Goal: Task Accomplishment & Management: Complete application form

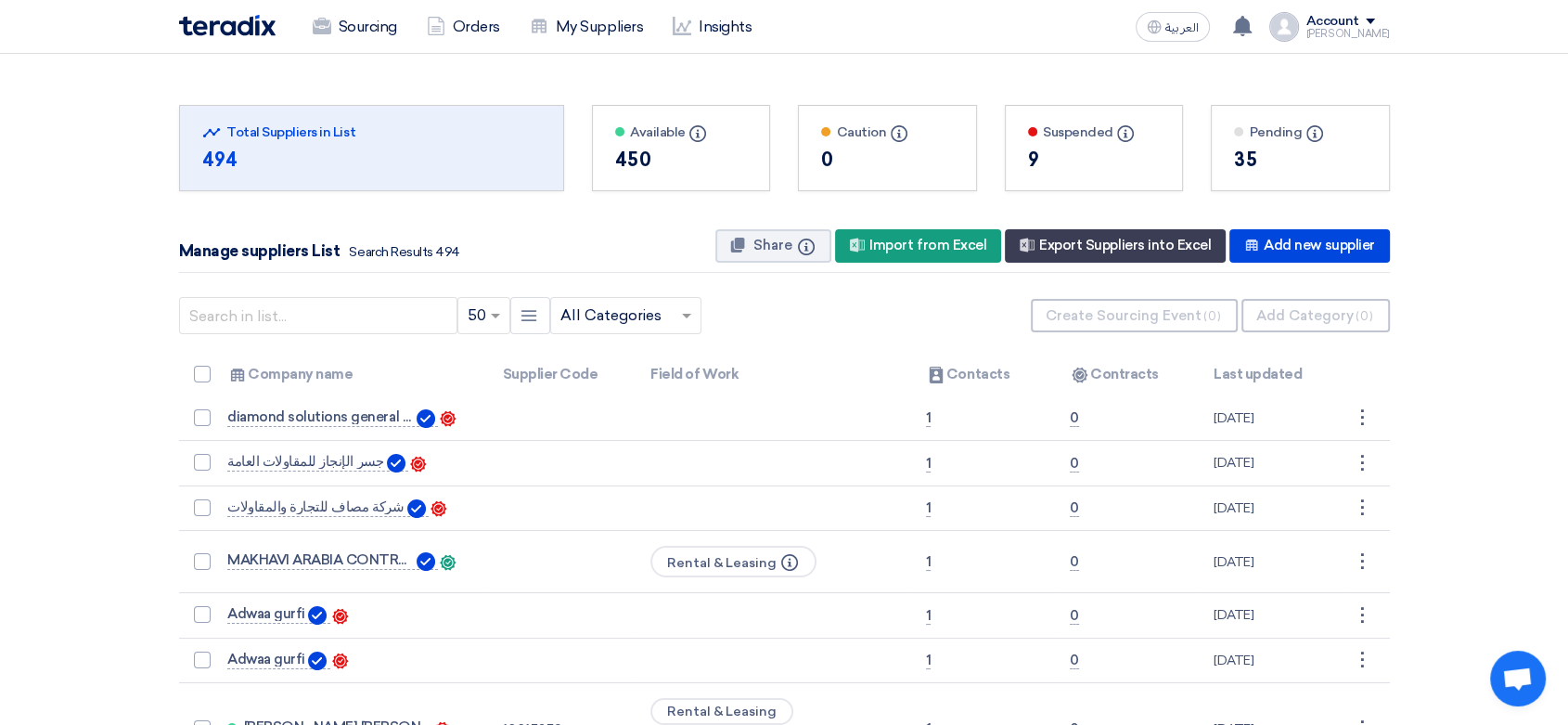
click at [227, 22] on img at bounding box center [227, 26] width 96 height 22
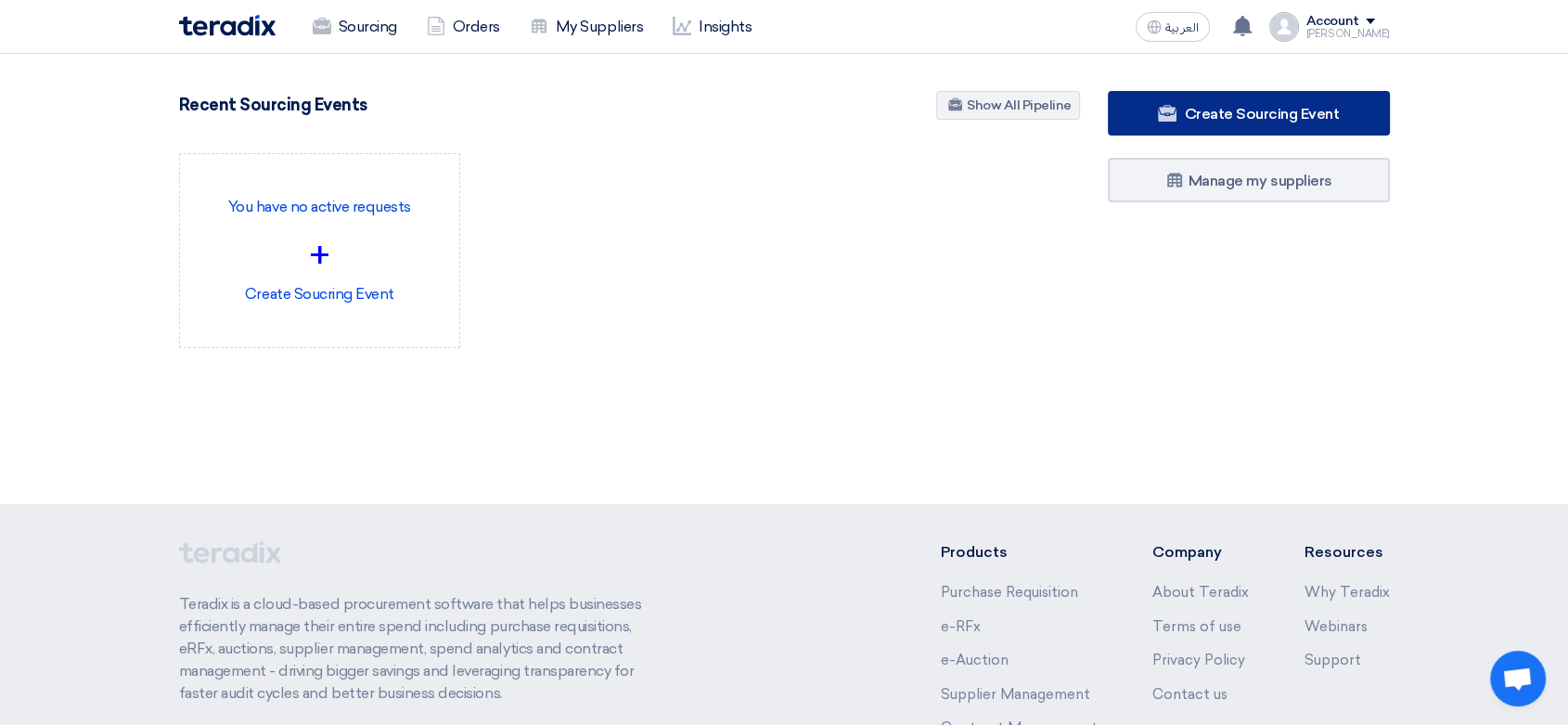
click at [1191, 121] on span "Create Sourcing Event" at bounding box center [1261, 114] width 155 height 18
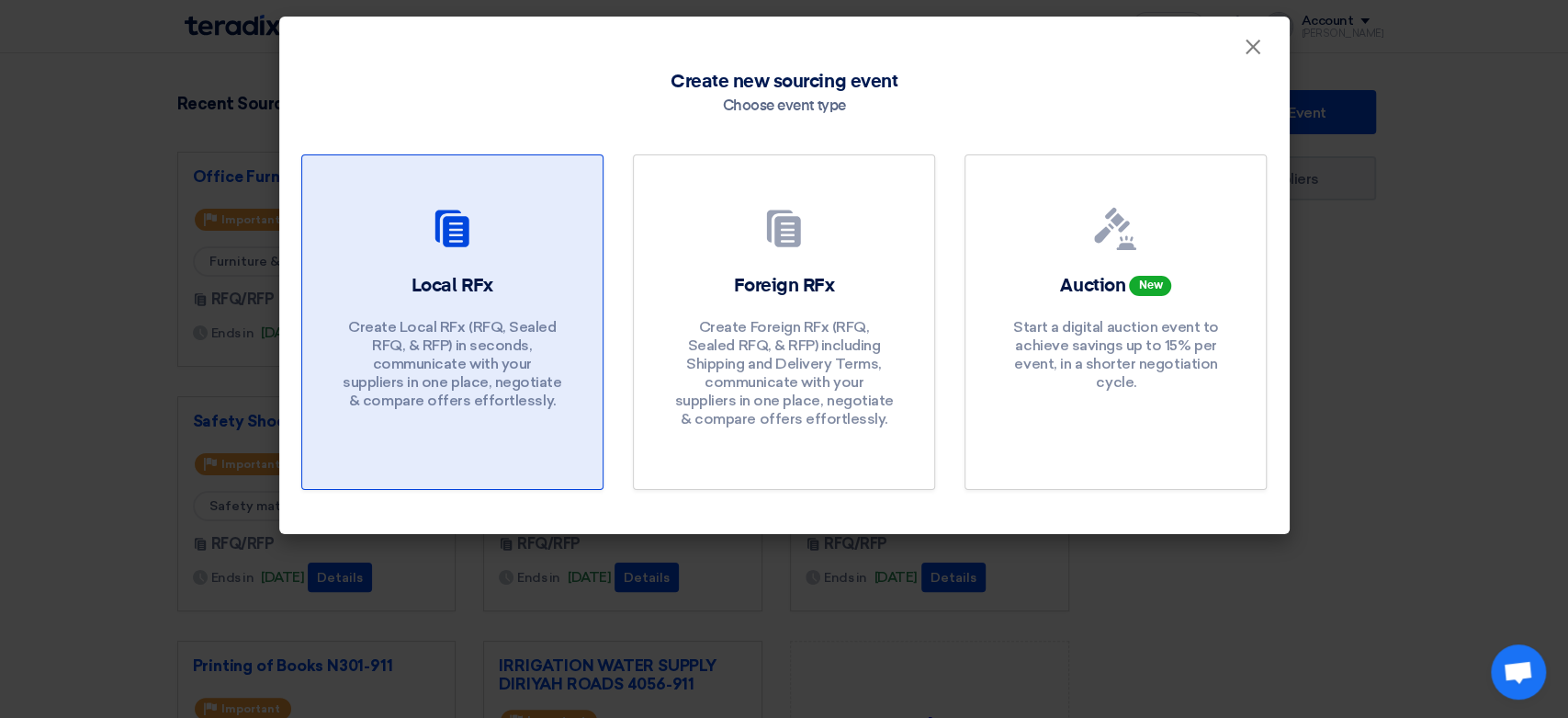
click at [528, 325] on p "Create Local RFx (RFQ, Sealed RFQ, & RFP) in seconds, communicate with your sup…" at bounding box center [451, 364] width 221 height 91
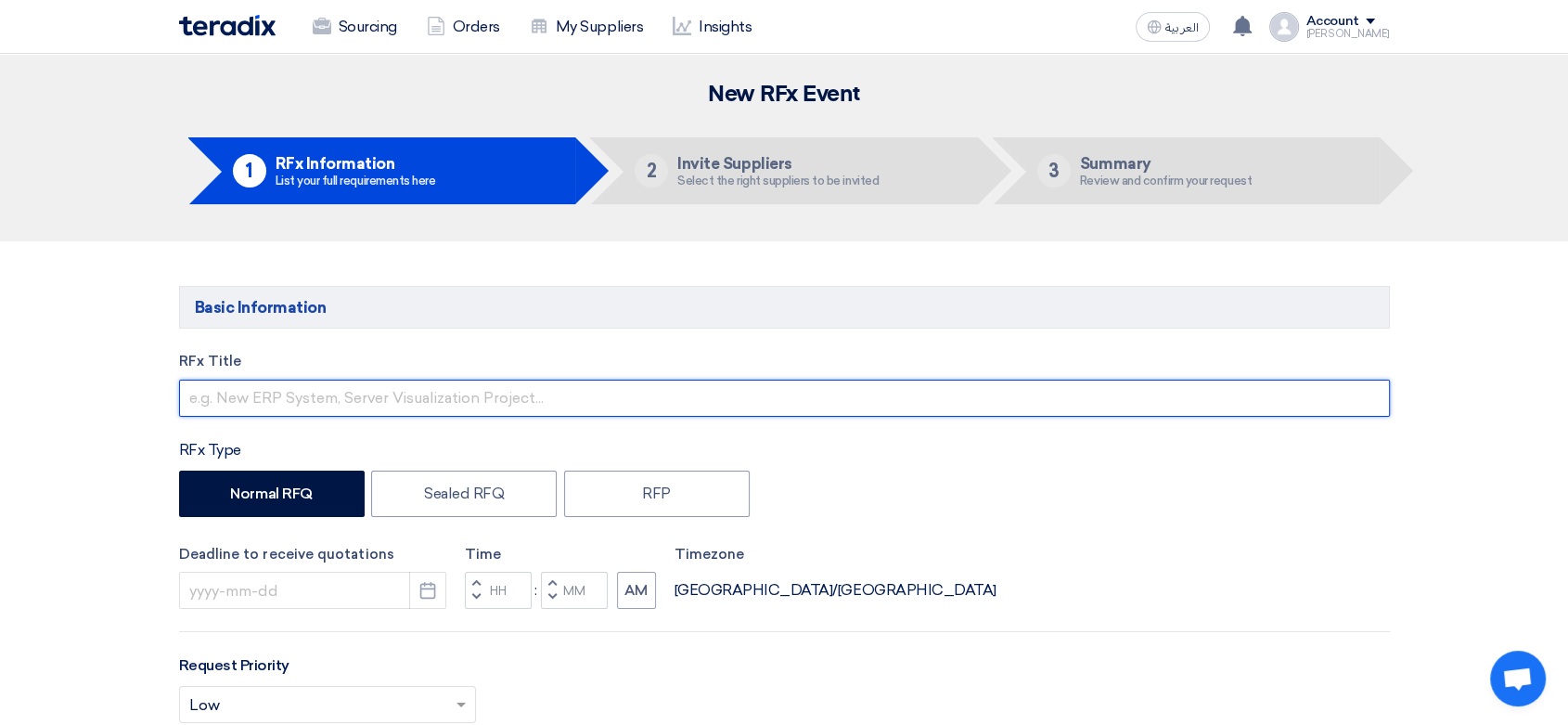
click at [359, 409] on input "text" at bounding box center [784, 398] width 1210 height 37
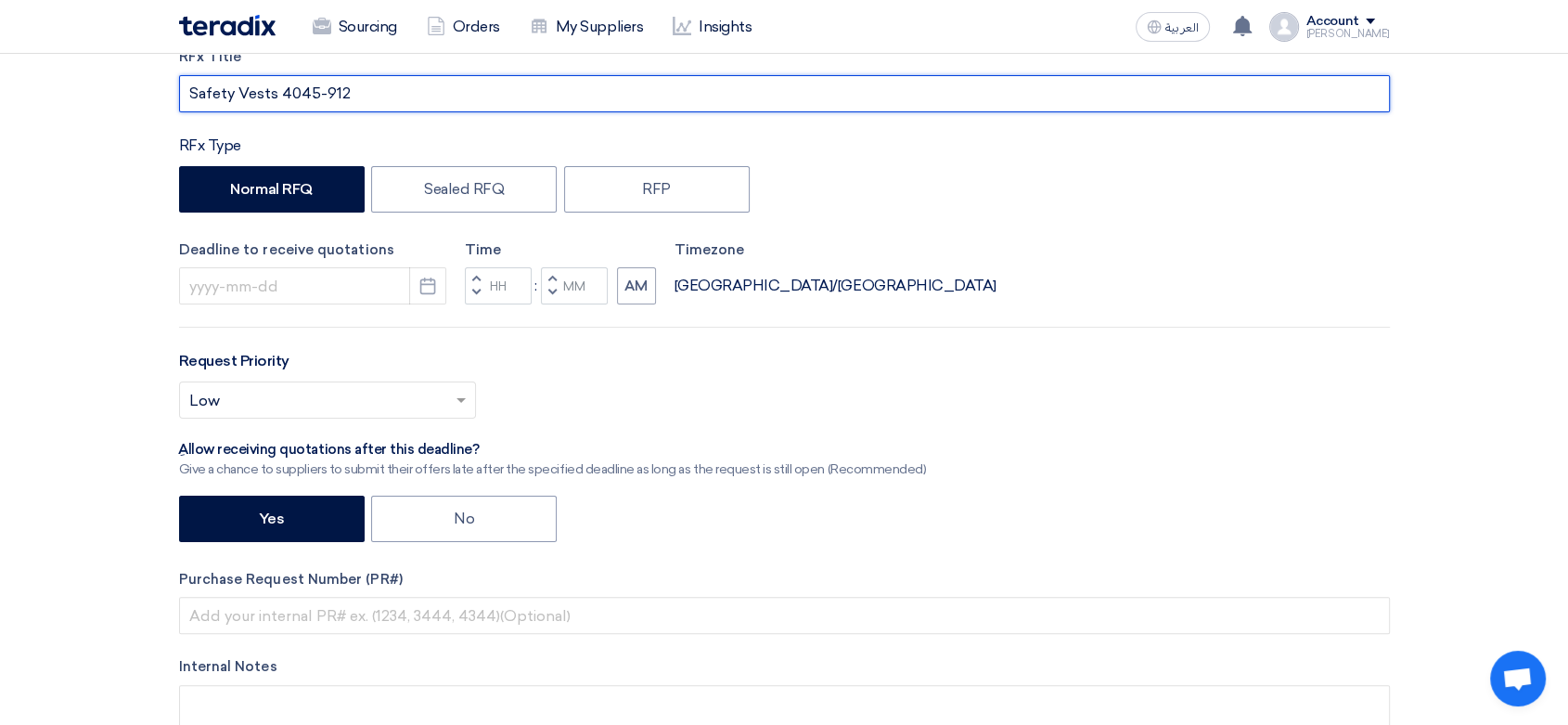
scroll to position [308, 0]
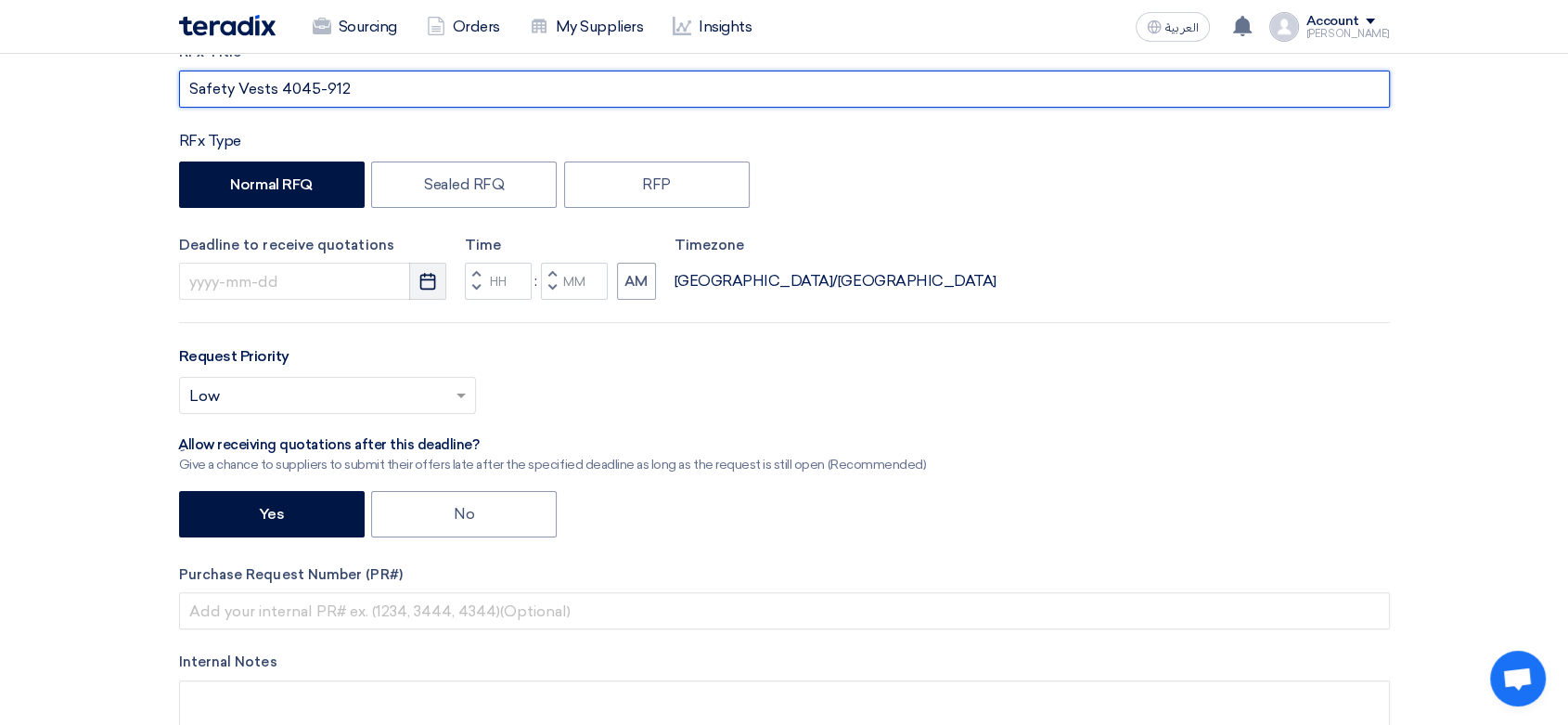
type input "Safety Vests 4045-912"
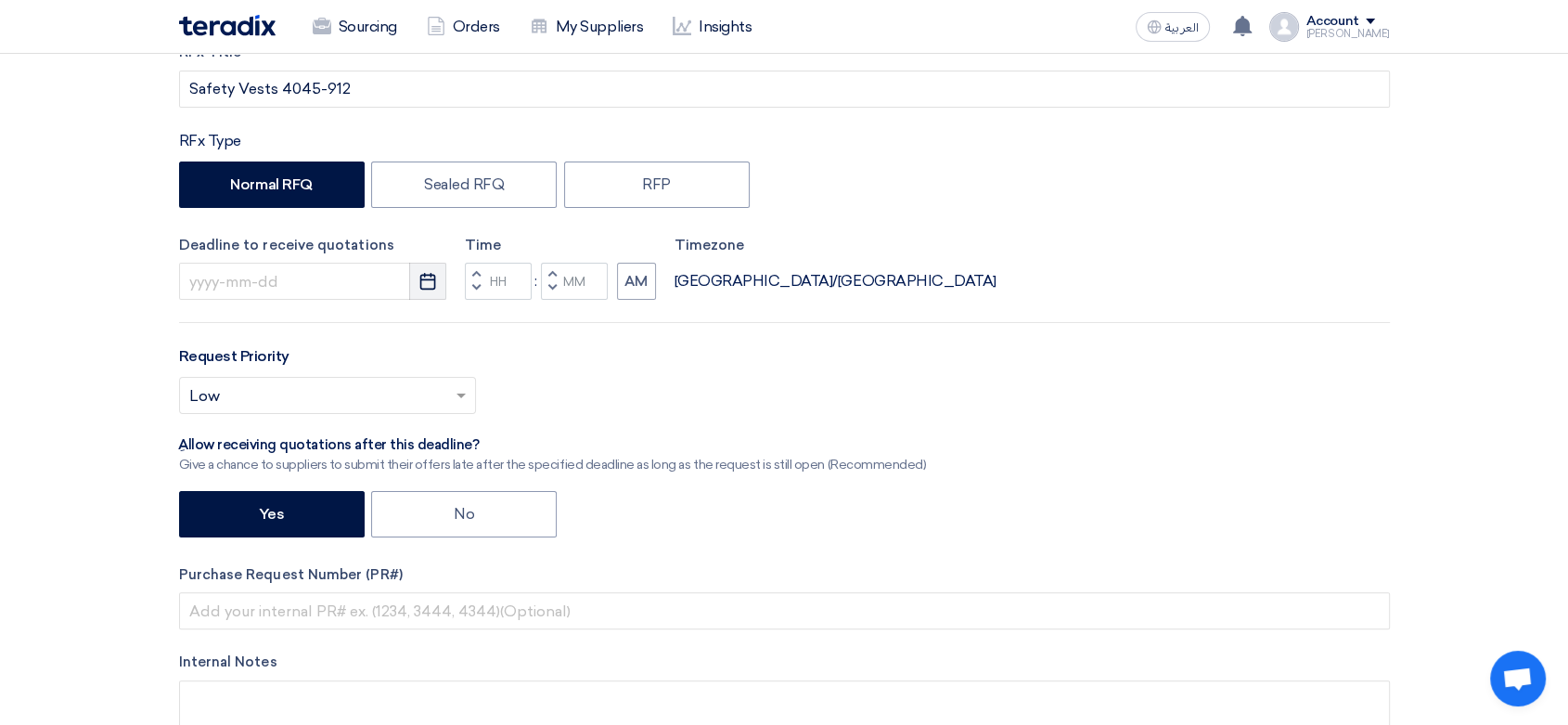
click at [435, 280] on icon "Pick a date" at bounding box center [427, 281] width 19 height 19
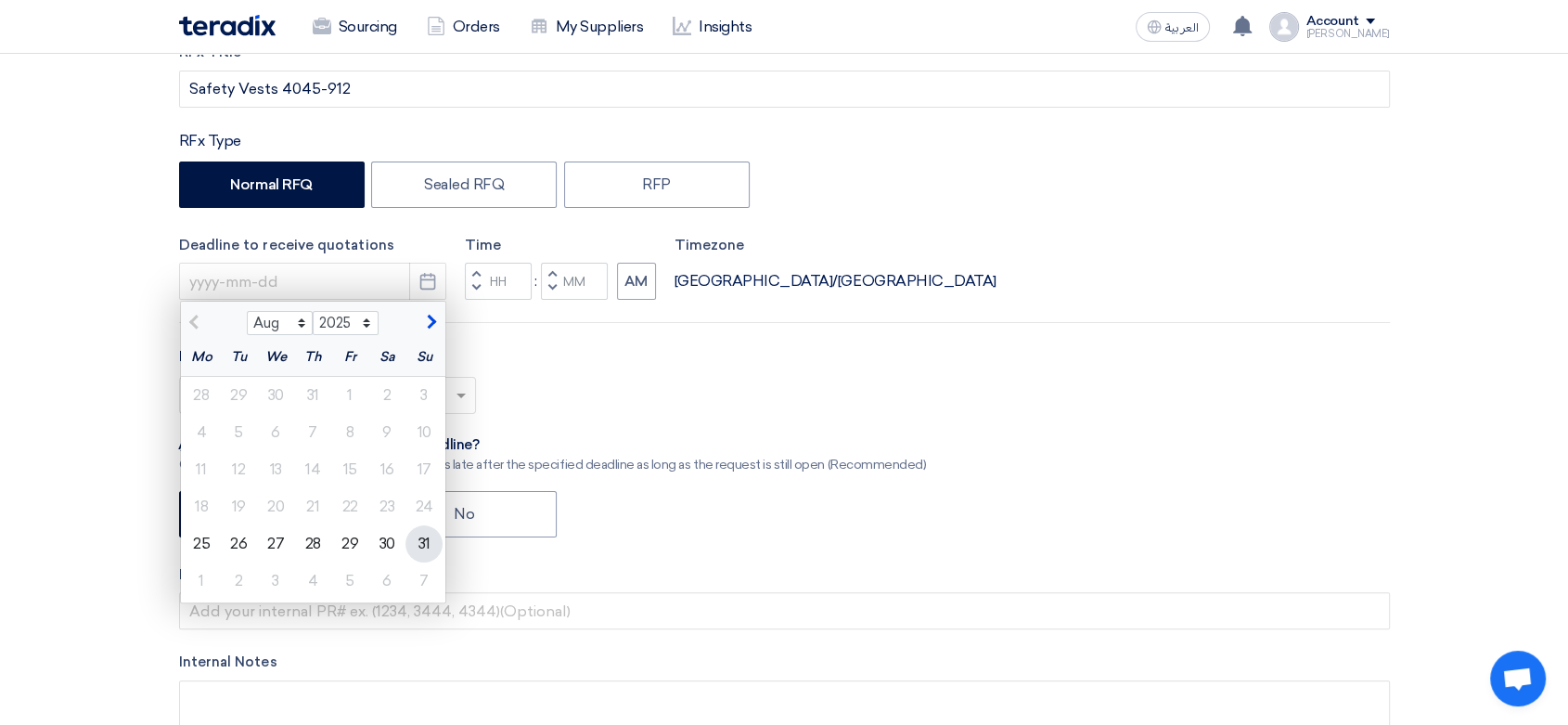
click at [430, 547] on div "31" at bounding box center [424, 544] width 37 height 37
type input "[DATE]"
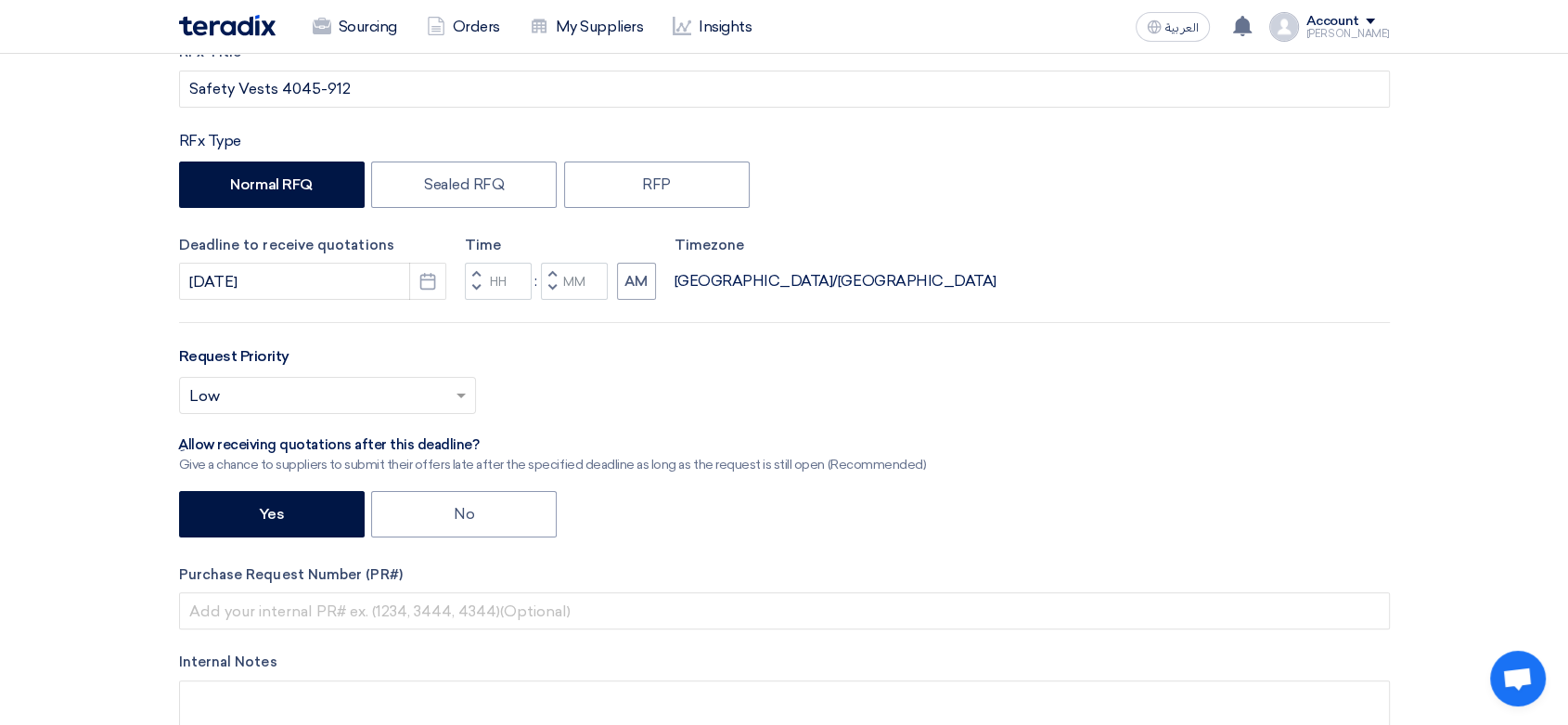
click at [481, 287] on button "Decrement hours" at bounding box center [476, 289] width 23 height 24
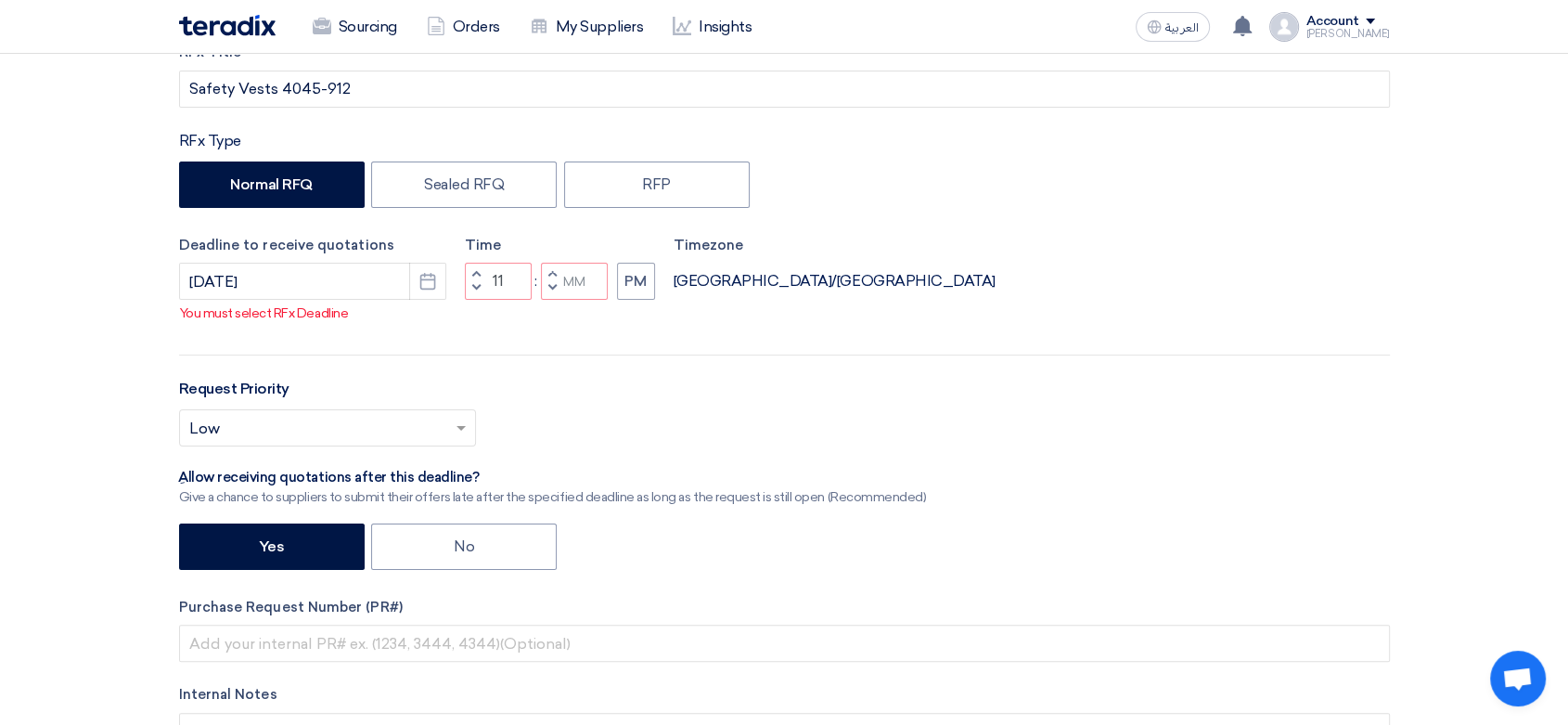
click at [476, 274] on span "button" at bounding box center [476, 273] width 7 height 11
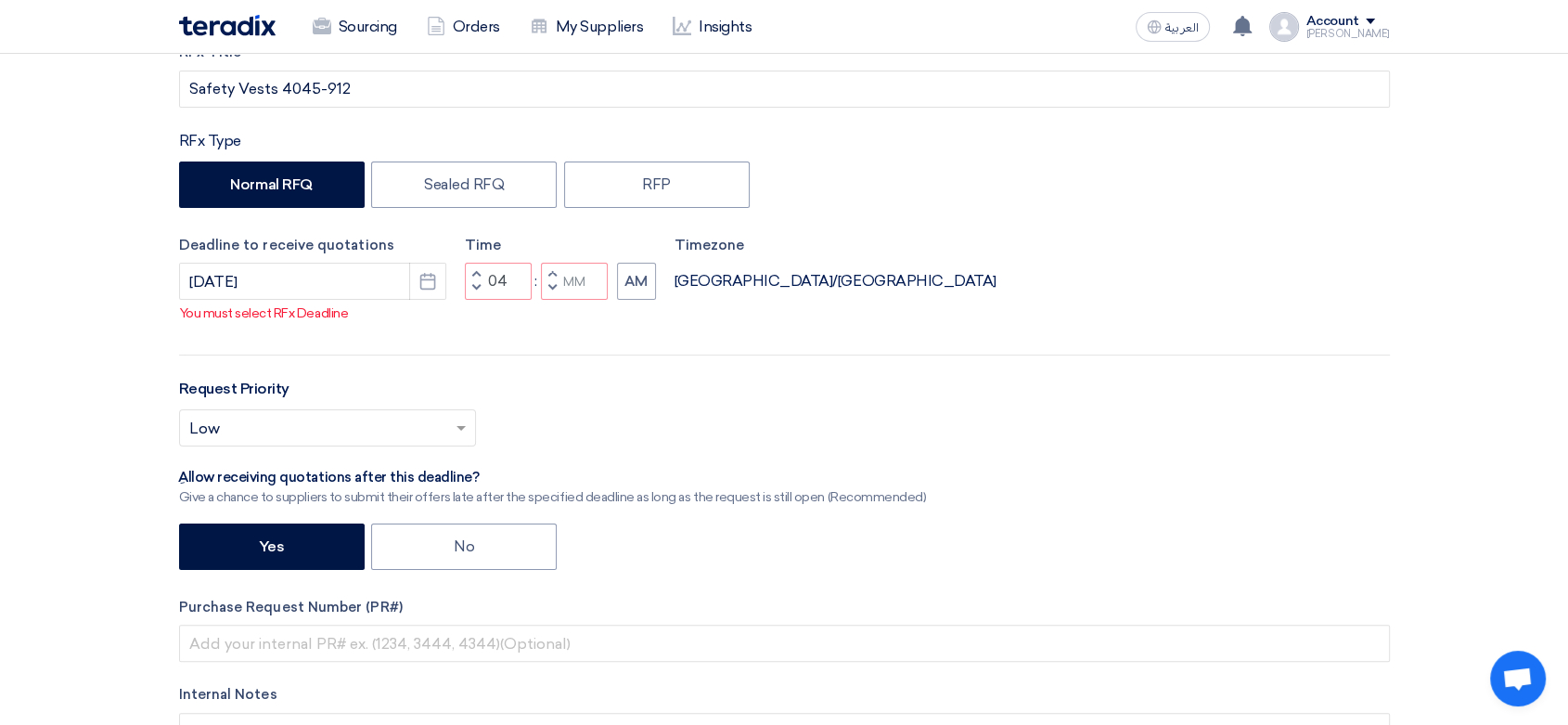
click at [476, 274] on span "button" at bounding box center [476, 273] width 7 height 11
click at [555, 285] on span "button" at bounding box center [551, 287] width 7 height 11
type input "04"
type input "59"
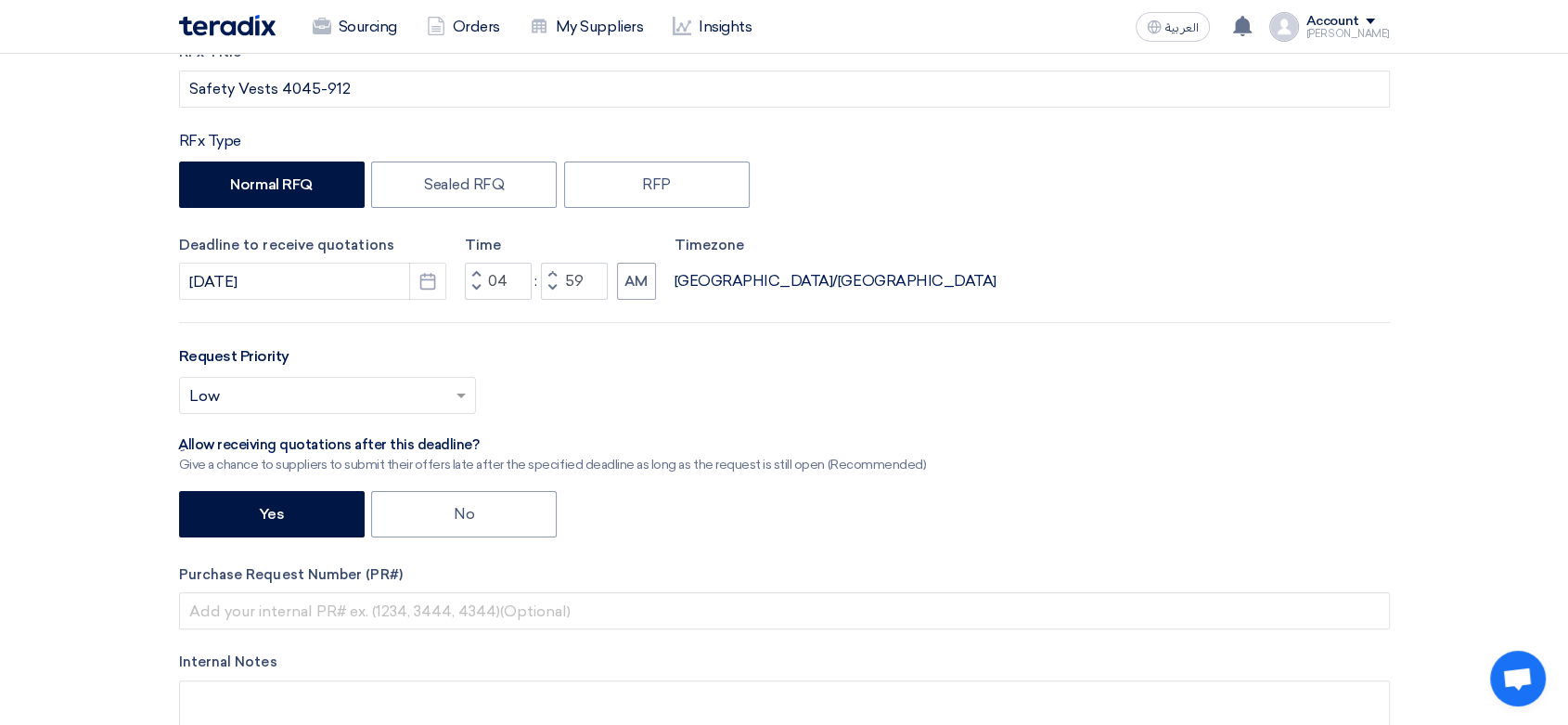
click at [553, 273] on span "button" at bounding box center [551, 273] width 7 height 11
type input "05"
type input "00"
click at [632, 277] on button "AM" at bounding box center [637, 281] width 39 height 37
click at [416, 404] on input "text" at bounding box center [318, 397] width 258 height 30
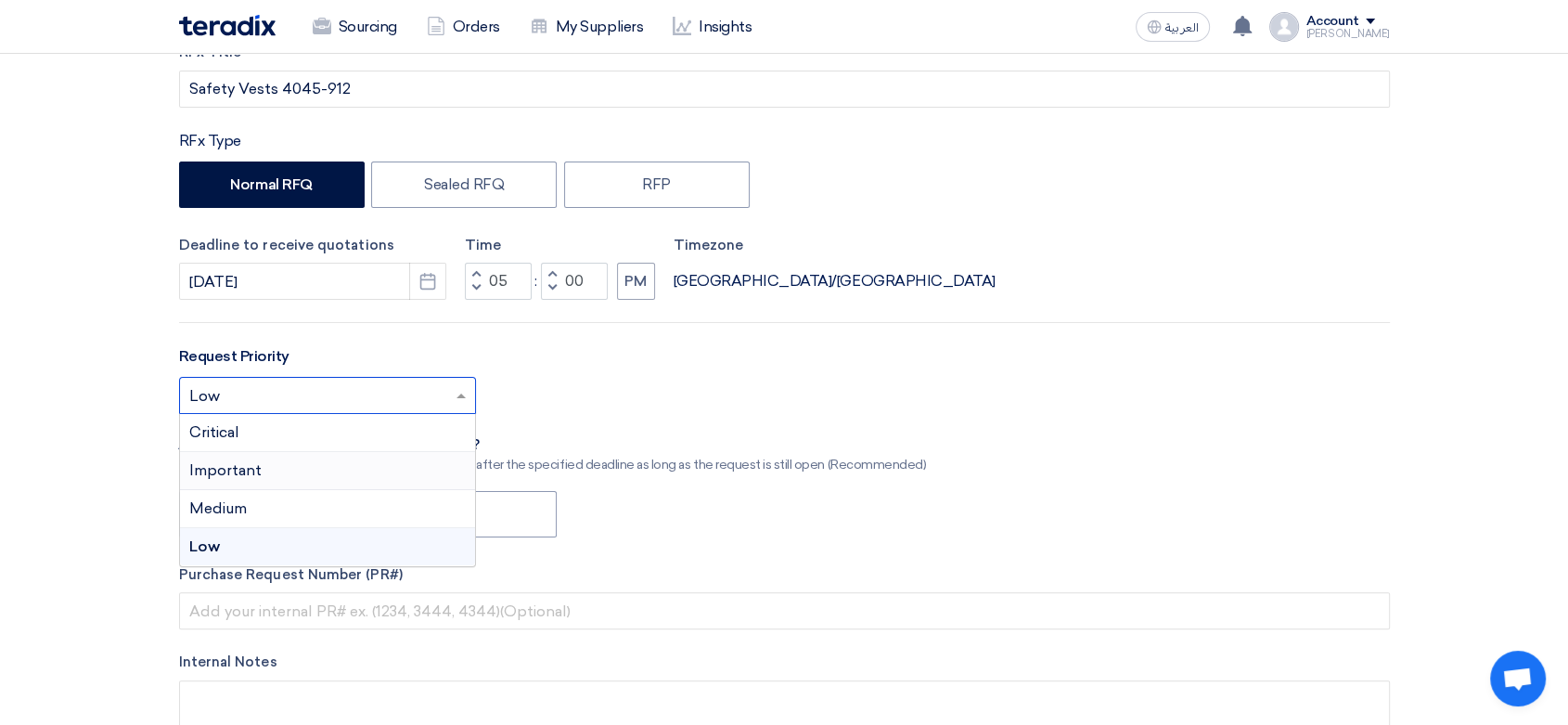
click at [238, 481] on div "Important" at bounding box center [327, 471] width 295 height 38
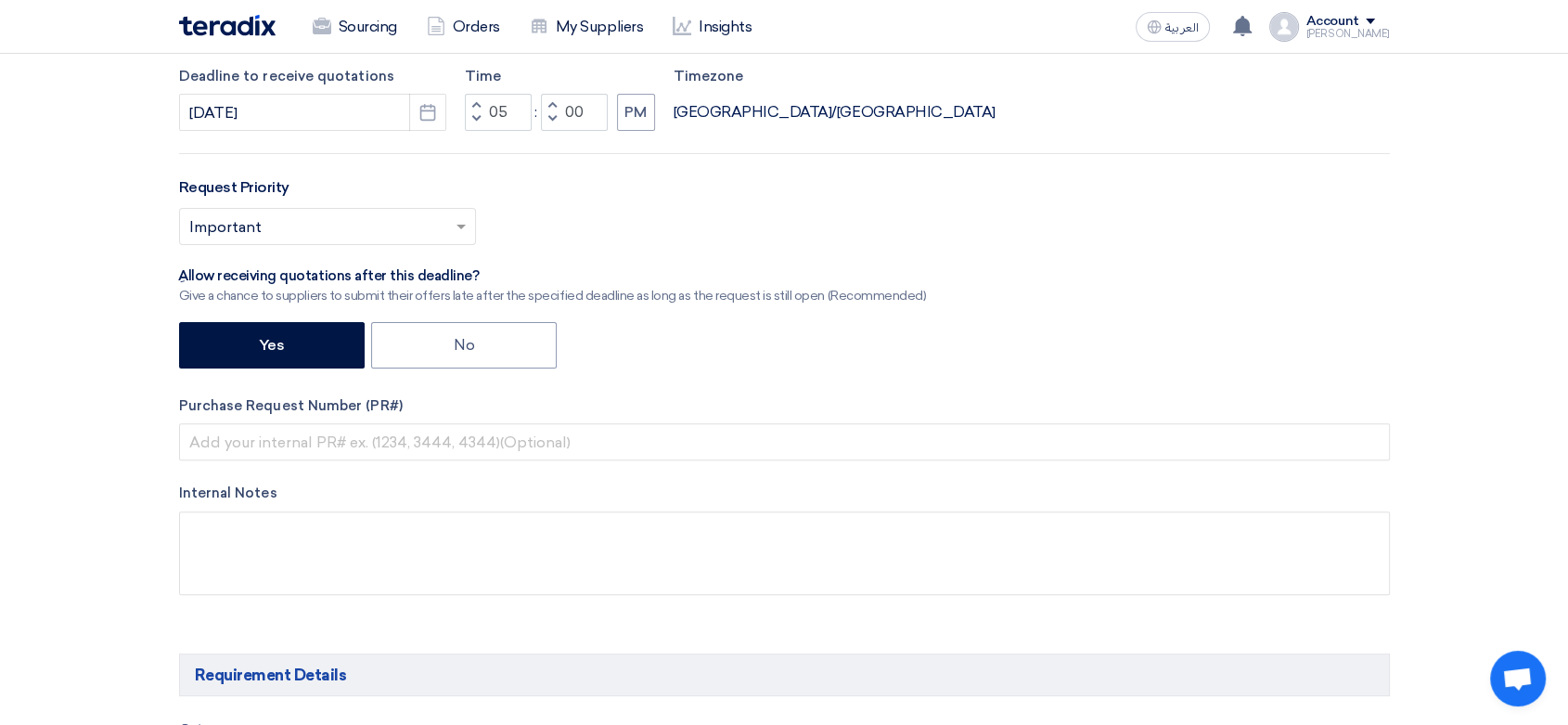
scroll to position [515, 0]
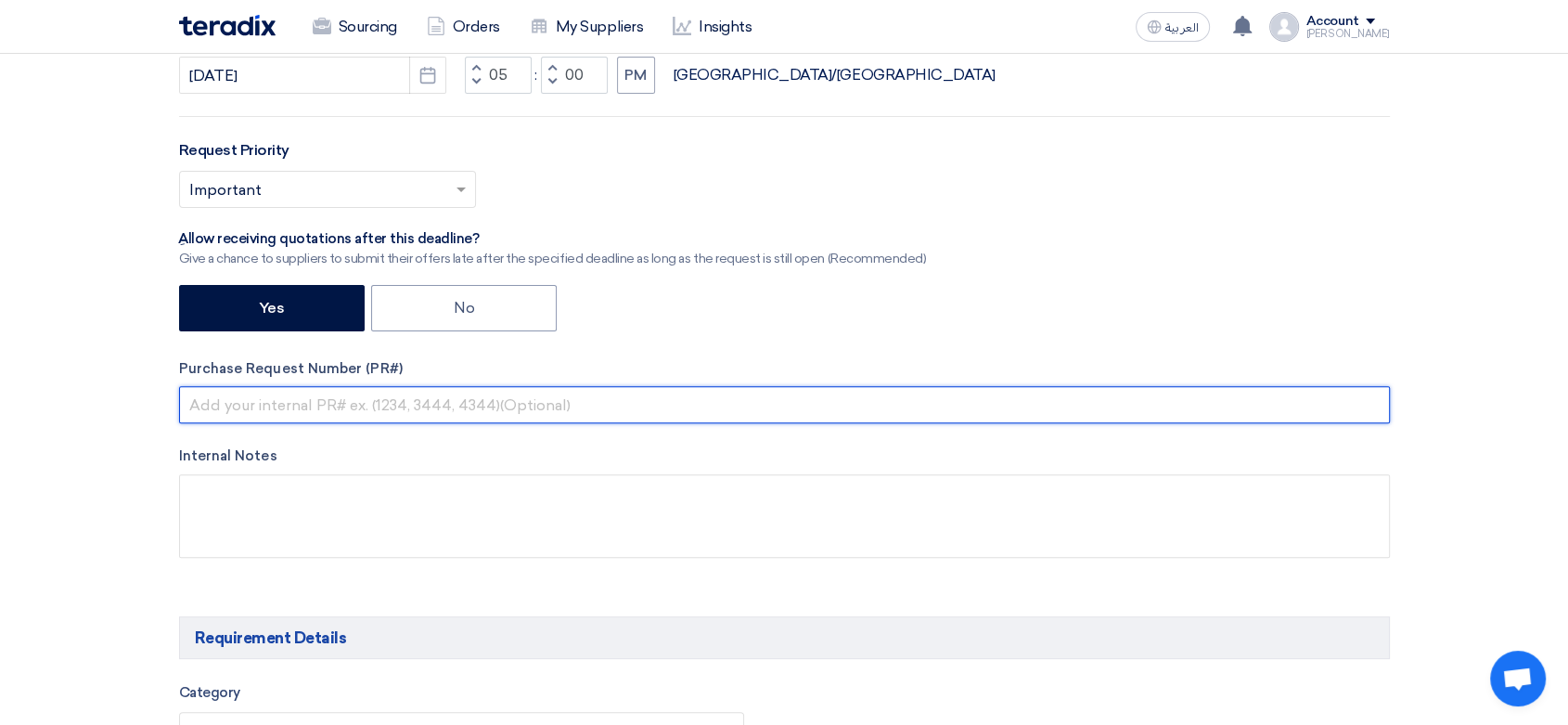
click at [317, 409] on input "text" at bounding box center [784, 405] width 1210 height 37
paste input "8100015179"
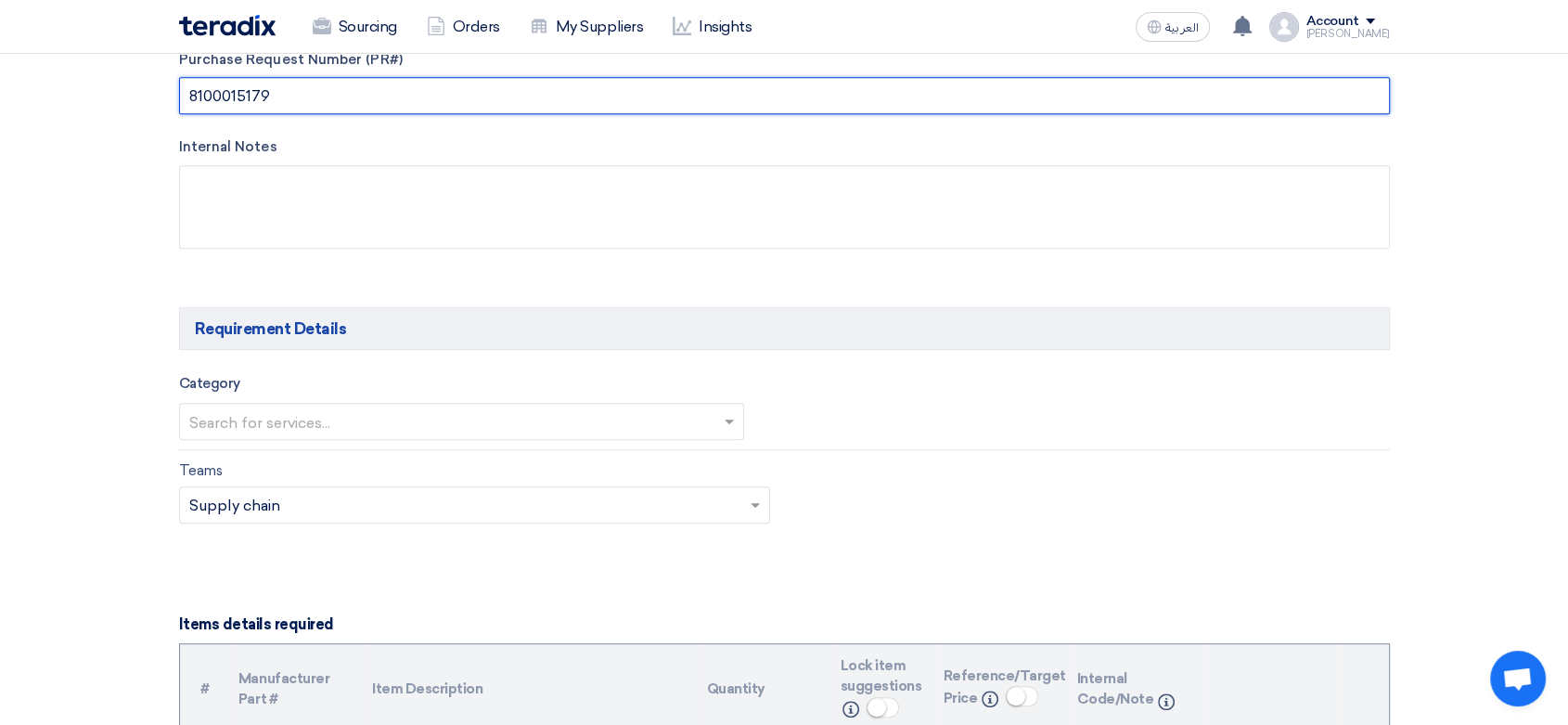
scroll to position [927, 0]
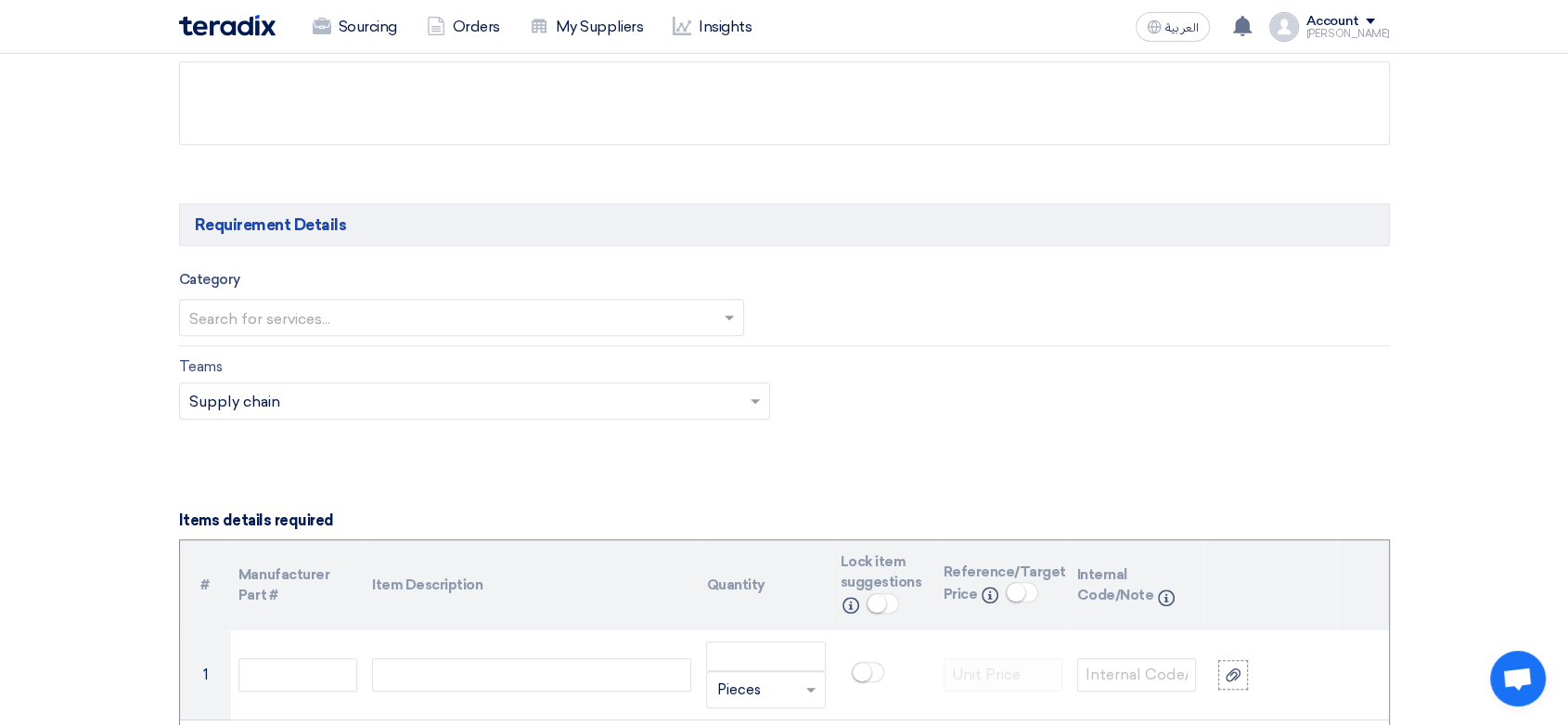
click at [386, 315] on input "text" at bounding box center [453, 319] width 527 height 30
type input "8100015179"
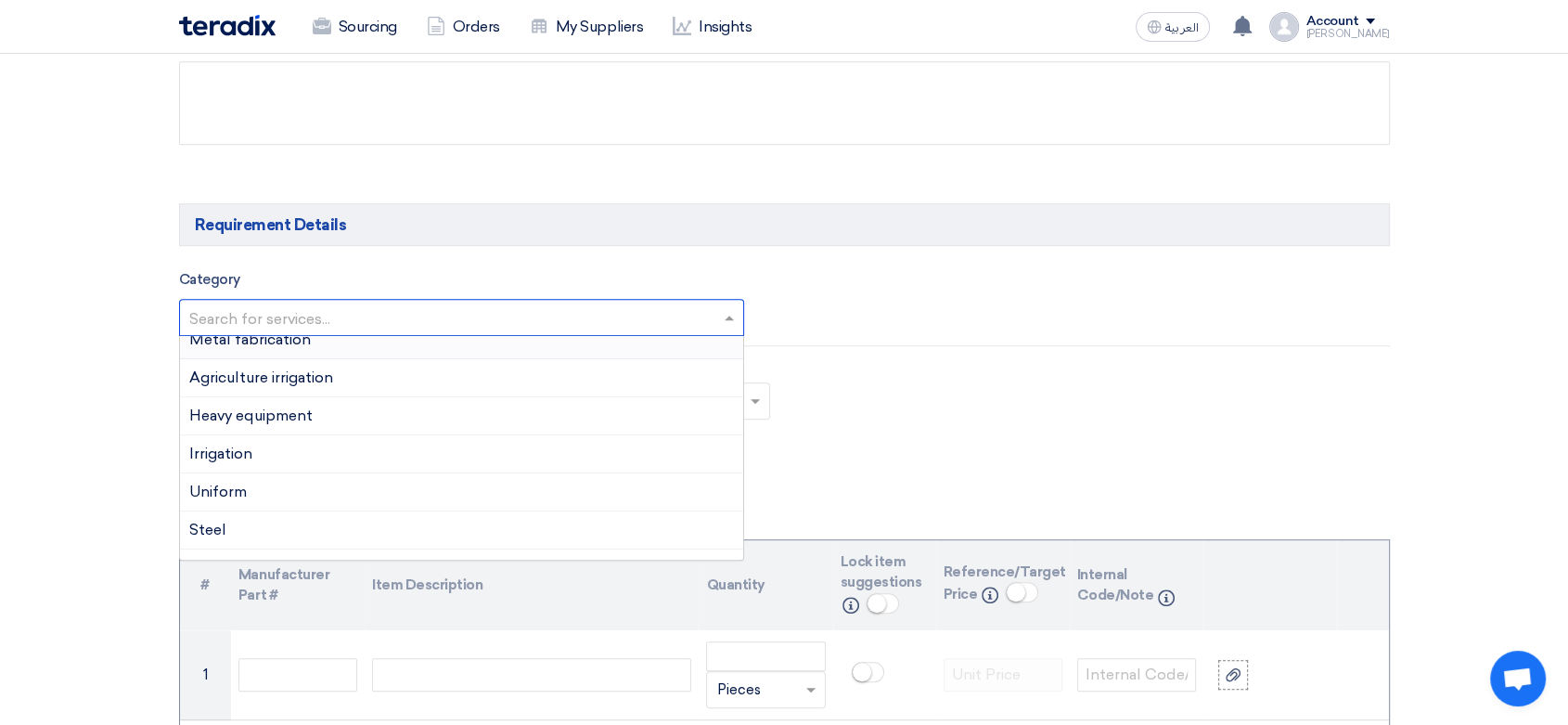
scroll to position [206, 0]
click at [290, 490] on div "Uniform" at bounding box center [462, 491] width 564 height 38
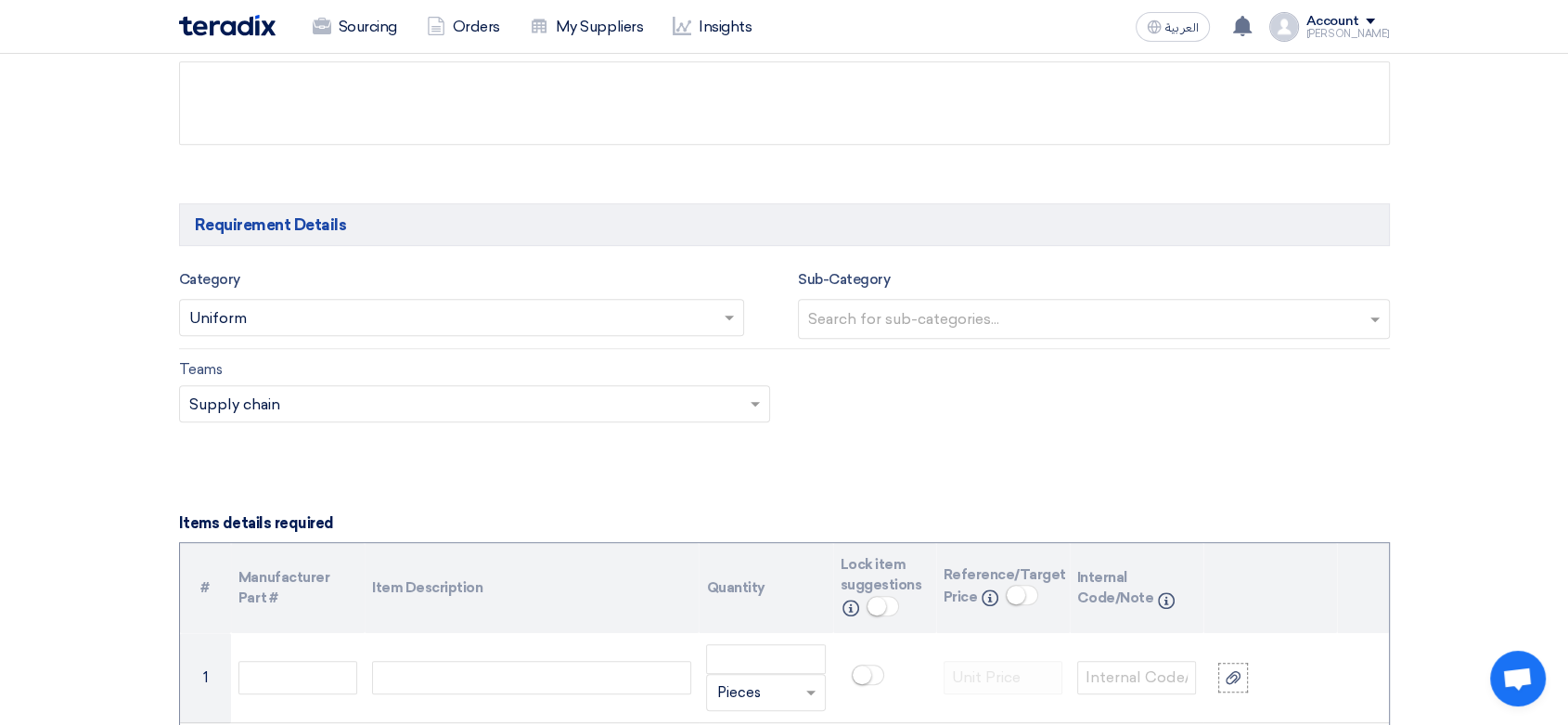
click at [934, 320] on input "text" at bounding box center [1096, 320] width 576 height 30
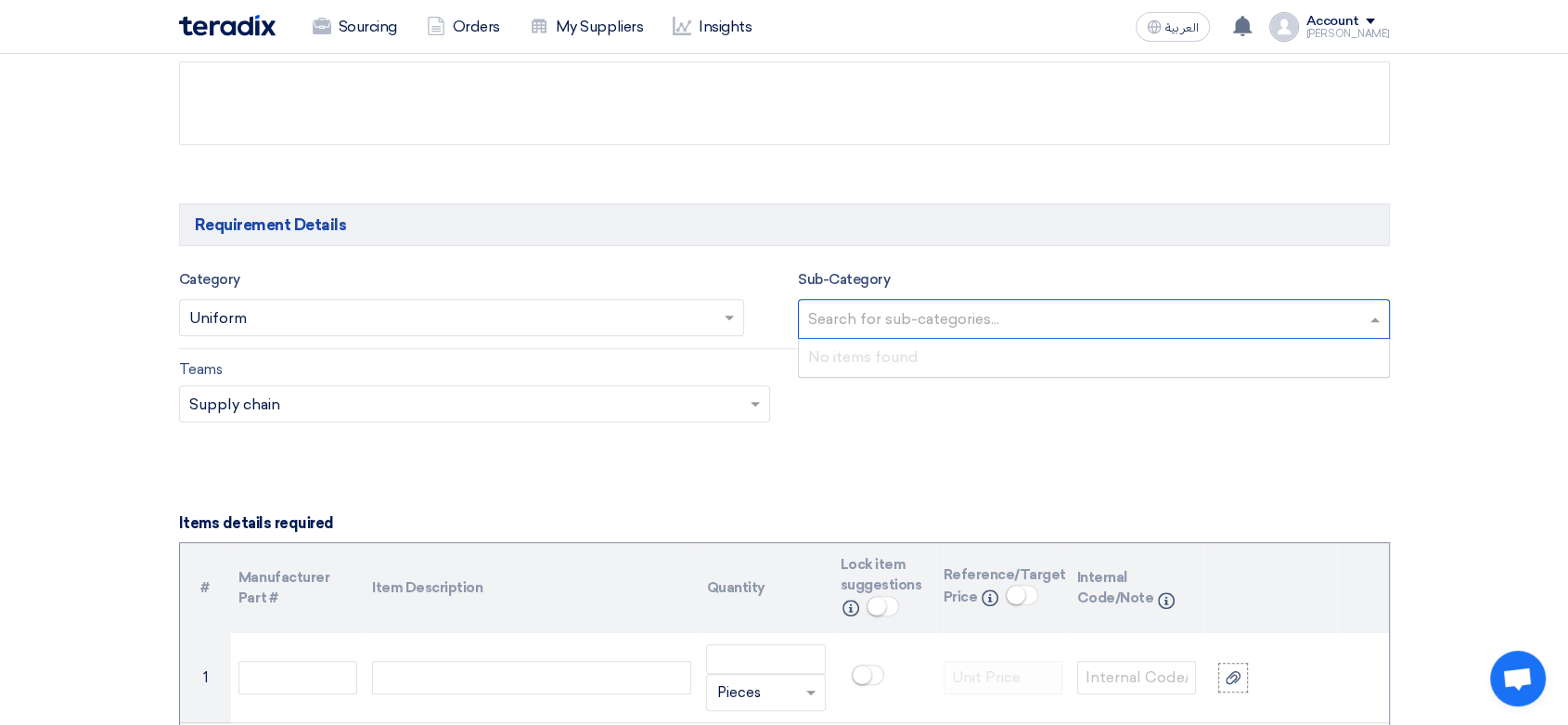
click at [934, 320] on input "text" at bounding box center [1096, 320] width 576 height 30
click at [631, 399] on input "text" at bounding box center [466, 405] width 553 height 30
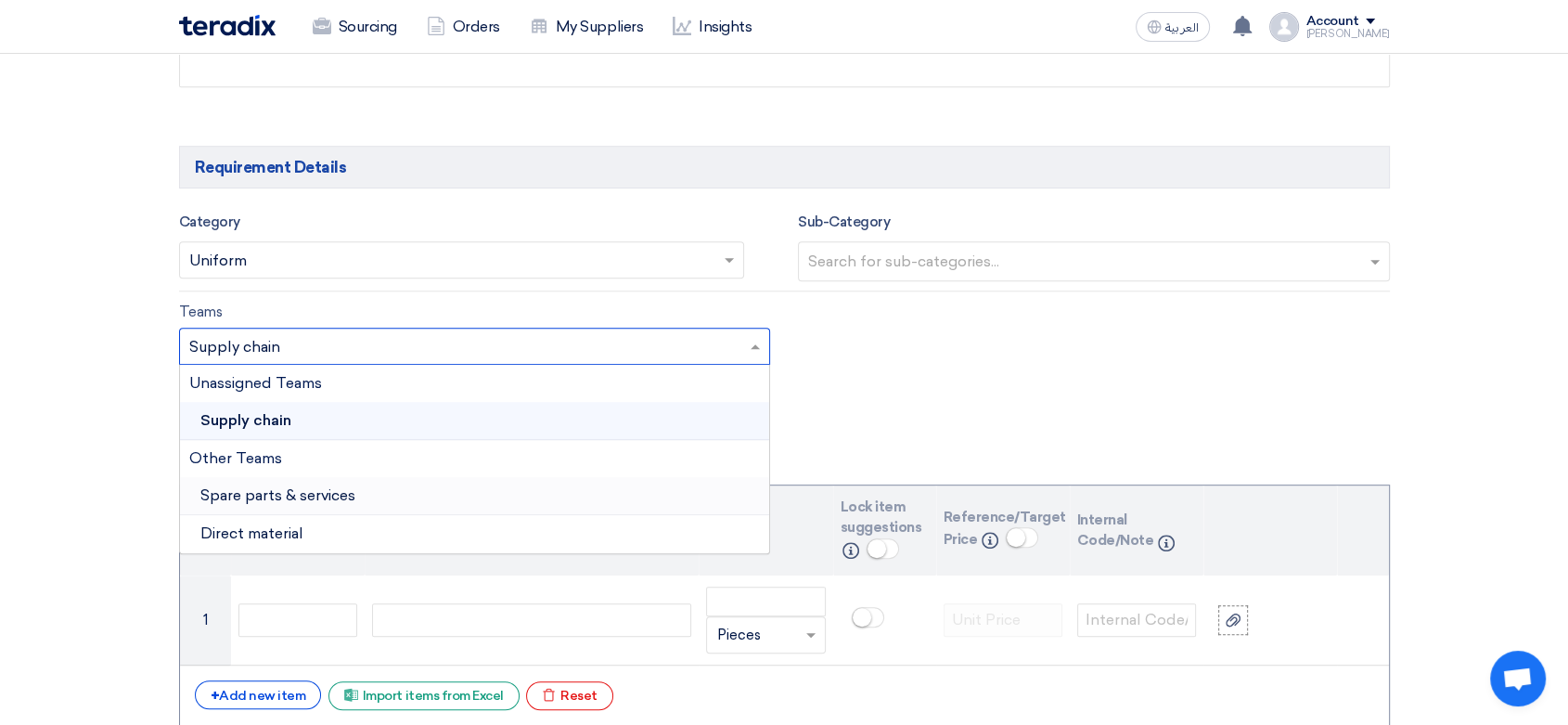
scroll to position [1031, 0]
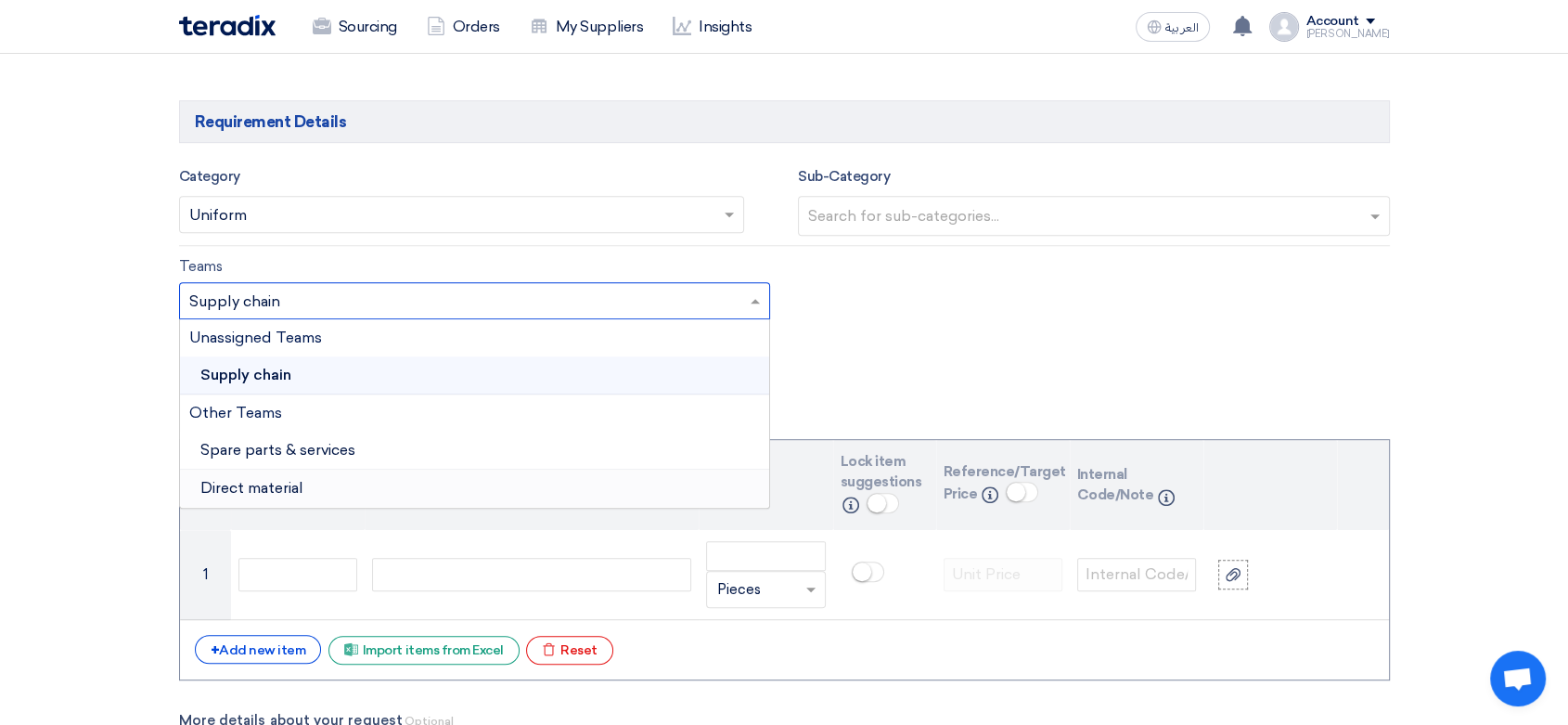
click at [300, 492] on span "Direct material" at bounding box center [252, 487] width 103 height 18
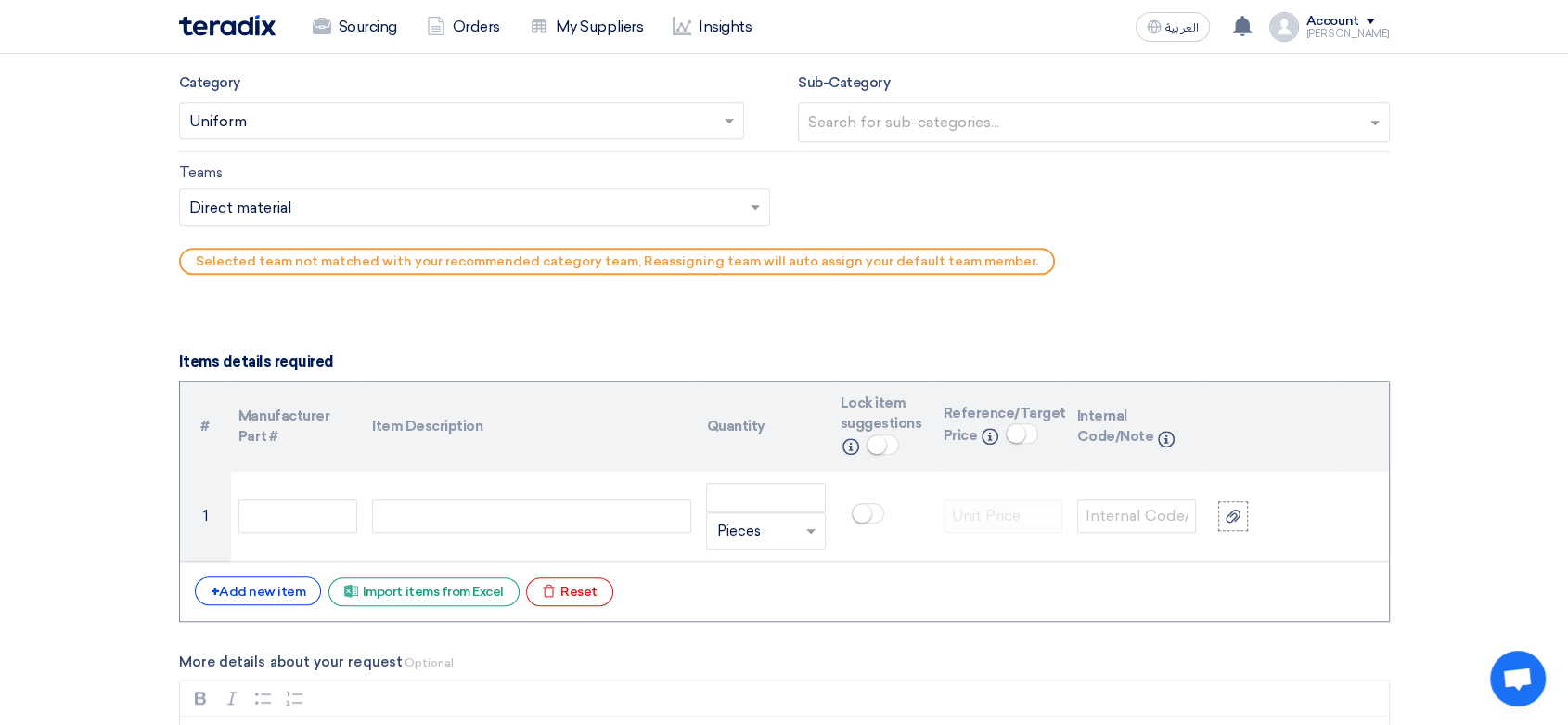
scroll to position [1237, 0]
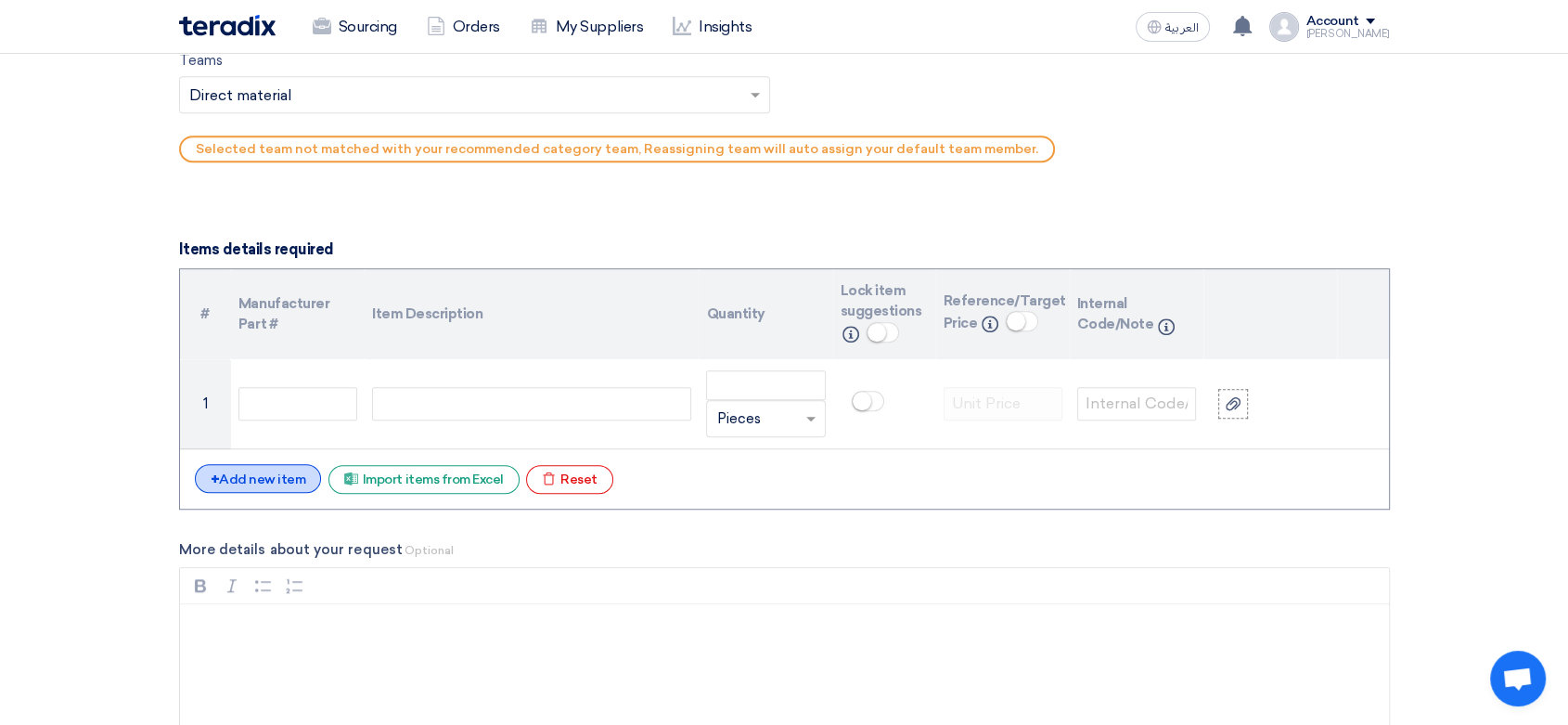
click at [257, 488] on div "+ Add new item" at bounding box center [257, 477] width 127 height 28
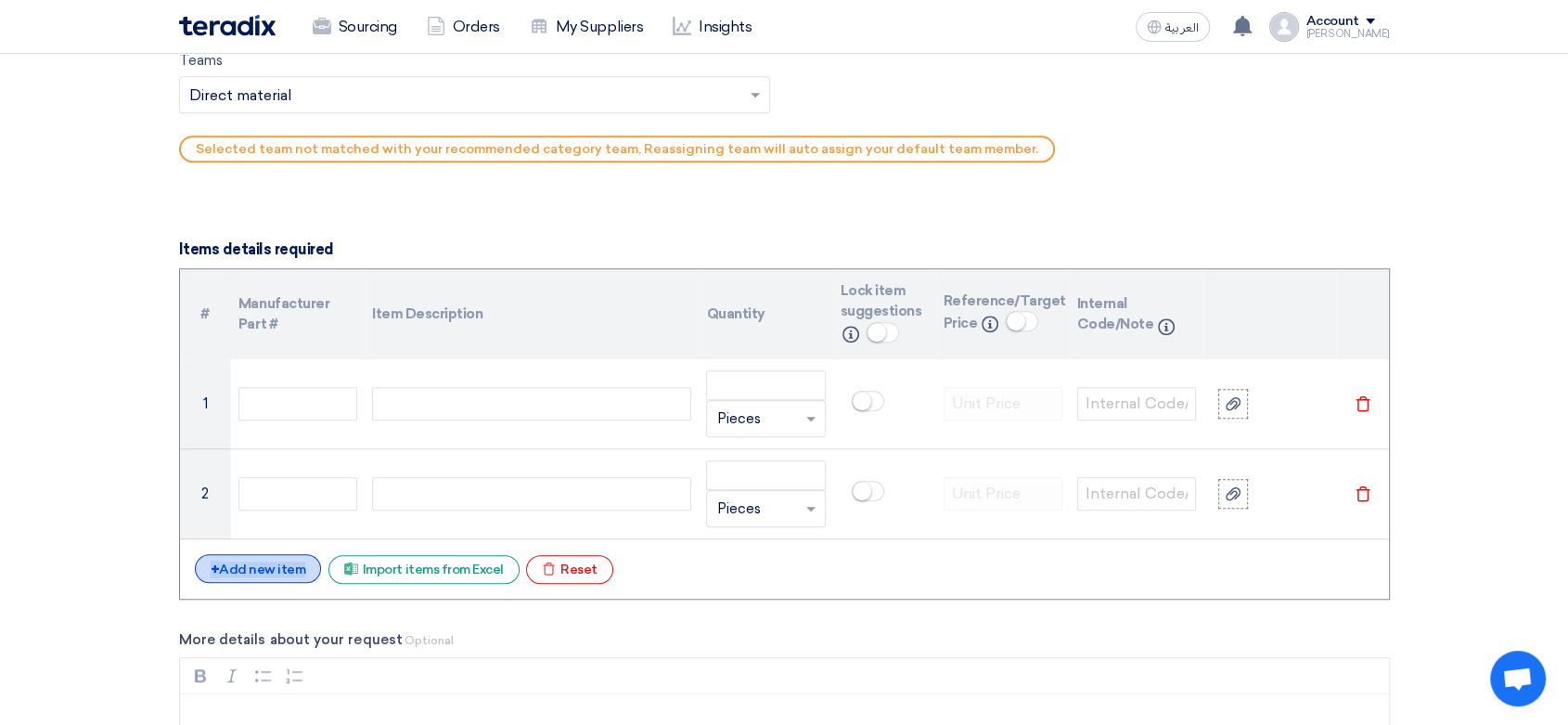
click at [246, 559] on div "# Manufacturer Part # Item Description Quantity Lock item suggestions Info Refe…" at bounding box center [784, 433] width 1210 height 331
click at [246, 564] on div "+ Add new item" at bounding box center [257, 568] width 127 height 28
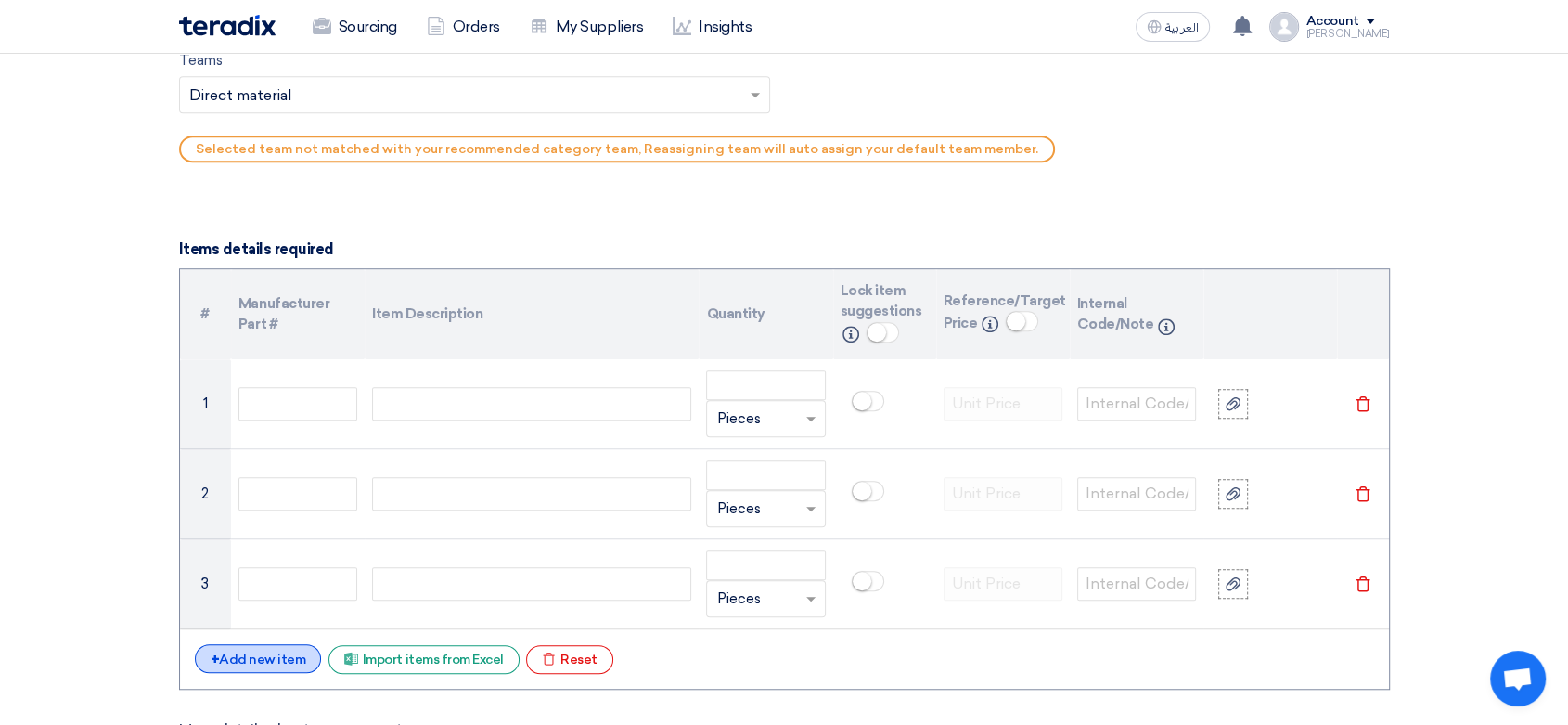
click at [263, 668] on div "+ Add new item" at bounding box center [257, 657] width 127 height 28
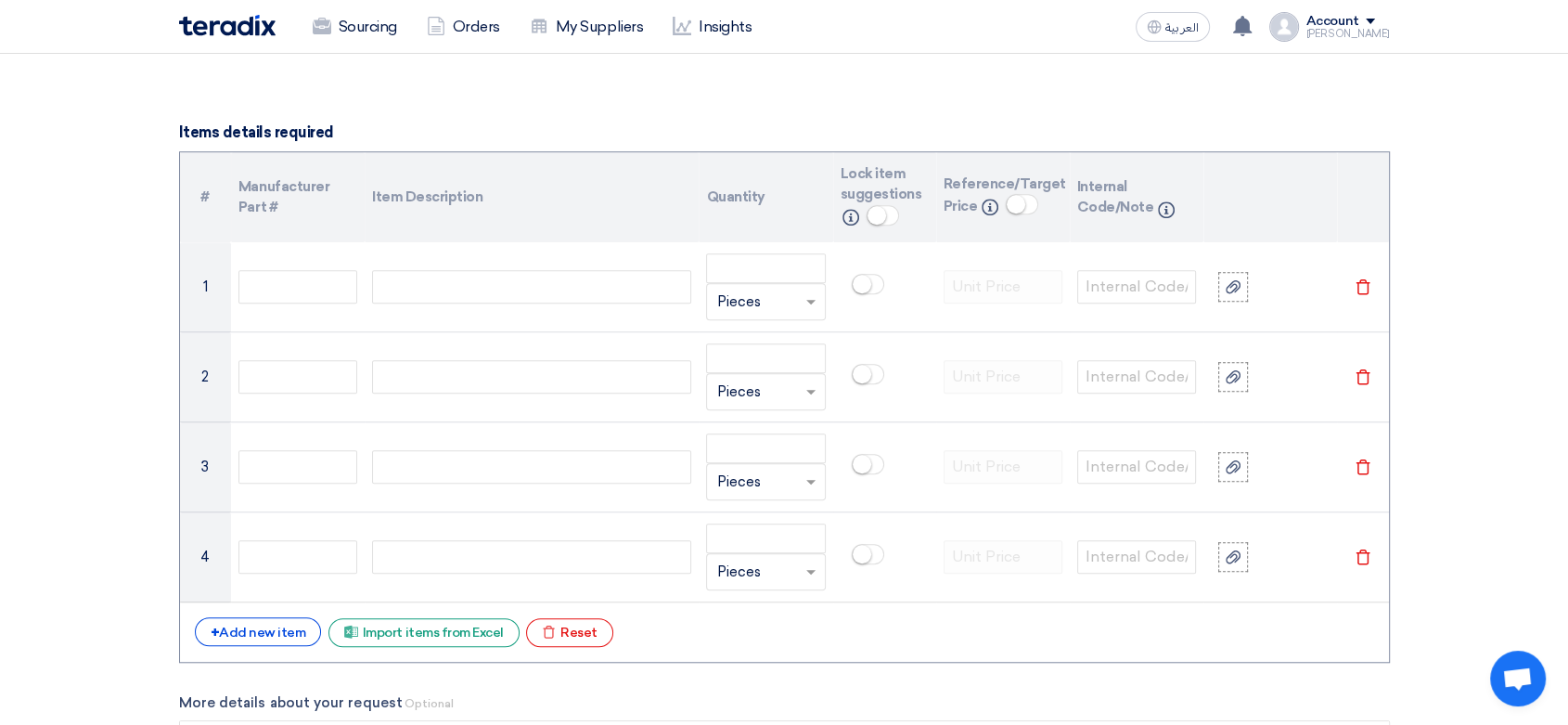
scroll to position [1442, 0]
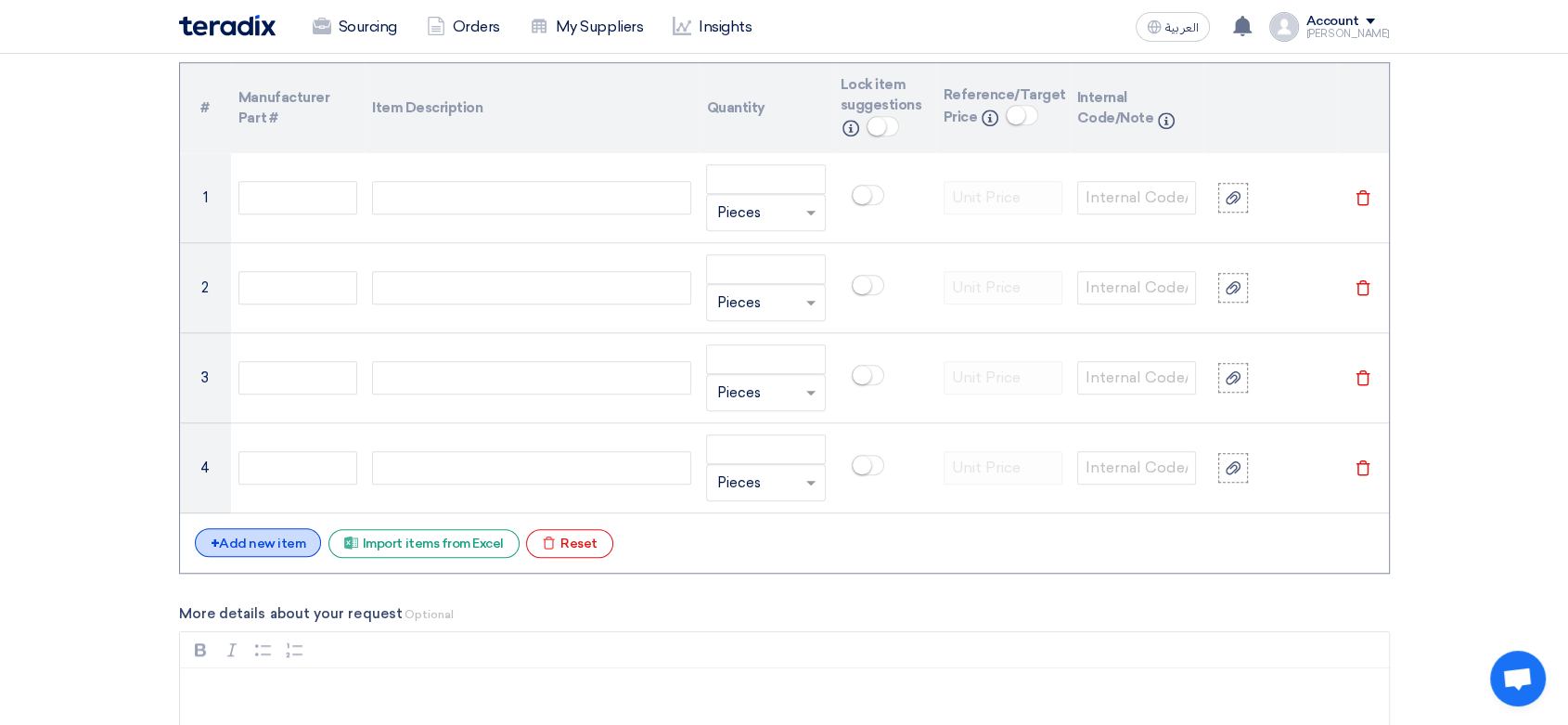
click at [291, 538] on div "+ Add new item" at bounding box center [257, 541] width 127 height 28
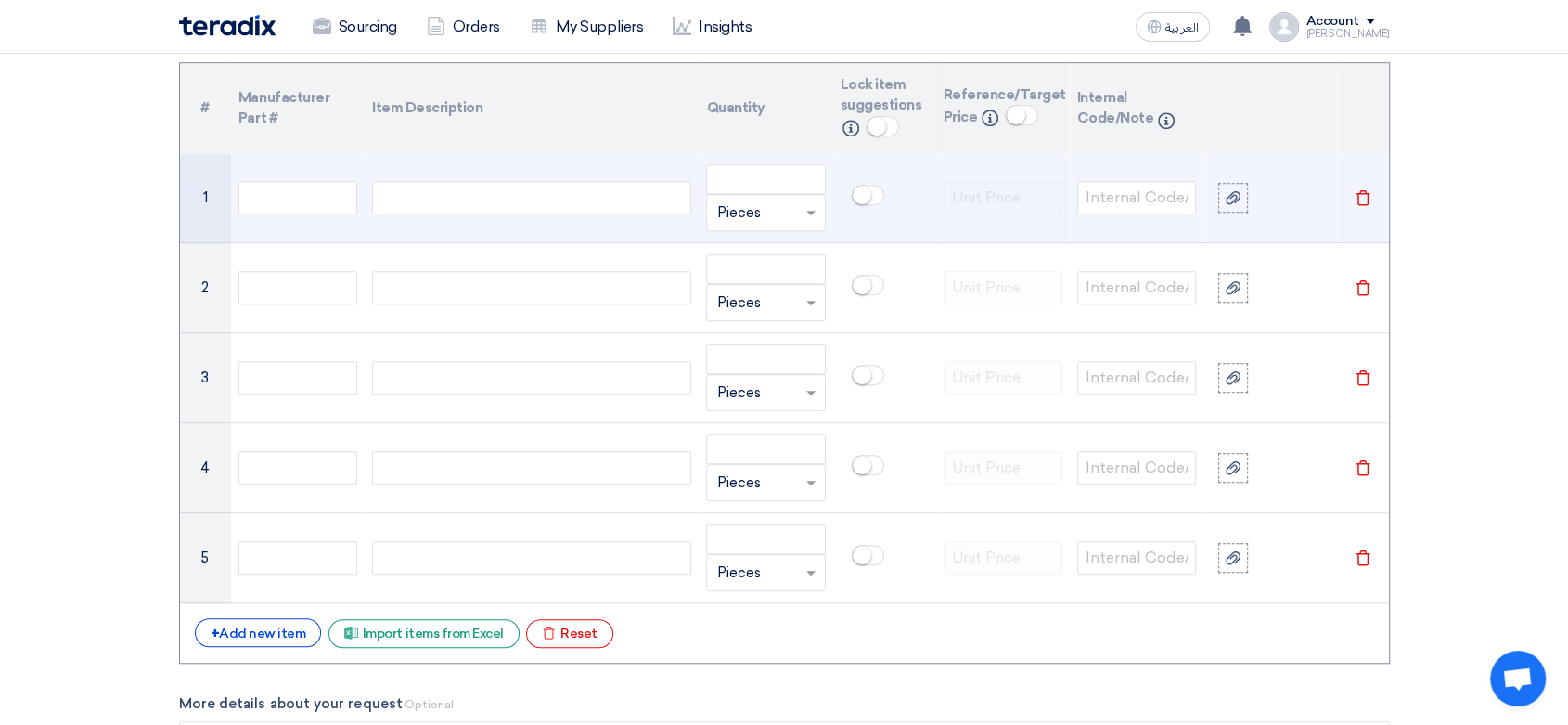
click at [476, 195] on div at bounding box center [532, 197] width 319 height 33
paste div
drag, startPoint x: 601, startPoint y: 198, endPoint x: 476, endPoint y: 205, distance: 125.2
click at [476, 205] on div "SAFETY VEST GOOD QUALITY" at bounding box center [532, 197] width 319 height 33
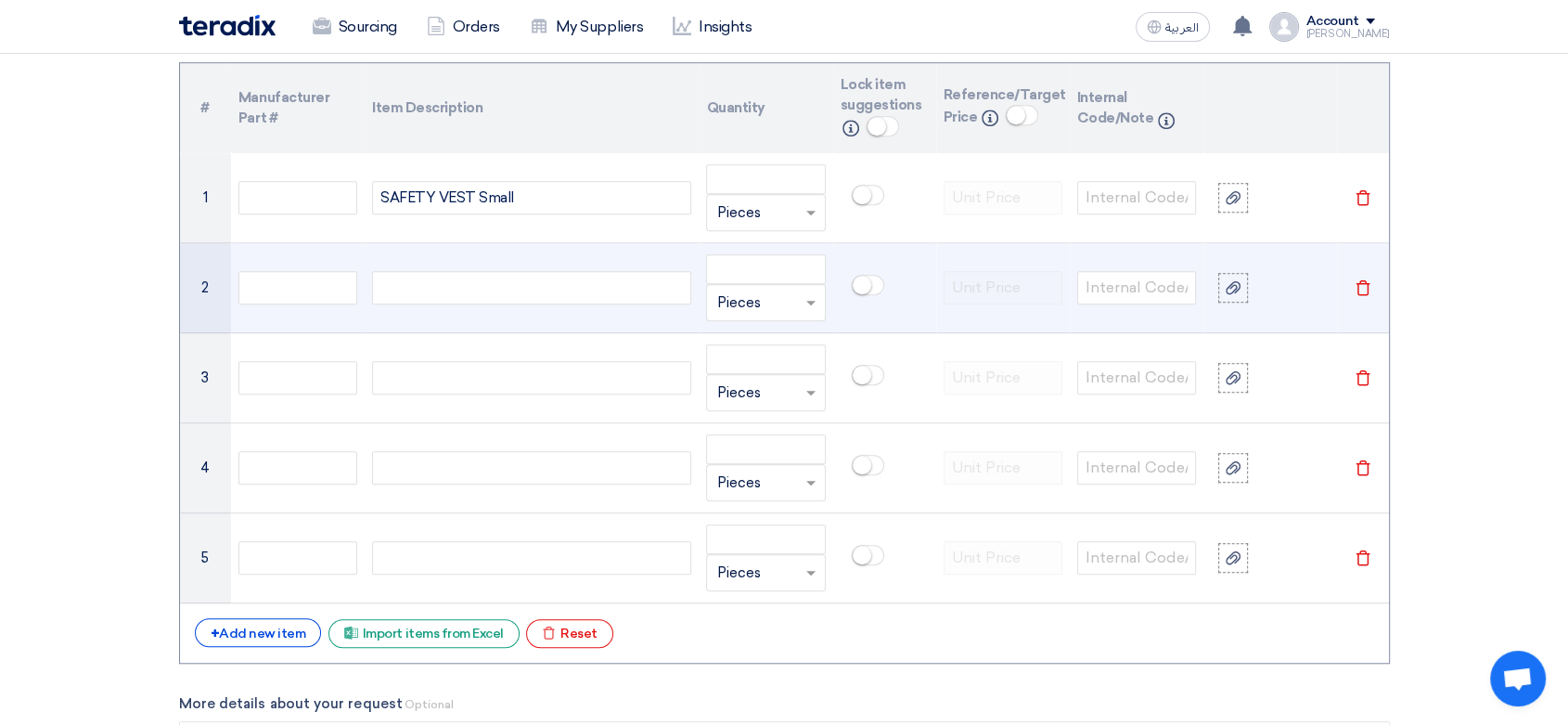
click at [457, 286] on div at bounding box center [532, 288] width 319 height 33
paste div
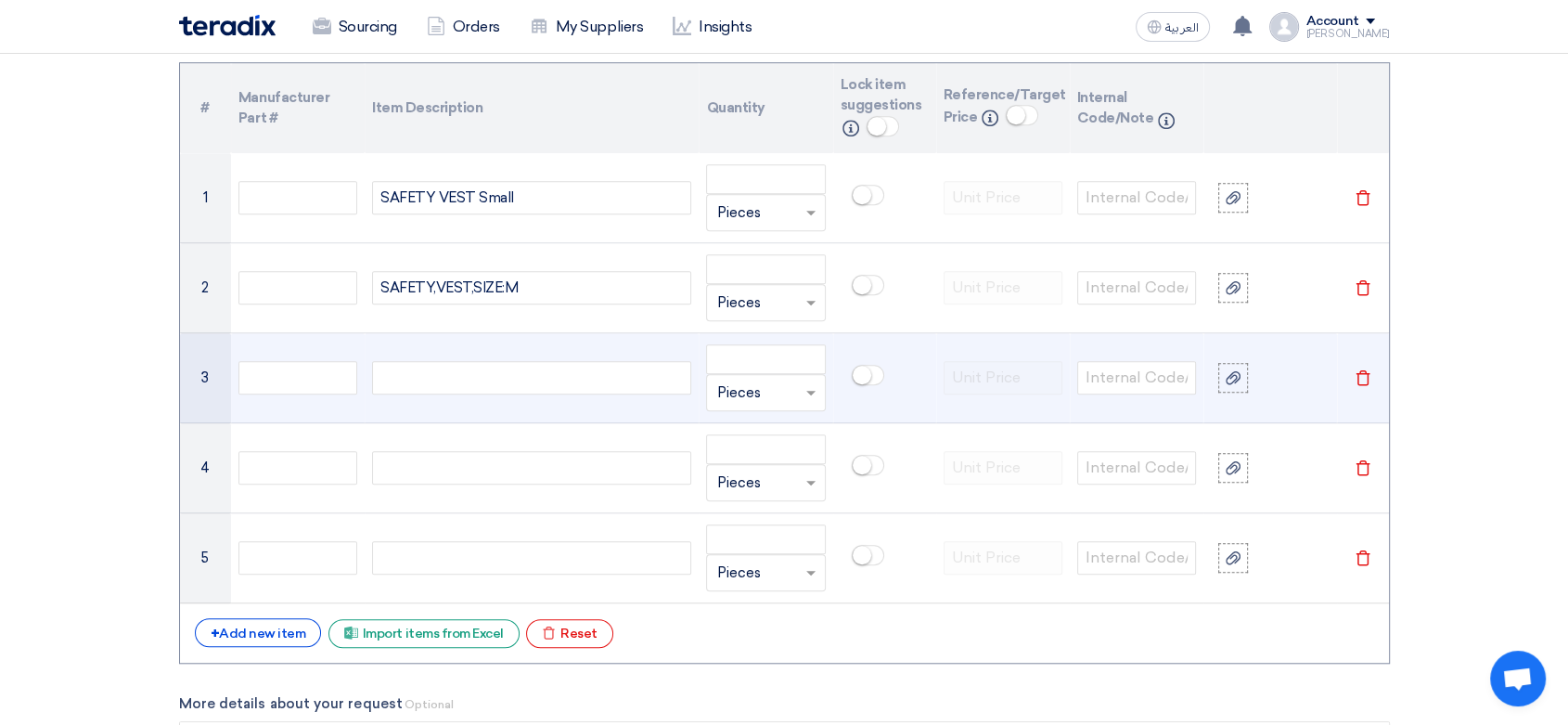
click at [528, 371] on div at bounding box center [532, 377] width 319 height 33
paste div
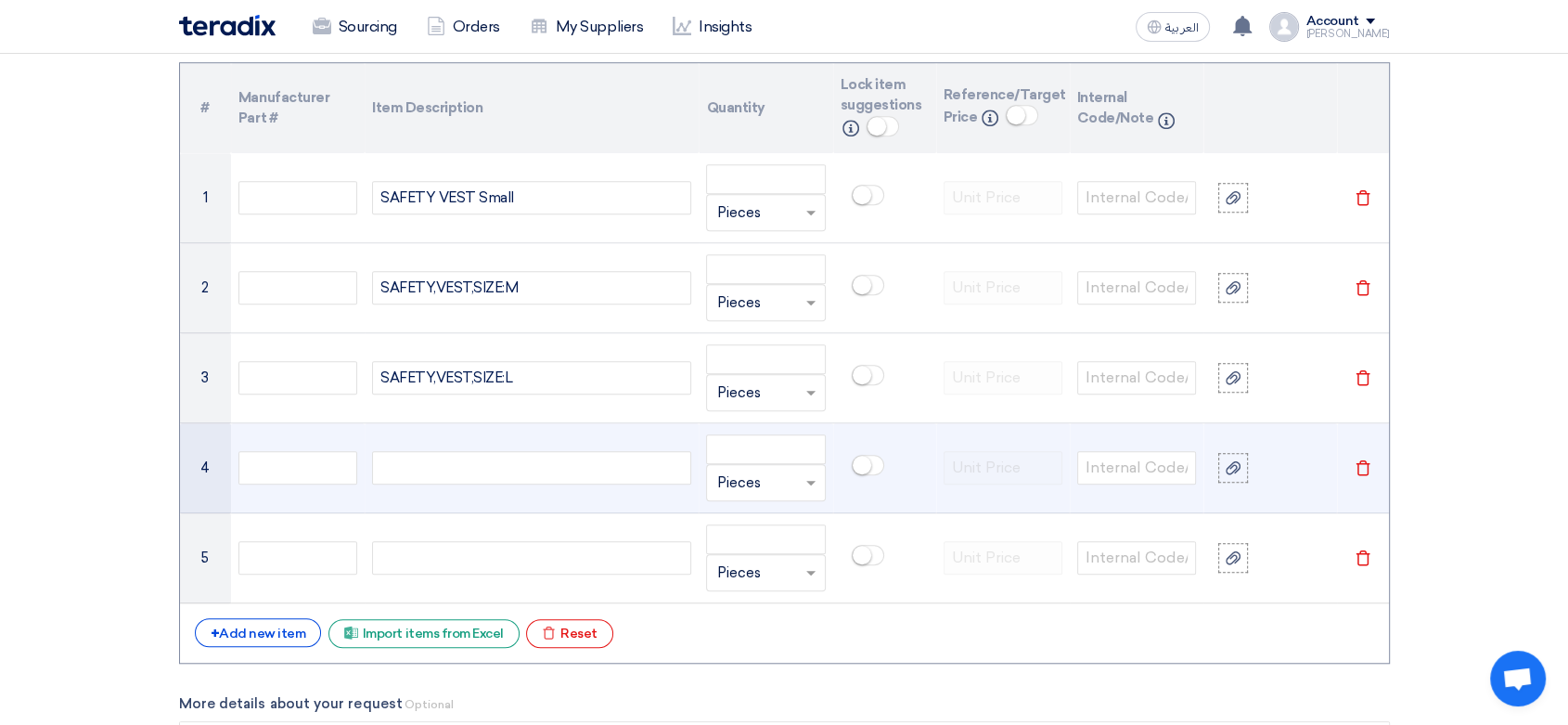
click at [476, 453] on div at bounding box center [532, 468] width 319 height 33
paste div
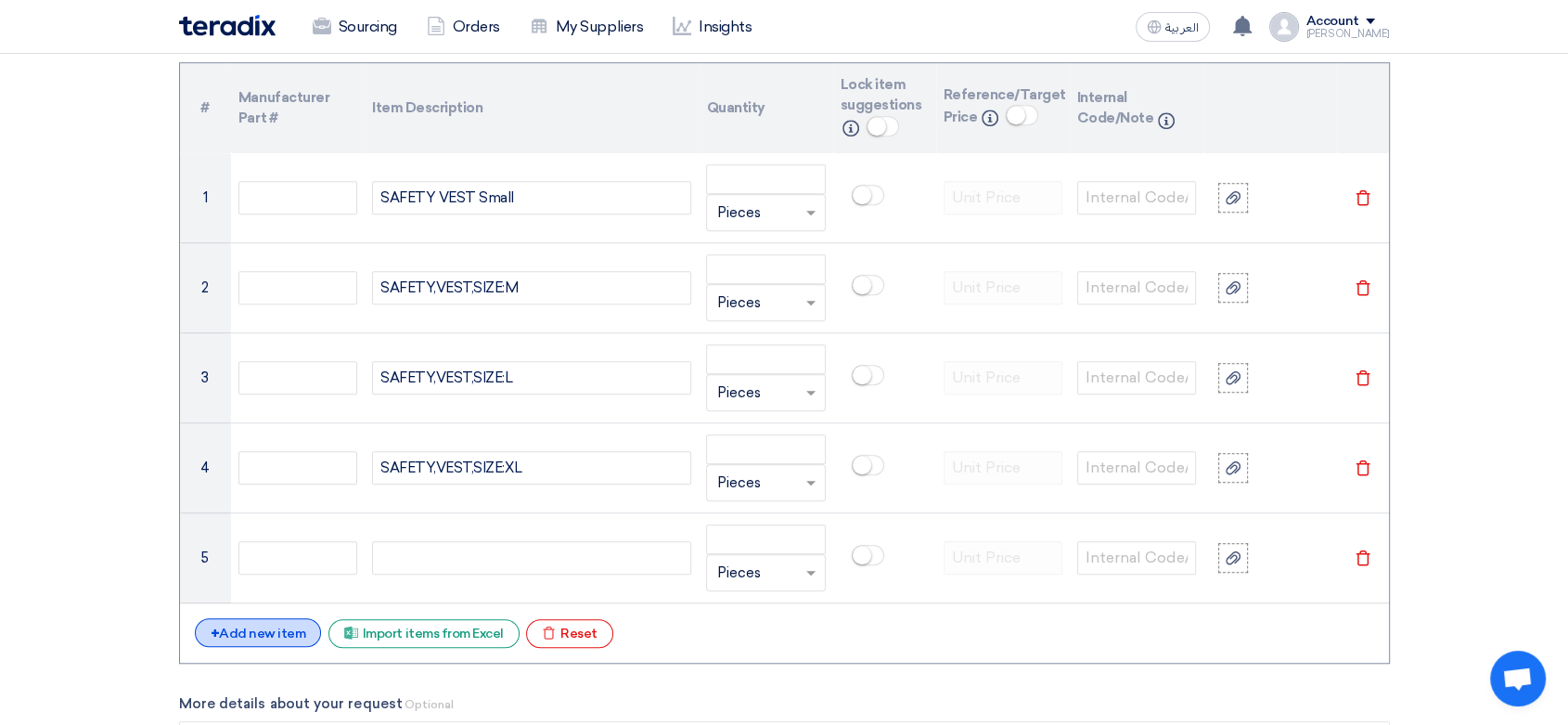
click at [267, 637] on div "+ Add new item" at bounding box center [257, 632] width 127 height 28
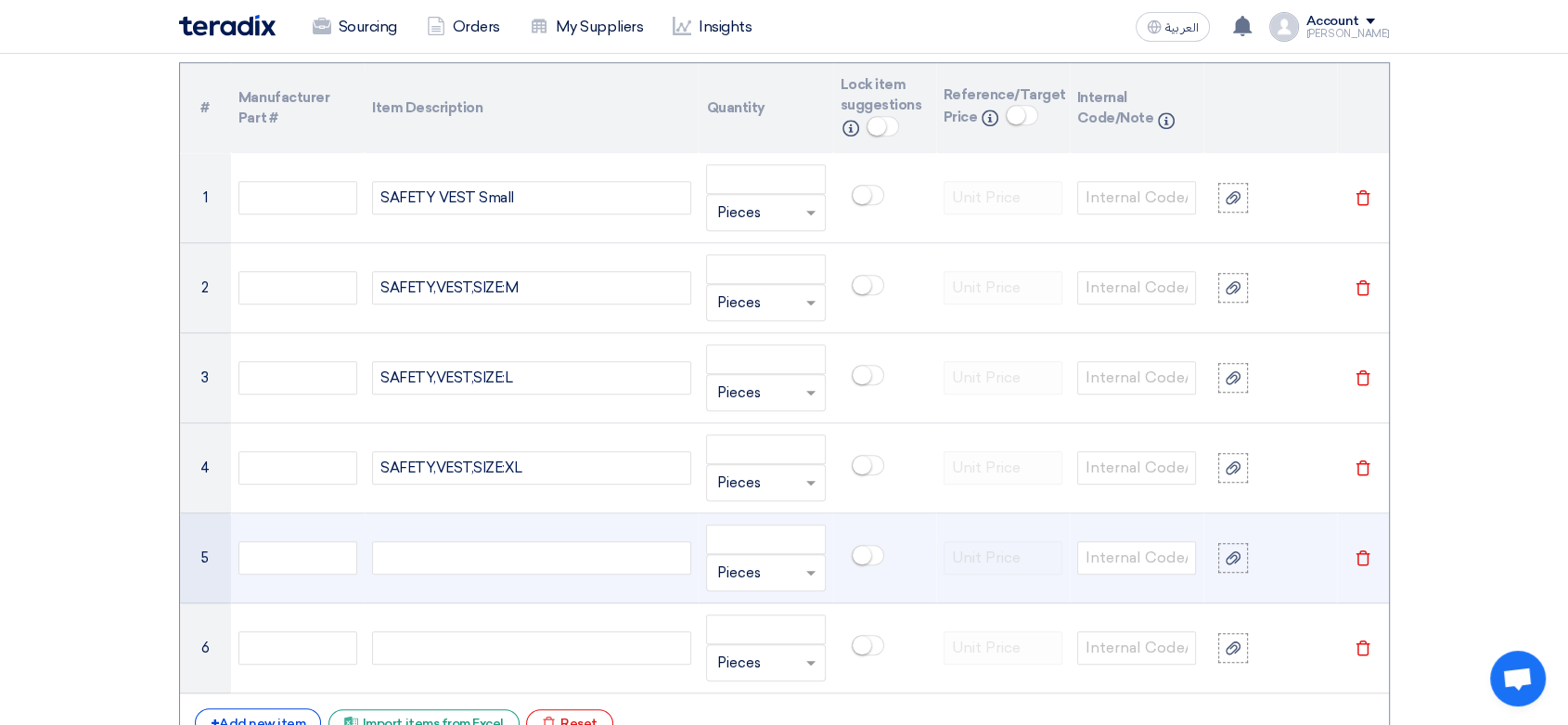
click at [433, 565] on div at bounding box center [532, 558] width 319 height 33
paste div
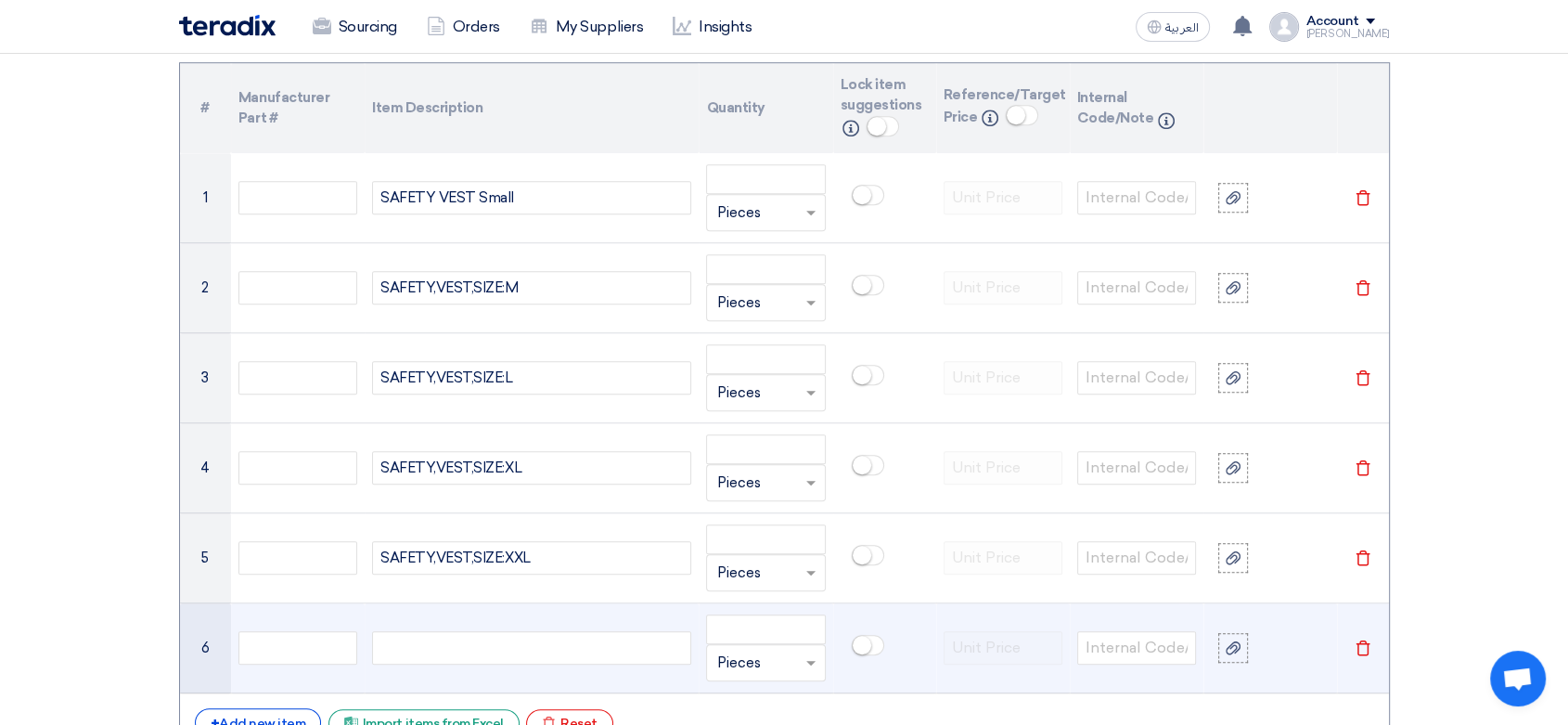
click at [493, 639] on div at bounding box center [532, 647] width 319 height 33
paste div
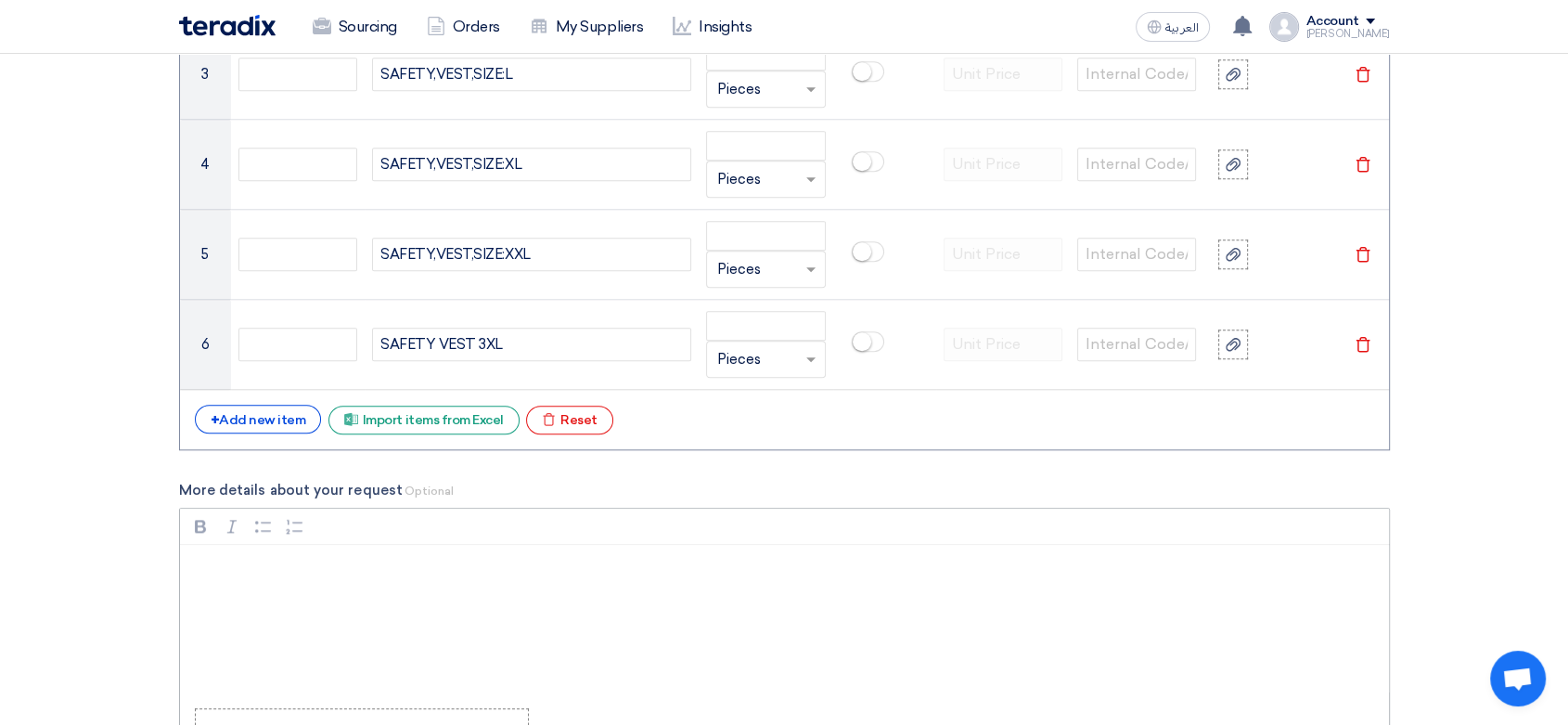
scroll to position [1856, 0]
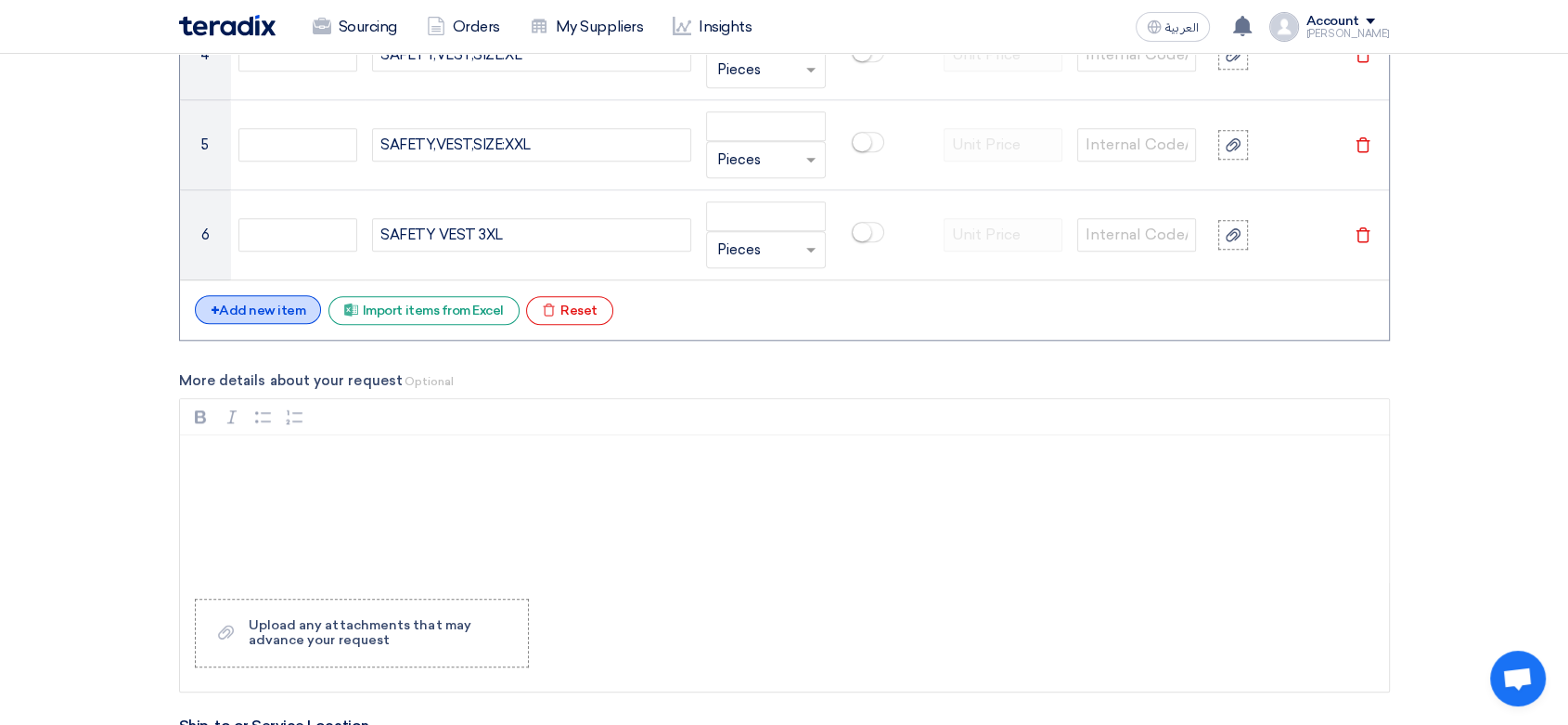
click at [292, 310] on div "+ Add new item" at bounding box center [257, 308] width 127 height 28
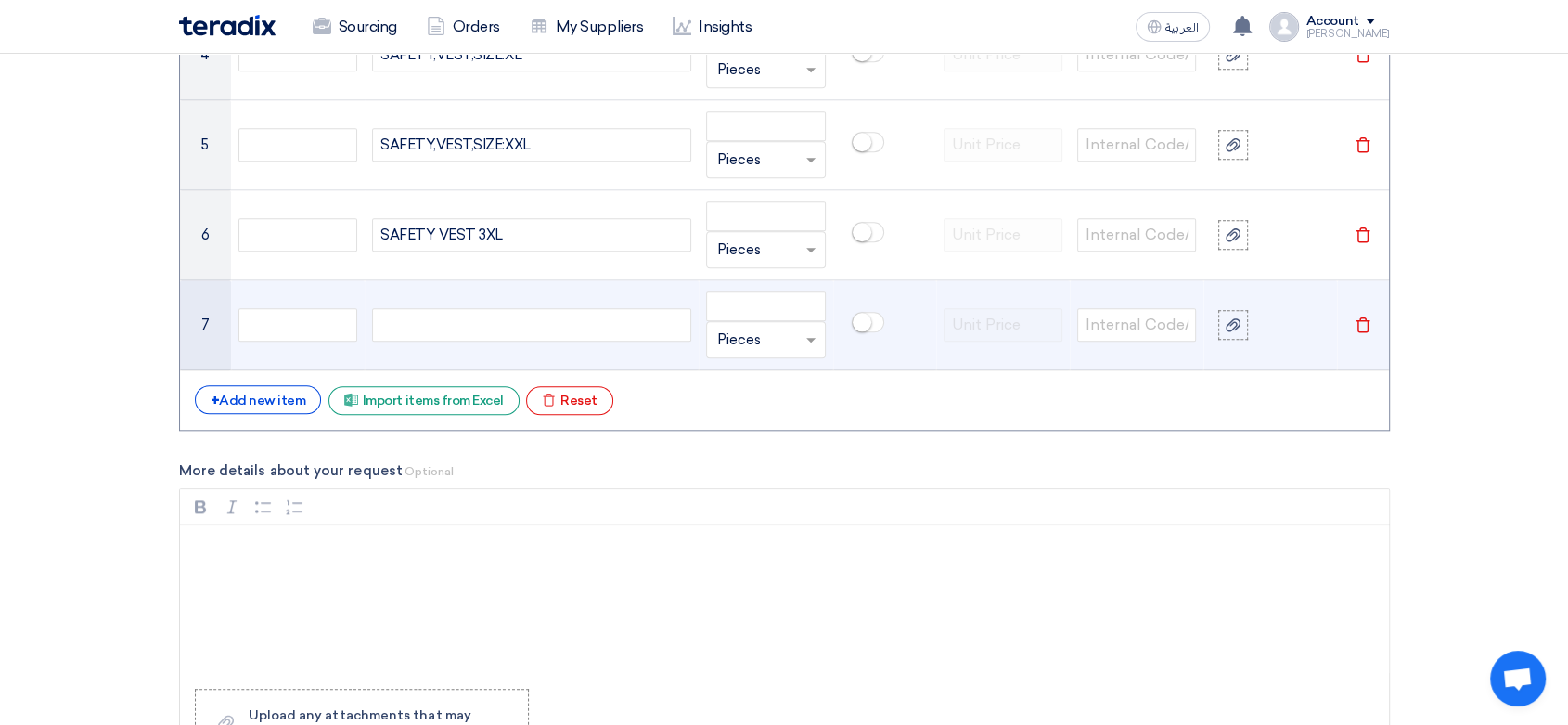
click at [478, 318] on div at bounding box center [532, 325] width 319 height 33
paste div
drag, startPoint x: 560, startPoint y: 327, endPoint x: 494, endPoint y: 326, distance: 66.0
click at [494, 326] on div "high quality safety vest" at bounding box center [532, 325] width 319 height 33
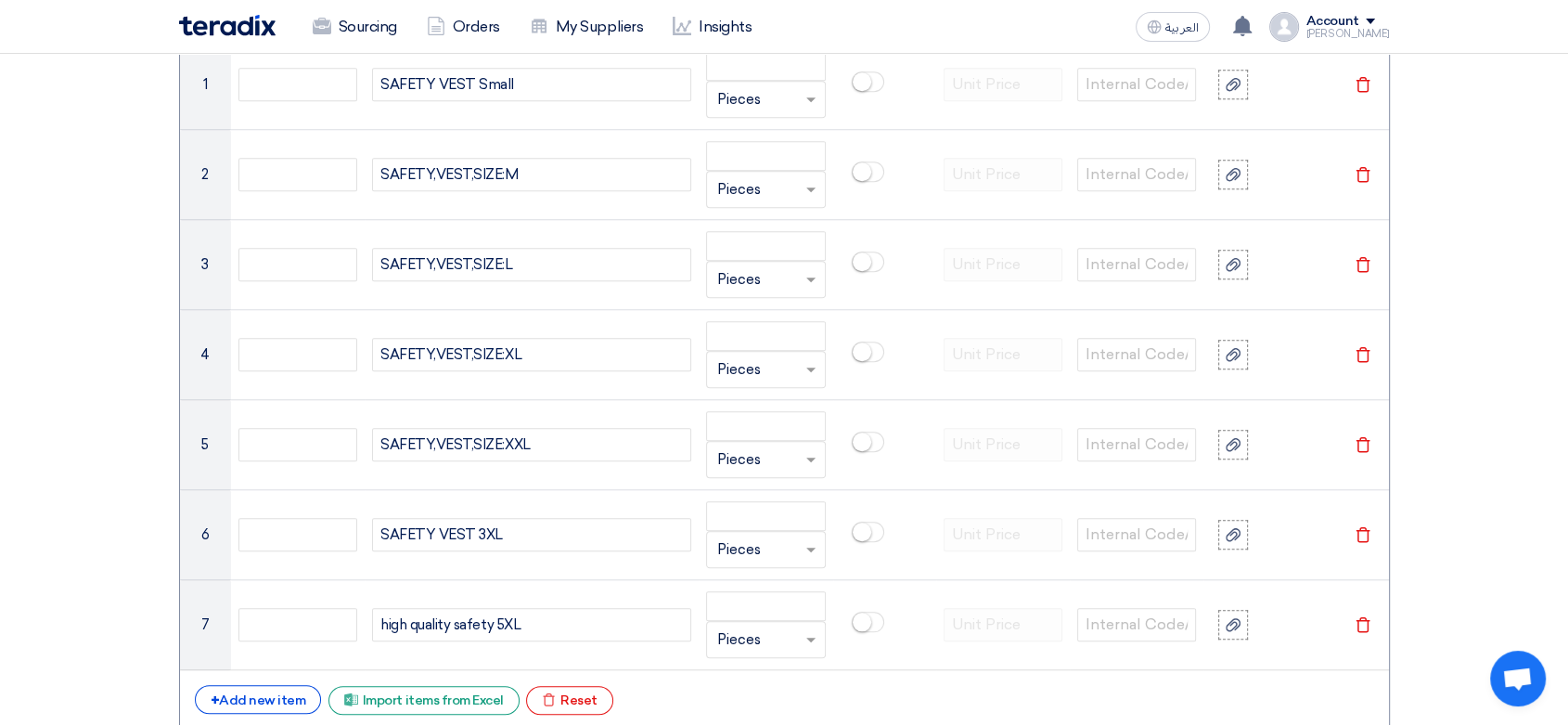
scroll to position [1340, 0]
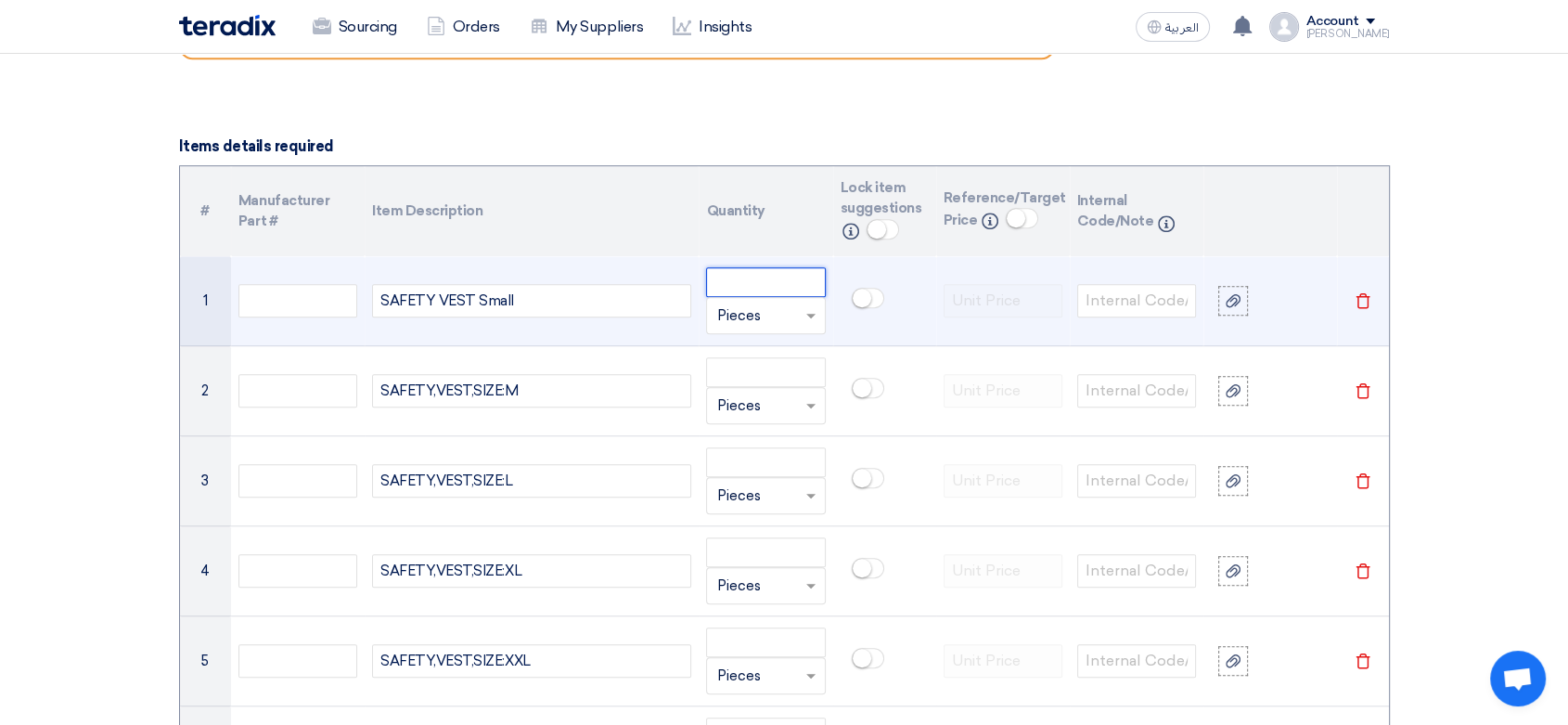
click at [786, 273] on input "number" at bounding box center [765, 282] width 119 height 29
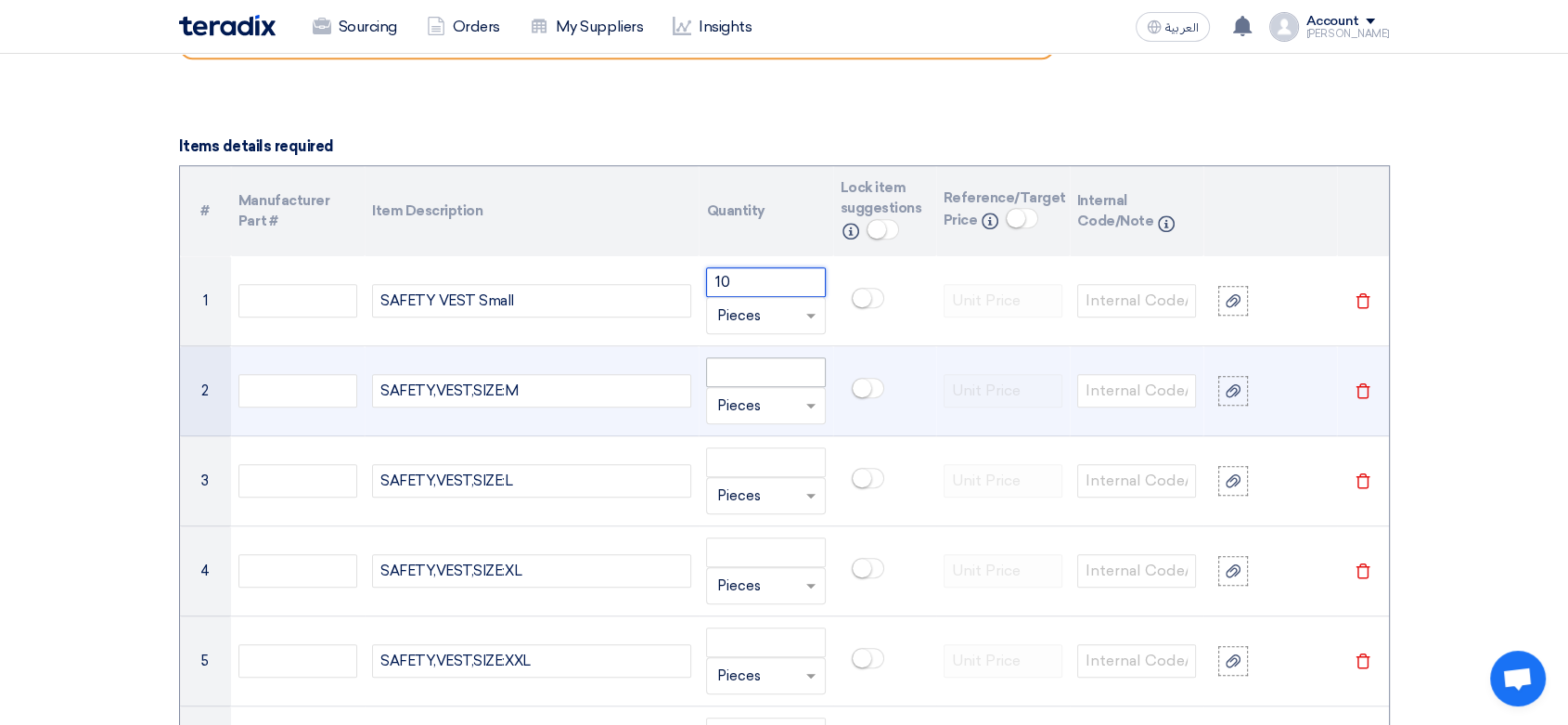
type input "10"
click at [755, 364] on input "number" at bounding box center [765, 372] width 119 height 29
type input "10"
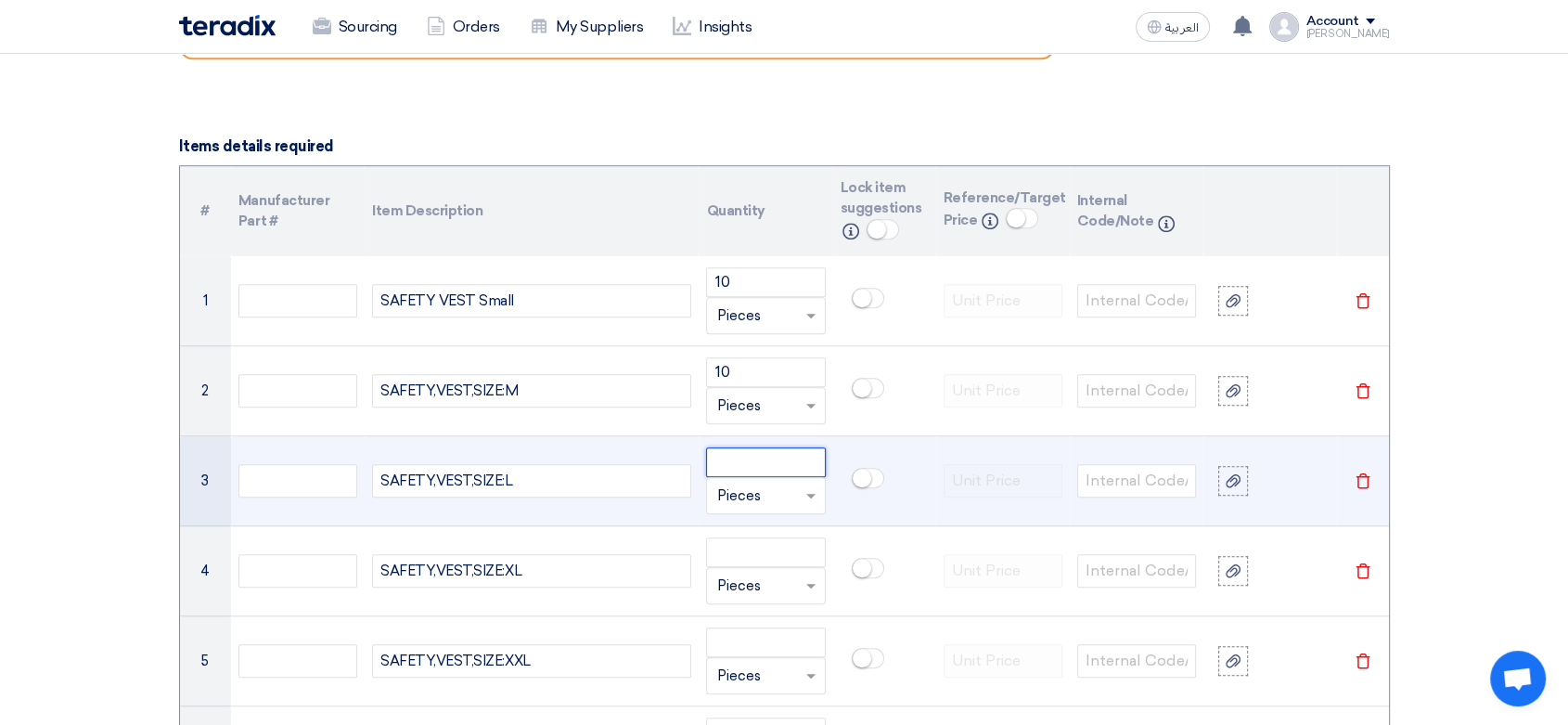
click at [738, 461] on input "number" at bounding box center [765, 462] width 119 height 29
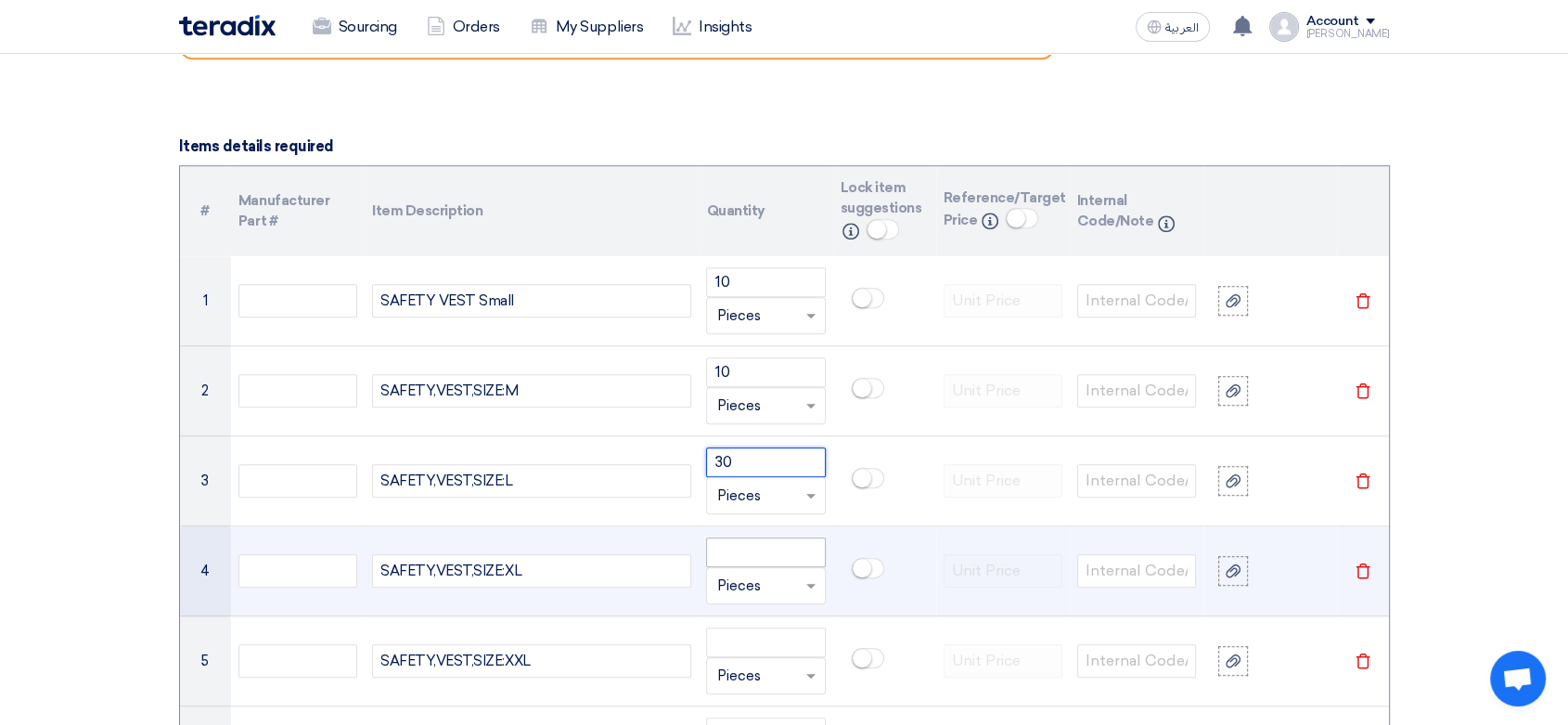
type input "30"
click at [770, 547] on input "number" at bounding box center [765, 552] width 119 height 29
type input "40"
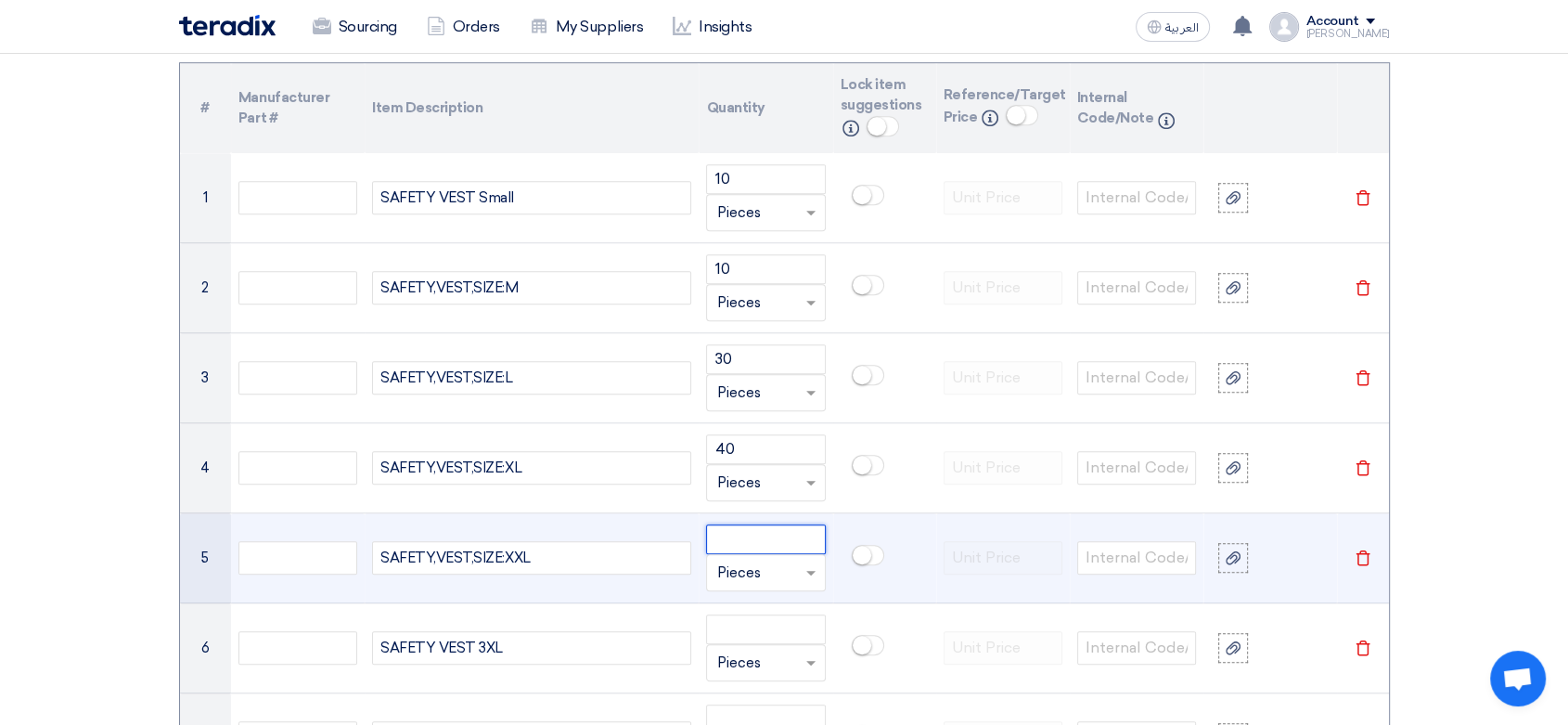
click at [745, 532] on input "number" at bounding box center [765, 539] width 119 height 29
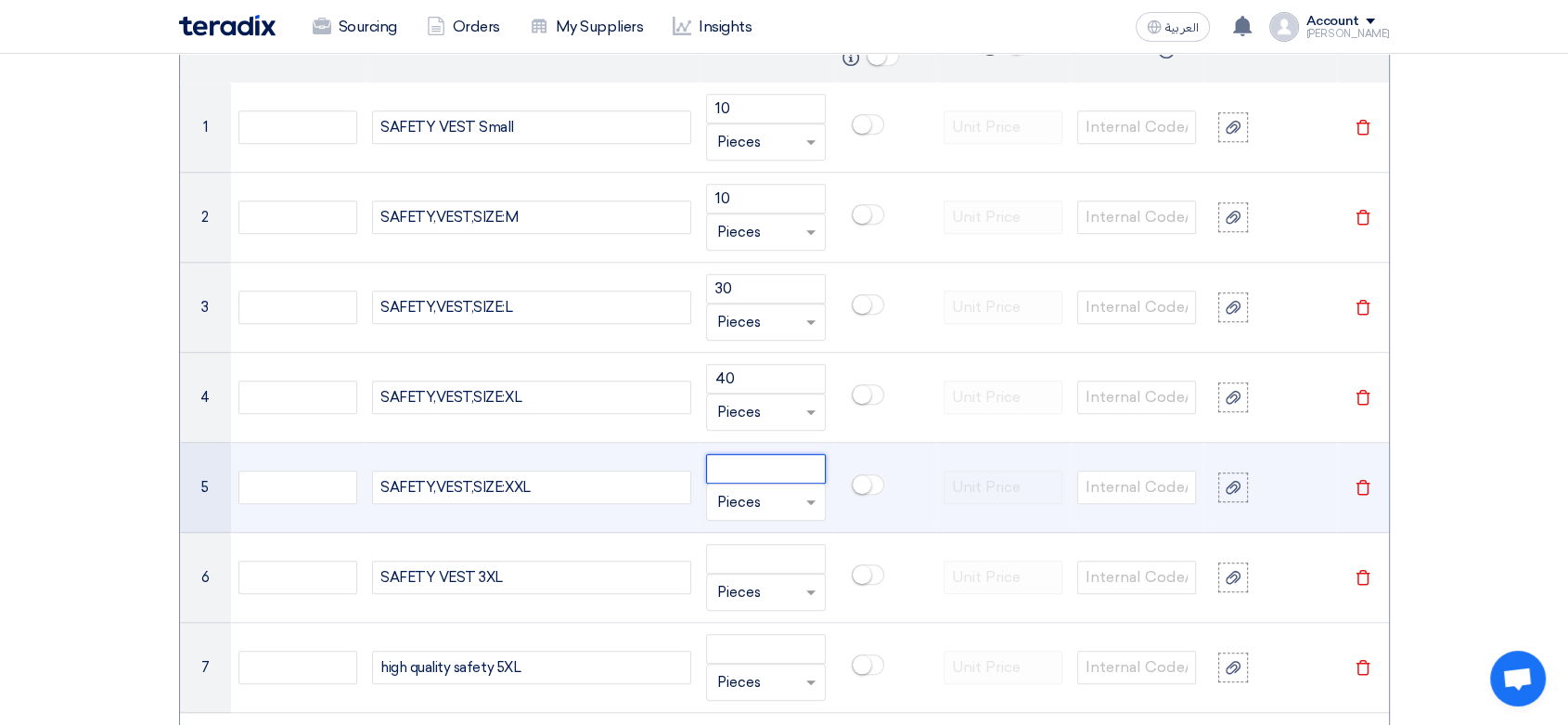
scroll to position [1545, 0]
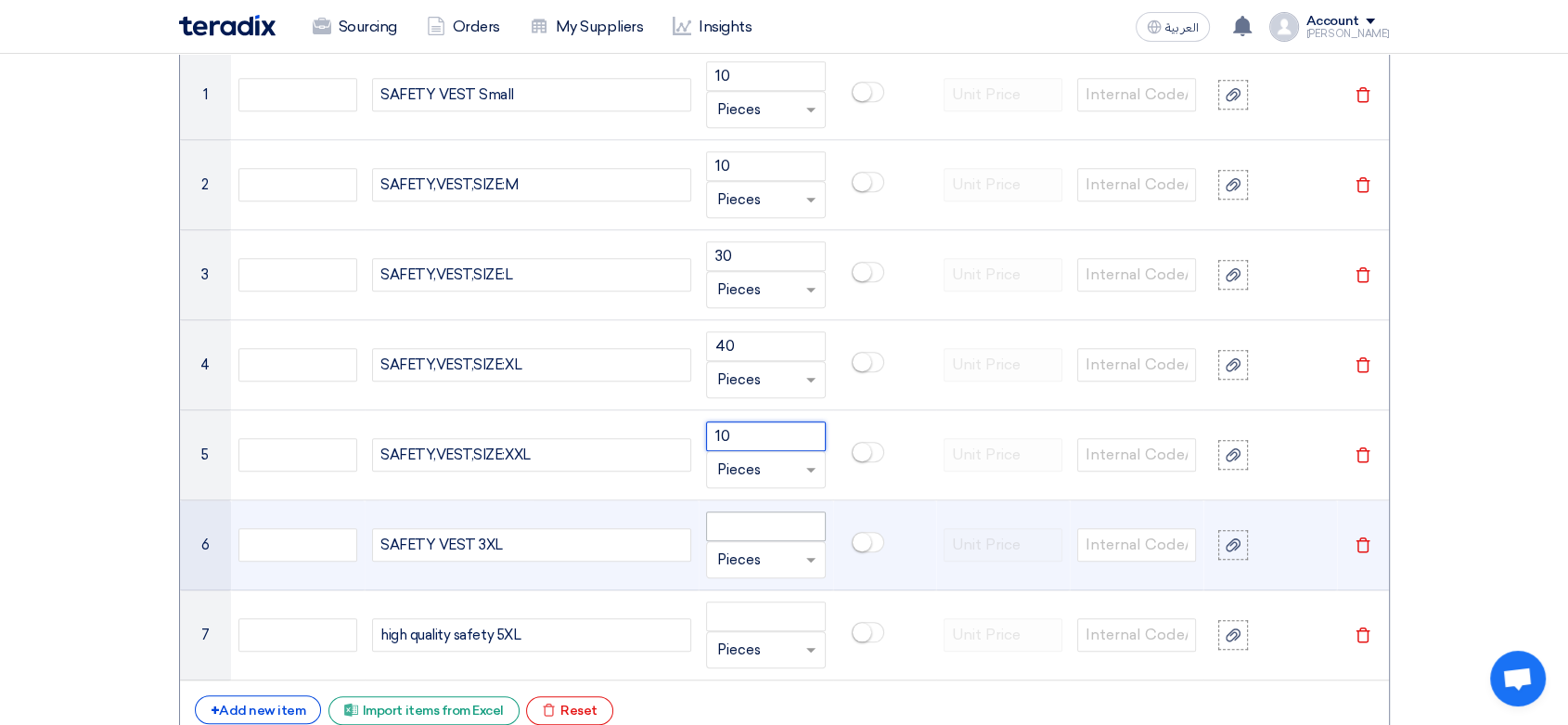
type input "10"
click at [739, 525] on input "number" at bounding box center [765, 526] width 119 height 29
type input "120"
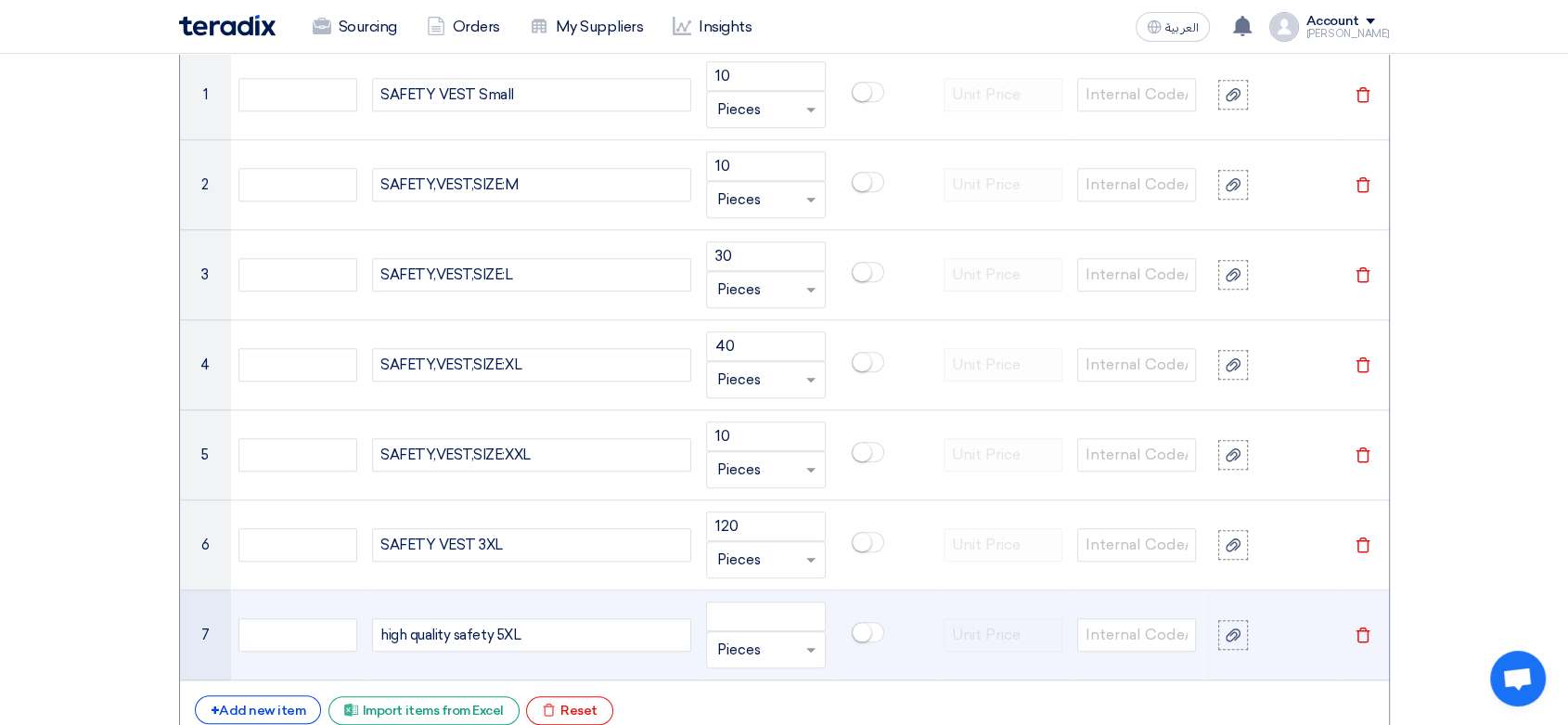
click at [534, 636] on div "high quality safety 5XL" at bounding box center [532, 635] width 319 height 33
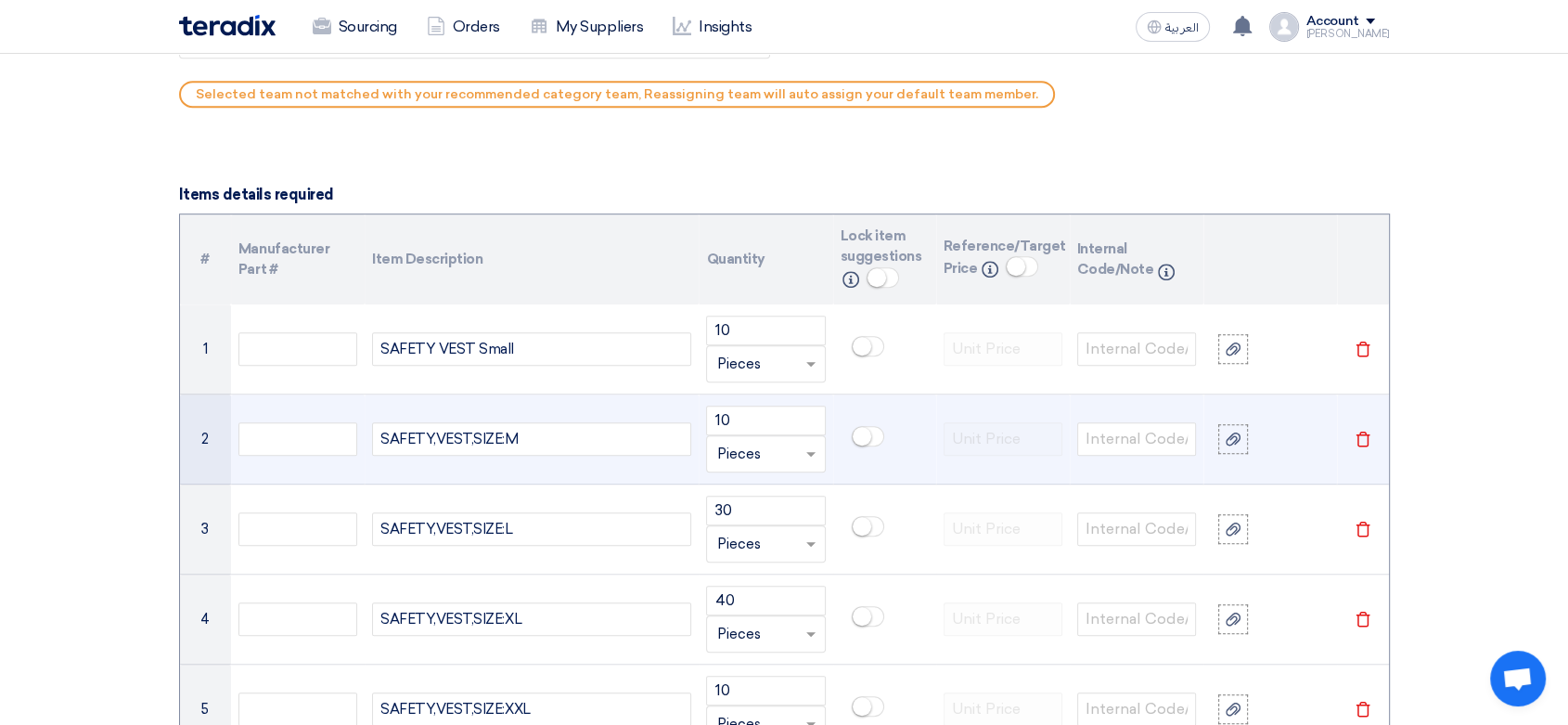
scroll to position [1442, 0]
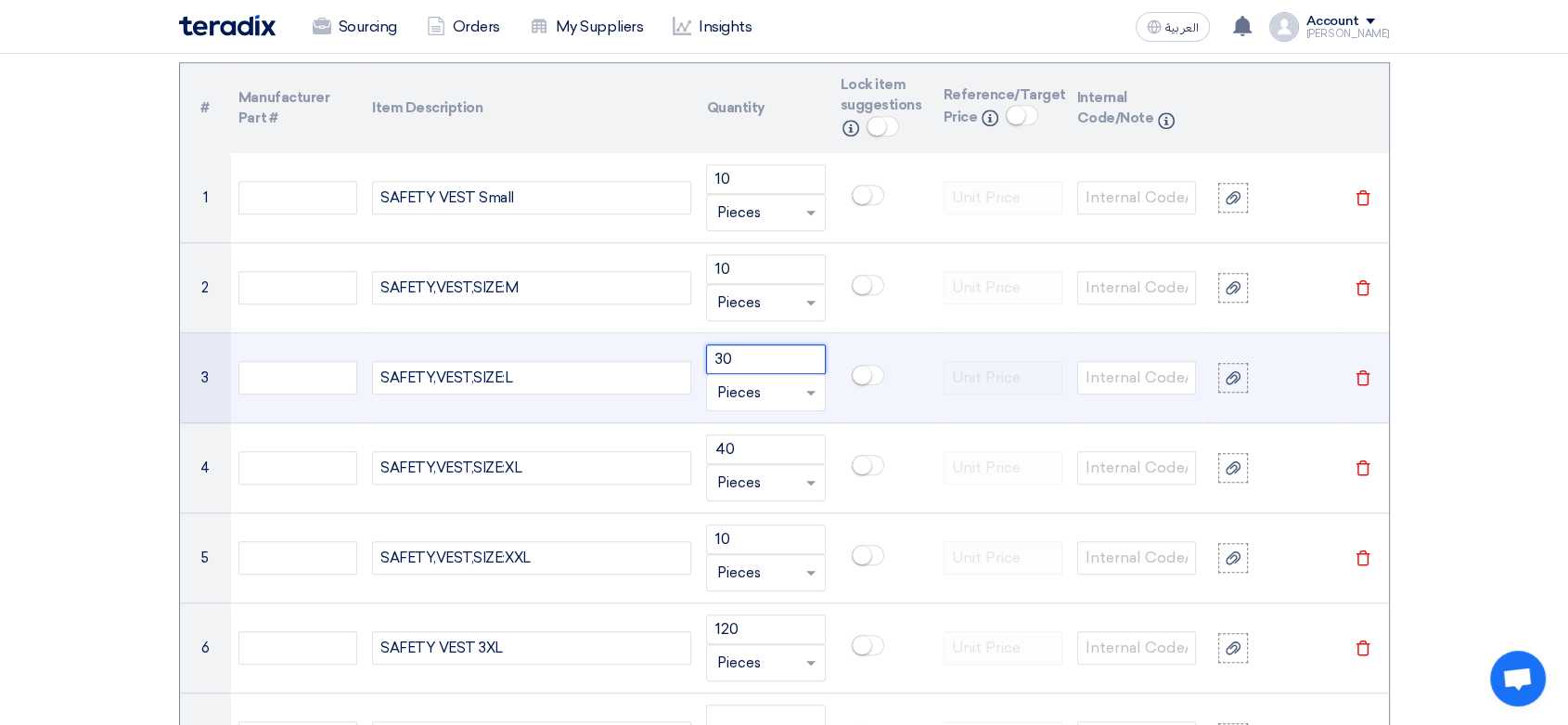
drag, startPoint x: 767, startPoint y: 355, endPoint x: 620, endPoint y: 355, distance: 147.0
click at [620, 355] on tr "3 SAFETY,VEST,SIZE:L 30 Unit × Pieces [GEOGRAPHIC_DATA]" at bounding box center [784, 378] width 1208 height 90
type input "10"
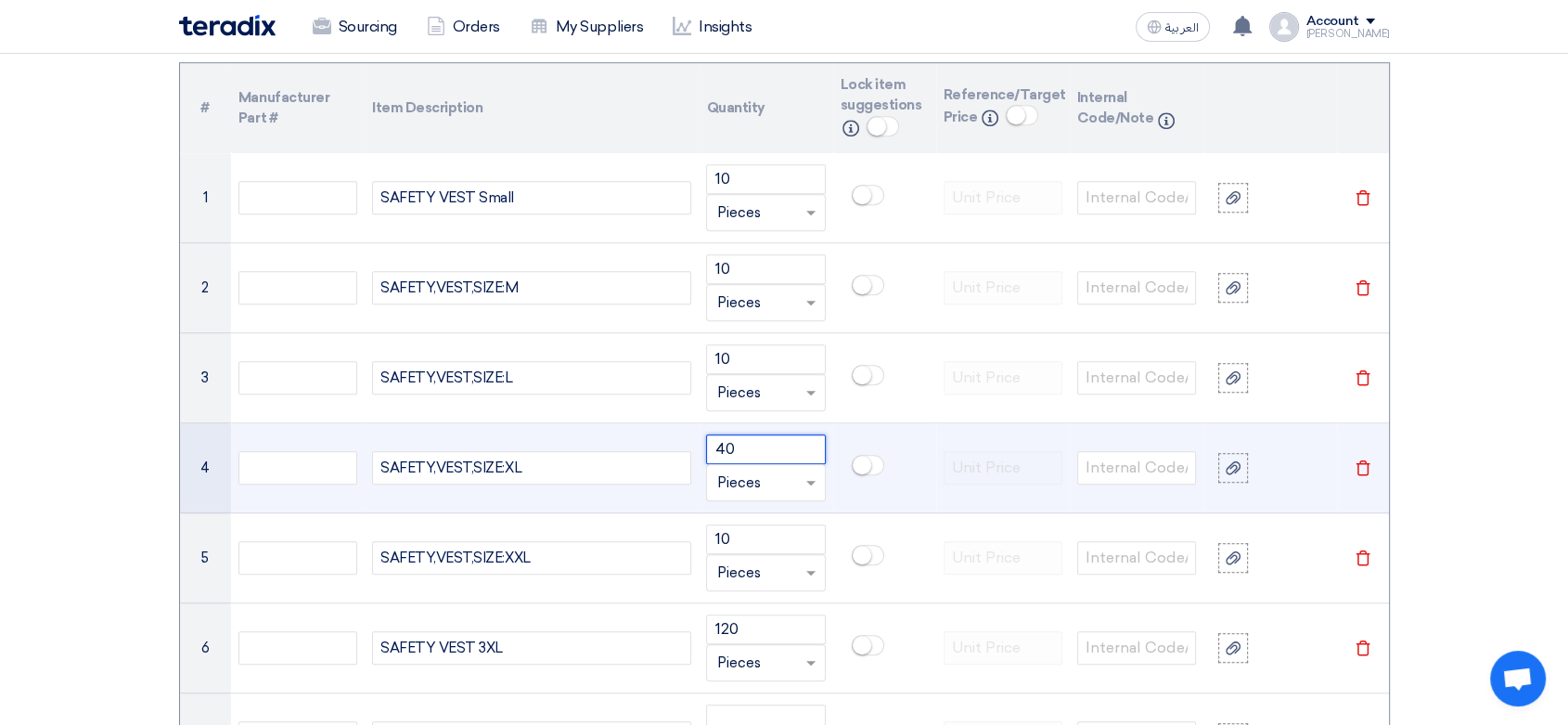
drag, startPoint x: 758, startPoint y: 442, endPoint x: 676, endPoint y: 448, distance: 82.2
click at [676, 448] on tr "4 SAFETY,VEST,SIZE:XL 40 Unit × Pieces [GEOGRAPHIC_DATA]" at bounding box center [784, 469] width 1208 height 90
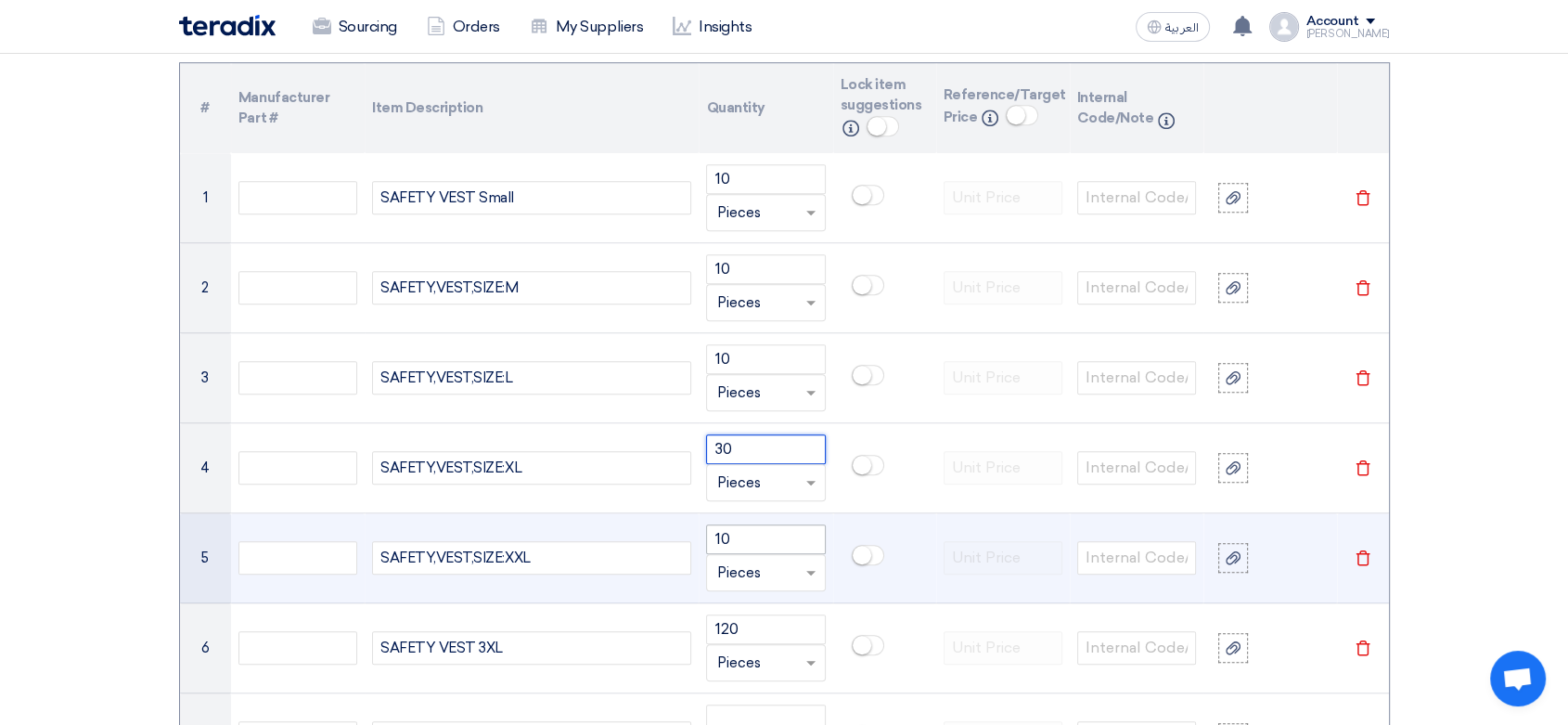
type input "30"
drag, startPoint x: 757, startPoint y: 531, endPoint x: 615, endPoint y: 521, distance: 142.4
click at [615, 521] on tr "5 SAFETY,VEST,SIZE:XXL 10 Unit × Pieces [GEOGRAPHIC_DATA]" at bounding box center [784, 558] width 1208 height 90
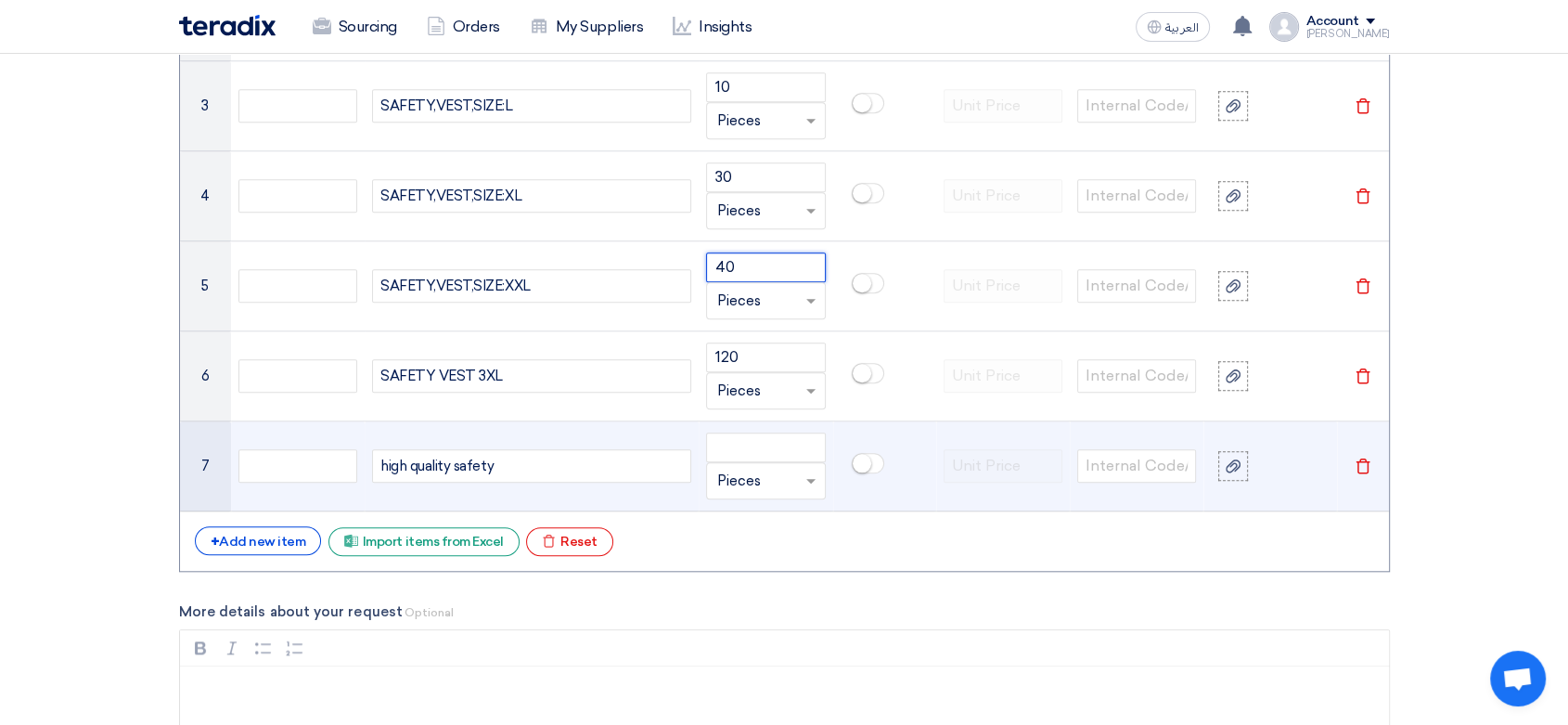
scroll to position [1752, 0]
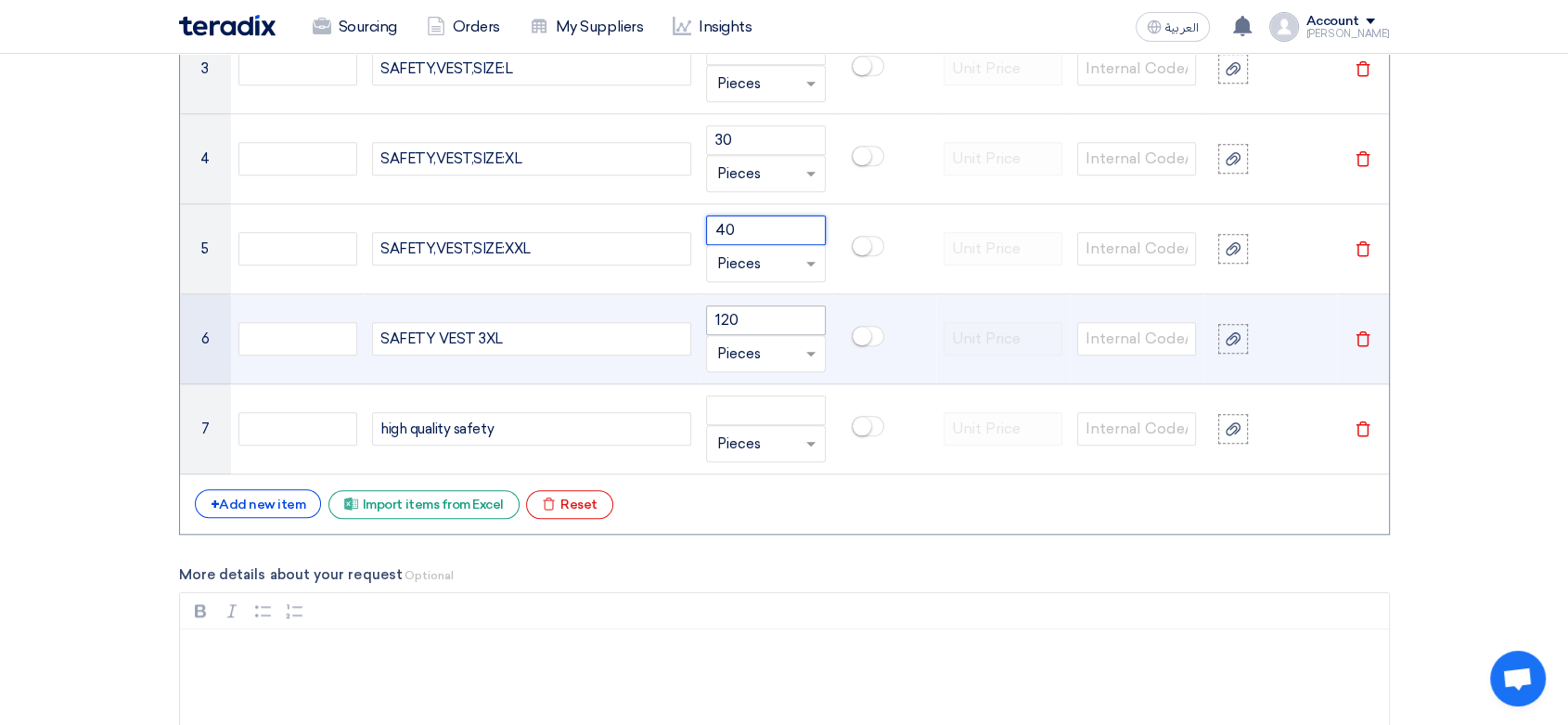
type input "40"
drag, startPoint x: 750, startPoint y: 314, endPoint x: 593, endPoint y: 315, distance: 157.0
click at [593, 315] on tr "6 SAFETY VEST 3XL 120 Unit × Pieces [GEOGRAPHIC_DATA]" at bounding box center [784, 339] width 1208 height 90
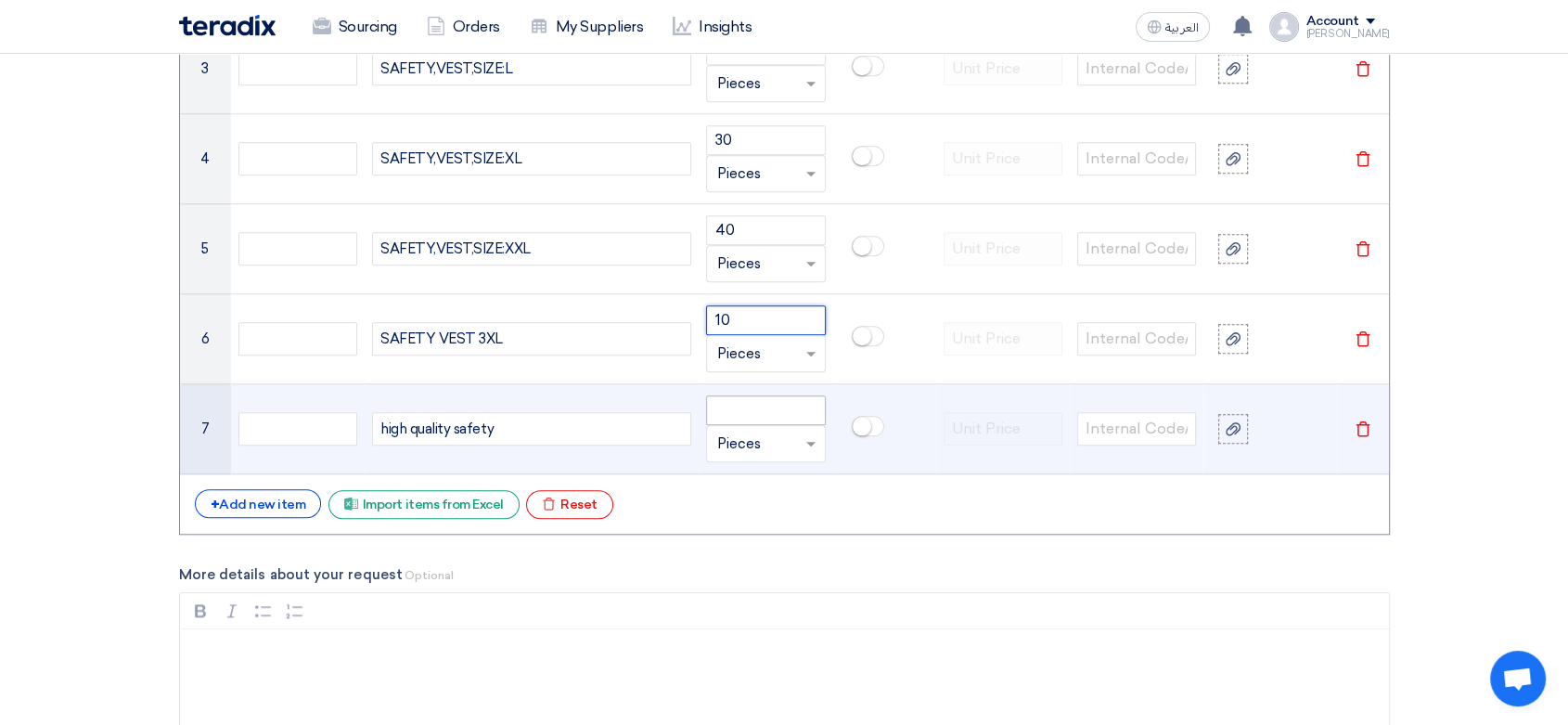
type input "10"
click at [743, 398] on input "number" at bounding box center [765, 410] width 119 height 29
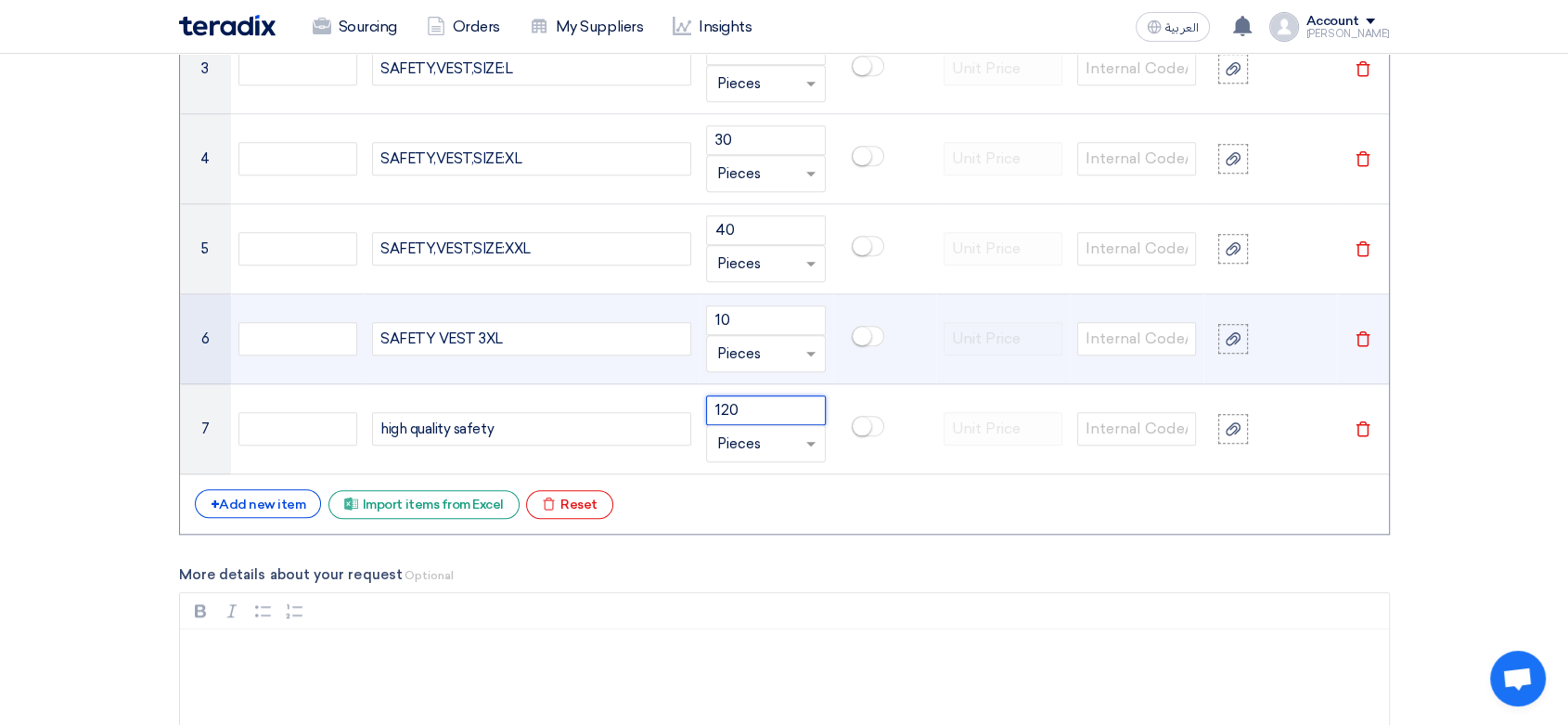
type input "120"
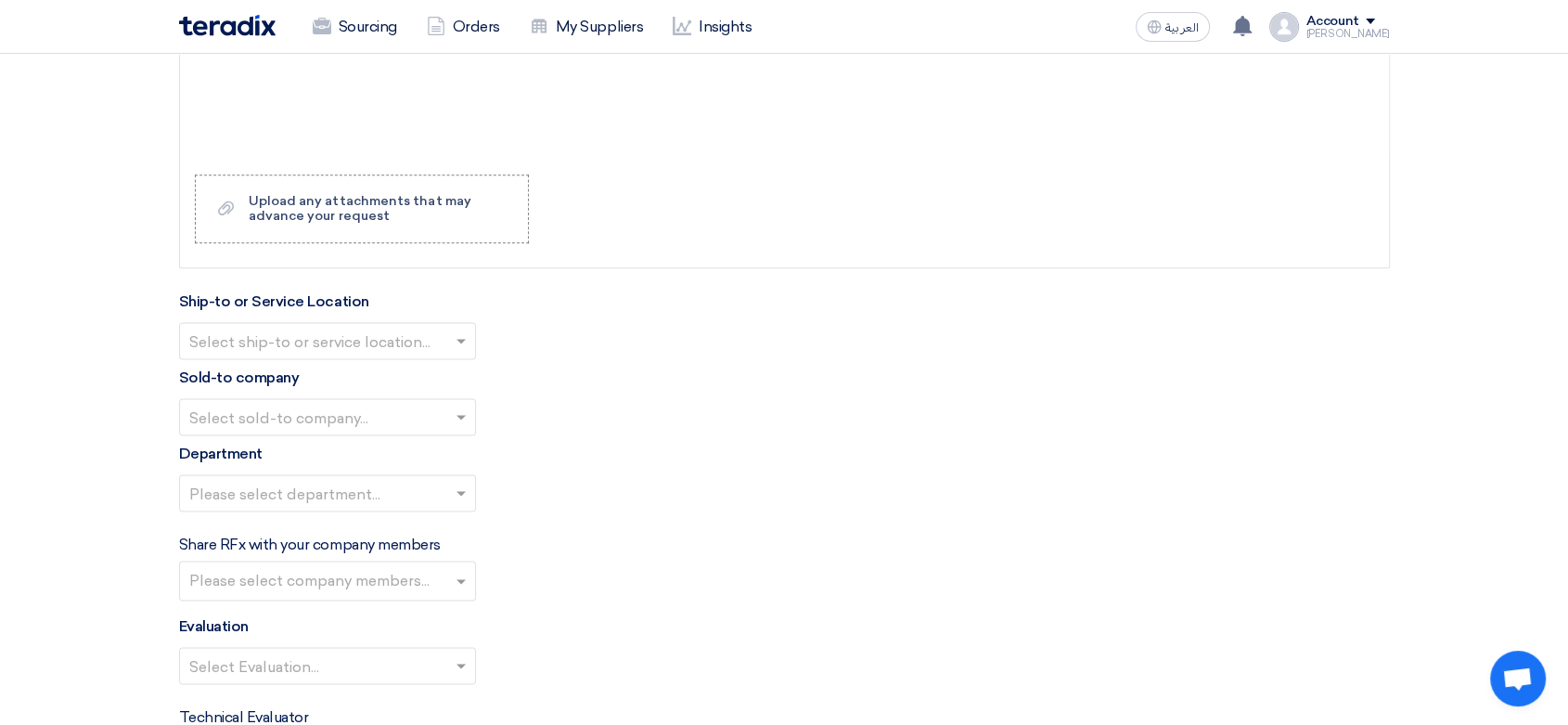
scroll to position [2474, 0]
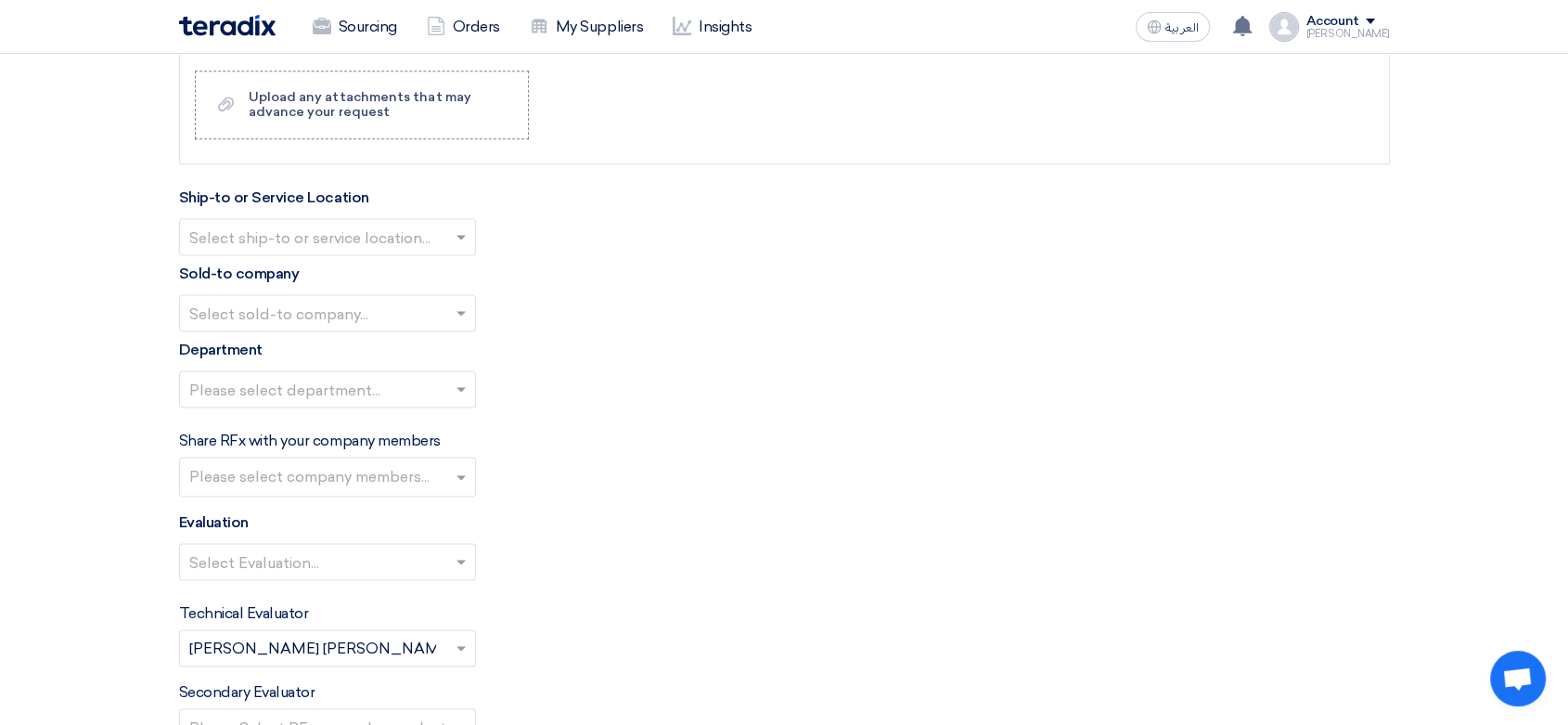
click at [384, 242] on input "text" at bounding box center [318, 239] width 258 height 30
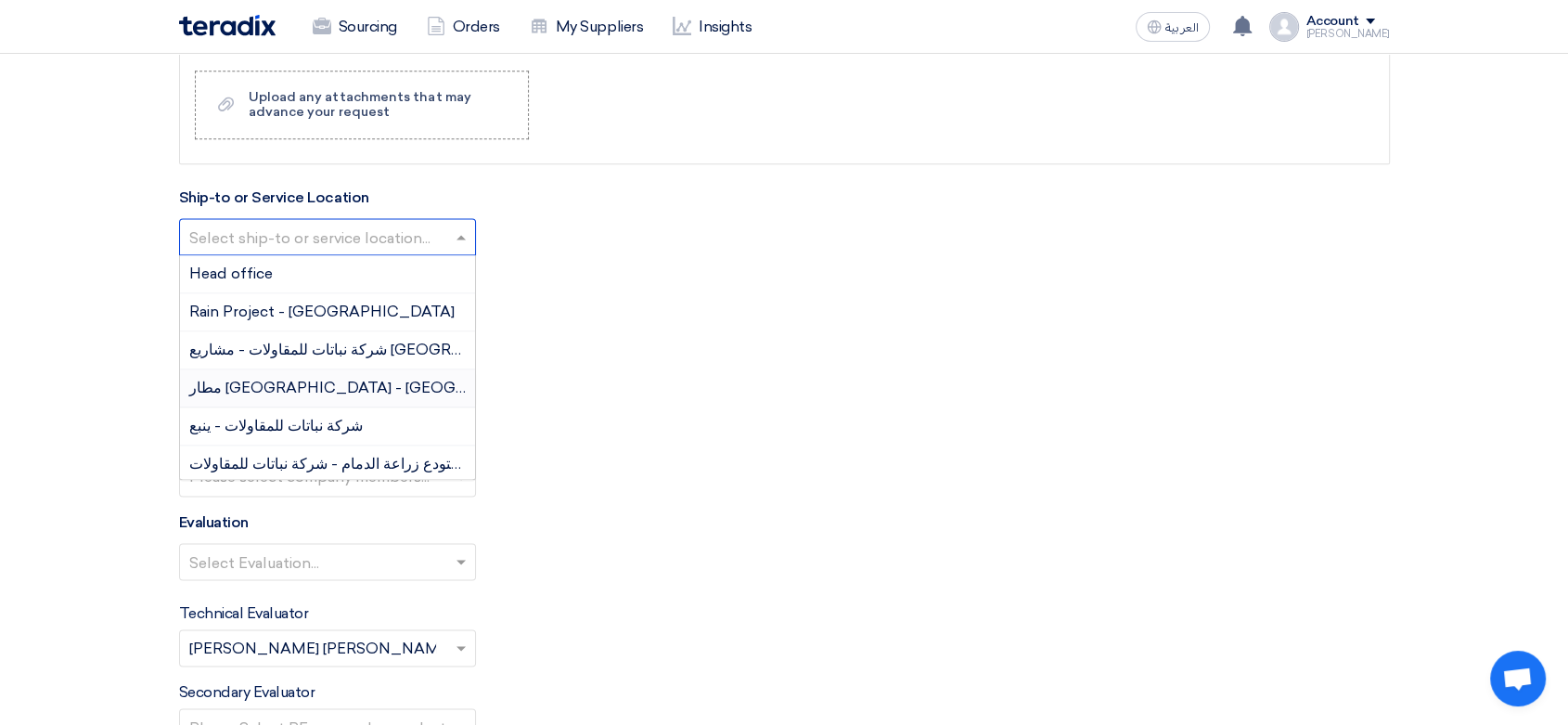
scroll to position [206, 0]
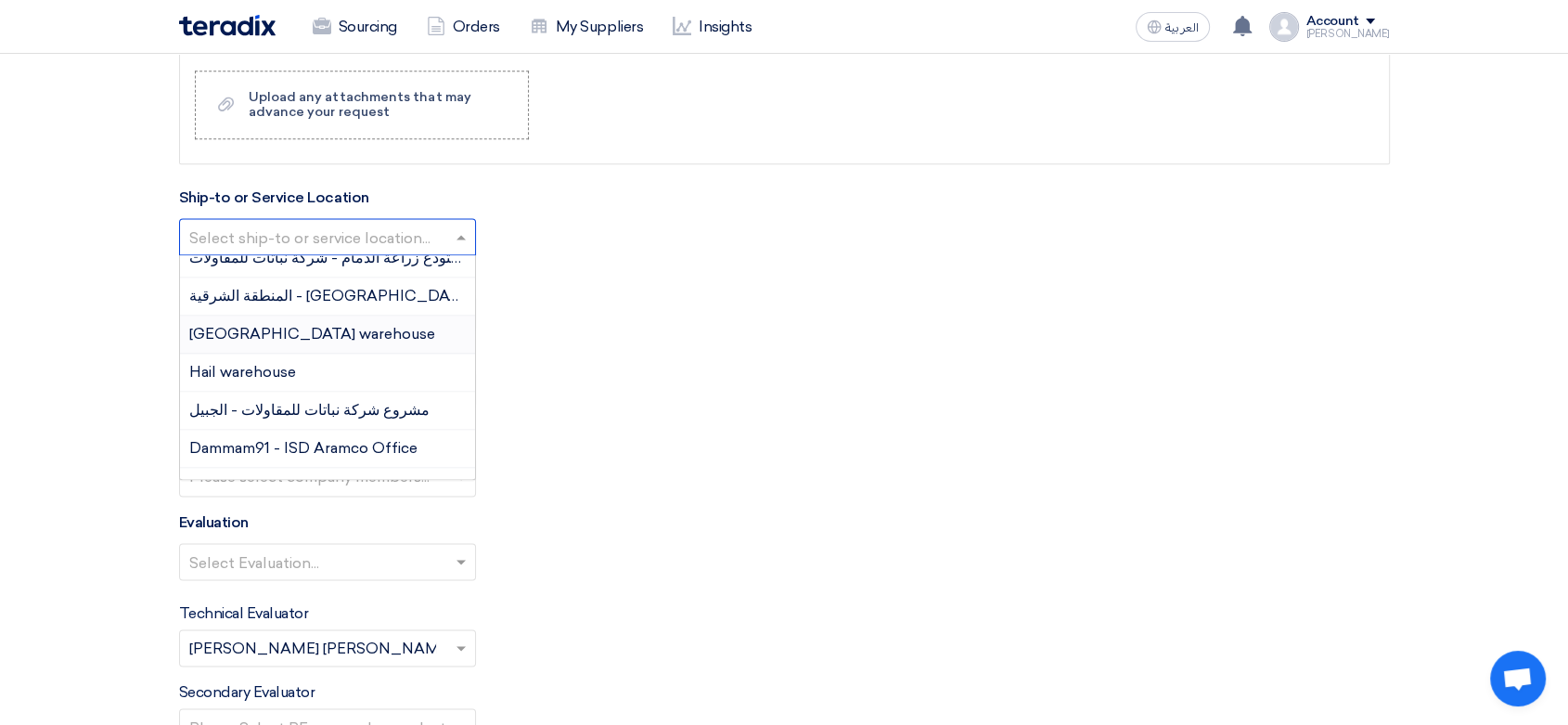
click at [308, 336] on span "[GEOGRAPHIC_DATA] warehouse" at bounding box center [312, 334] width 246 height 18
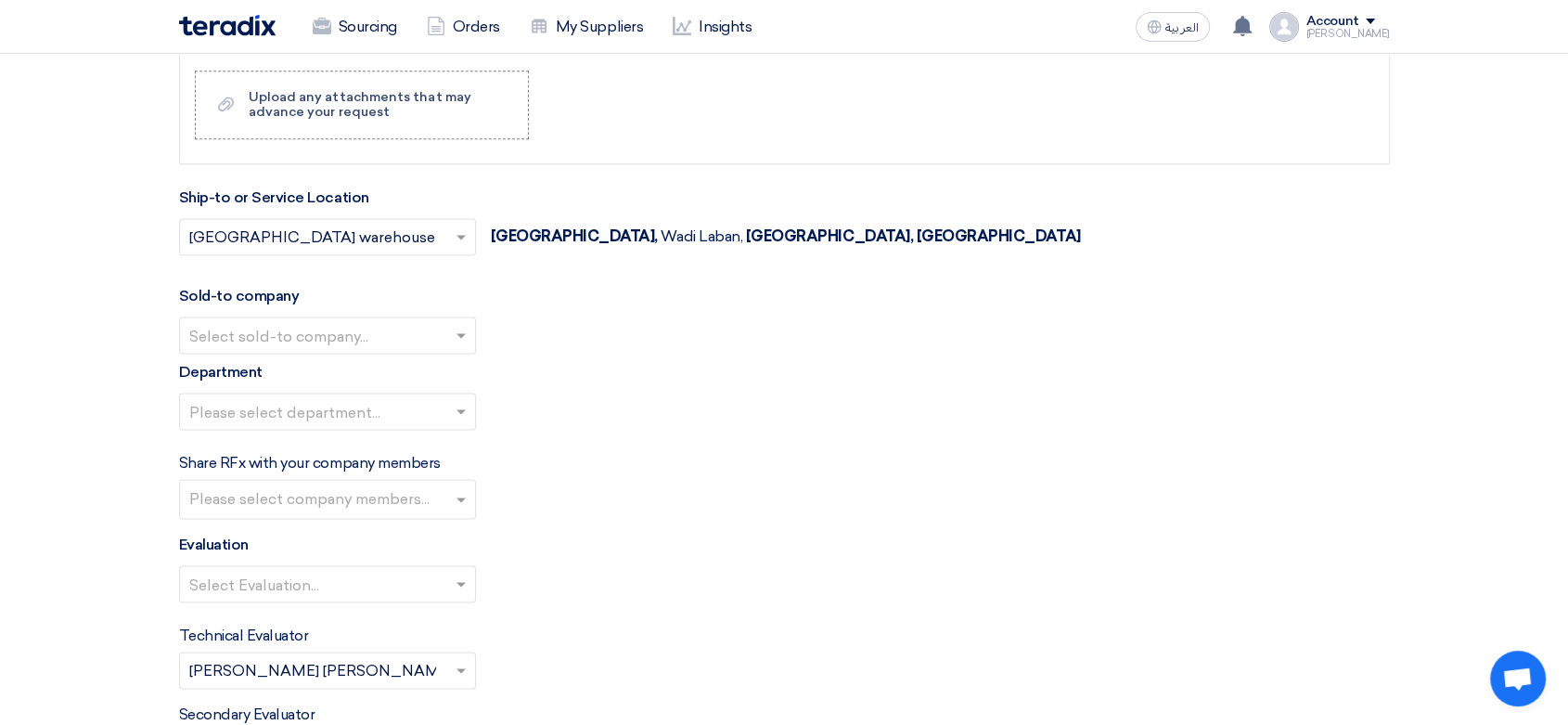
click at [340, 329] on input "text" at bounding box center [318, 337] width 258 height 30
click at [316, 362] on span "Nabatat for contracting" at bounding box center [274, 371] width 169 height 18
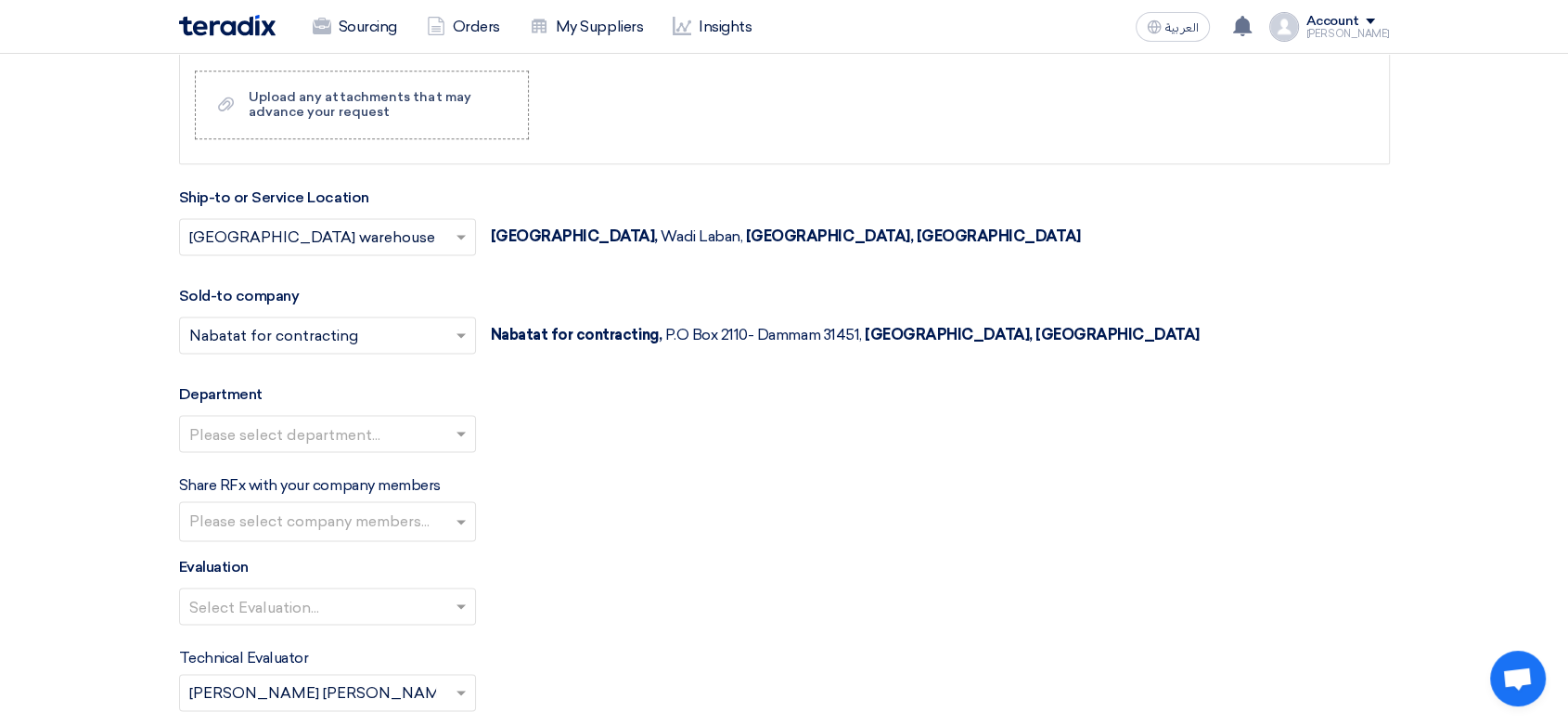
click at [332, 426] on input "text" at bounding box center [318, 435] width 258 height 30
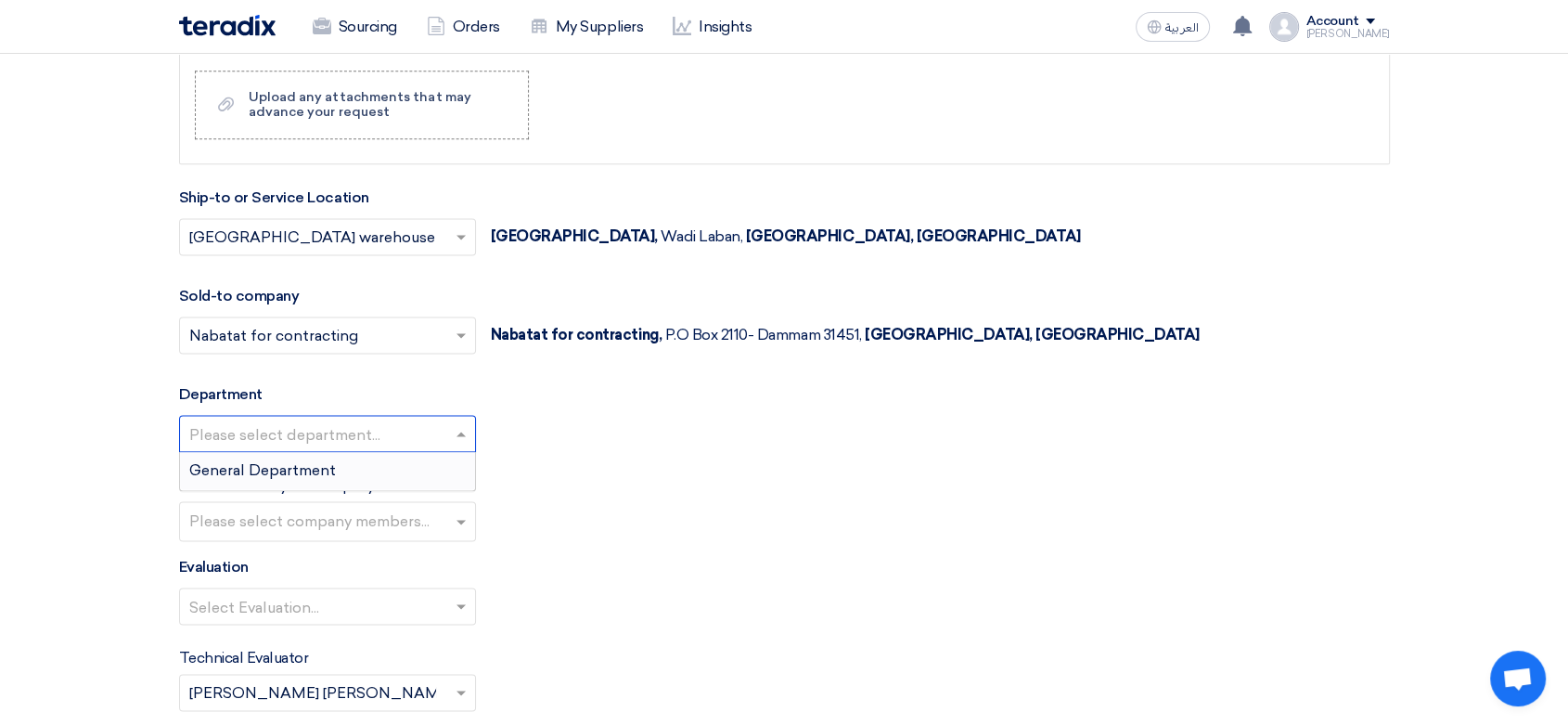
click at [332, 461] on span "General Department" at bounding box center [262, 470] width 146 height 18
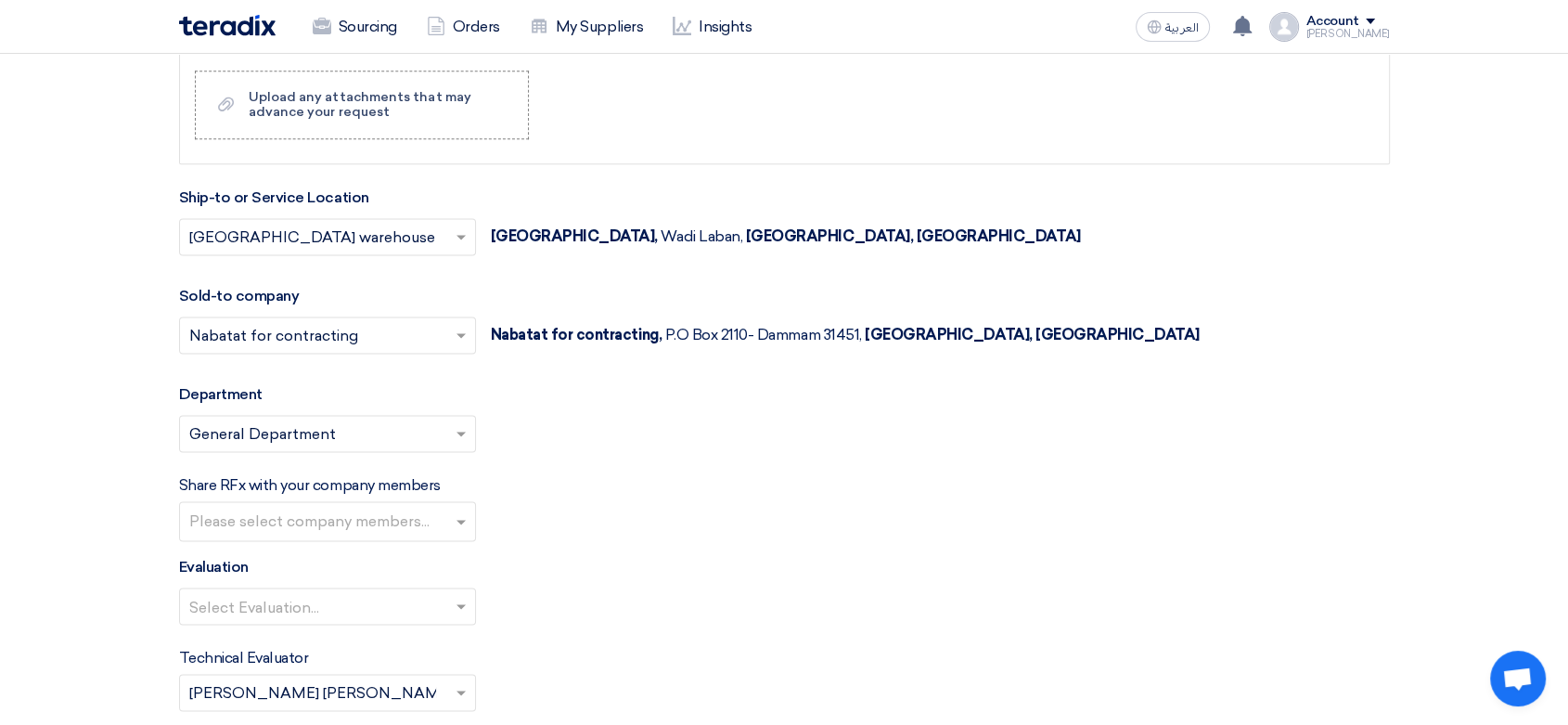
click at [340, 511] on input "text" at bounding box center [330, 523] width 281 height 30
click at [641, 523] on div "Share RFx with your company members Please select company members..." at bounding box center [784, 508] width 1210 height 67
click at [374, 593] on input "text" at bounding box center [318, 607] width 258 height 30
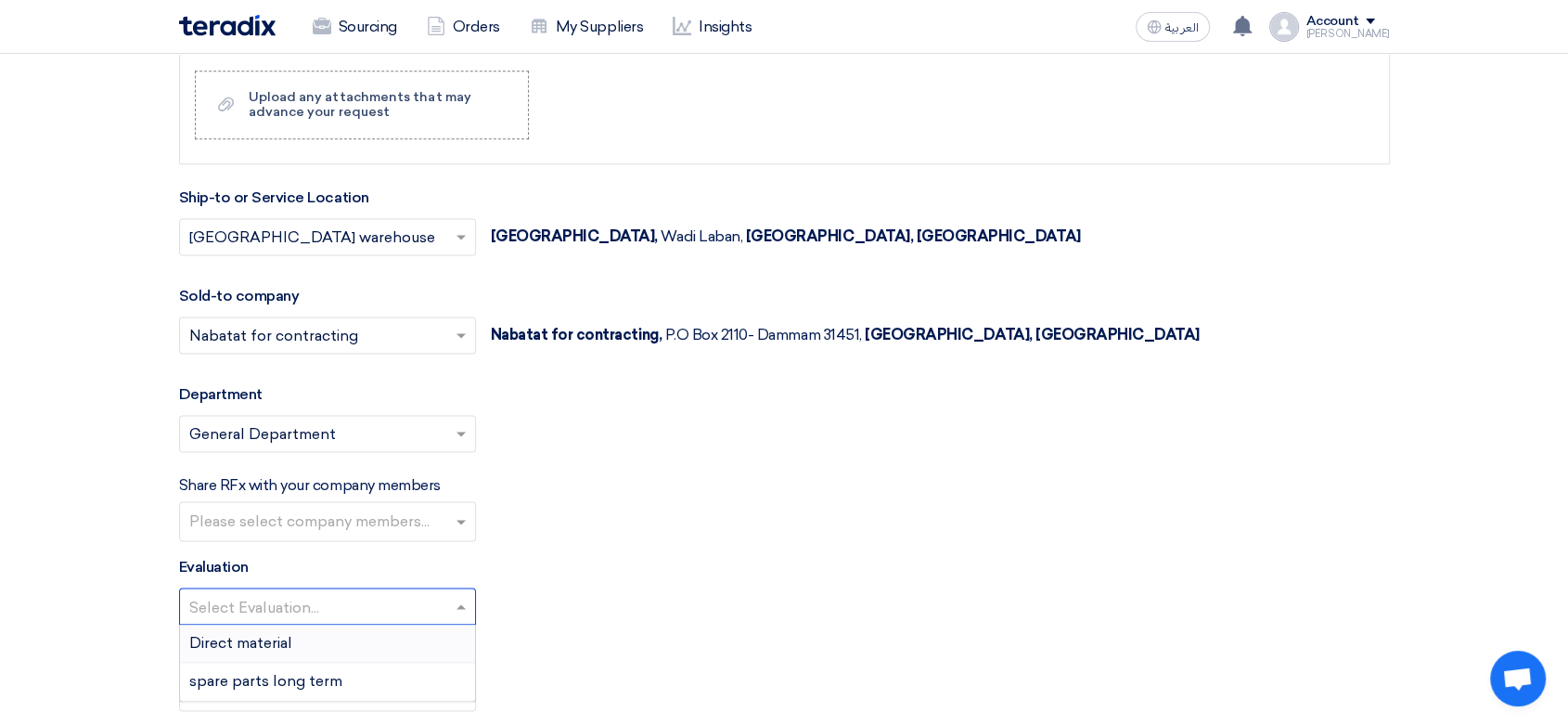
click at [281, 642] on span "Direct material" at bounding box center [241, 642] width 103 height 18
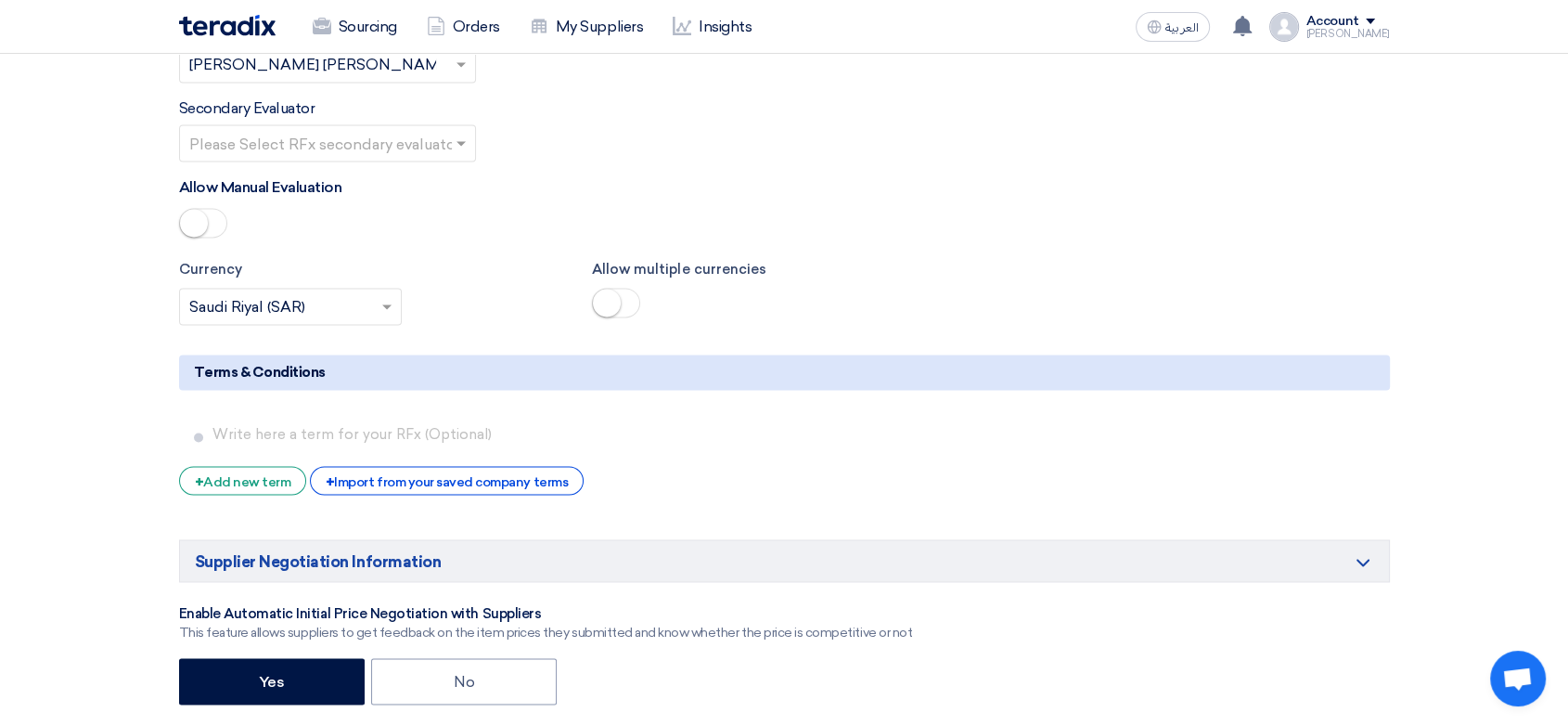
scroll to position [3504, 0]
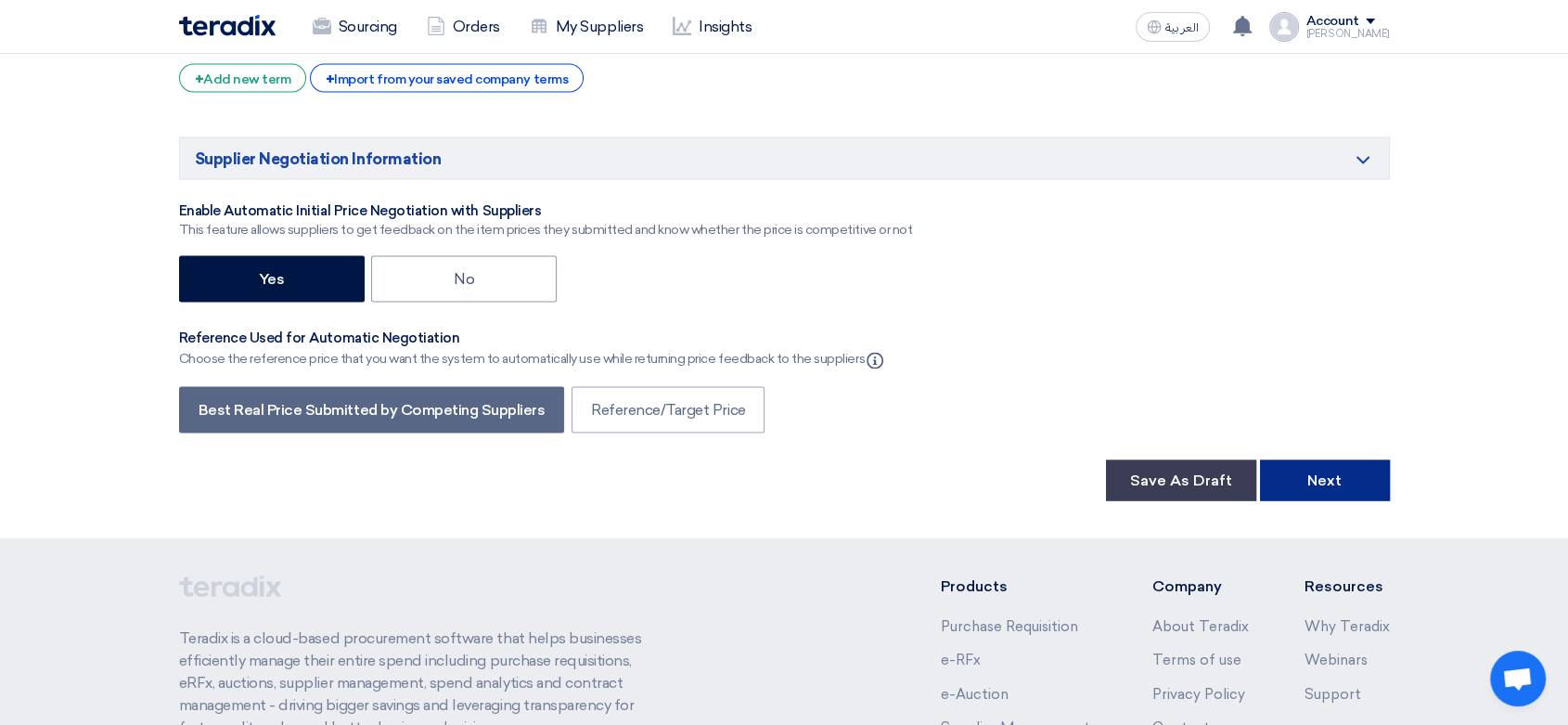
click at [1297, 480] on button "Next" at bounding box center [1324, 479] width 130 height 41
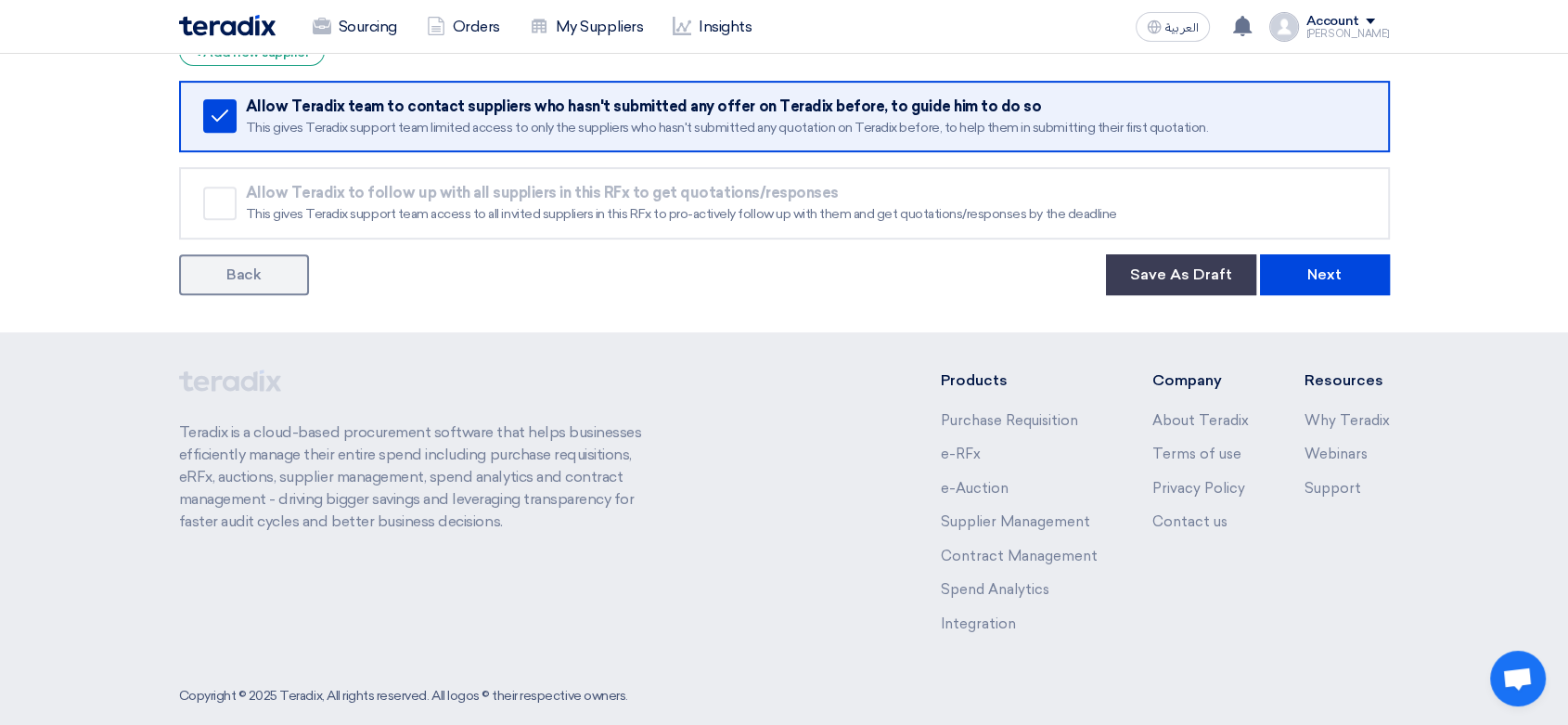
scroll to position [785, 0]
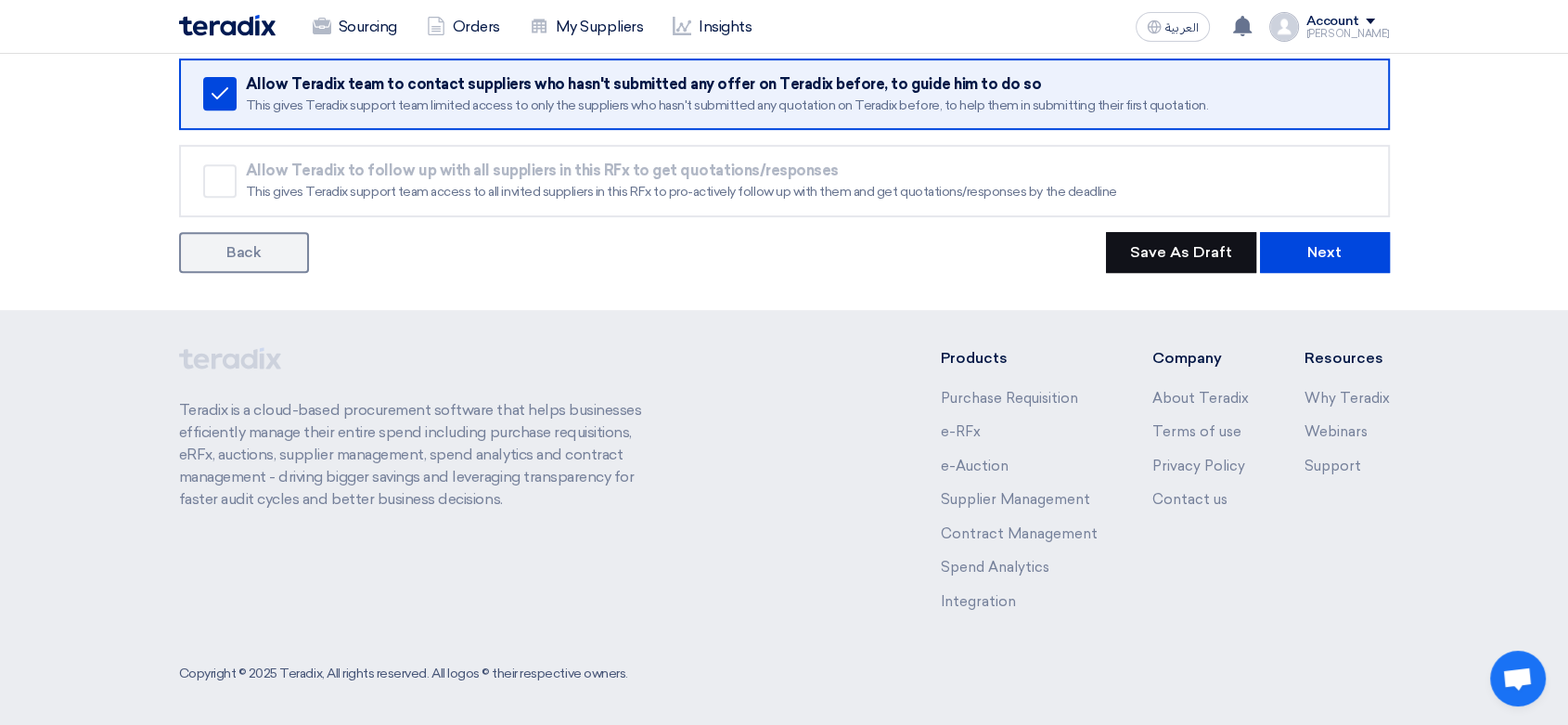
click at [1205, 254] on button "Save As Draft" at bounding box center [1181, 252] width 150 height 41
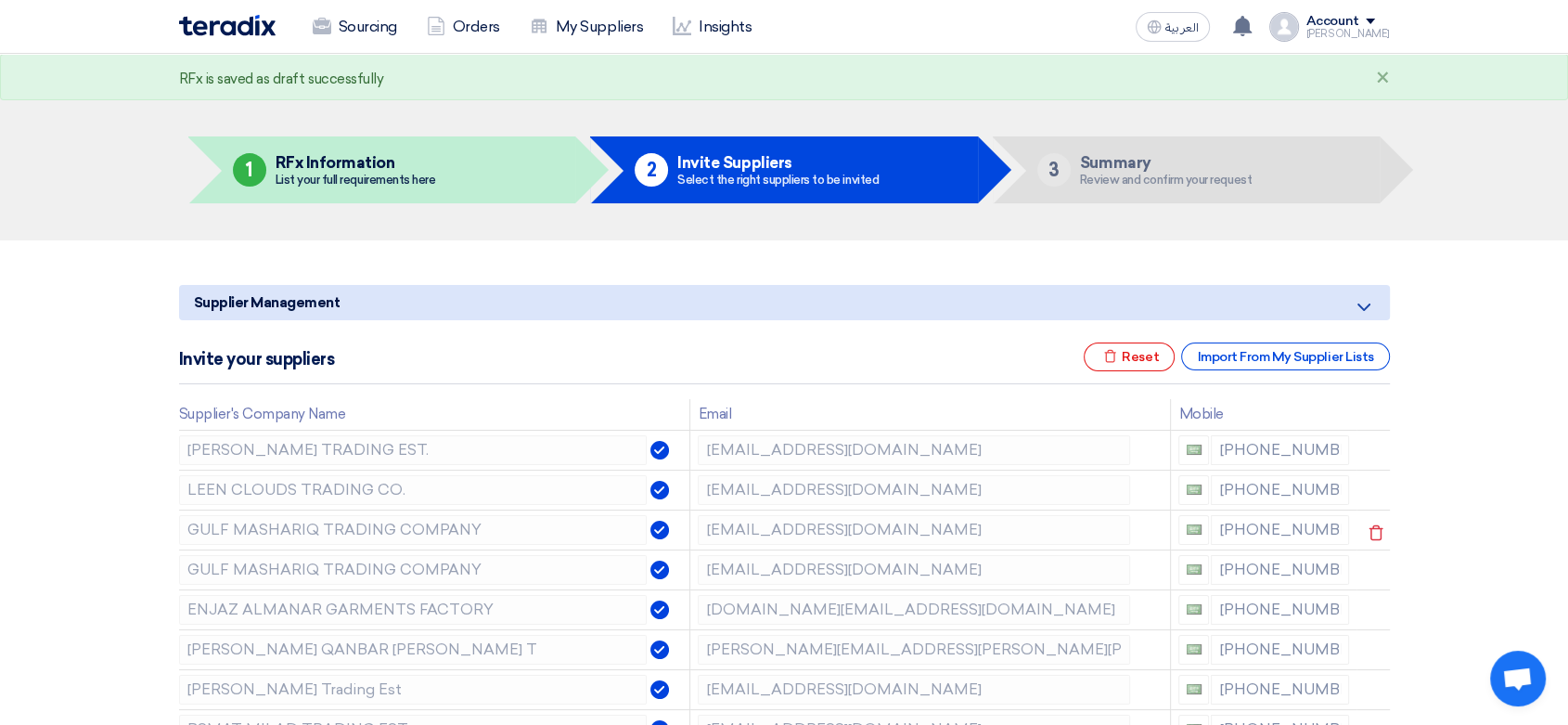
scroll to position [0, 0]
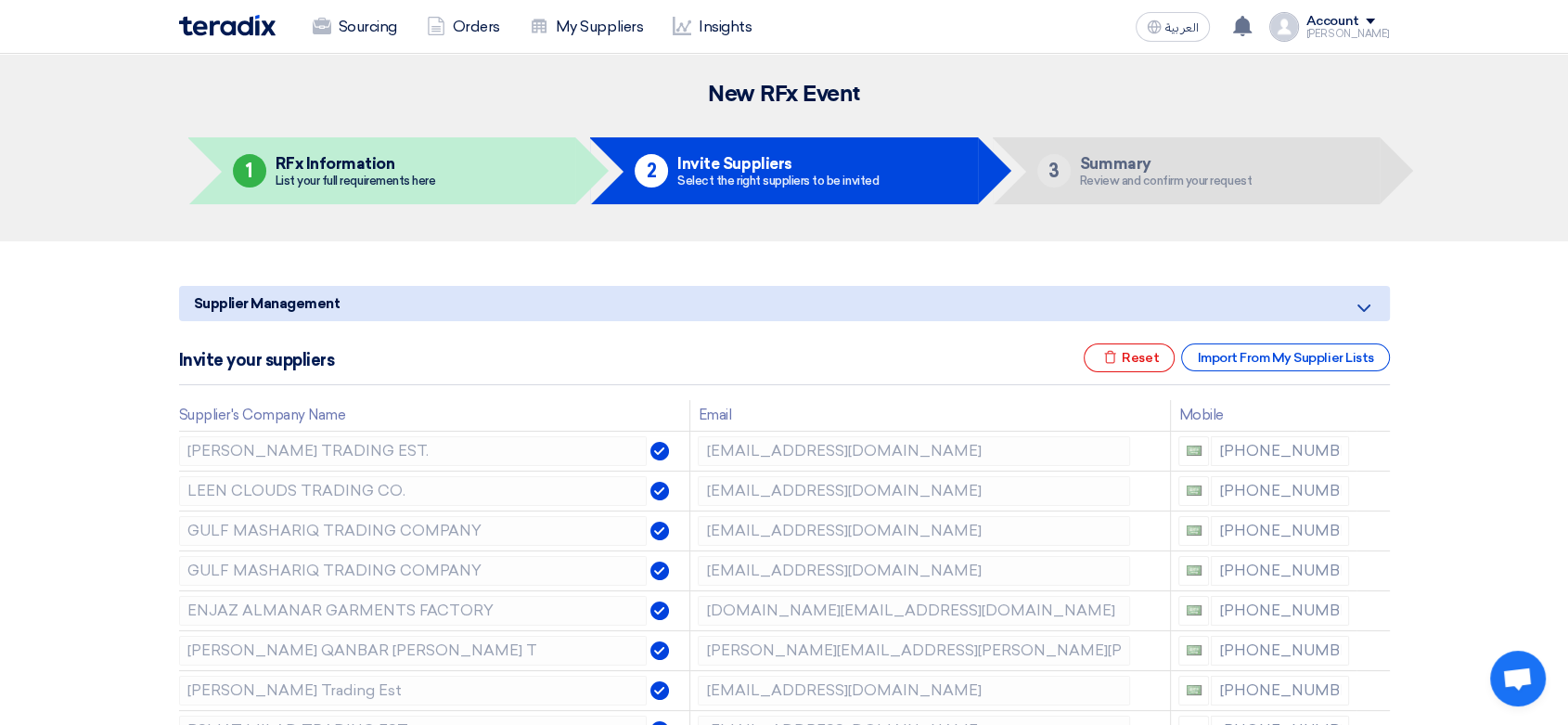
click at [225, 27] on img at bounding box center [227, 26] width 96 height 22
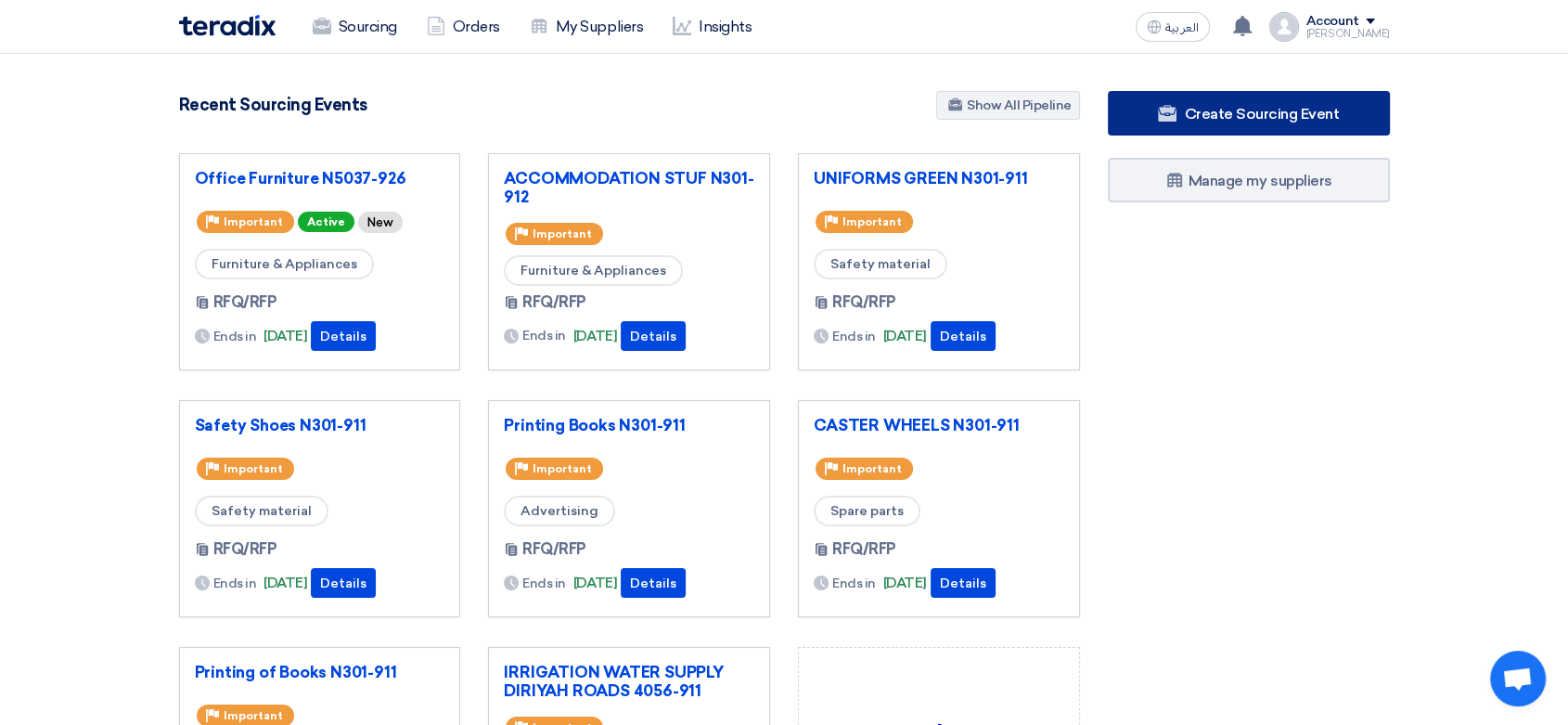
click at [1217, 116] on span "Create Sourcing Event" at bounding box center [1261, 114] width 155 height 18
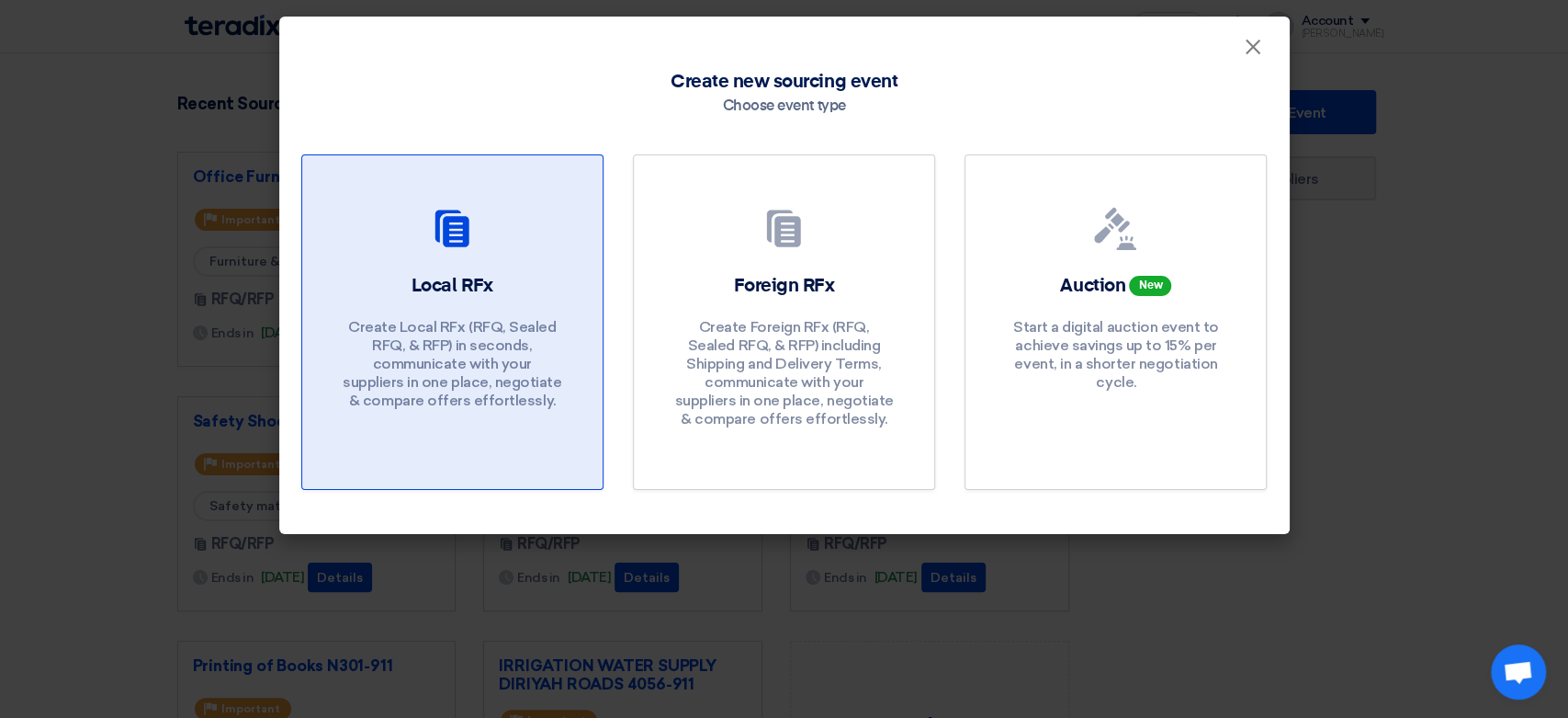
click at [423, 359] on p "Create Local RFx (RFQ, Sealed RFQ, & RFP) in seconds, communicate with your sup…" at bounding box center [451, 364] width 221 height 91
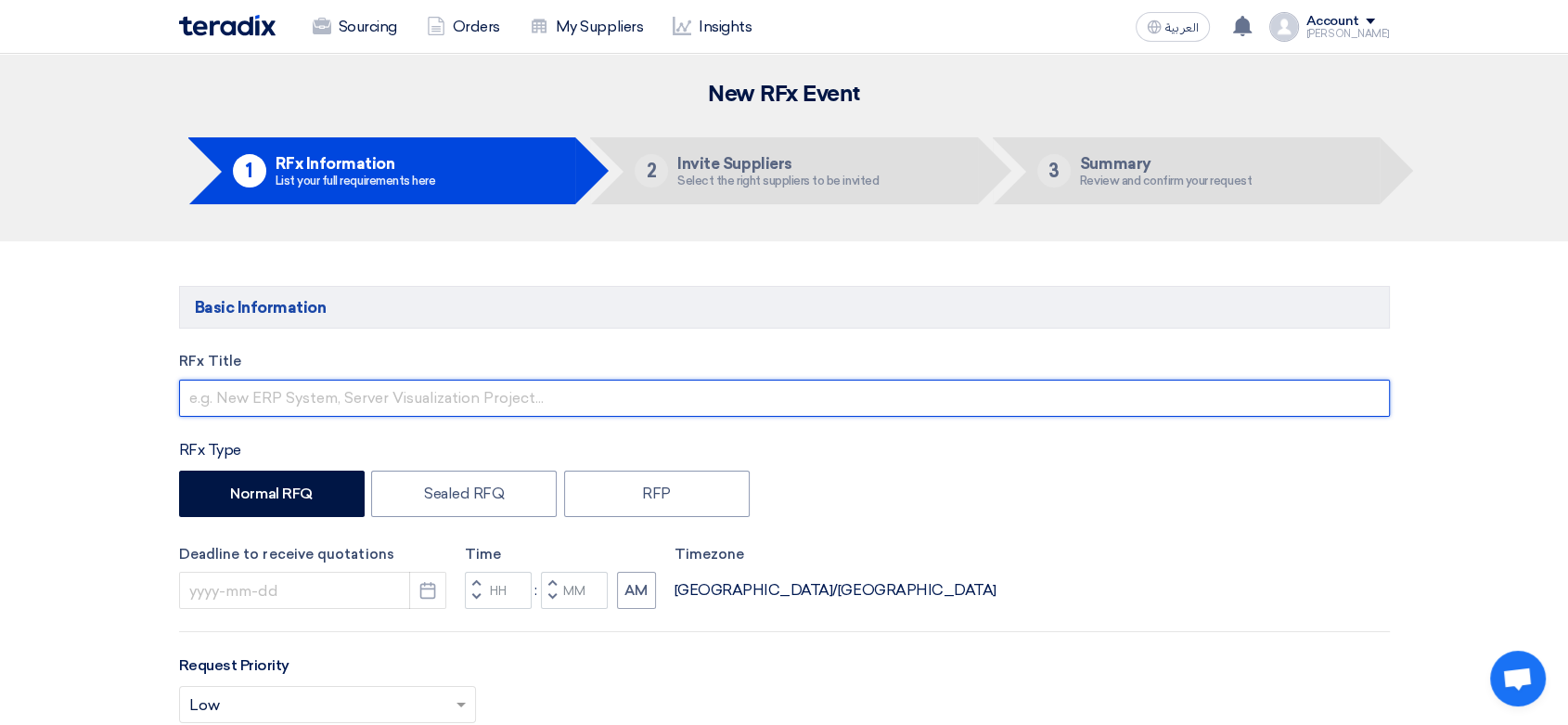
click at [401, 397] on input "text" at bounding box center [784, 398] width 1210 height 37
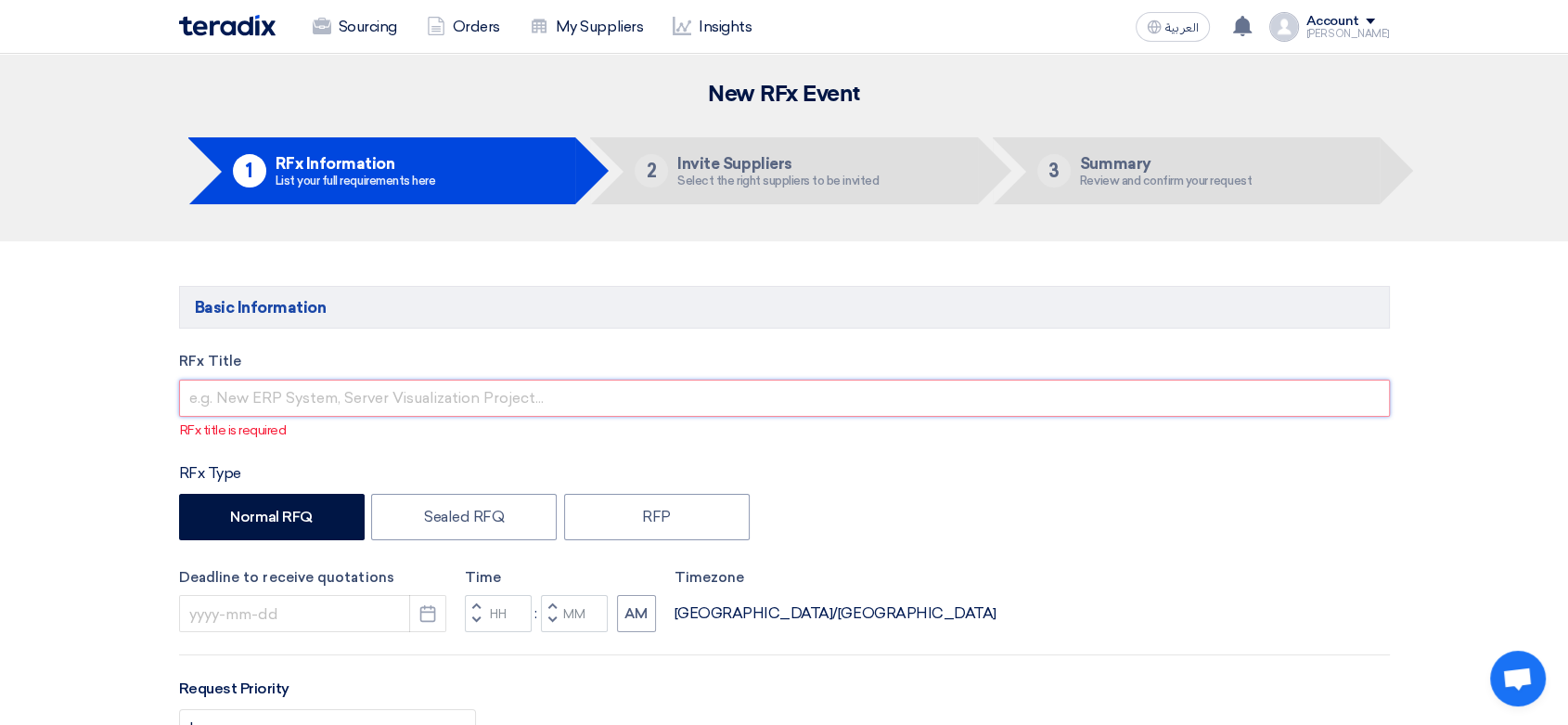
click at [356, 399] on input "text" at bounding box center [784, 398] width 1210 height 37
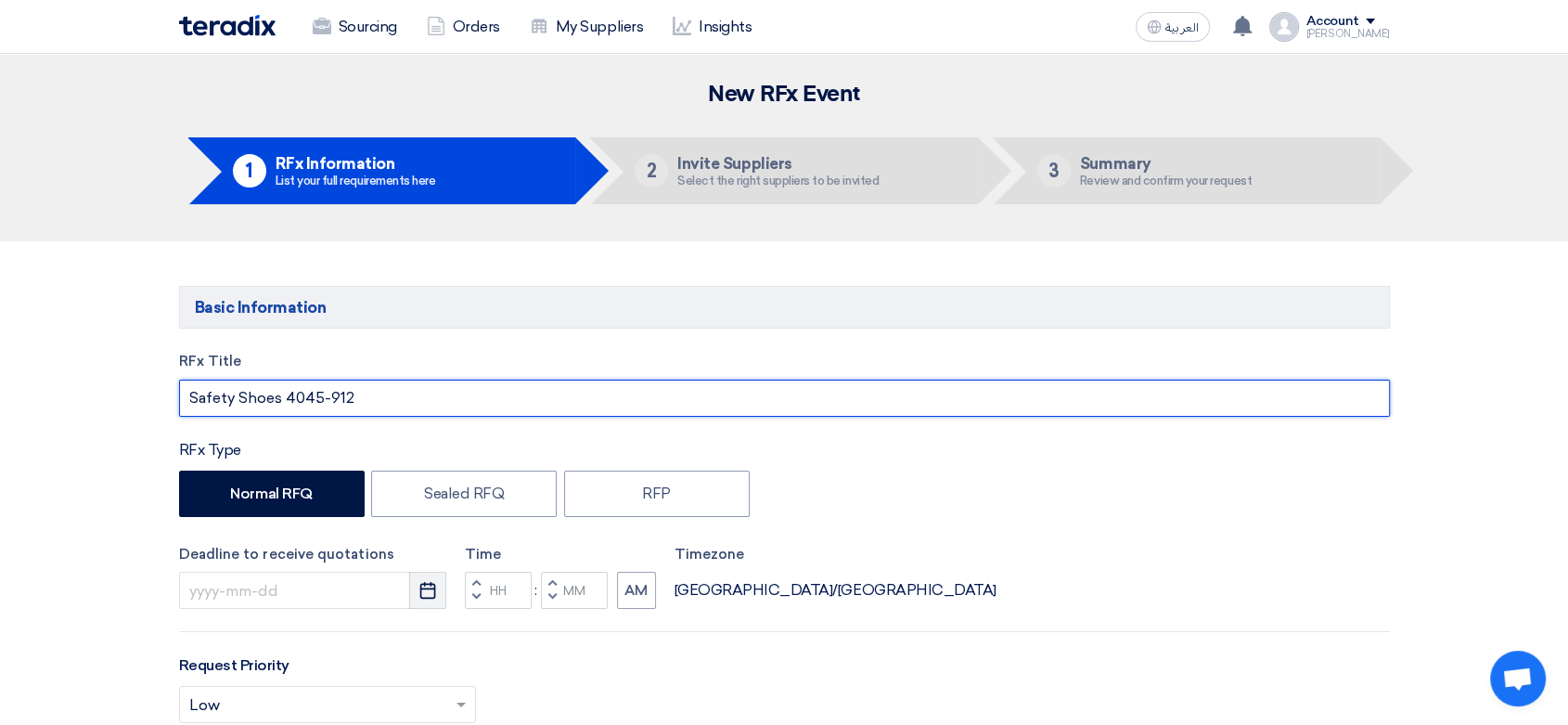
type input "Safety Shoes 4045-912"
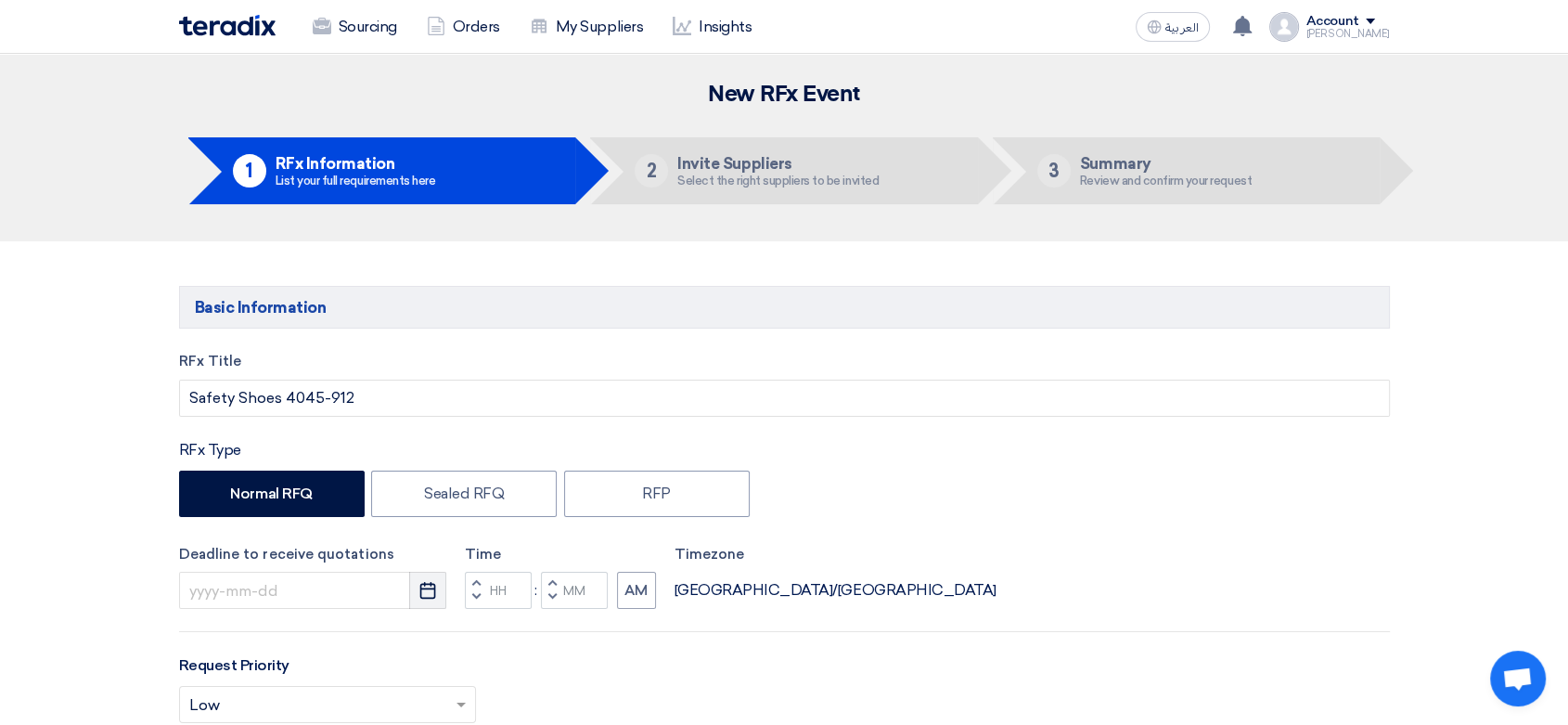
click at [436, 597] on icon "Pick a date" at bounding box center [427, 589] width 19 height 19
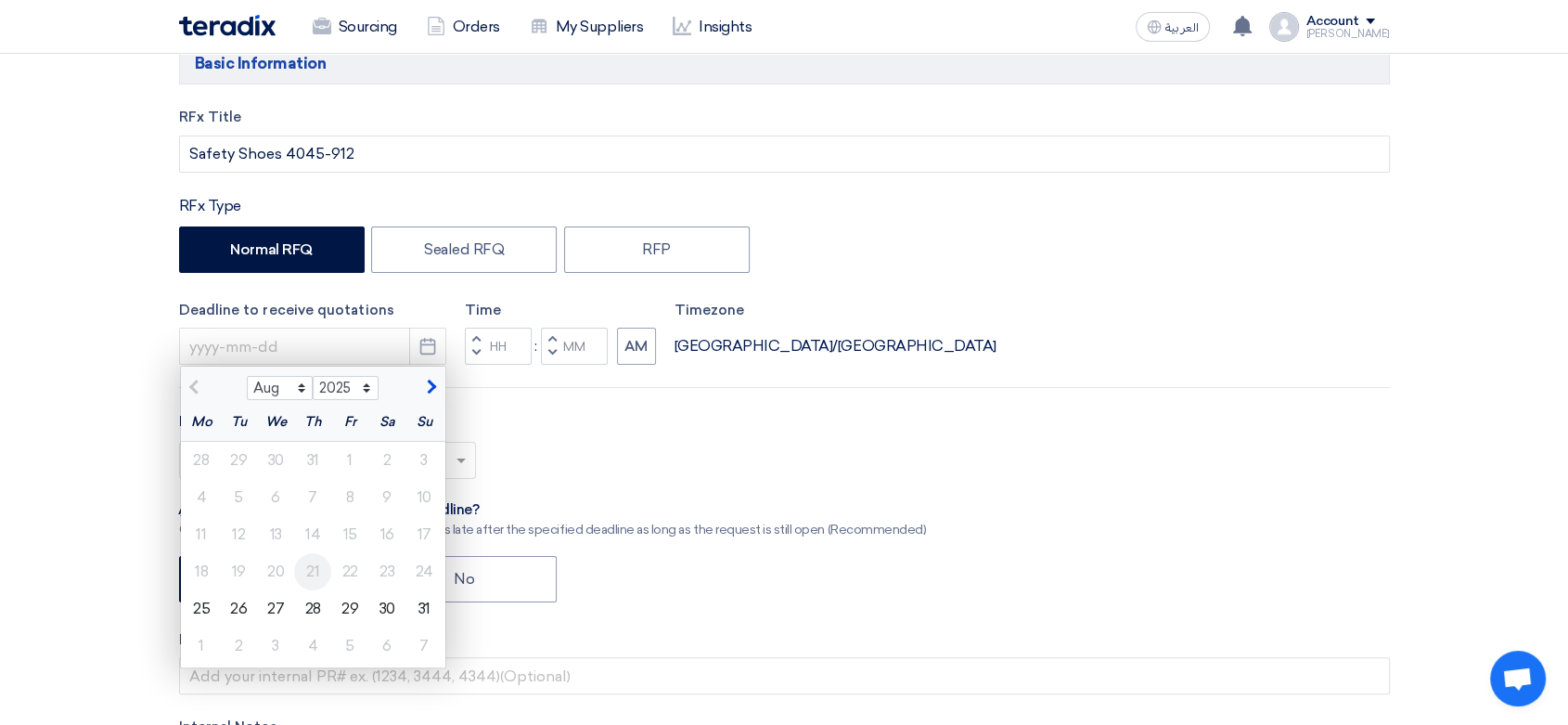
scroll to position [308, 0]
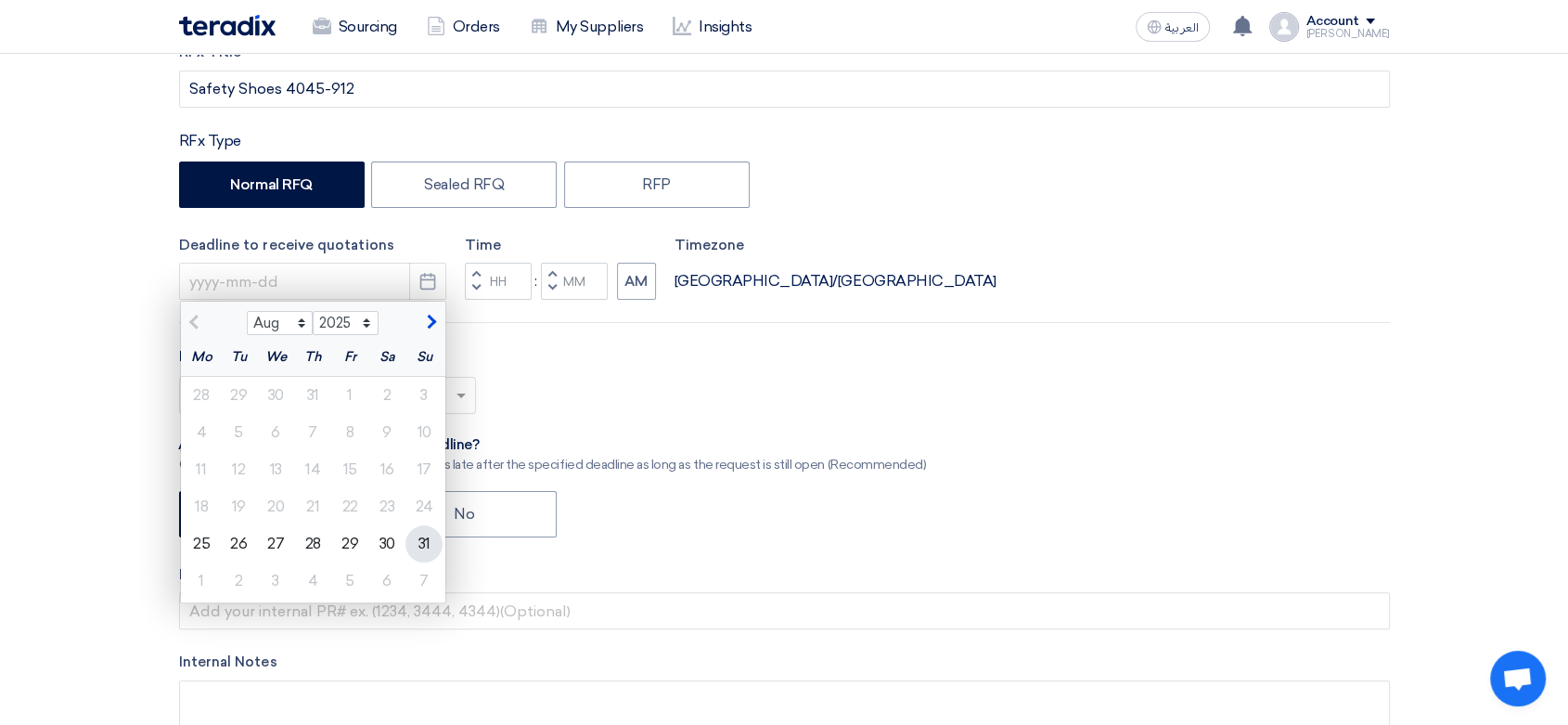
click at [428, 542] on div "31" at bounding box center [424, 544] width 37 height 37
type input "[DATE]"
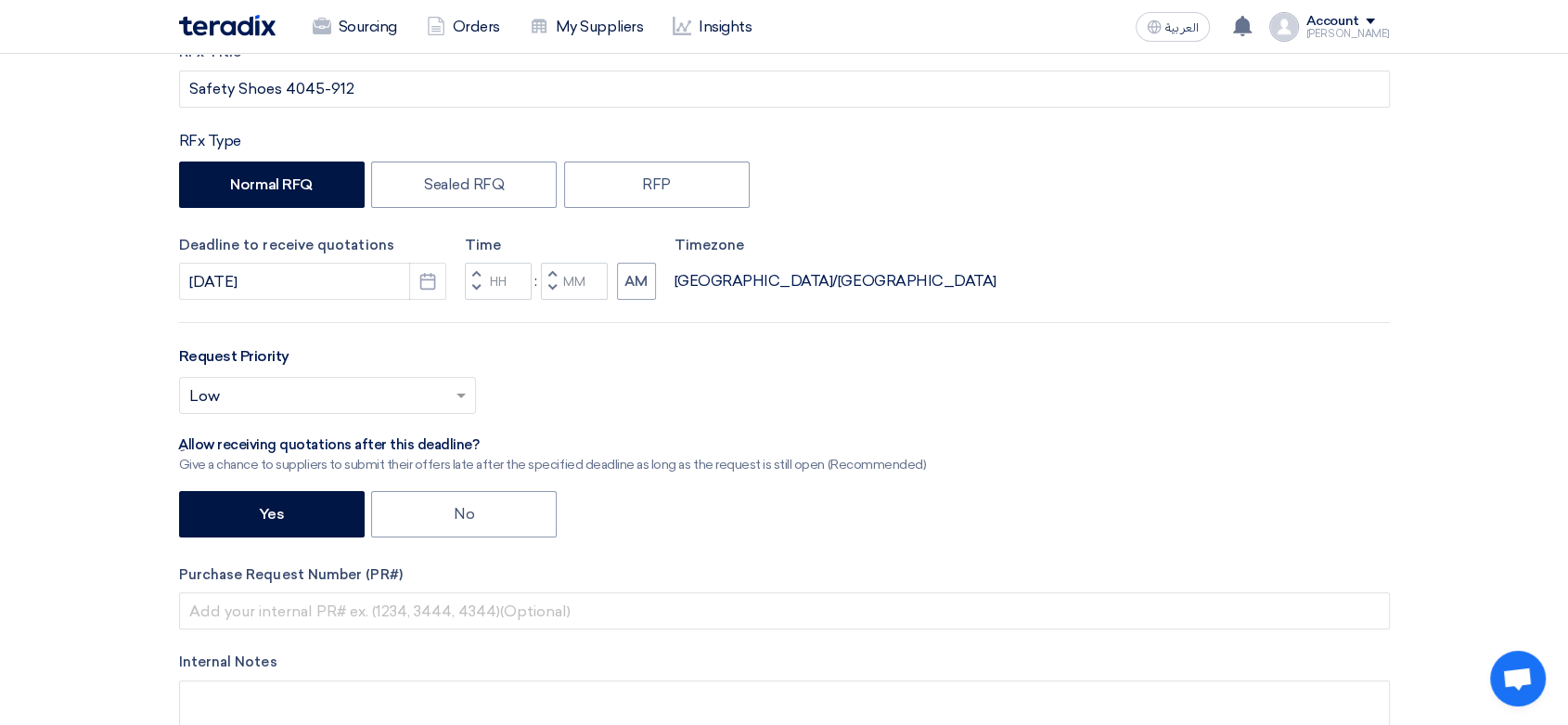
click at [476, 284] on span "button" at bounding box center [476, 287] width 7 height 11
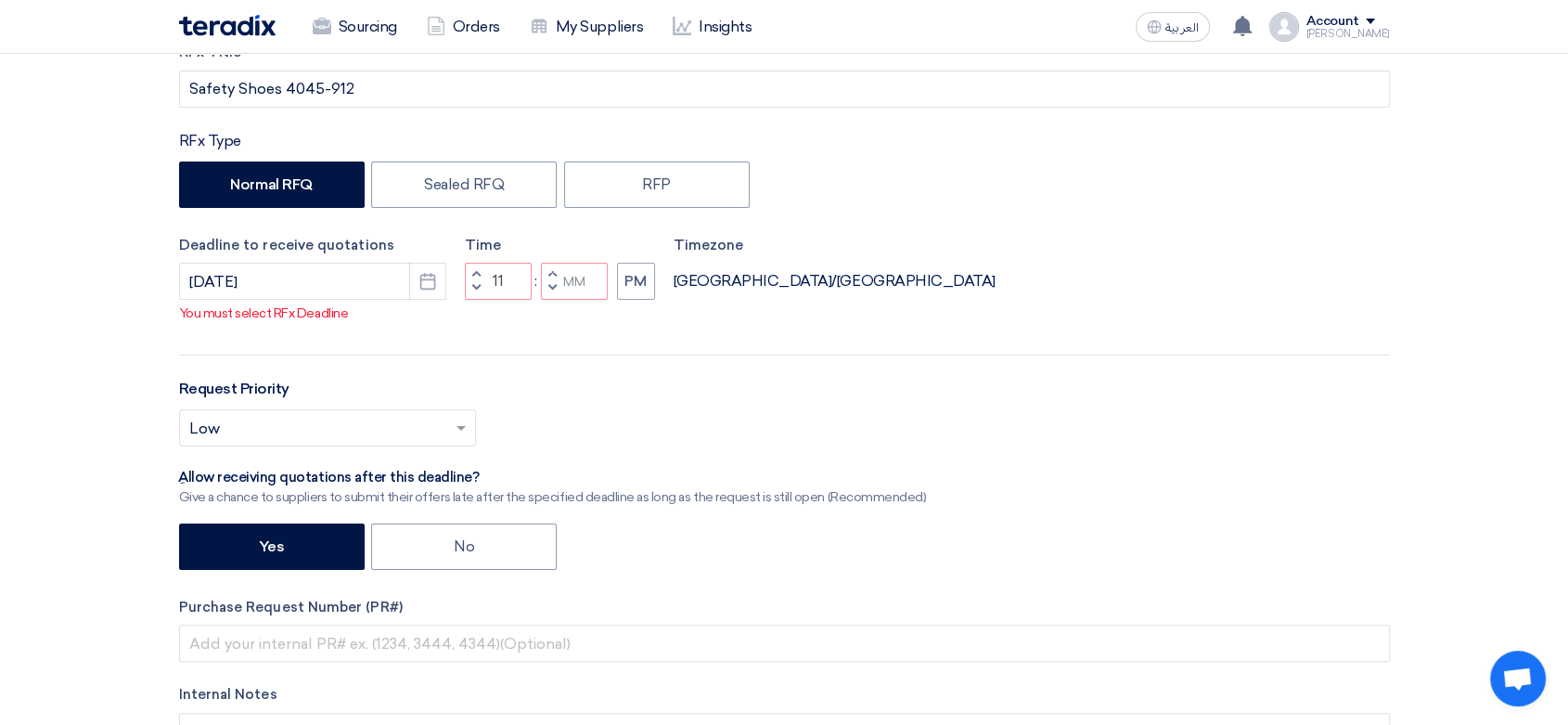
click at [480, 271] on button "Increment hours" at bounding box center [476, 274] width 23 height 24
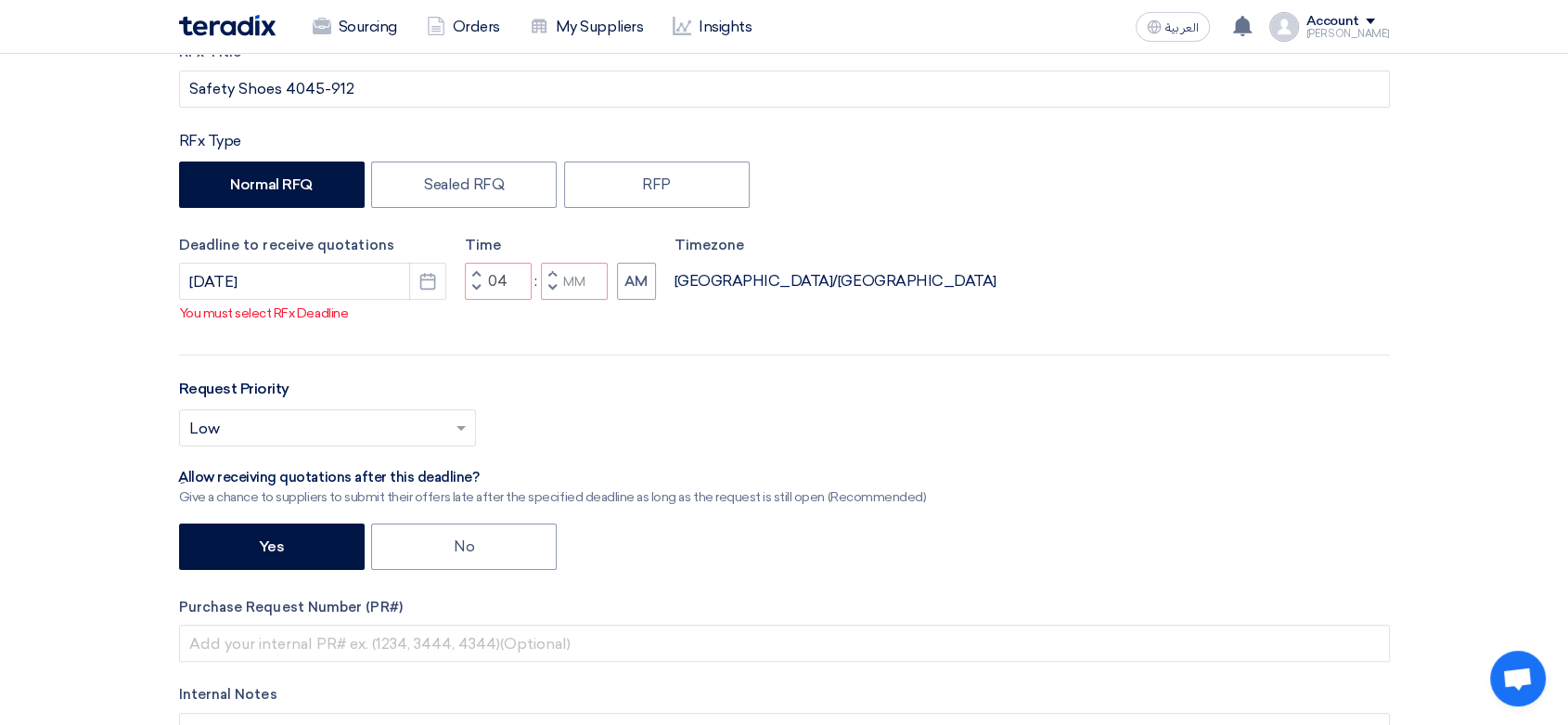
click at [480, 271] on button "Increment hours" at bounding box center [476, 274] width 23 height 24
click at [547, 292] on button "Decrement minutes" at bounding box center [552, 289] width 23 height 24
type input "04"
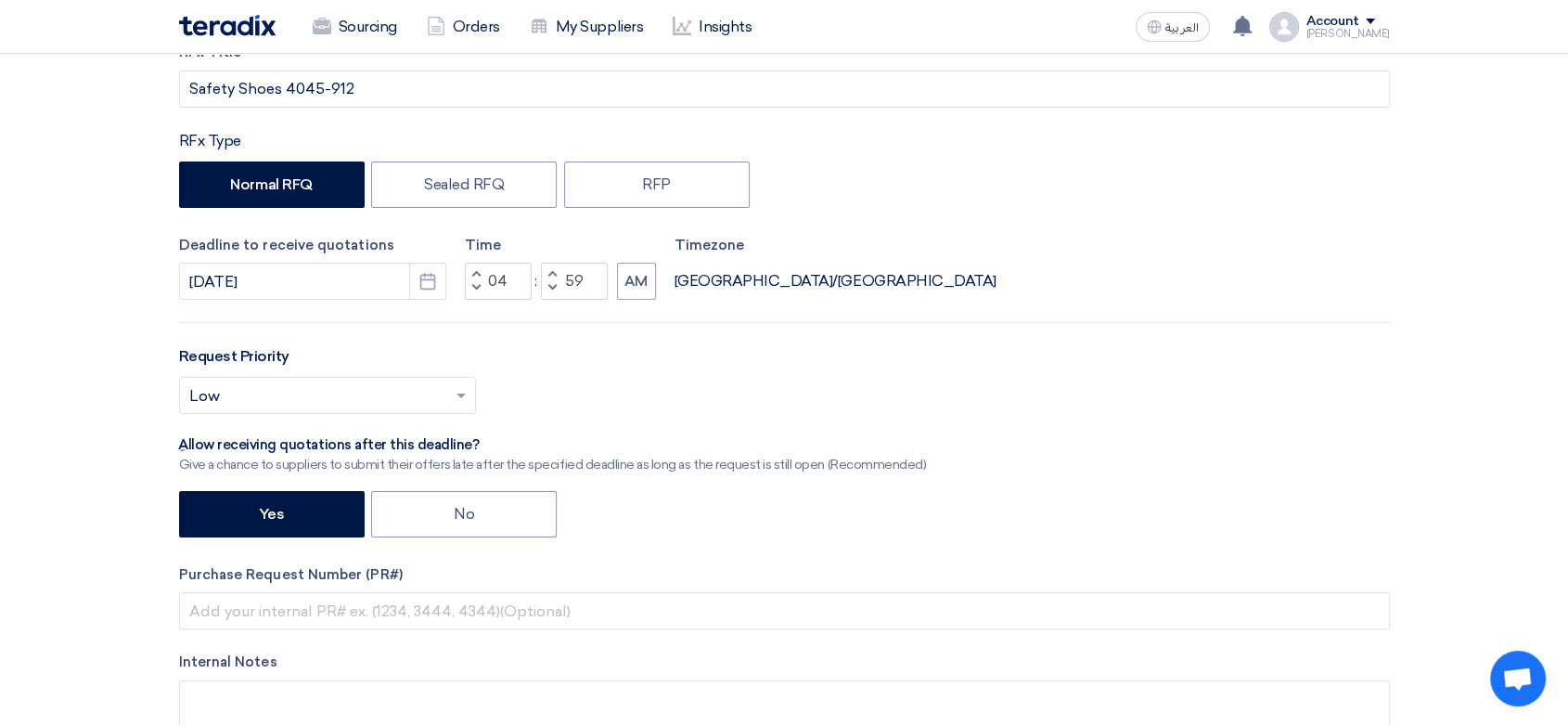
click at [548, 279] on button "Decrement minutes" at bounding box center [552, 289] width 23 height 24
type input "58"
click at [636, 275] on button "AM" at bounding box center [637, 281] width 39 height 37
click at [292, 381] on div at bounding box center [327, 395] width 295 height 30
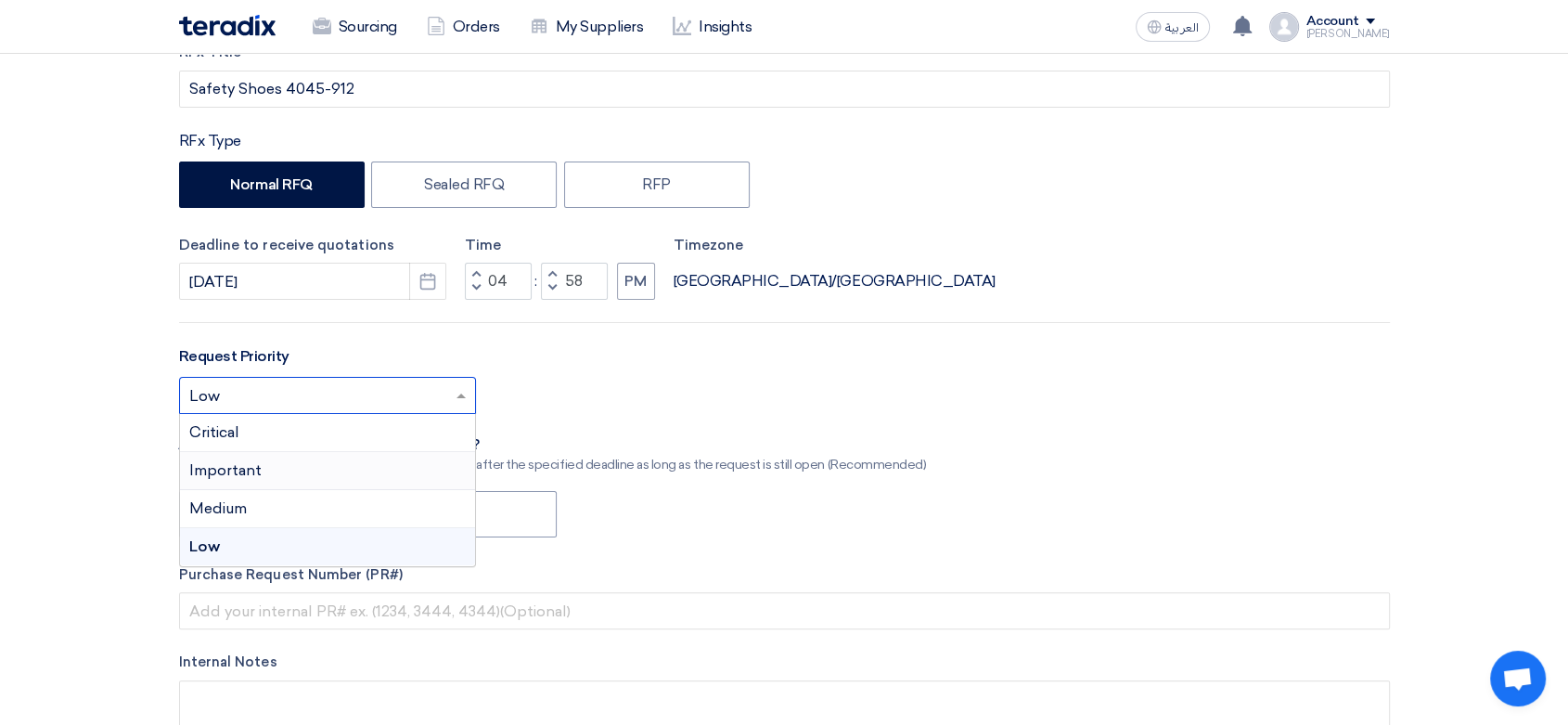
click at [241, 467] on span "Important" at bounding box center [226, 470] width 73 height 18
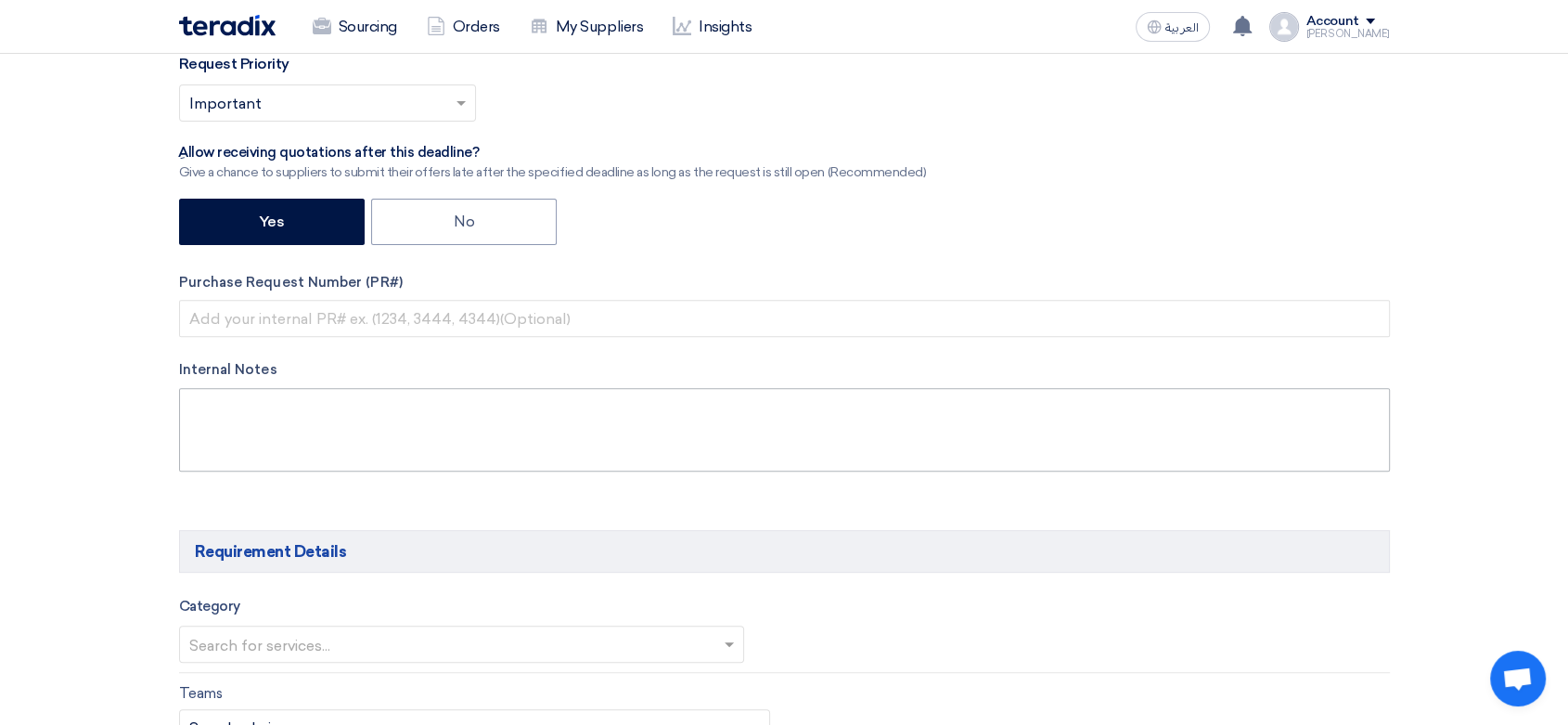
scroll to position [618, 0]
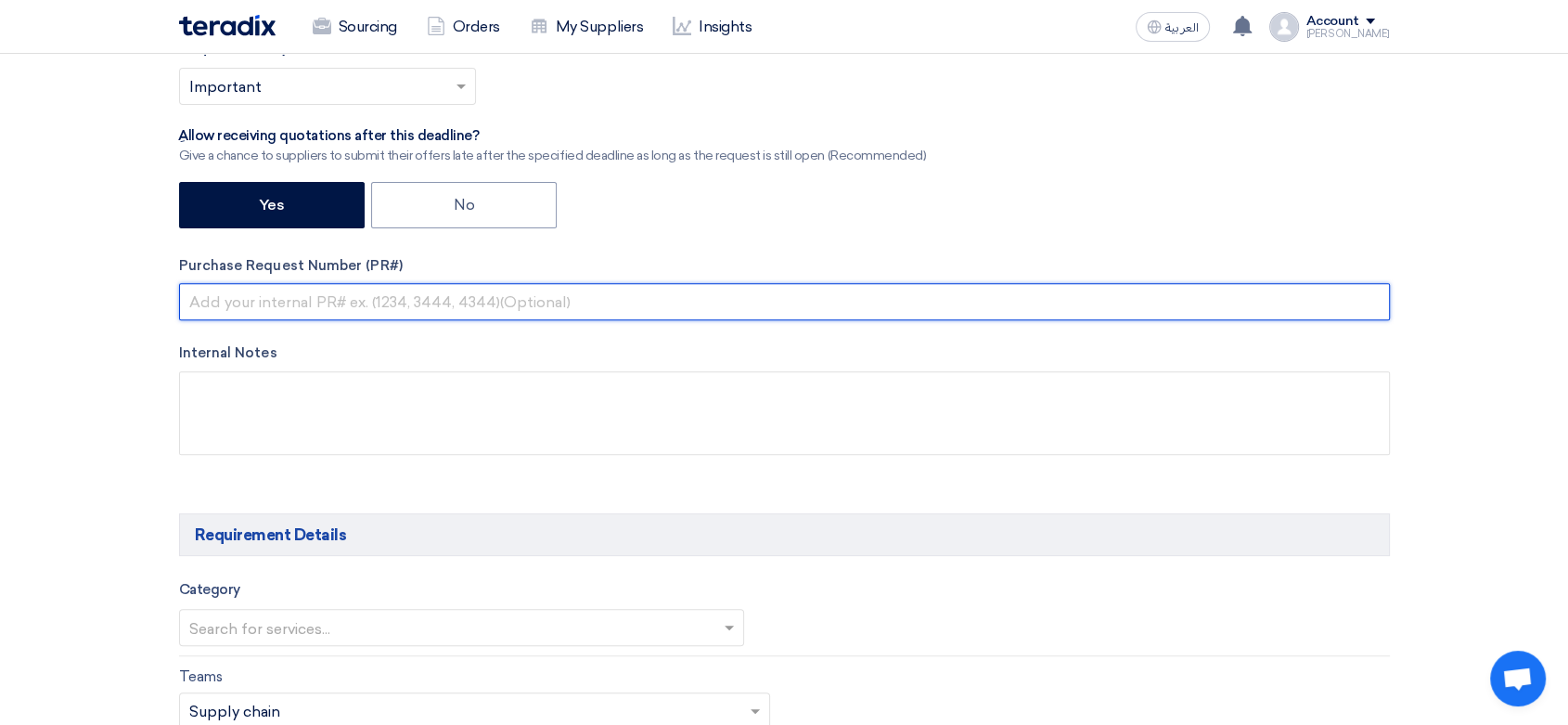
click at [421, 305] on input "text" at bounding box center [784, 302] width 1210 height 37
paste input "8100015181"
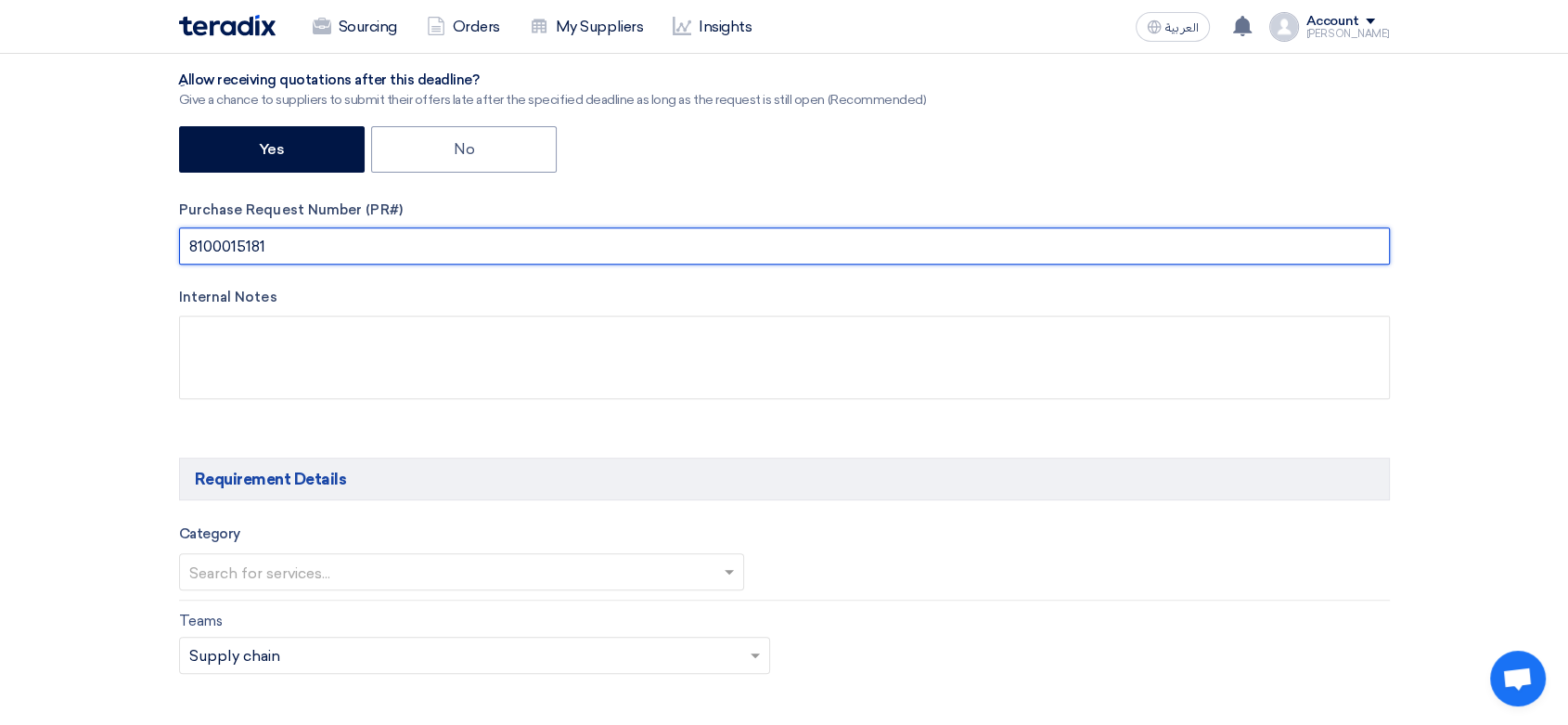
scroll to position [721, 0]
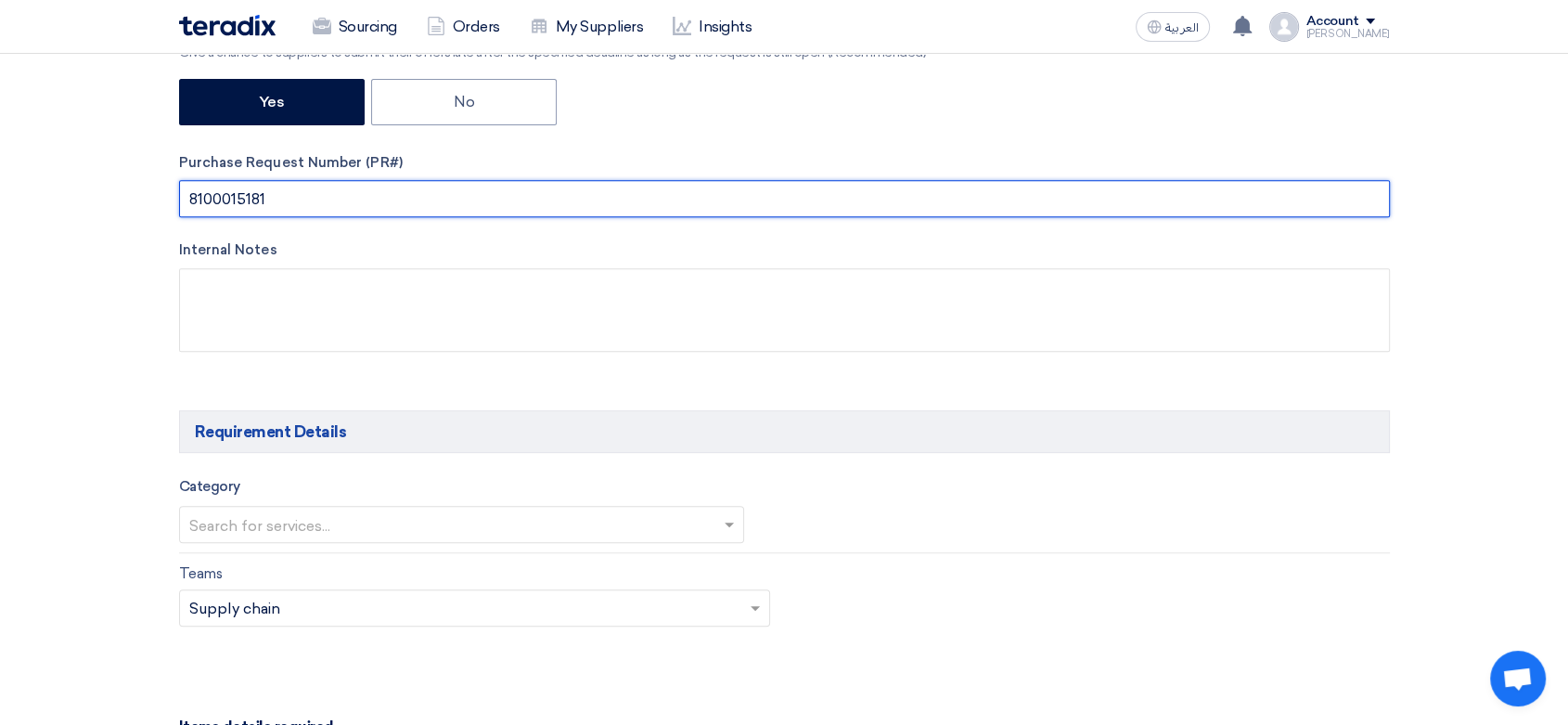
type input "8100015181"
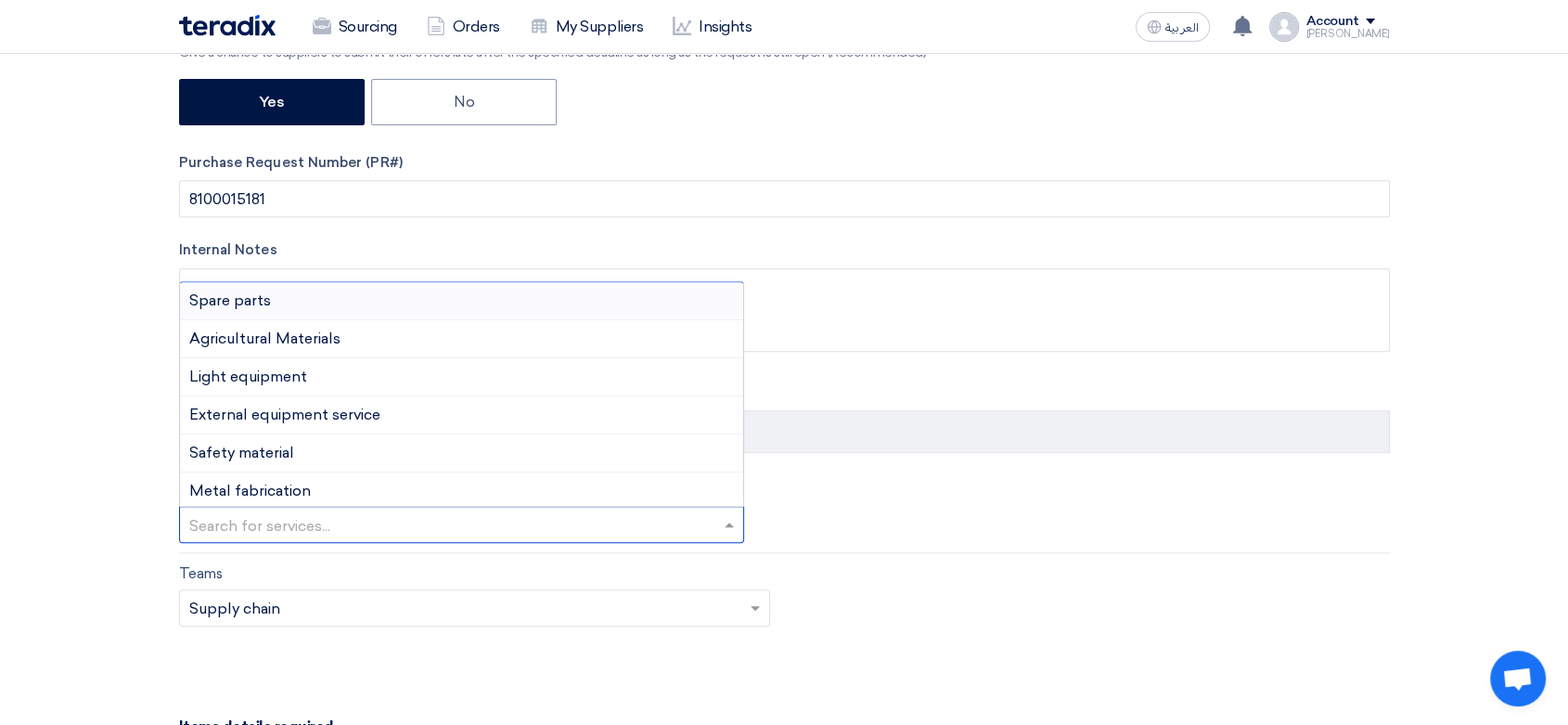
click at [334, 526] on input "text" at bounding box center [453, 526] width 527 height 30
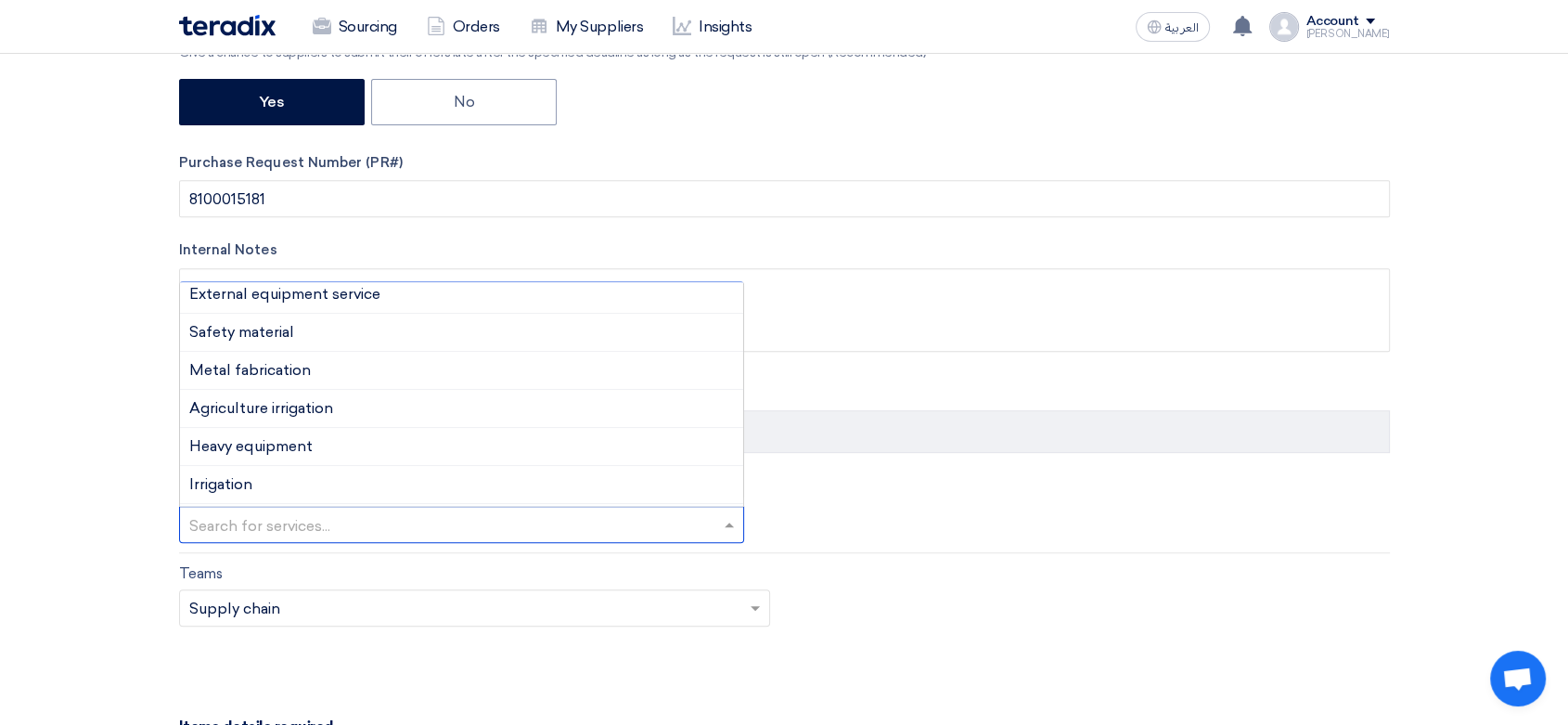
scroll to position [103, 0]
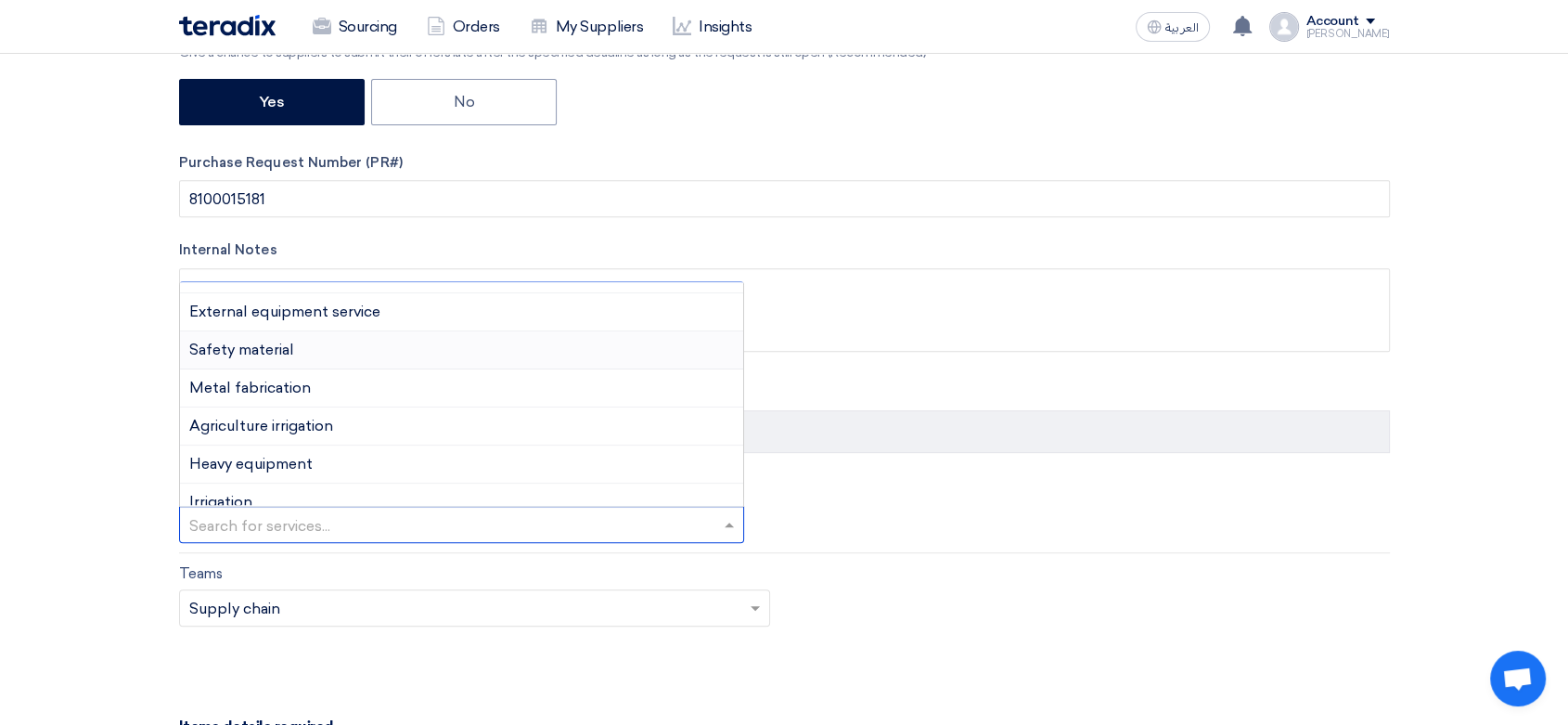
click at [289, 353] on span "Safety material" at bounding box center [242, 350] width 105 height 18
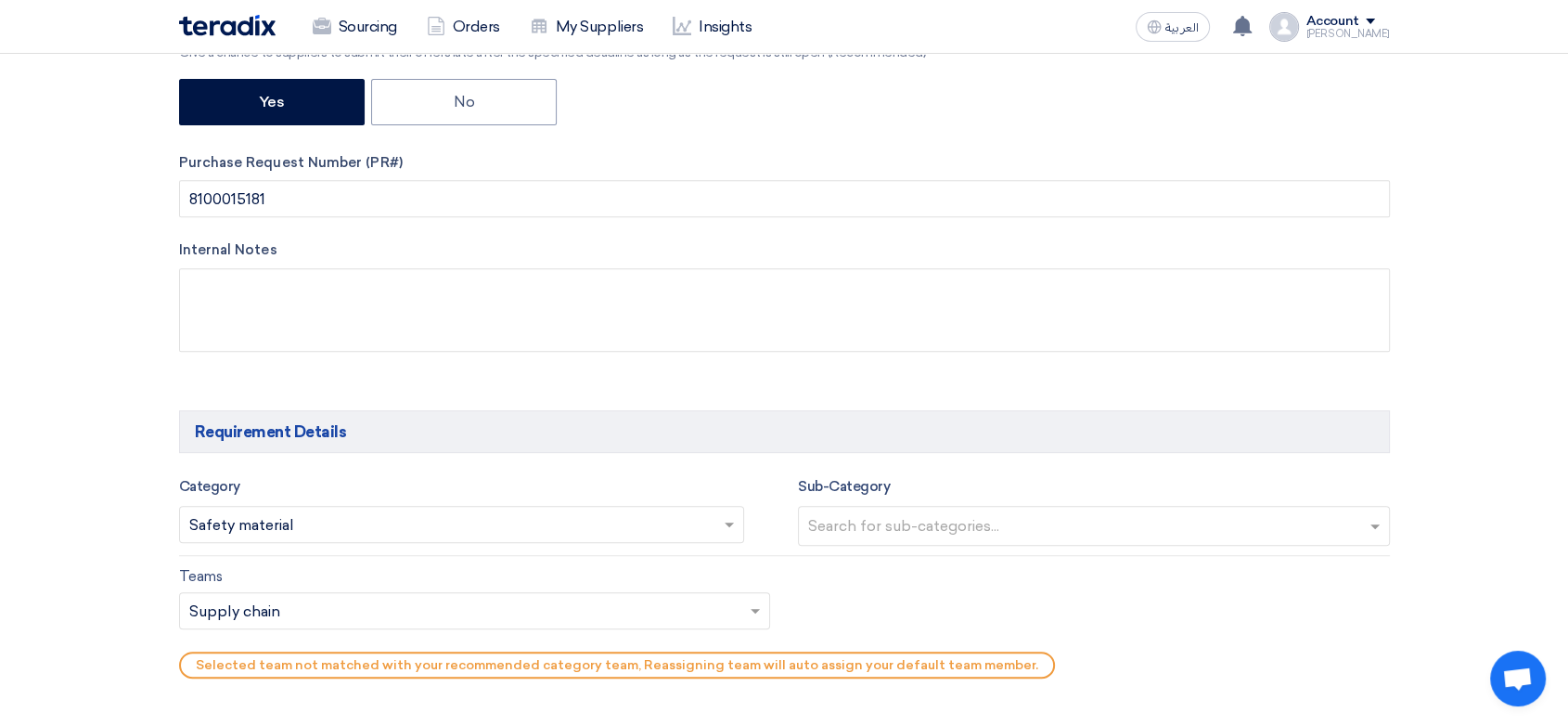
click at [1009, 515] on input "text" at bounding box center [1096, 527] width 576 height 30
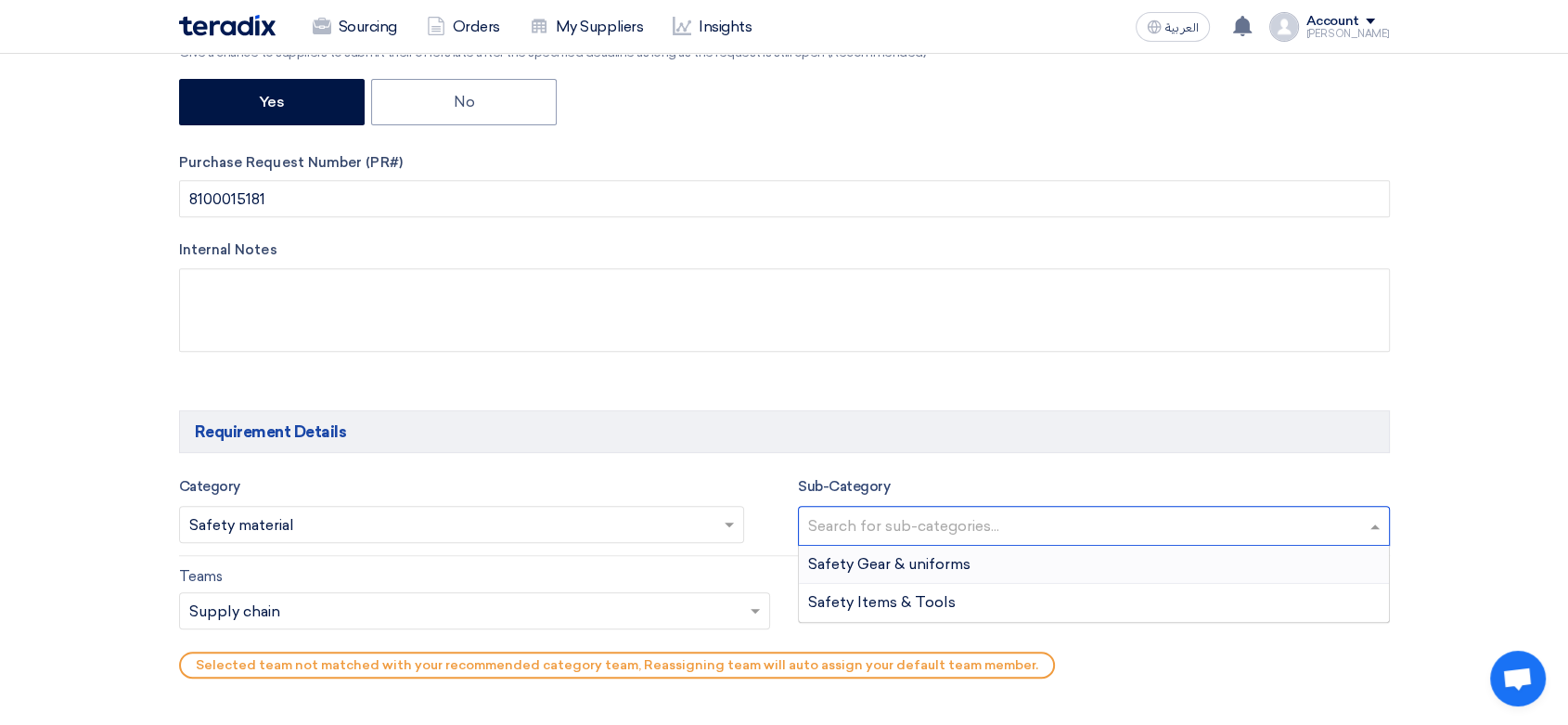
click at [938, 559] on span "Safety Gear & uniforms" at bounding box center [889, 564] width 162 height 18
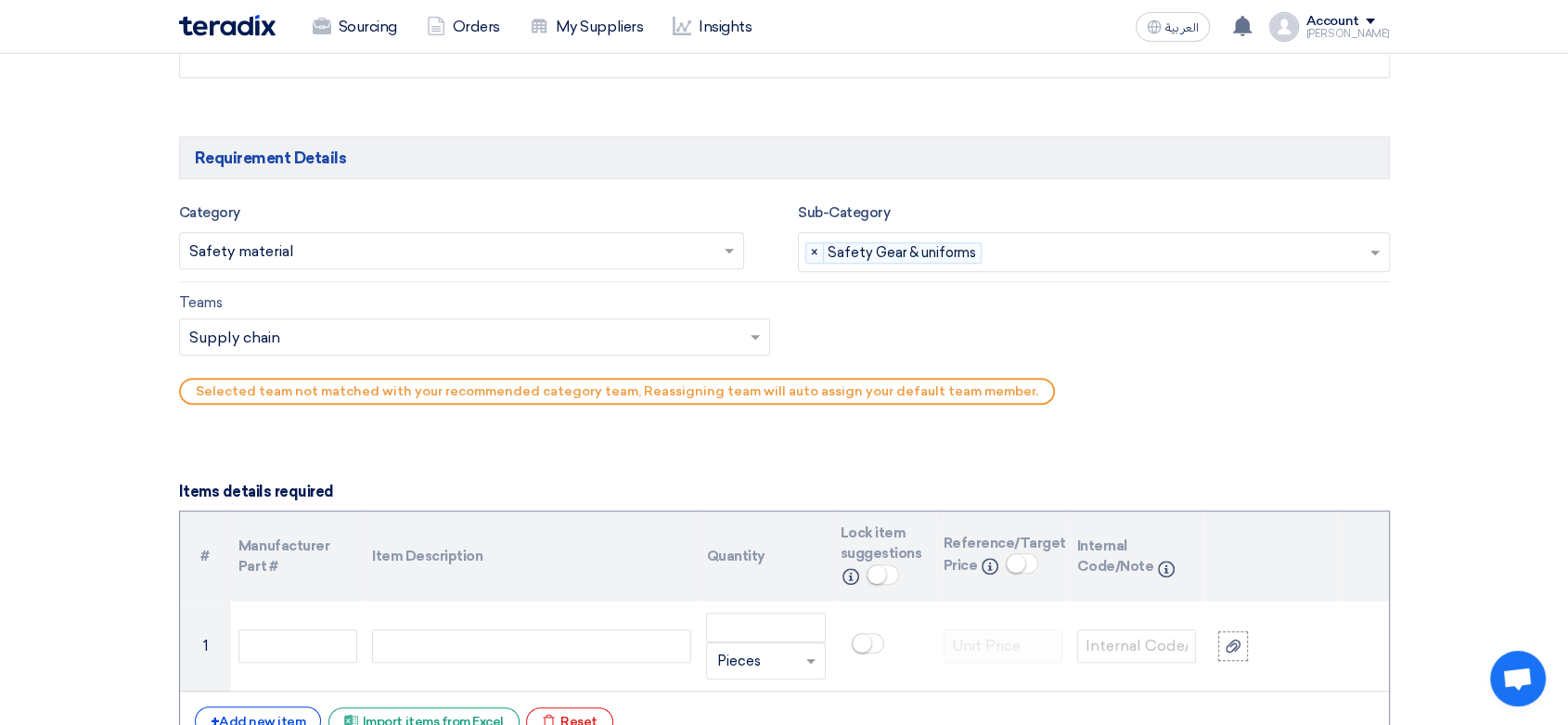
scroll to position [1031, 0]
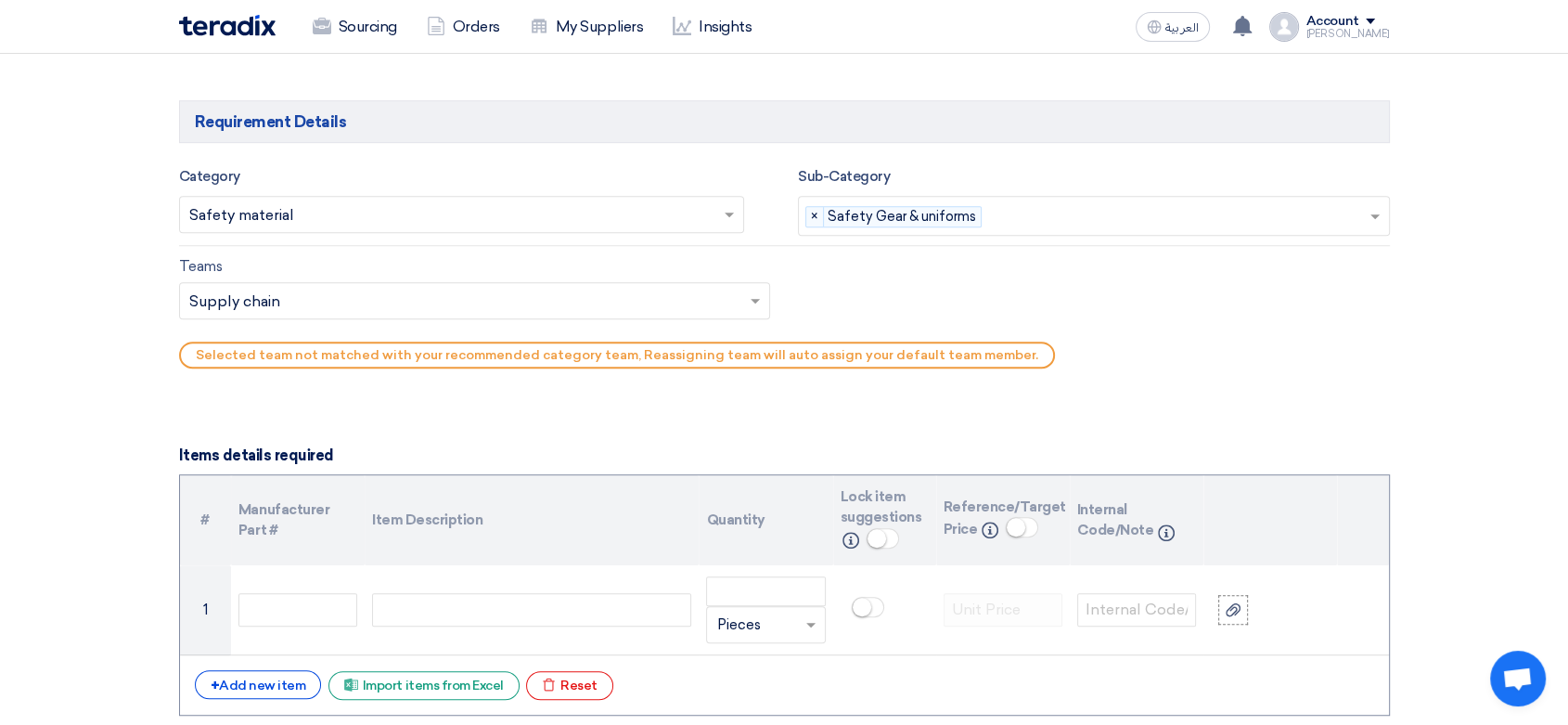
click at [482, 285] on div at bounding box center [475, 300] width 590 height 30
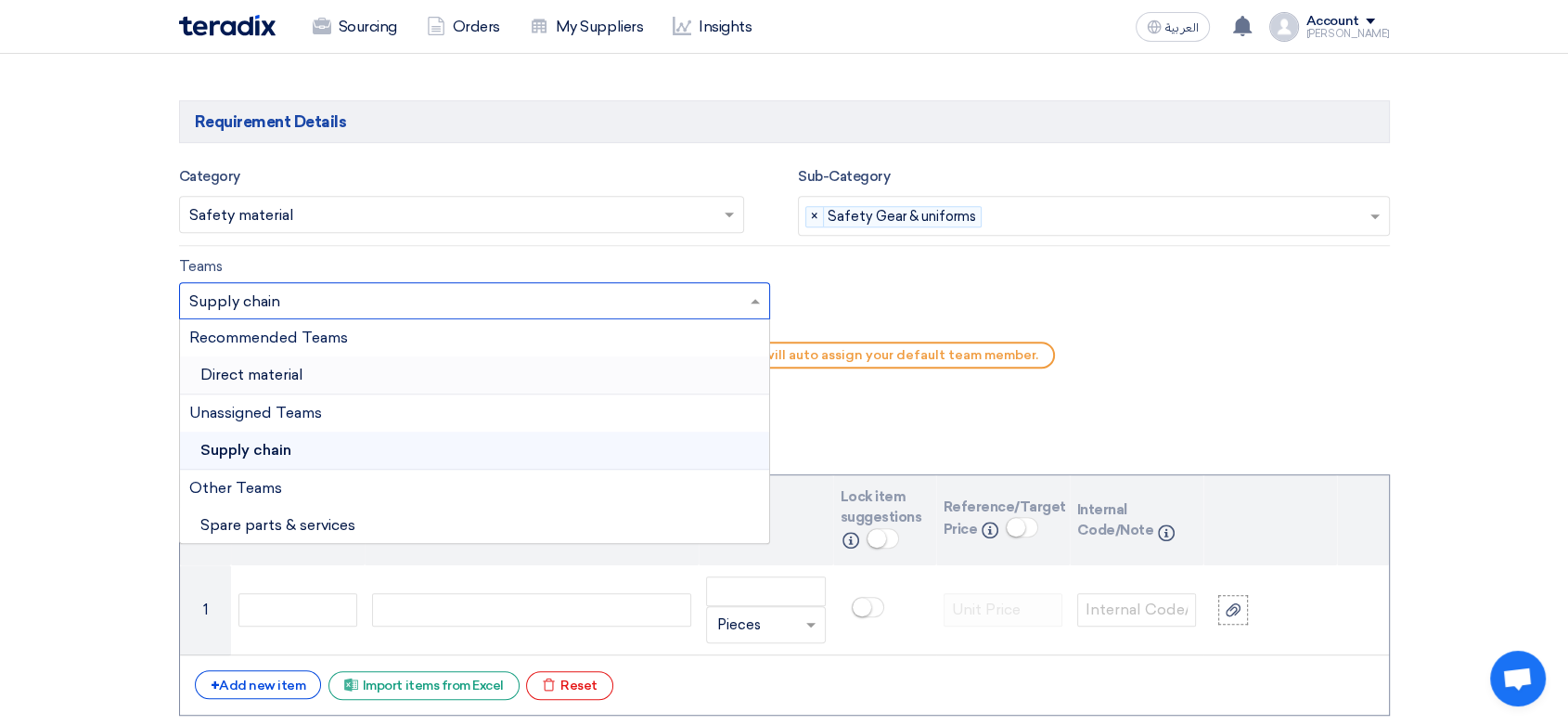
click at [271, 365] on span "Direct material" at bounding box center [252, 374] width 103 height 18
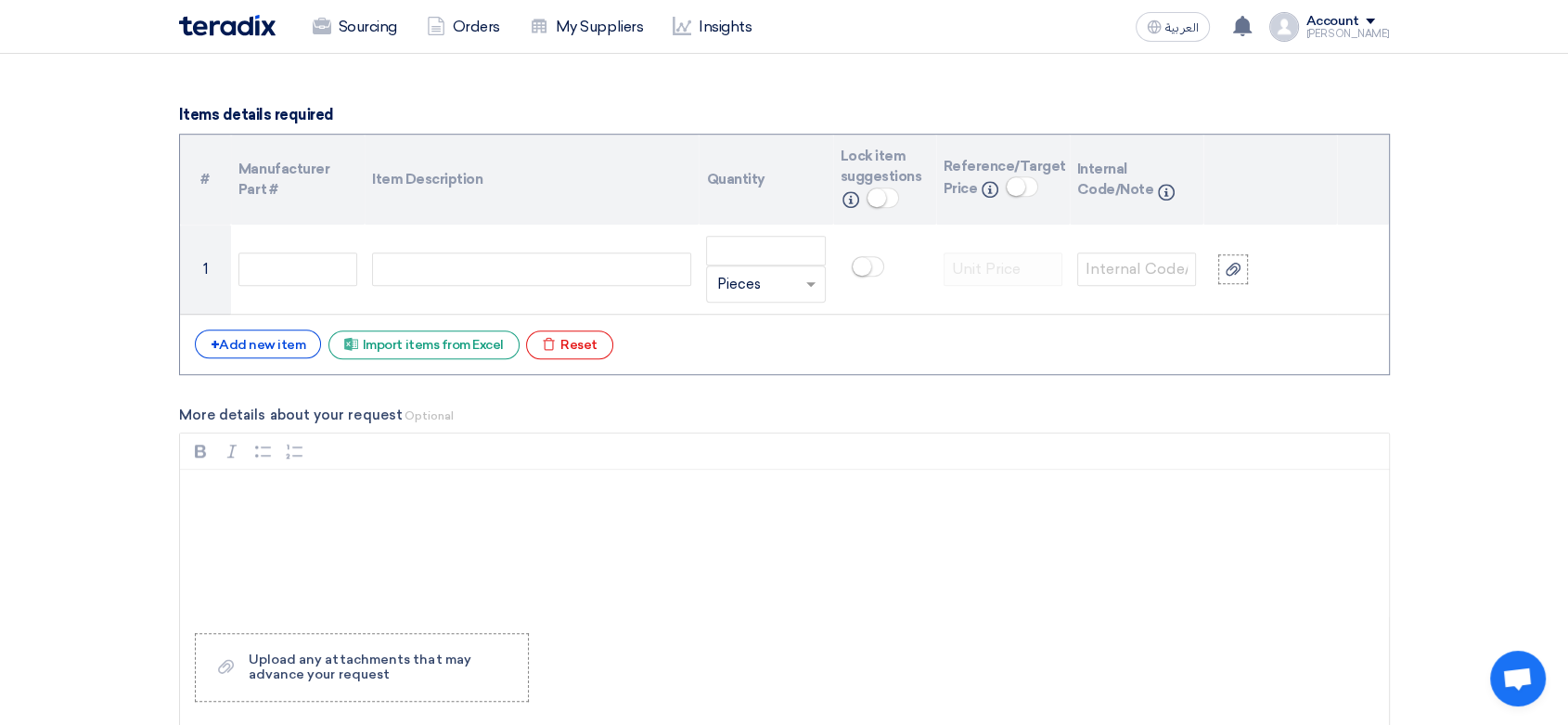
scroll to position [1340, 0]
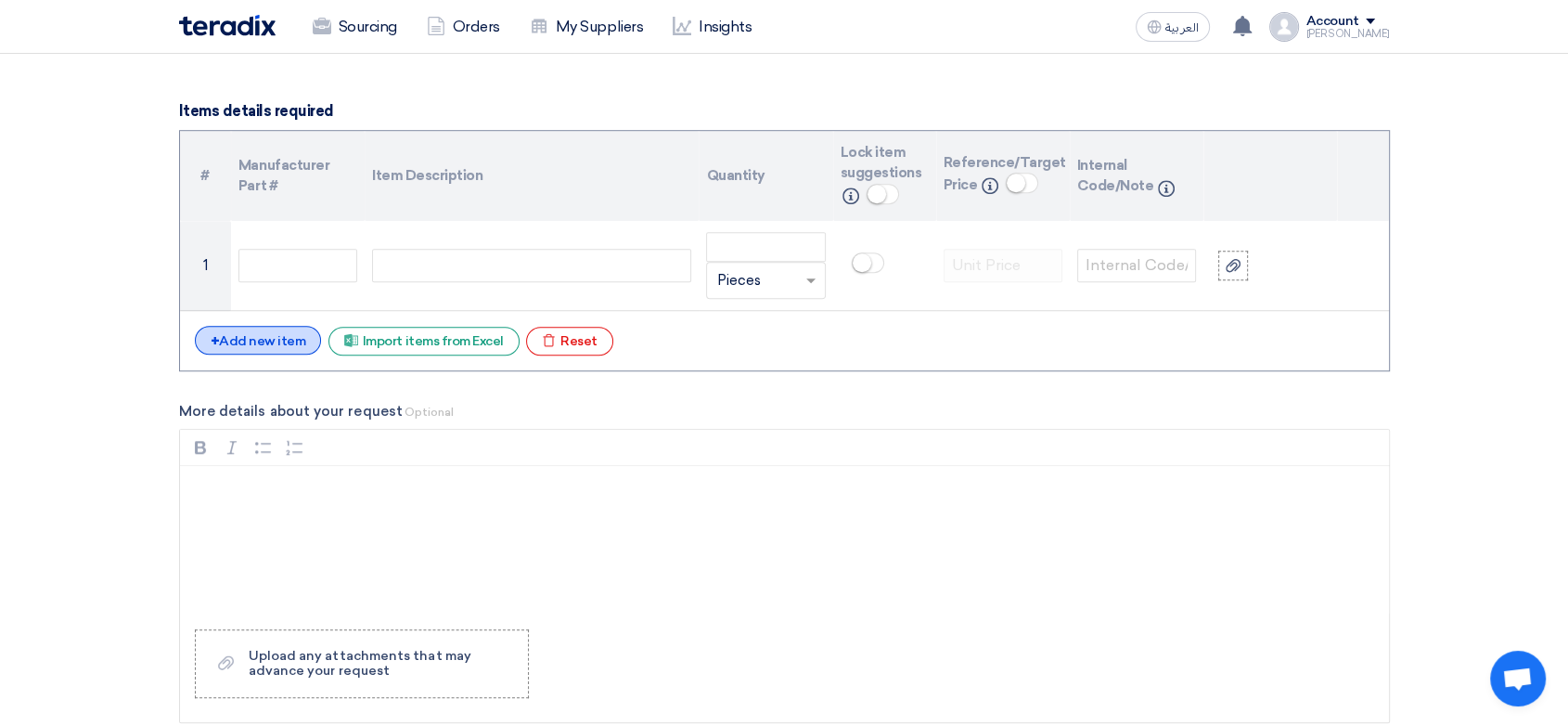
click at [275, 344] on div "+ Add new item" at bounding box center [257, 339] width 127 height 28
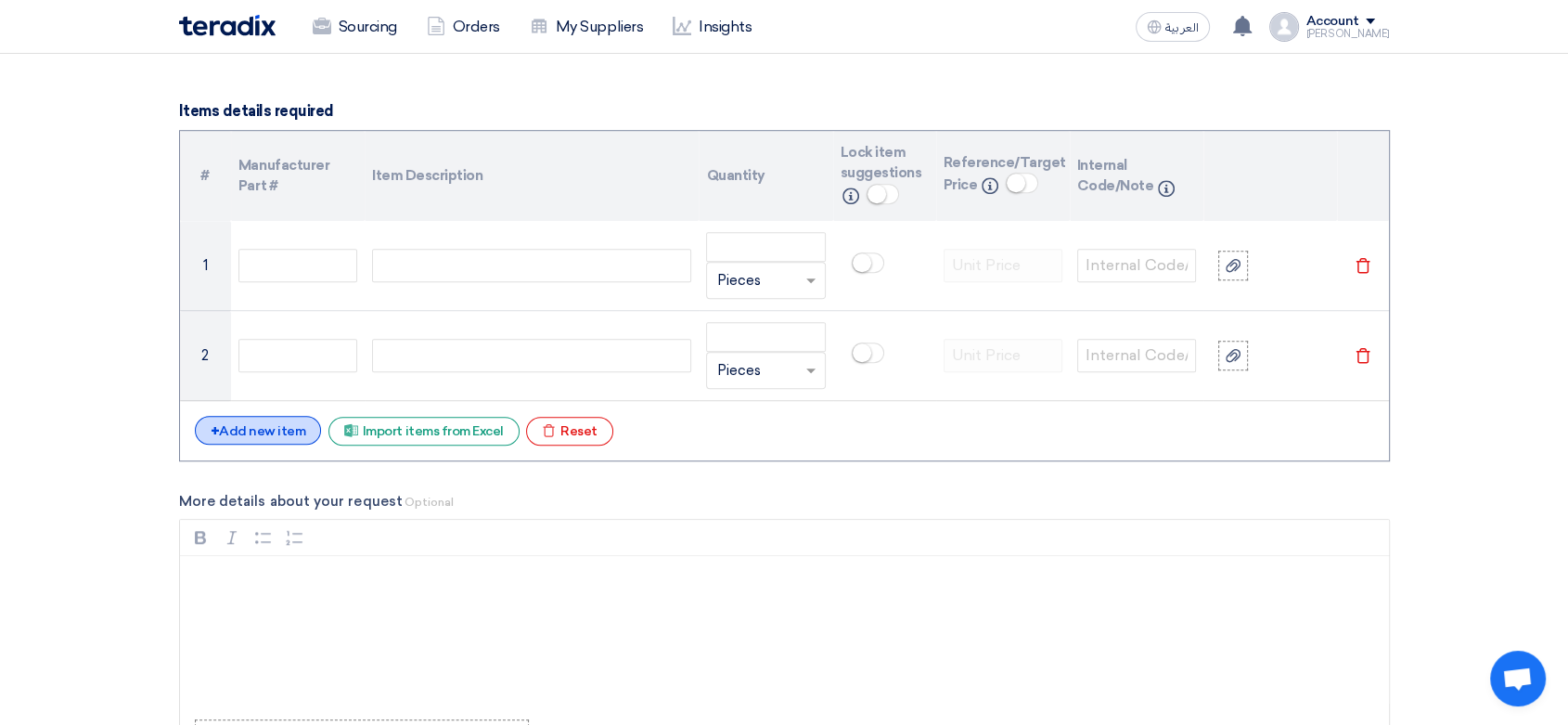
click at [252, 440] on div "+ Add new item" at bounding box center [257, 429] width 127 height 28
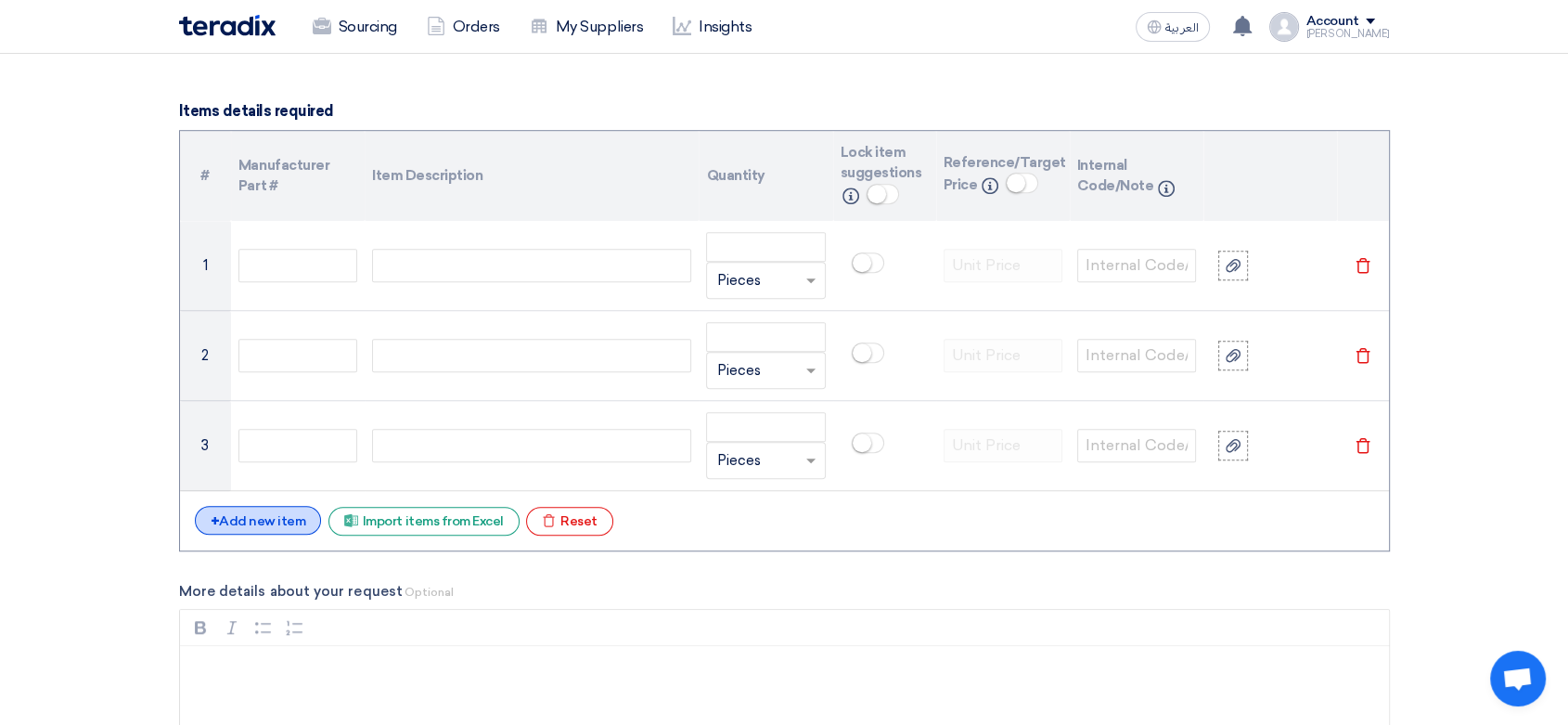
click at [263, 513] on div "+ Add new item" at bounding box center [257, 520] width 127 height 28
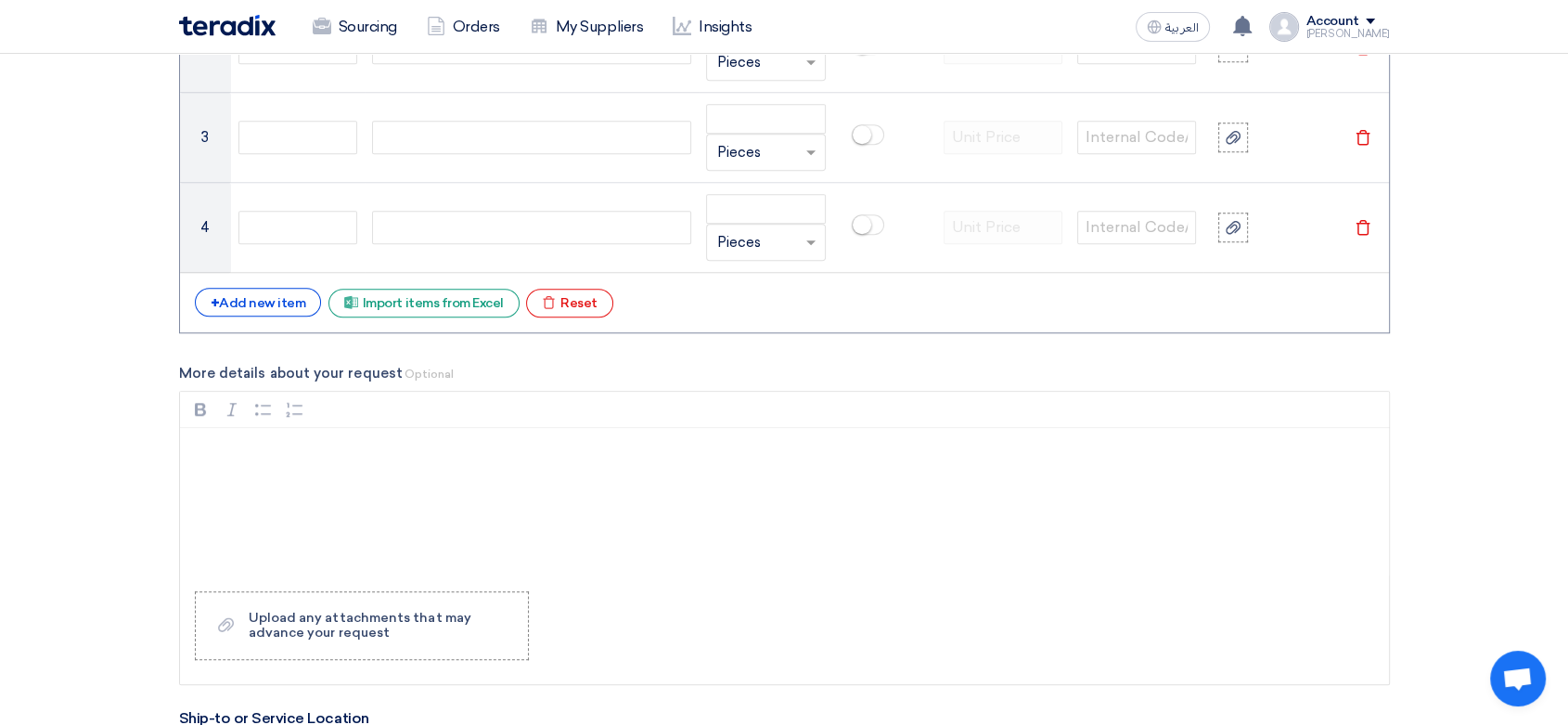
scroll to position [1648, 0]
click at [279, 314] on div "# Manufacturer Part # Item Description Quantity Lock item suggestions Info Refe…" at bounding box center [784, 77] width 1210 height 511
click at [285, 307] on div "+ Add new item" at bounding box center [257, 301] width 127 height 28
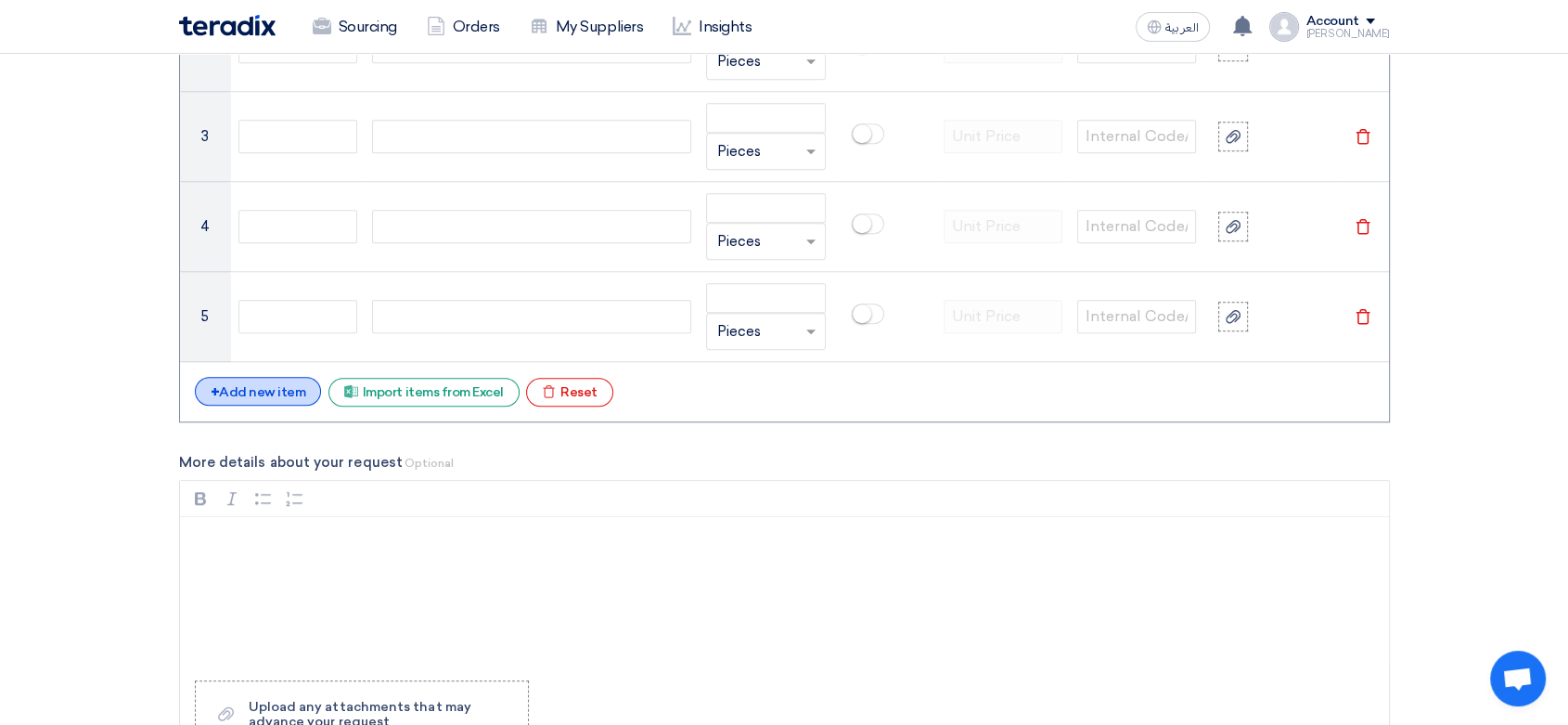
click at [265, 385] on div "+ Add new item" at bounding box center [257, 390] width 127 height 28
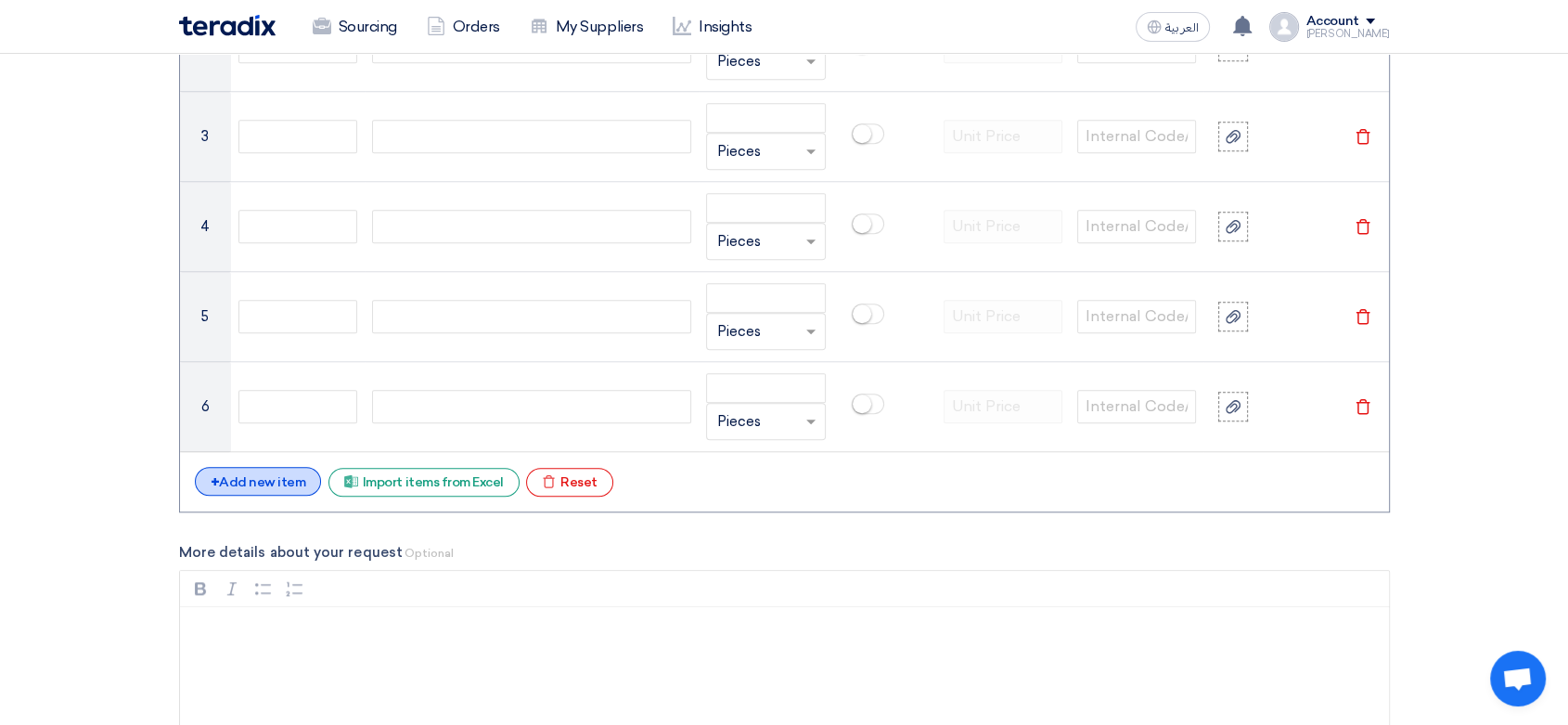
click at [272, 472] on div "+ Add new item" at bounding box center [257, 480] width 127 height 28
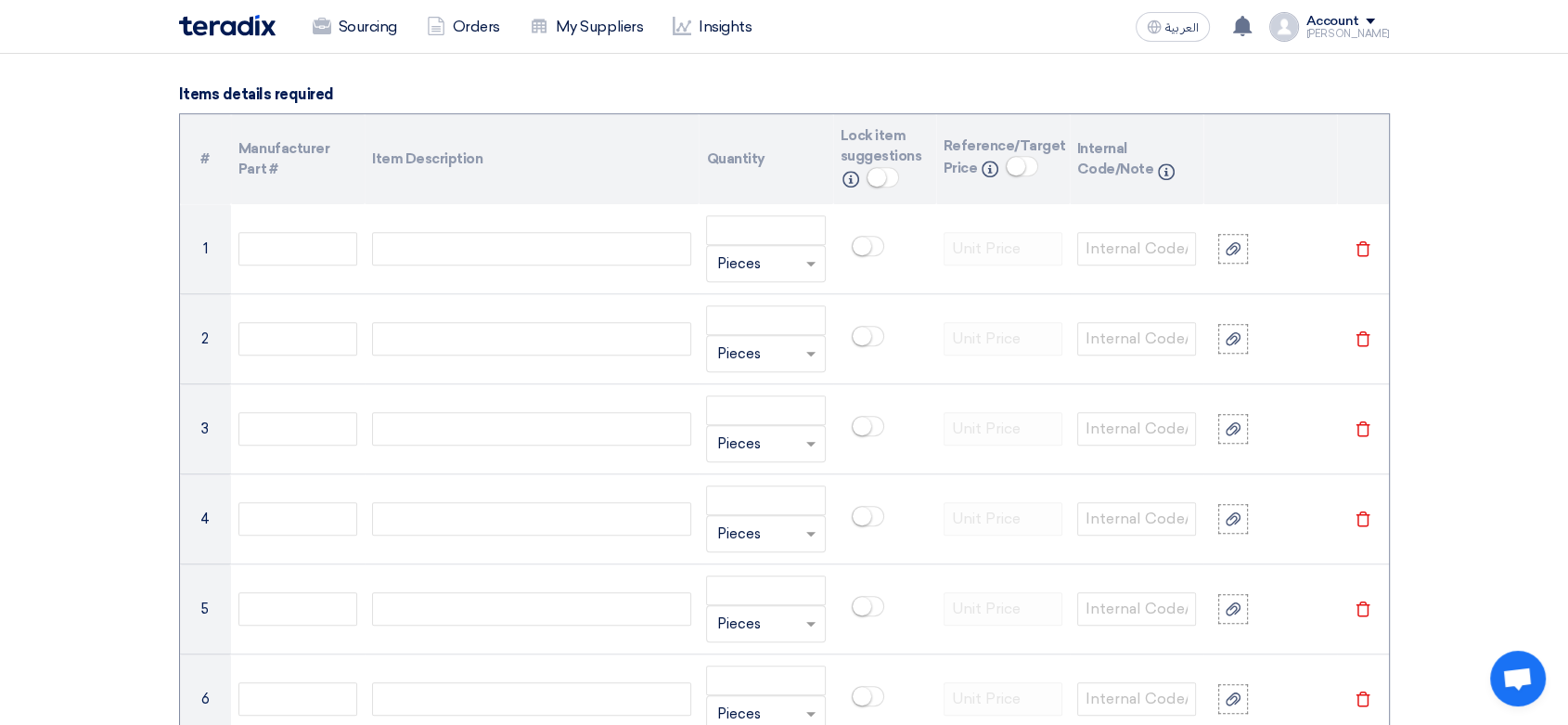
scroll to position [1340, 0]
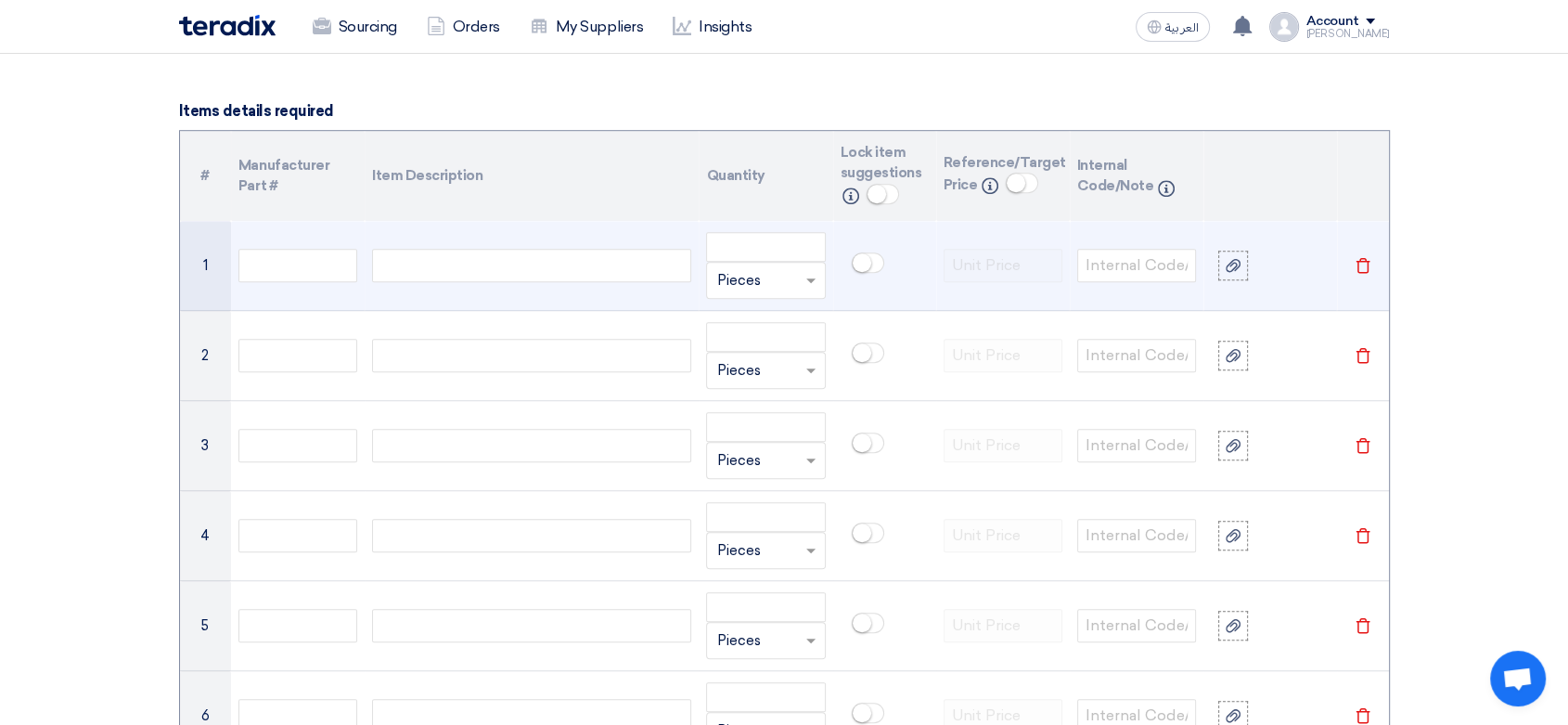
click at [478, 264] on div at bounding box center [532, 265] width 319 height 33
paste div
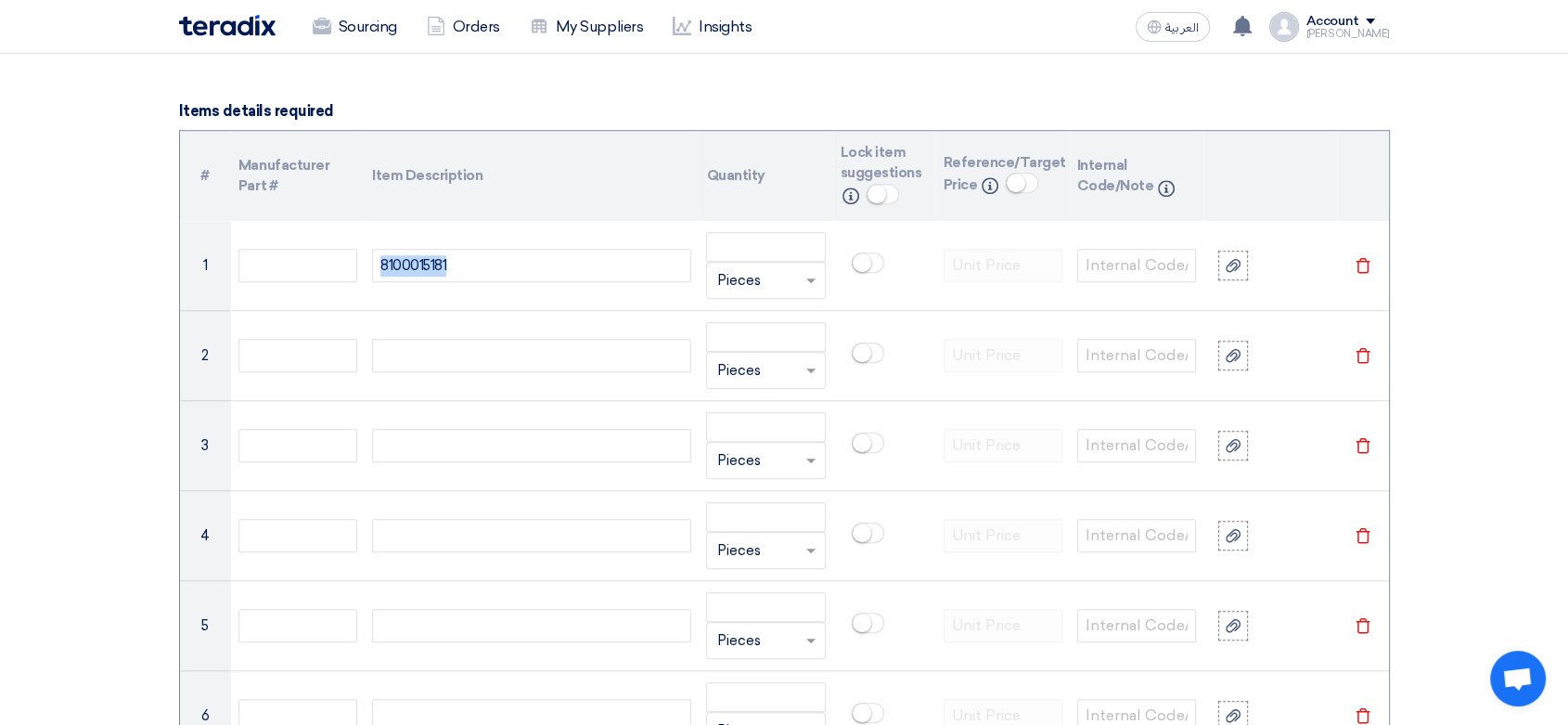
drag, startPoint x: 488, startPoint y: 259, endPoint x: 291, endPoint y: 215, distance: 201.9
click at [291, 215] on table "# Manufacturer Part # Item Description Quantity Lock item suggestions Info Refe…" at bounding box center [784, 491] width 1208 height 721
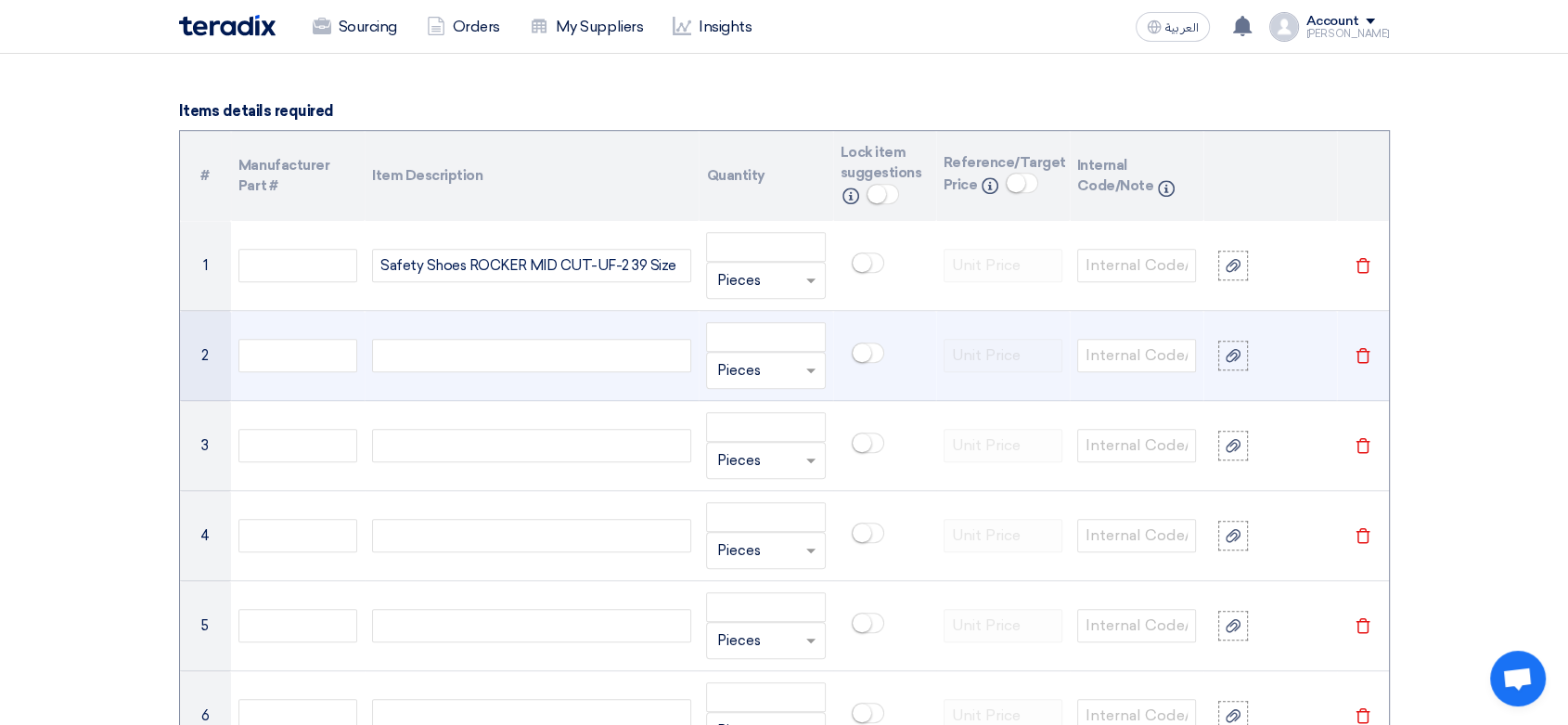
click at [539, 357] on div at bounding box center [532, 356] width 319 height 33
paste div
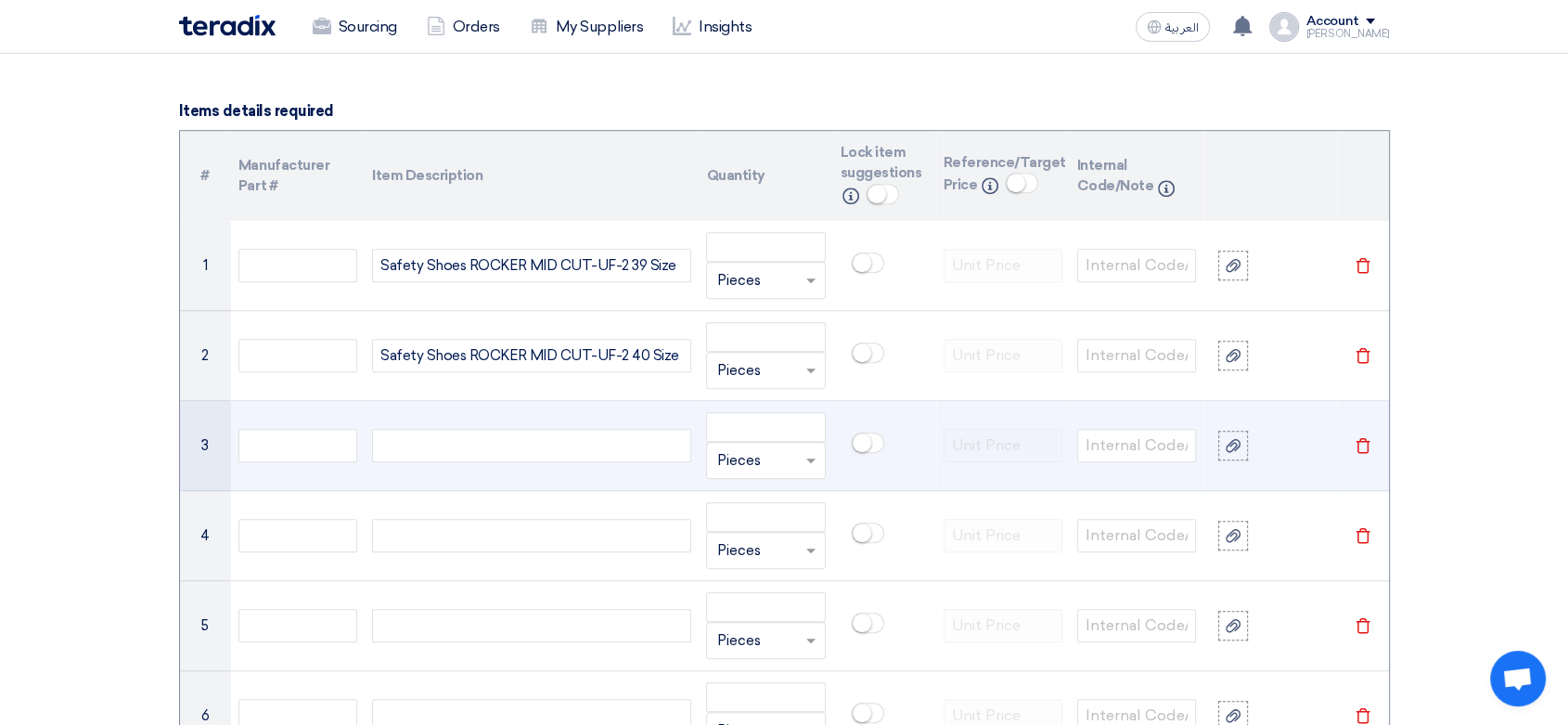
click at [476, 421] on td at bounding box center [532, 446] width 334 height 90
click at [476, 444] on div at bounding box center [532, 445] width 319 height 33
paste div
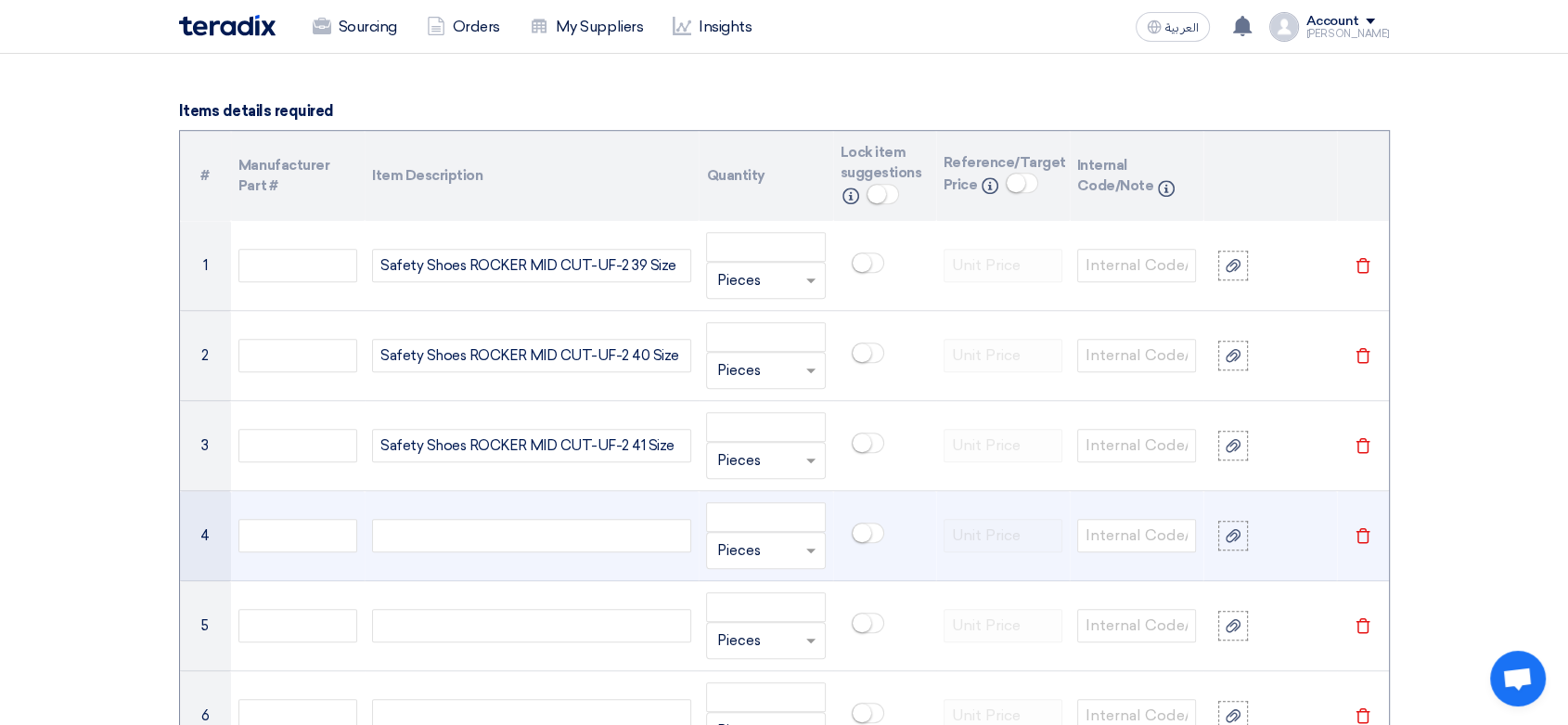
click at [438, 526] on div at bounding box center [532, 535] width 319 height 33
paste div
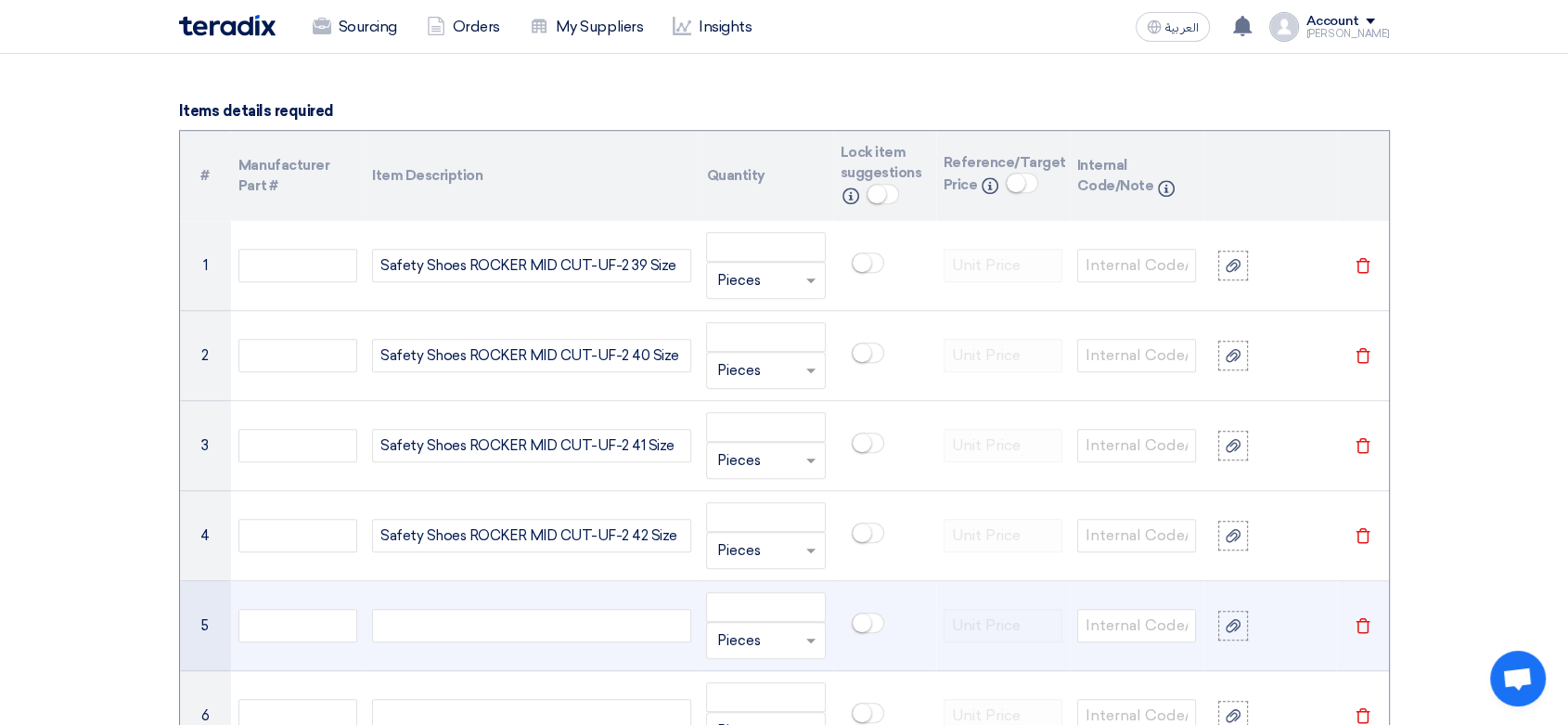
click at [420, 630] on div at bounding box center [532, 625] width 319 height 33
paste div
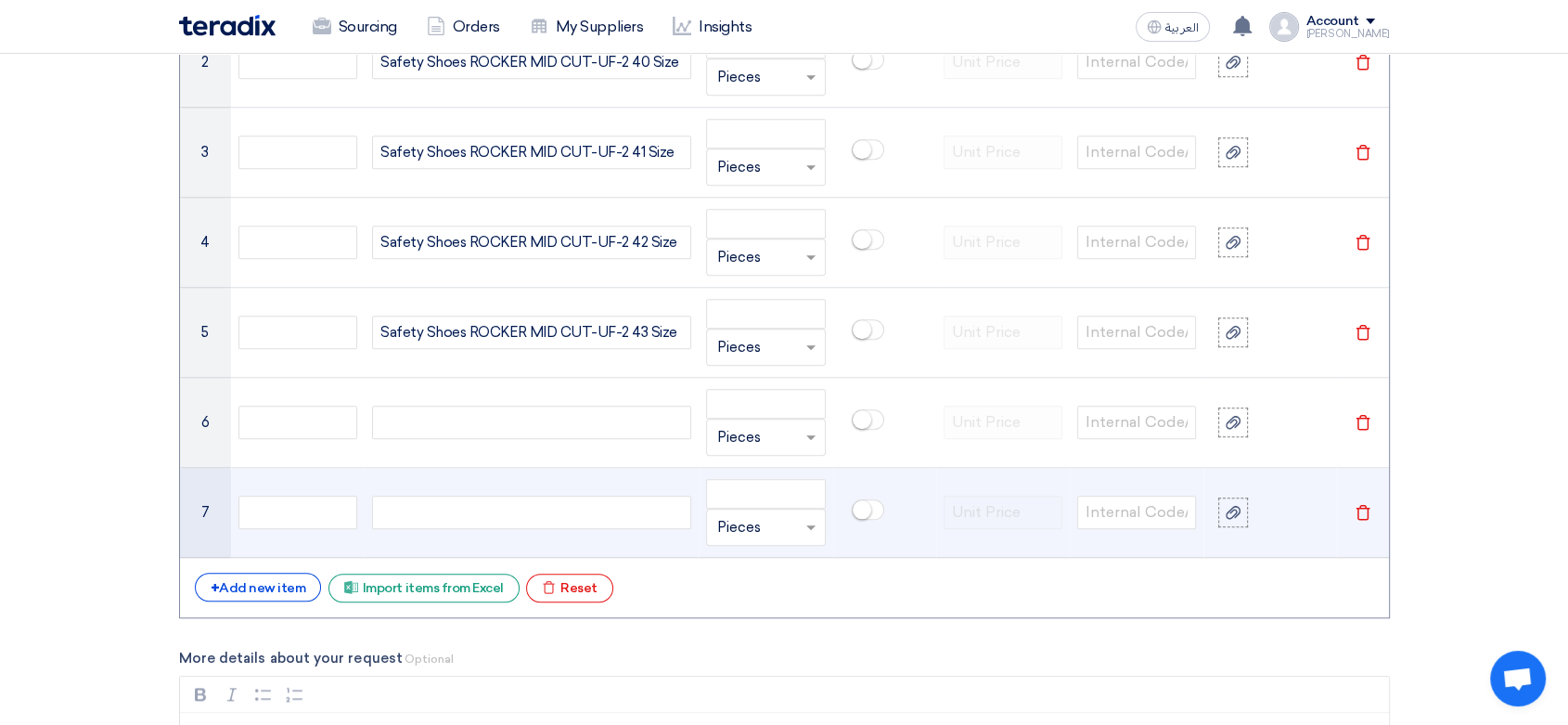
scroll to position [1648, 0]
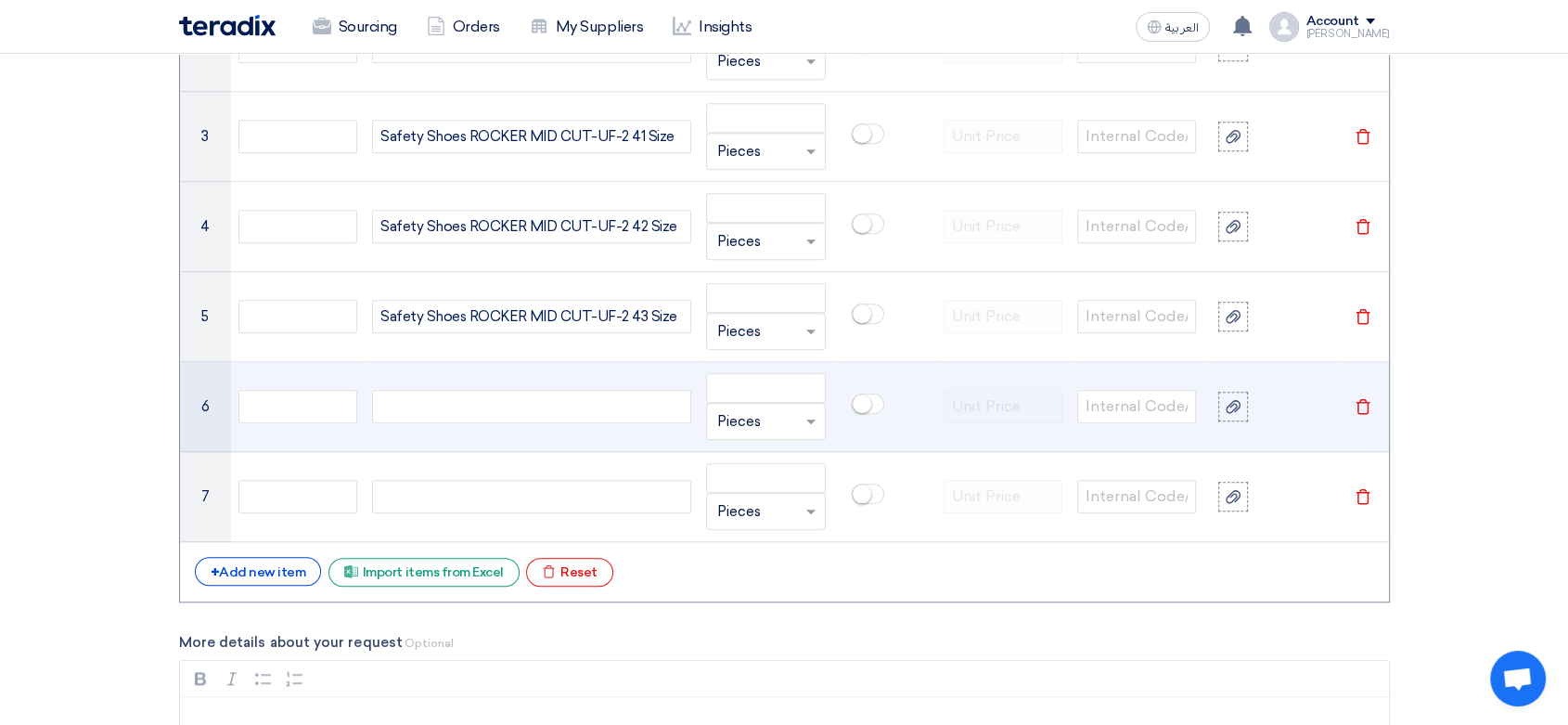
click at [459, 412] on div at bounding box center [532, 407] width 319 height 33
paste div
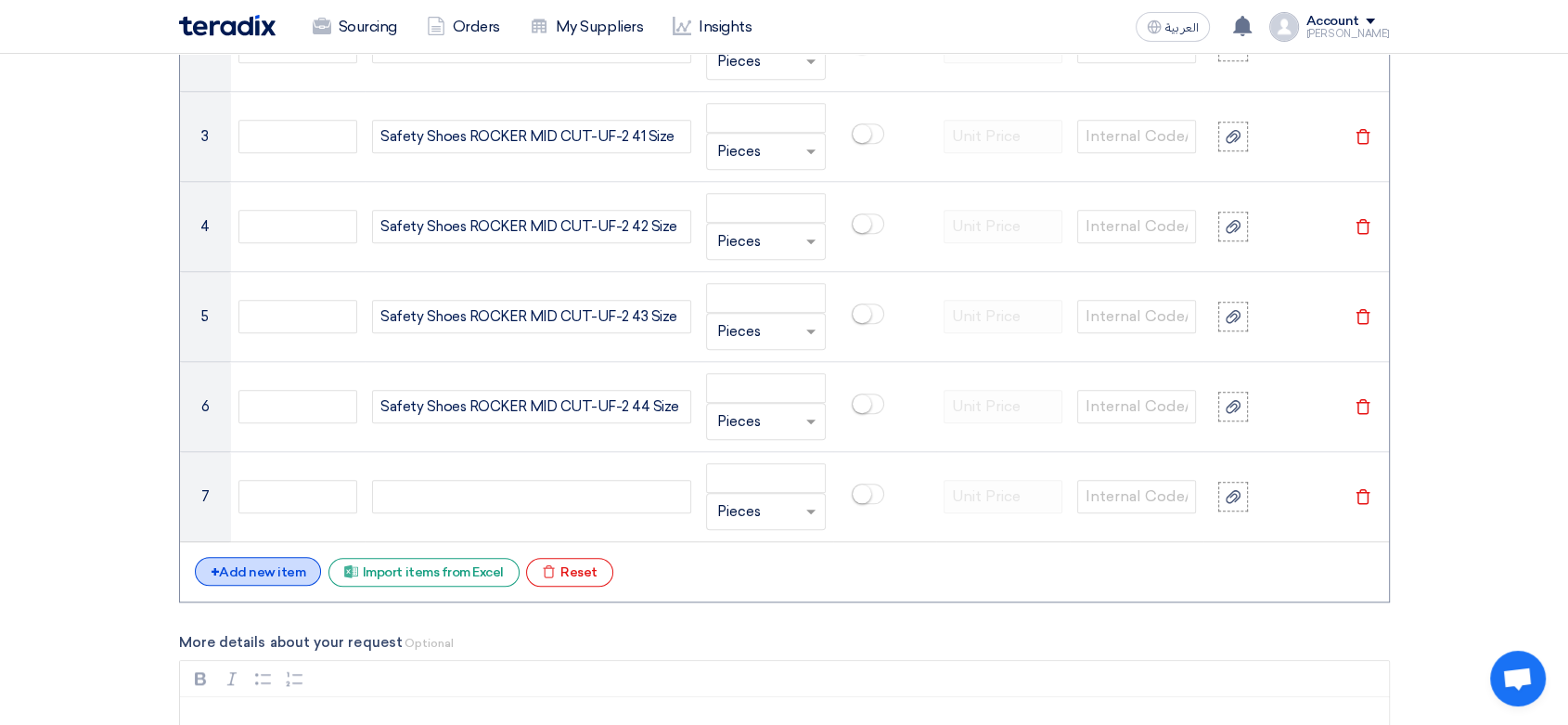
click at [251, 575] on div "+ Add new item" at bounding box center [257, 571] width 127 height 28
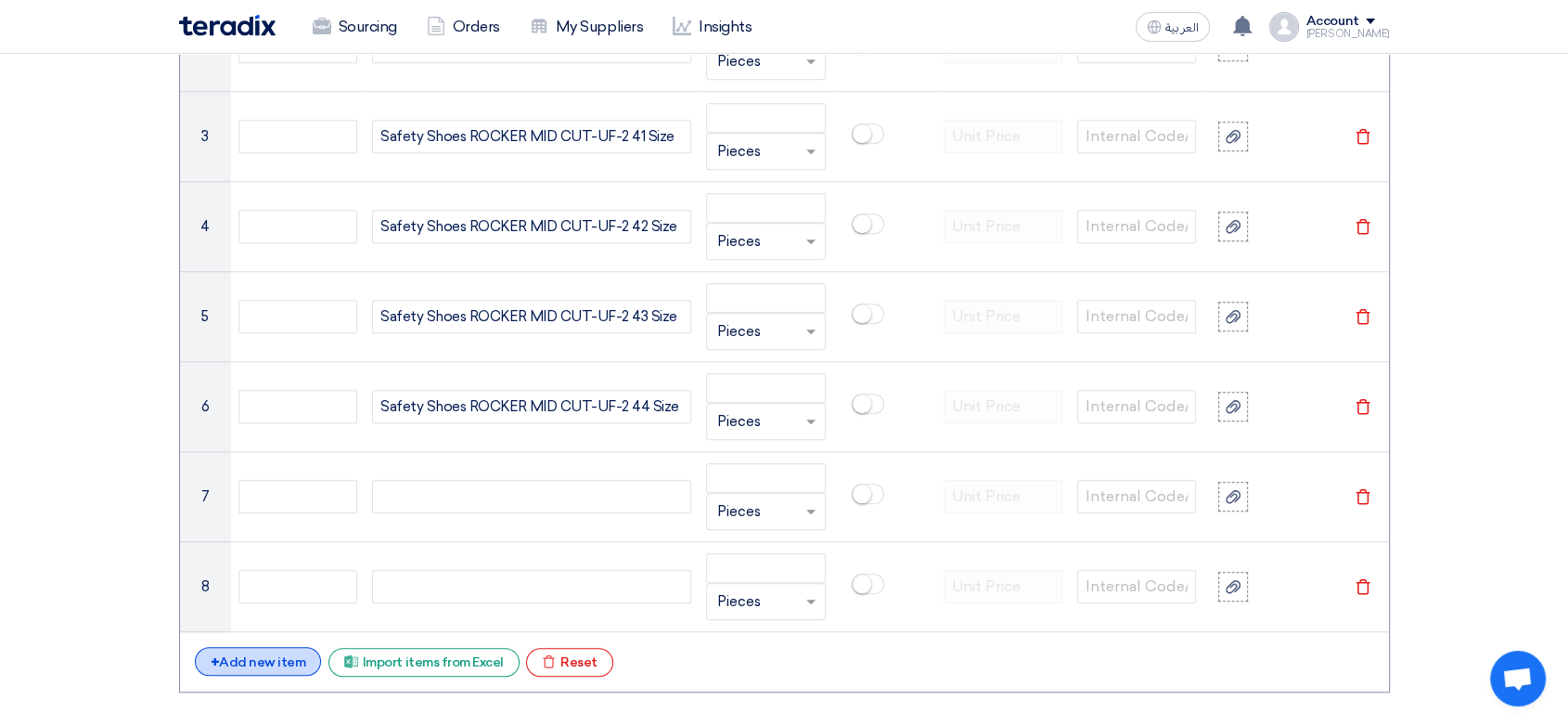
click at [262, 664] on div "+ Add new item" at bounding box center [257, 660] width 127 height 28
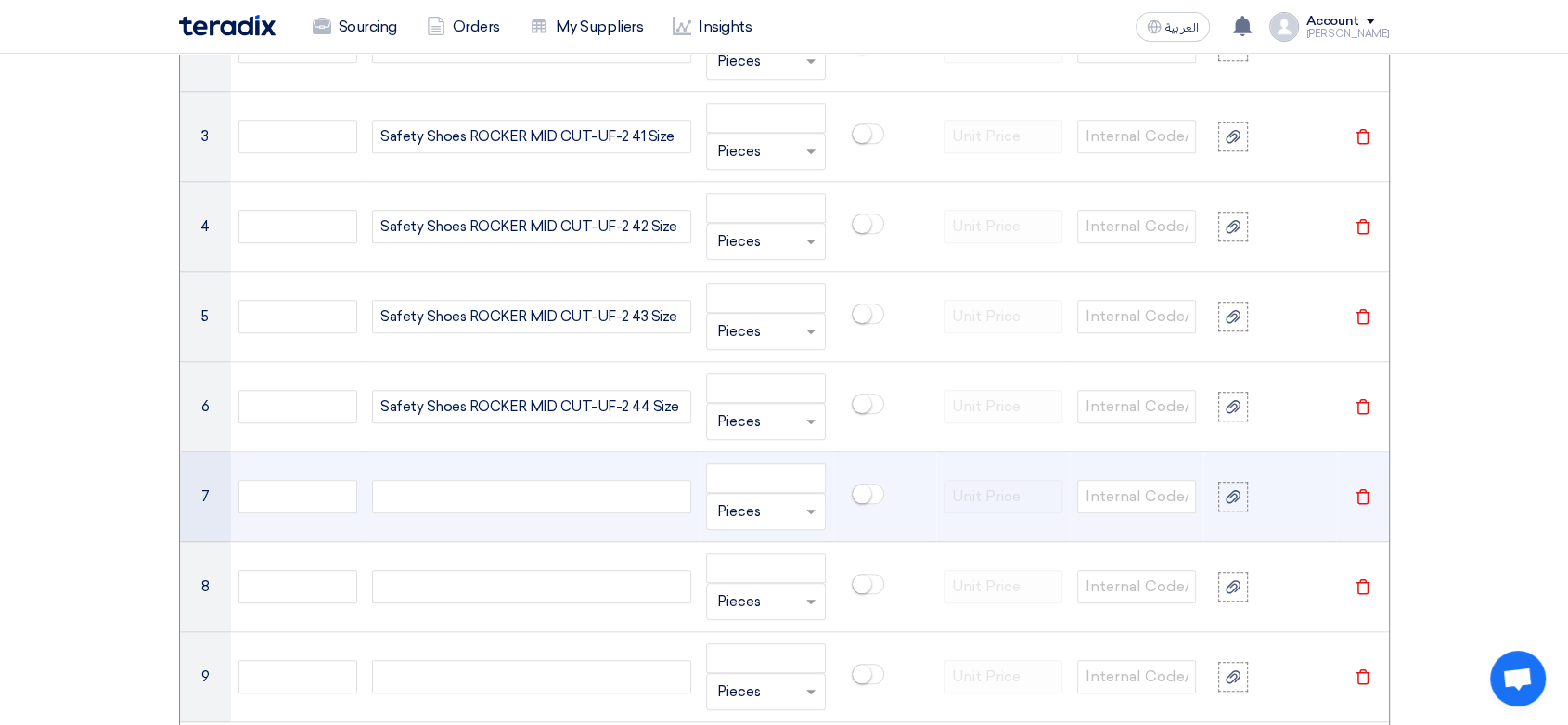
click at [491, 489] on div at bounding box center [532, 496] width 319 height 33
paste div
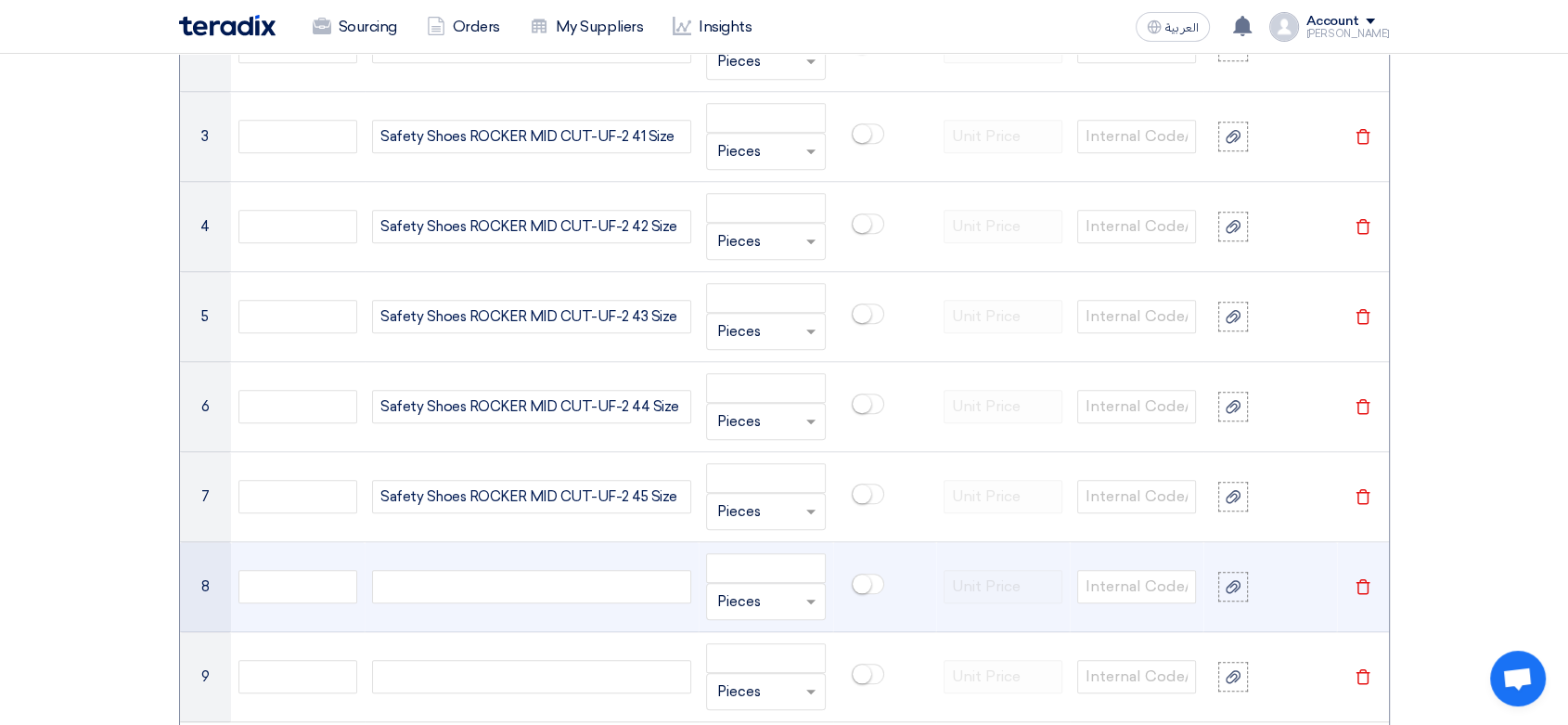
click at [498, 582] on div at bounding box center [532, 586] width 319 height 33
paste div
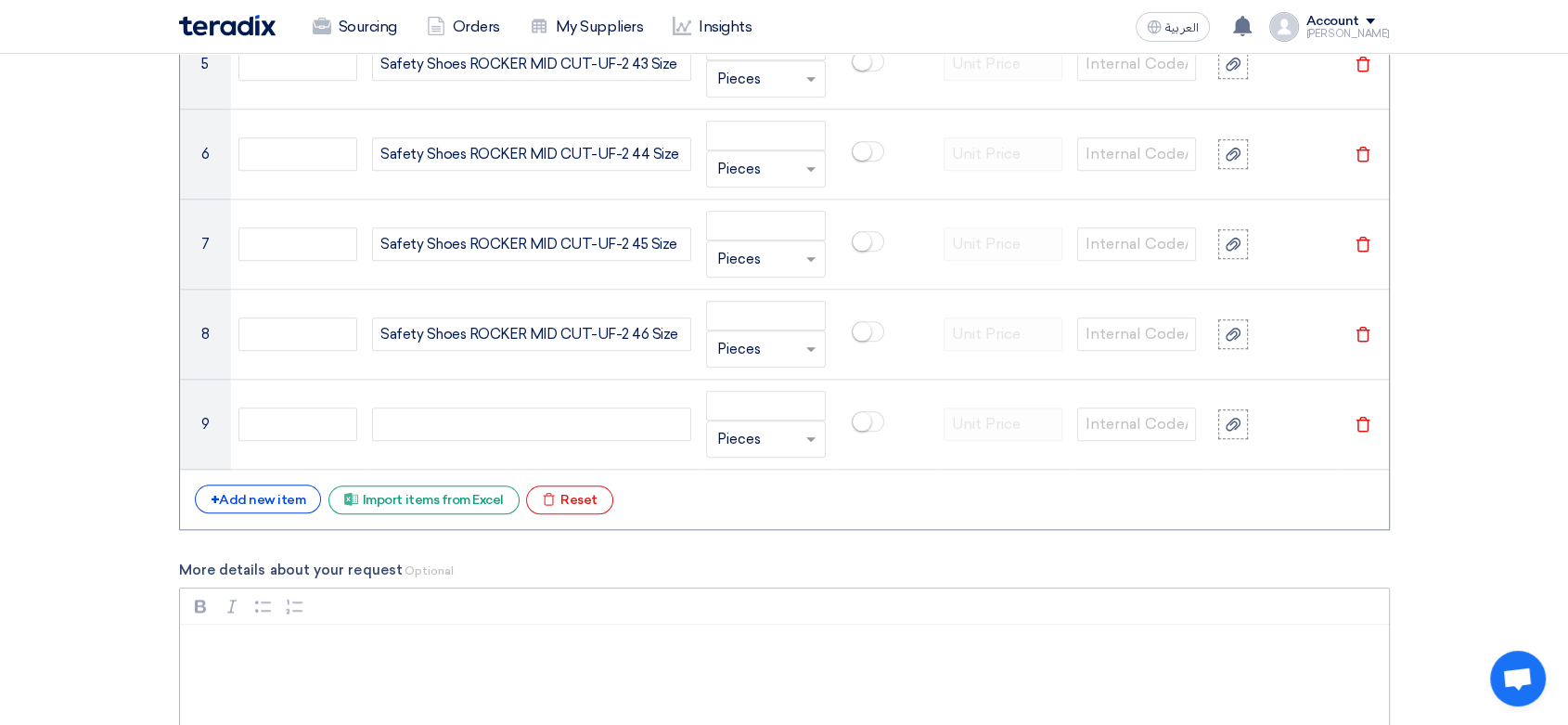
scroll to position [1959, 0]
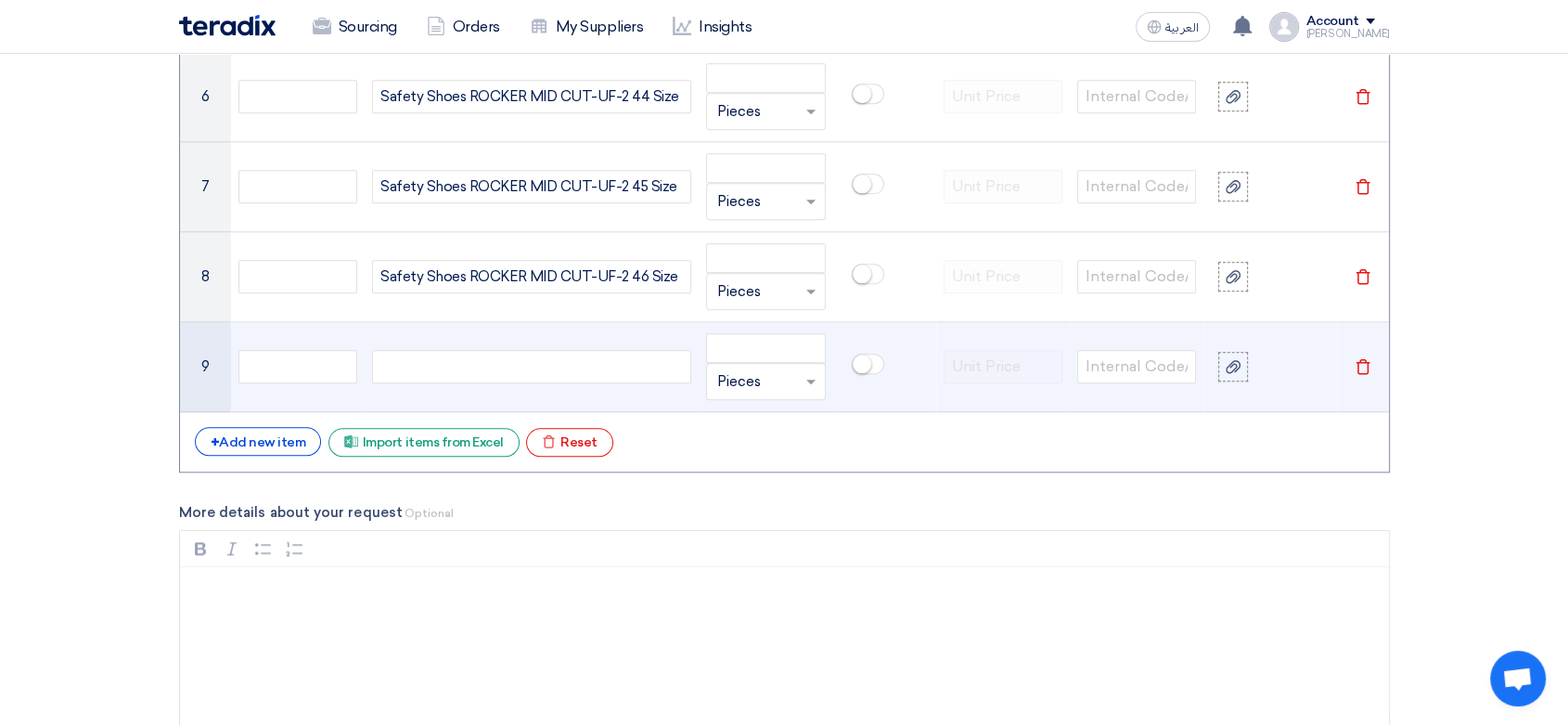
click at [1358, 359] on icon "Delete" at bounding box center [1363, 366] width 17 height 17
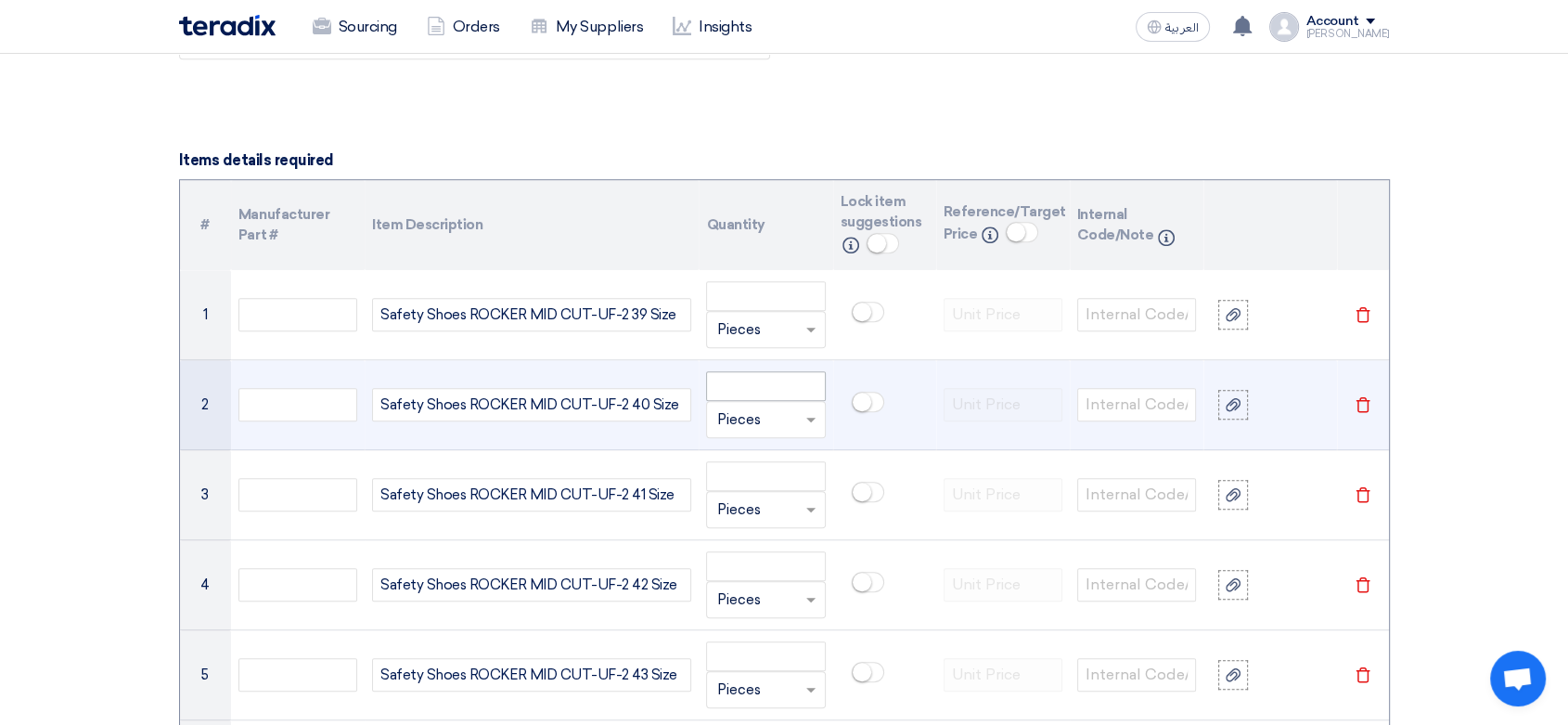
scroll to position [1340, 0]
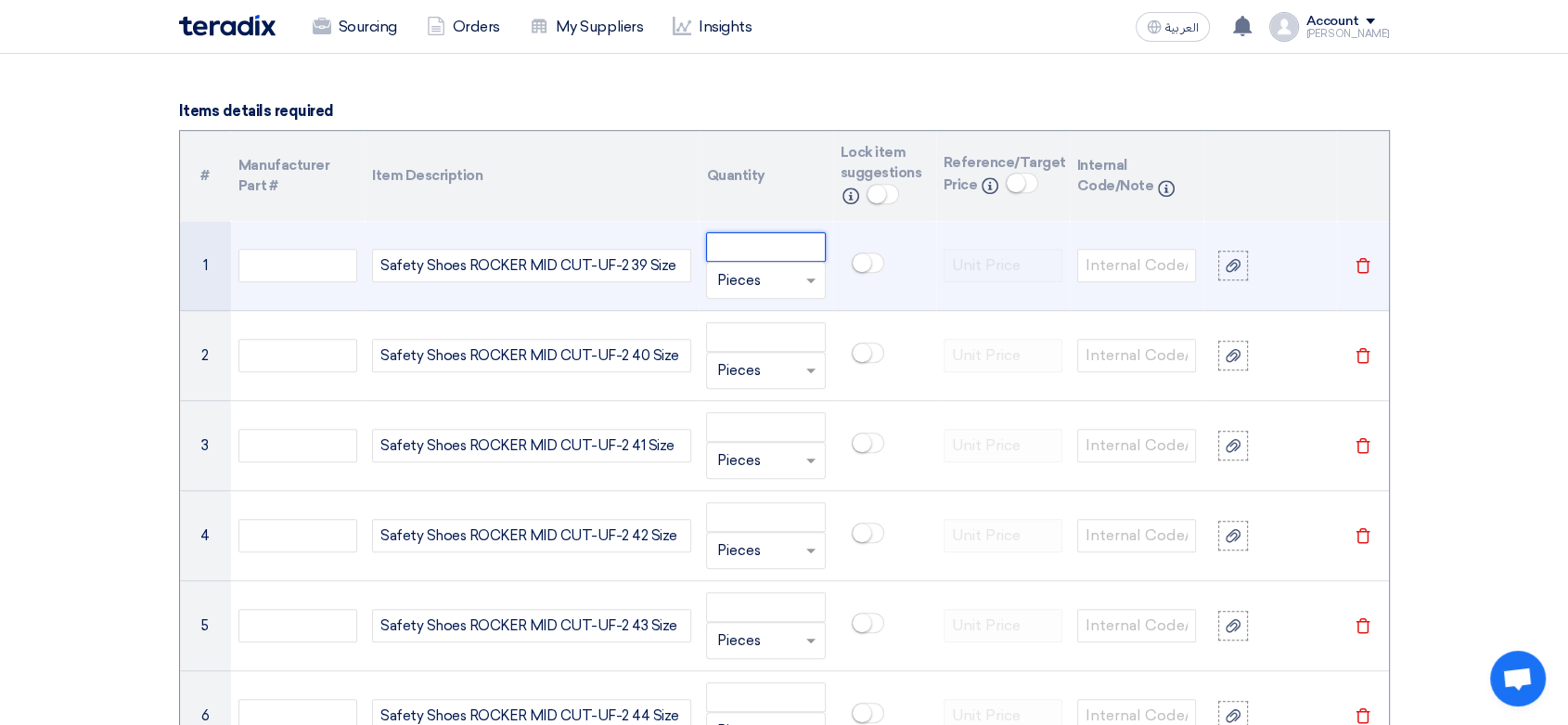
click at [779, 244] on input "number" at bounding box center [765, 247] width 119 height 29
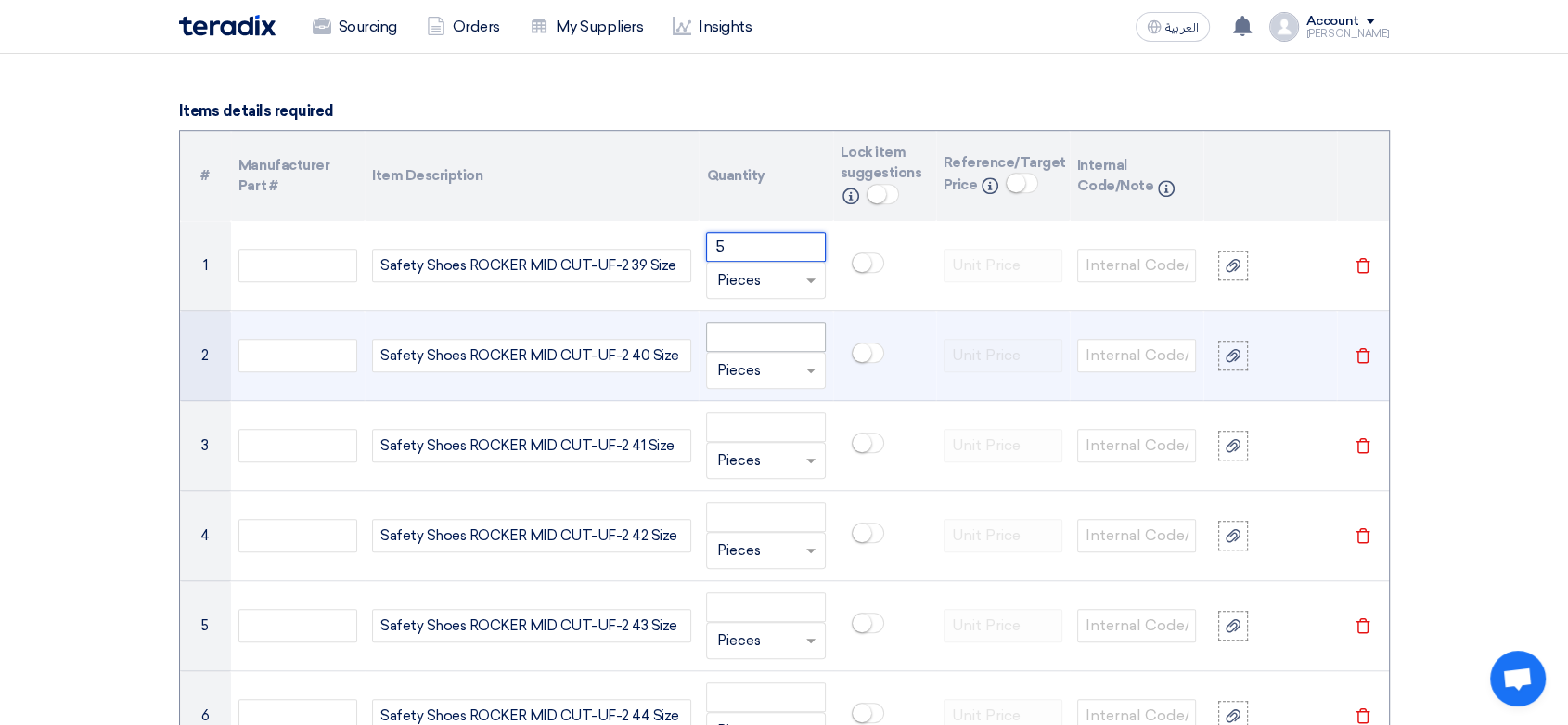
type input "5"
click at [750, 327] on input "number" at bounding box center [765, 337] width 119 height 29
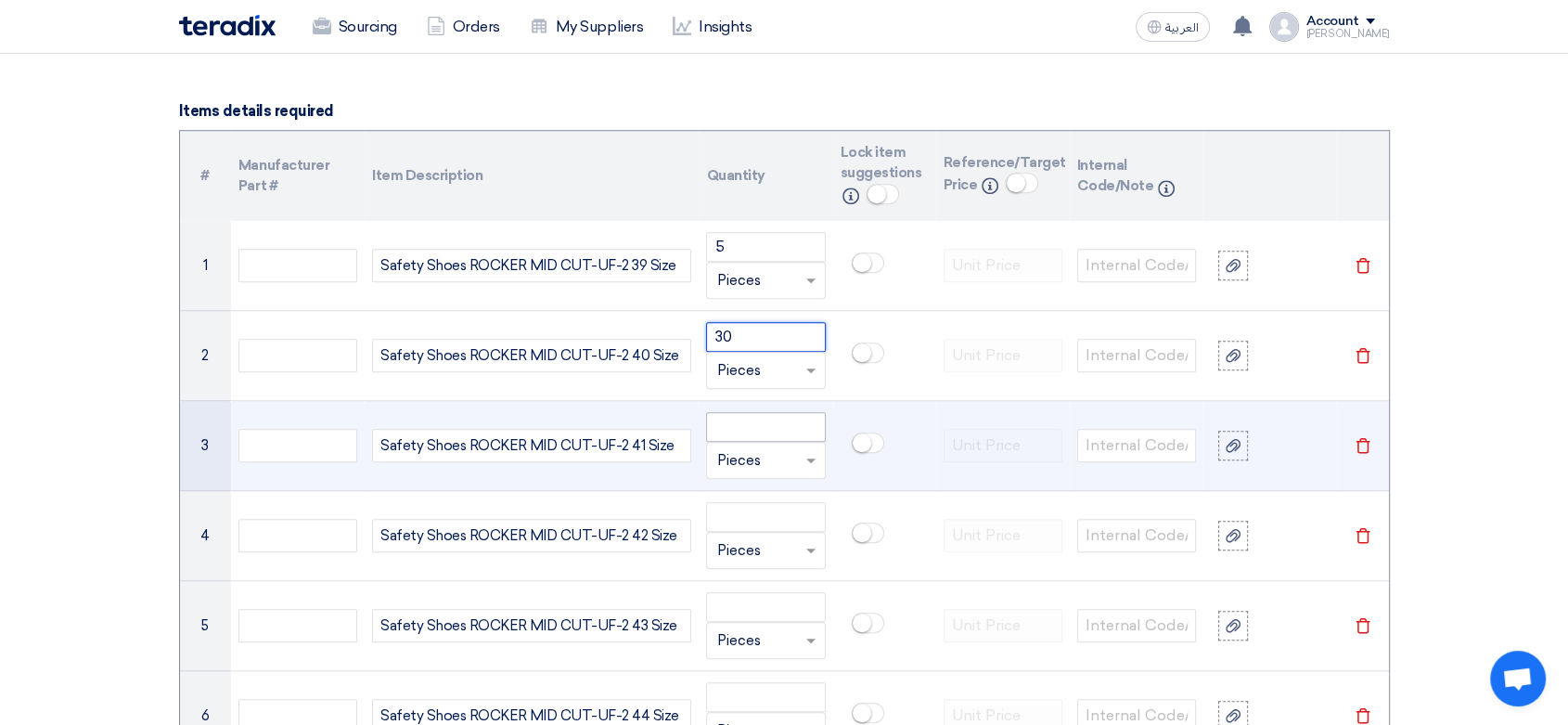
type input "30"
click at [797, 430] on input "number" at bounding box center [765, 426] width 119 height 29
type input "50"
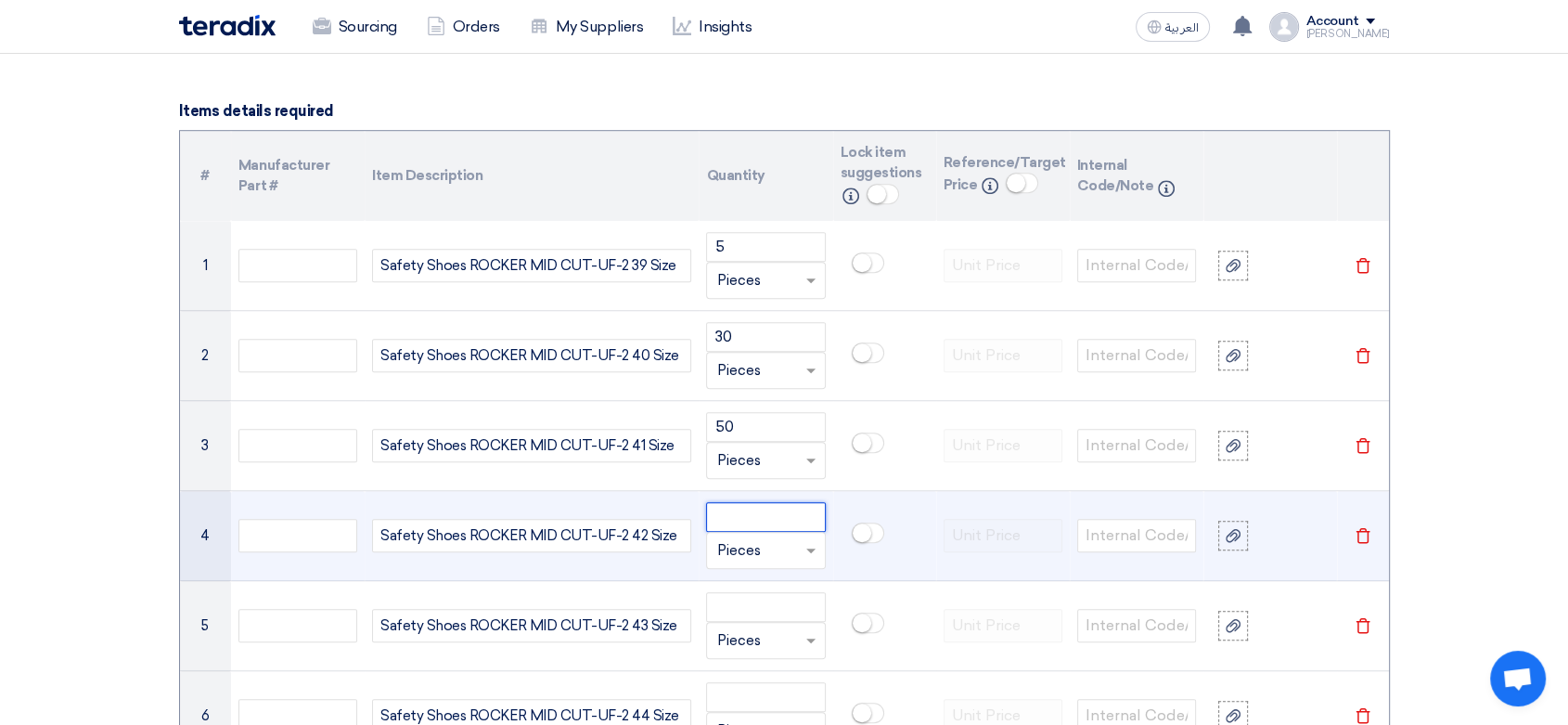
click at [770, 517] on input "number" at bounding box center [765, 517] width 119 height 29
type input "170"
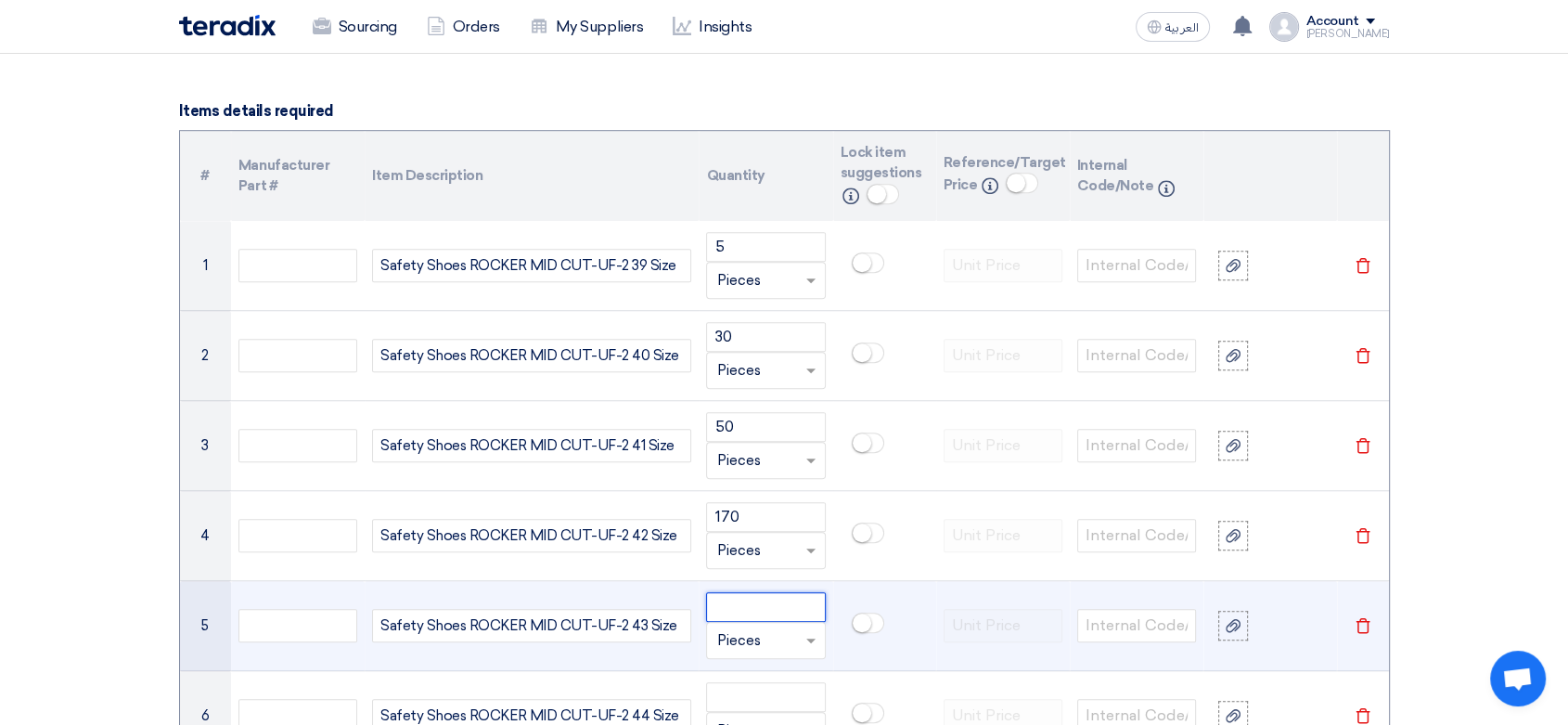
click at [774, 609] on input "number" at bounding box center [765, 606] width 119 height 29
type input "170"
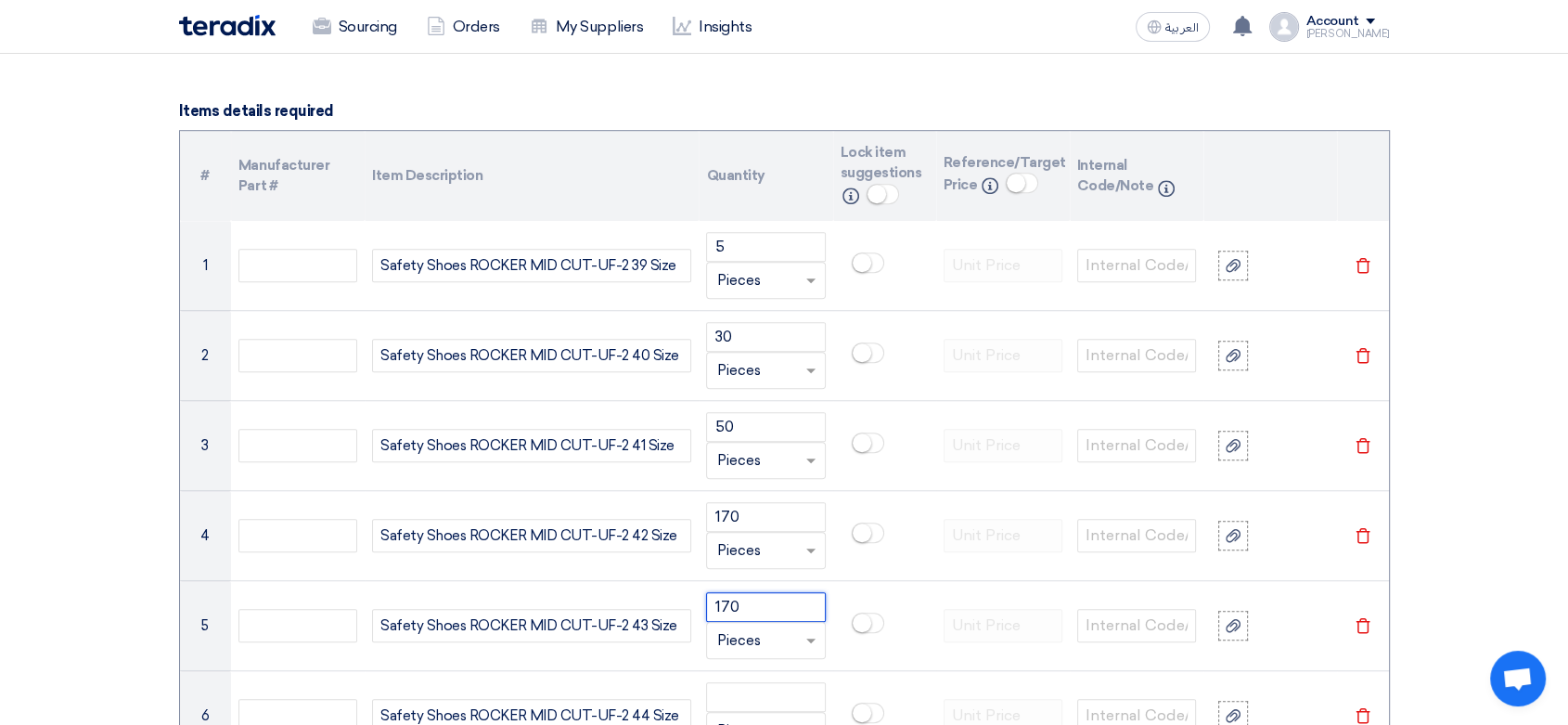
scroll to position [1648, 0]
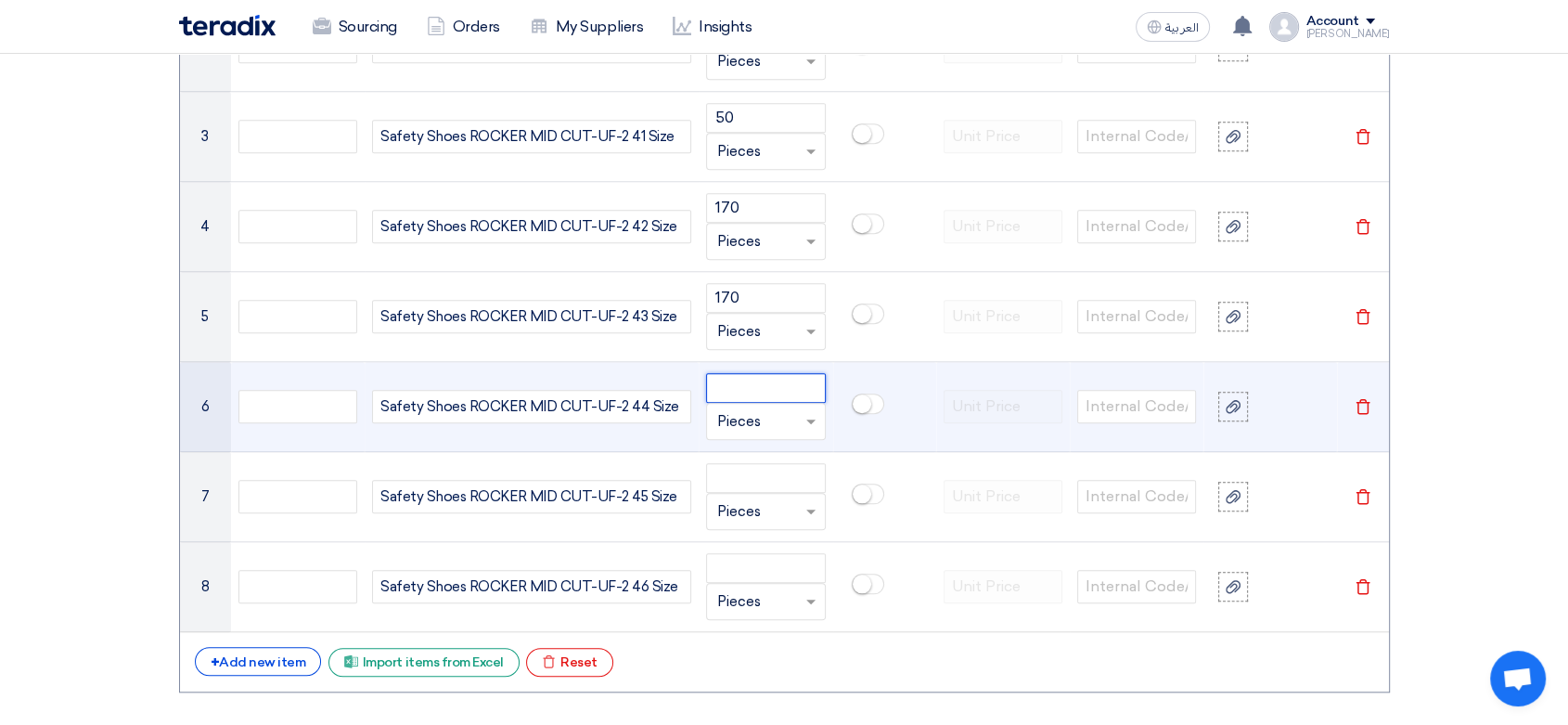
click at [762, 385] on input "number" at bounding box center [765, 388] width 119 height 29
type input "100"
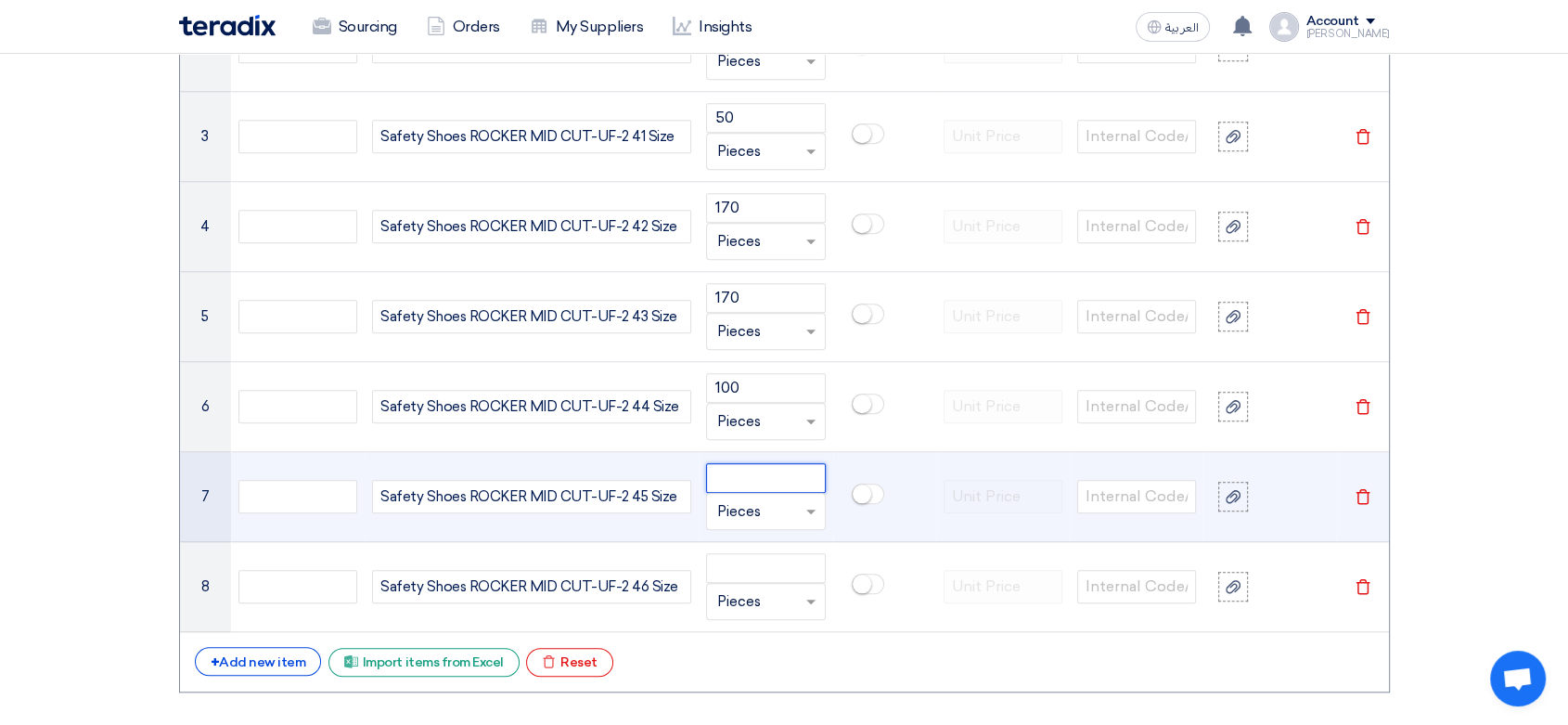
click at [768, 477] on input "number" at bounding box center [765, 477] width 119 height 29
type input "80"
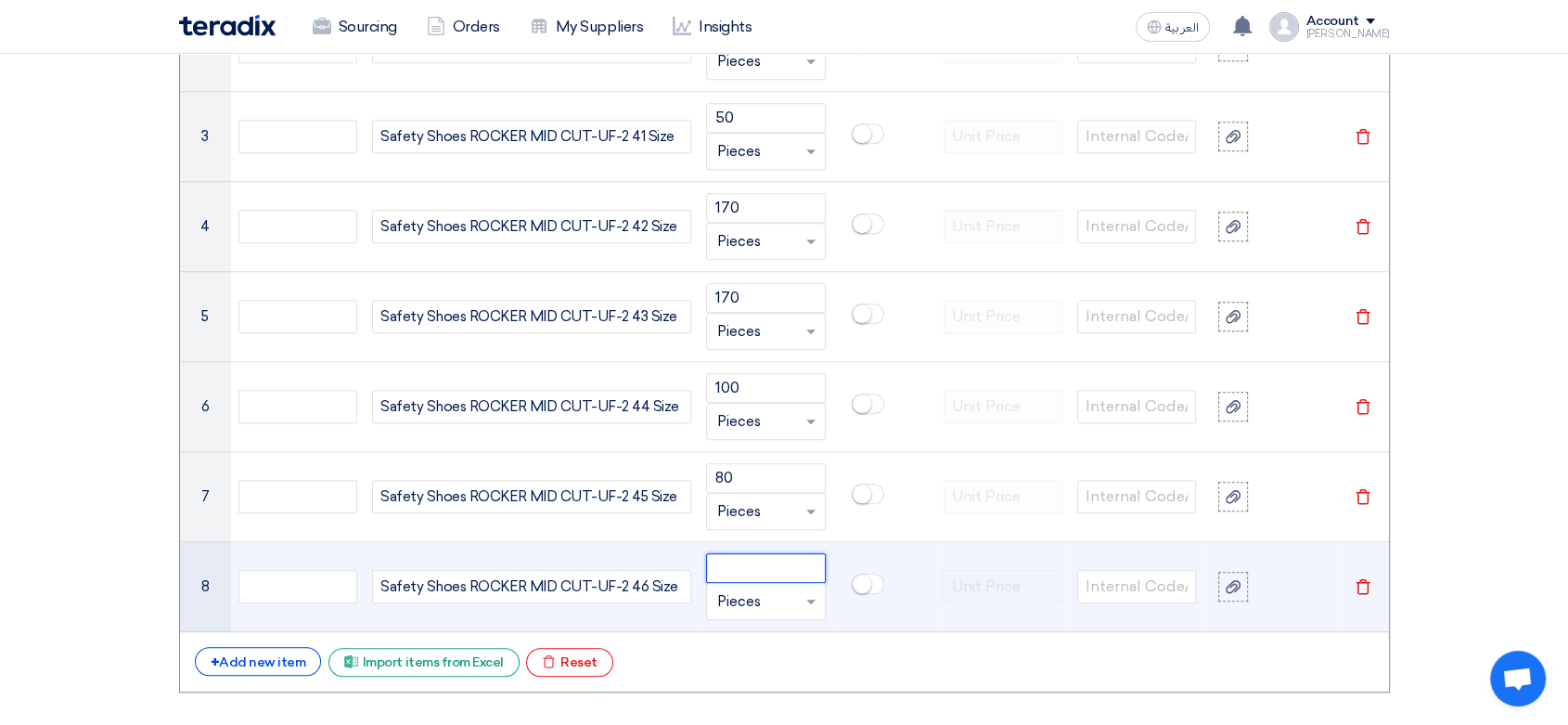
click at [783, 562] on input "number" at bounding box center [765, 568] width 119 height 29
type input "45"
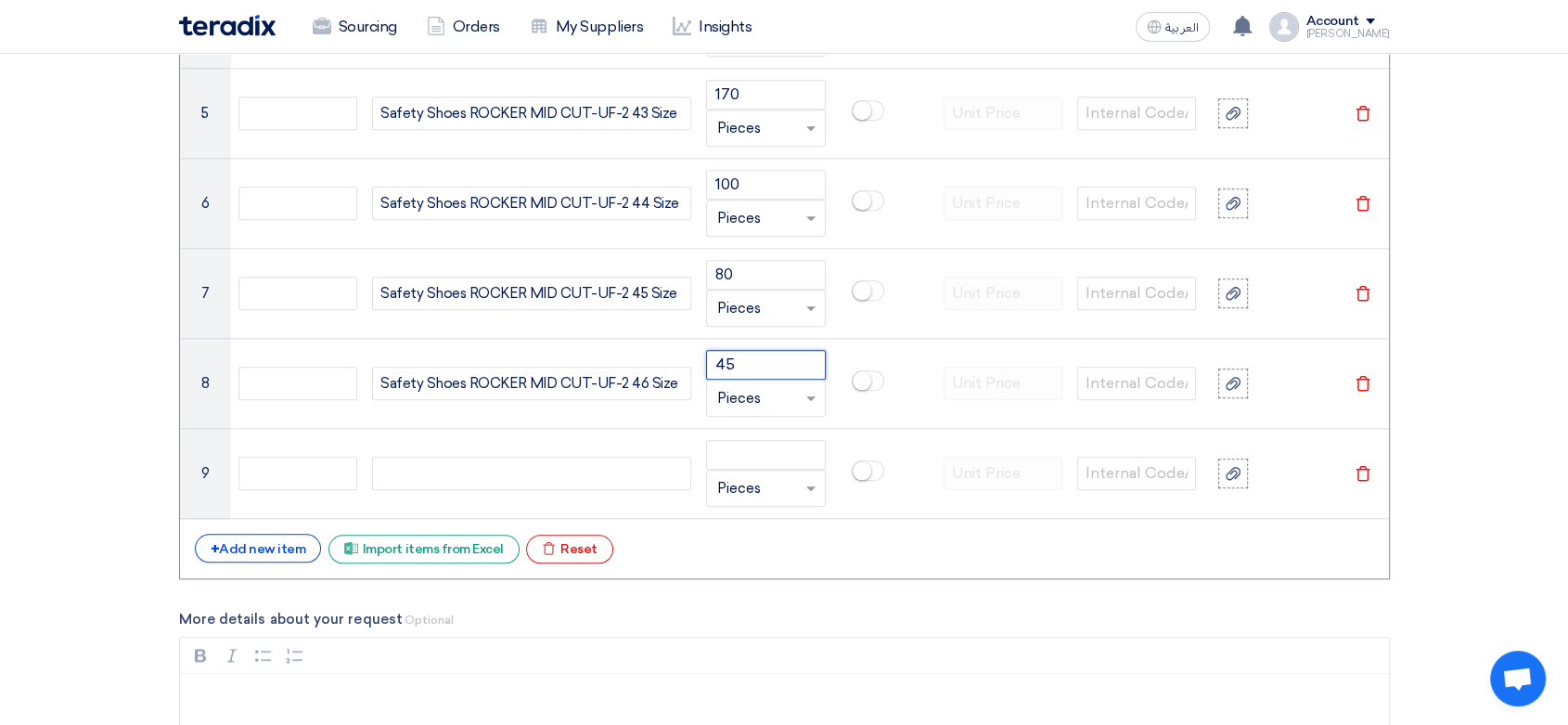
scroll to position [1856, 0]
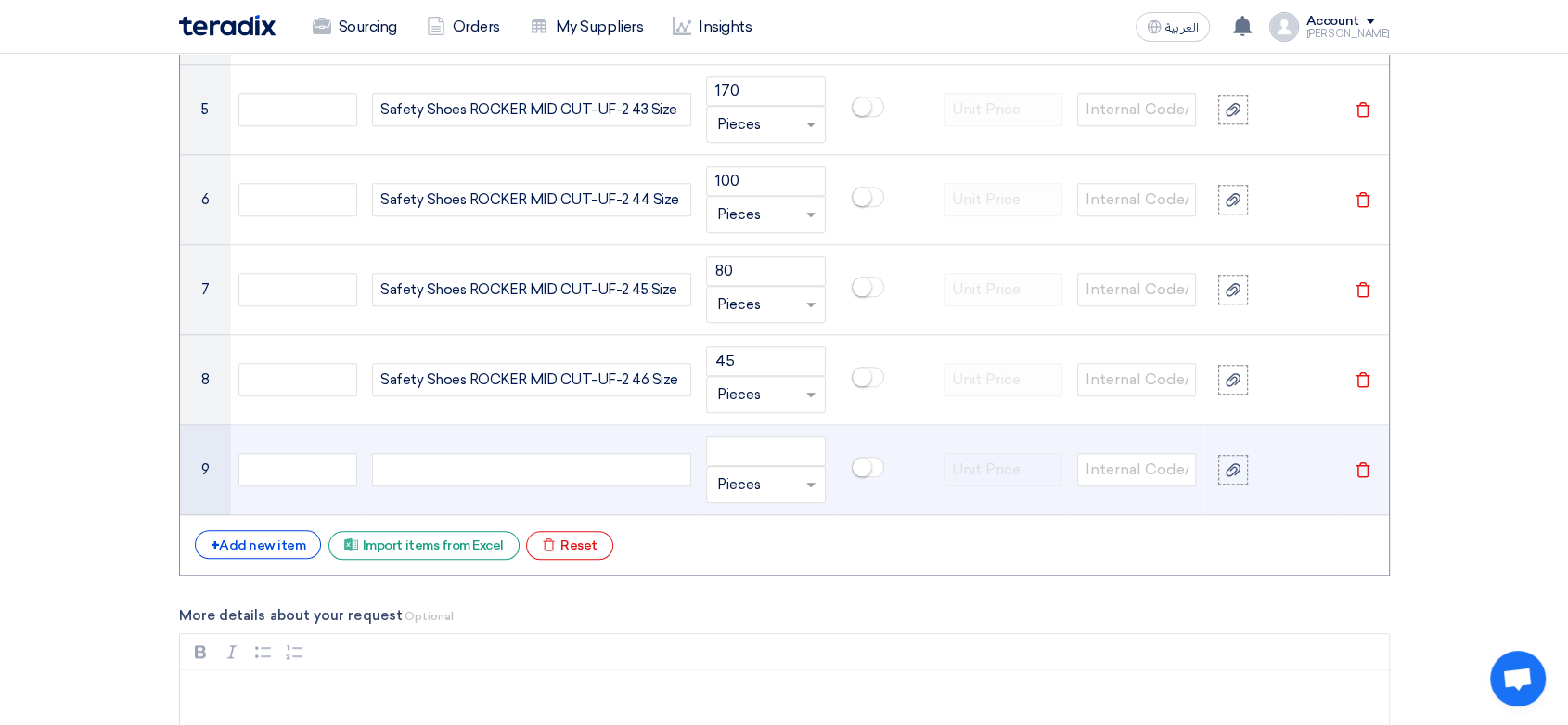
click at [1371, 465] on icon "Delete" at bounding box center [1363, 469] width 17 height 17
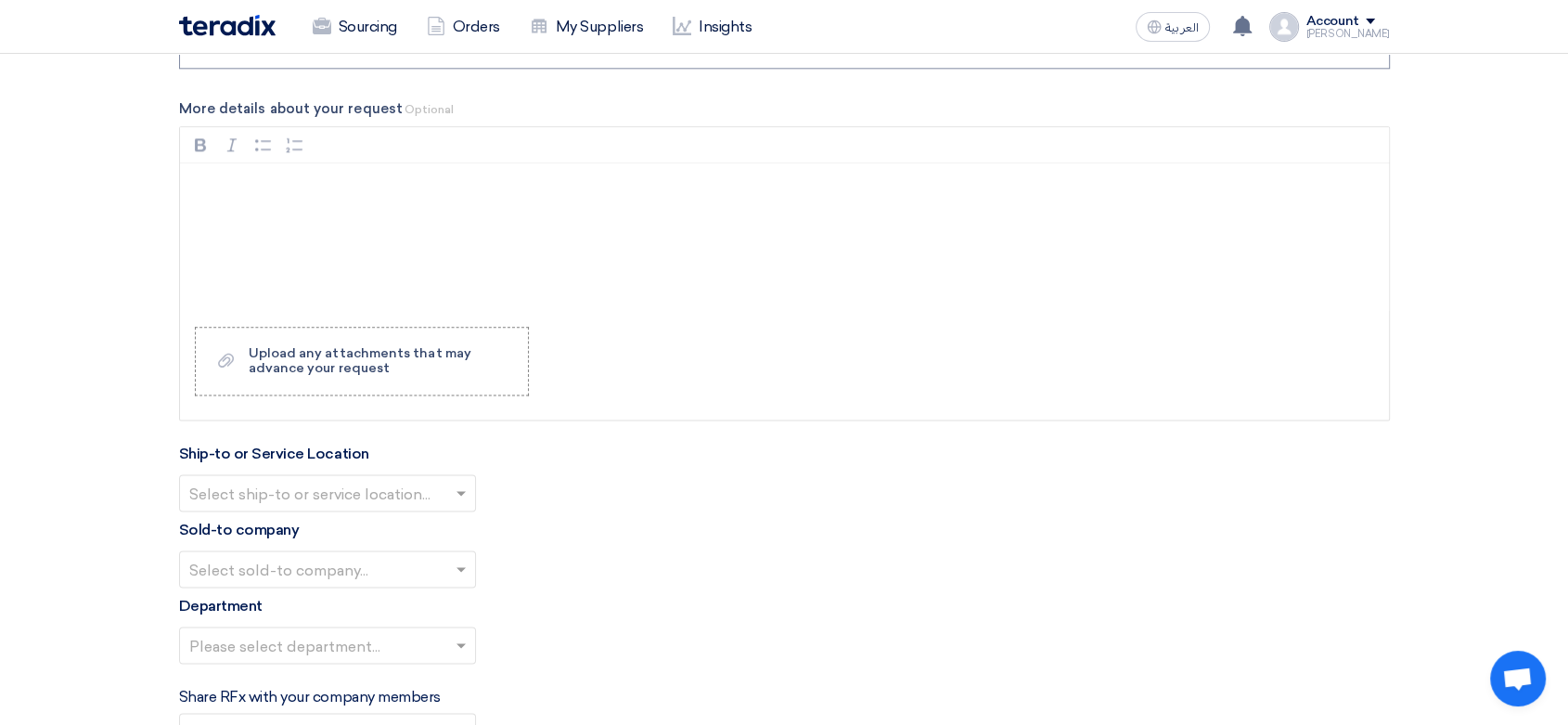
scroll to position [2370, 0]
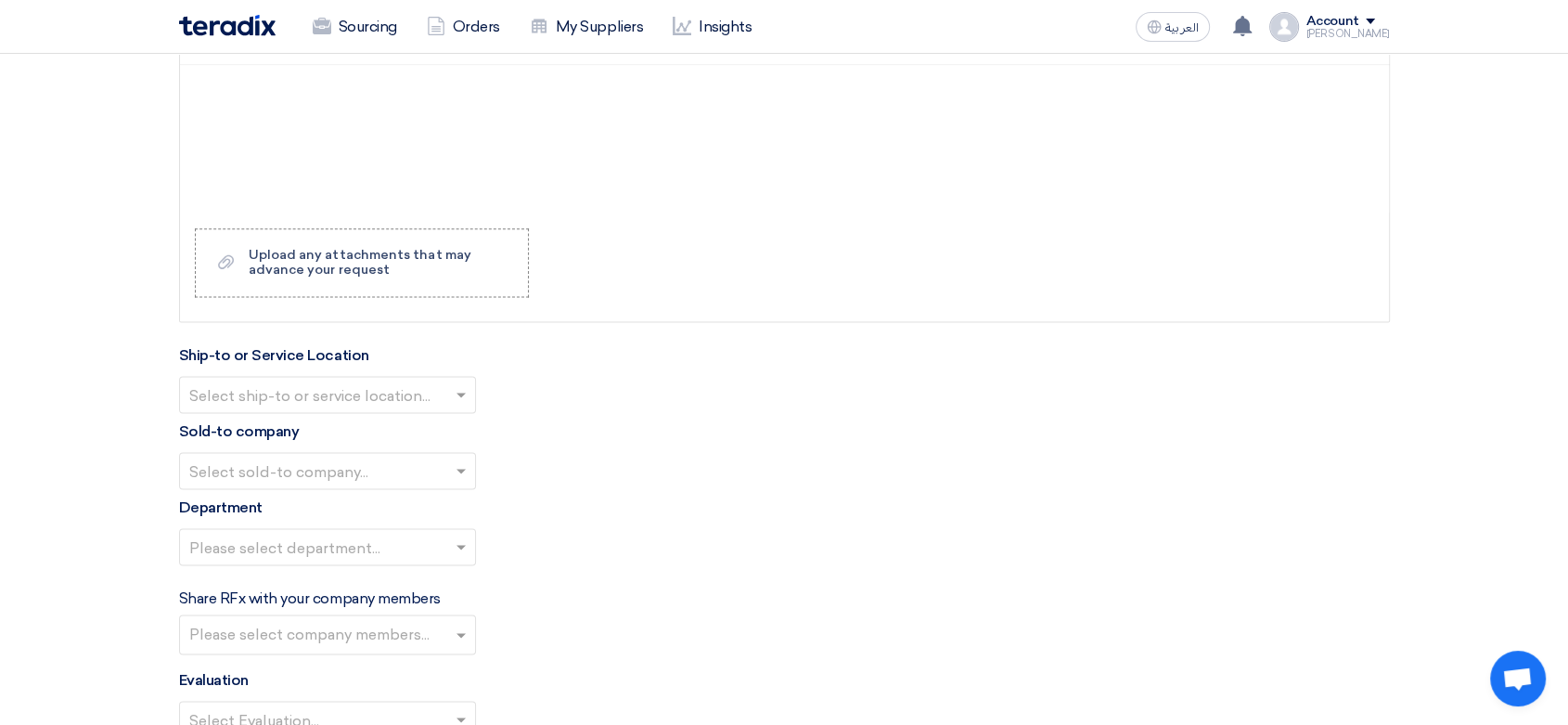
click at [417, 400] on input "text" at bounding box center [318, 396] width 258 height 30
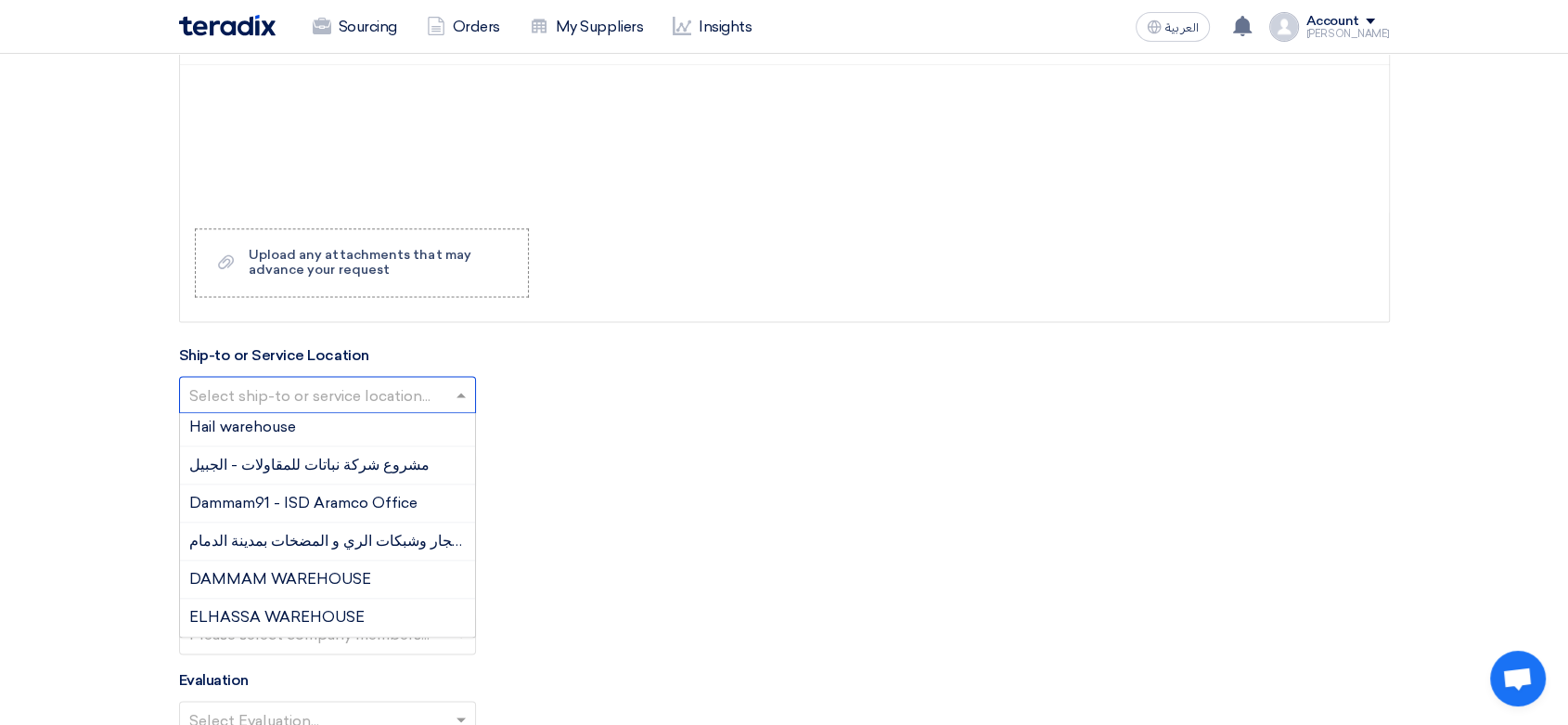
scroll to position [206, 0]
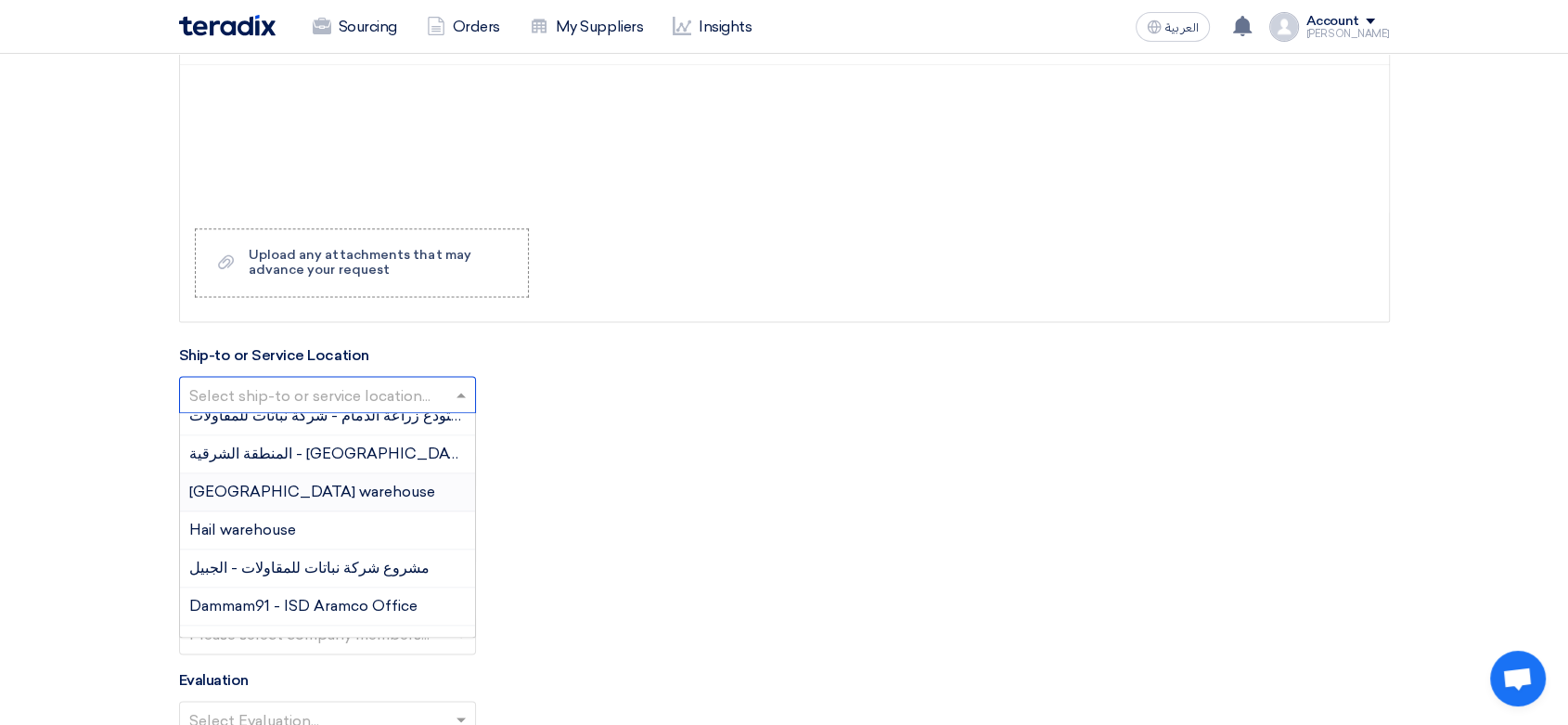
click at [277, 492] on span "[GEOGRAPHIC_DATA] warehouse" at bounding box center [312, 491] width 246 height 18
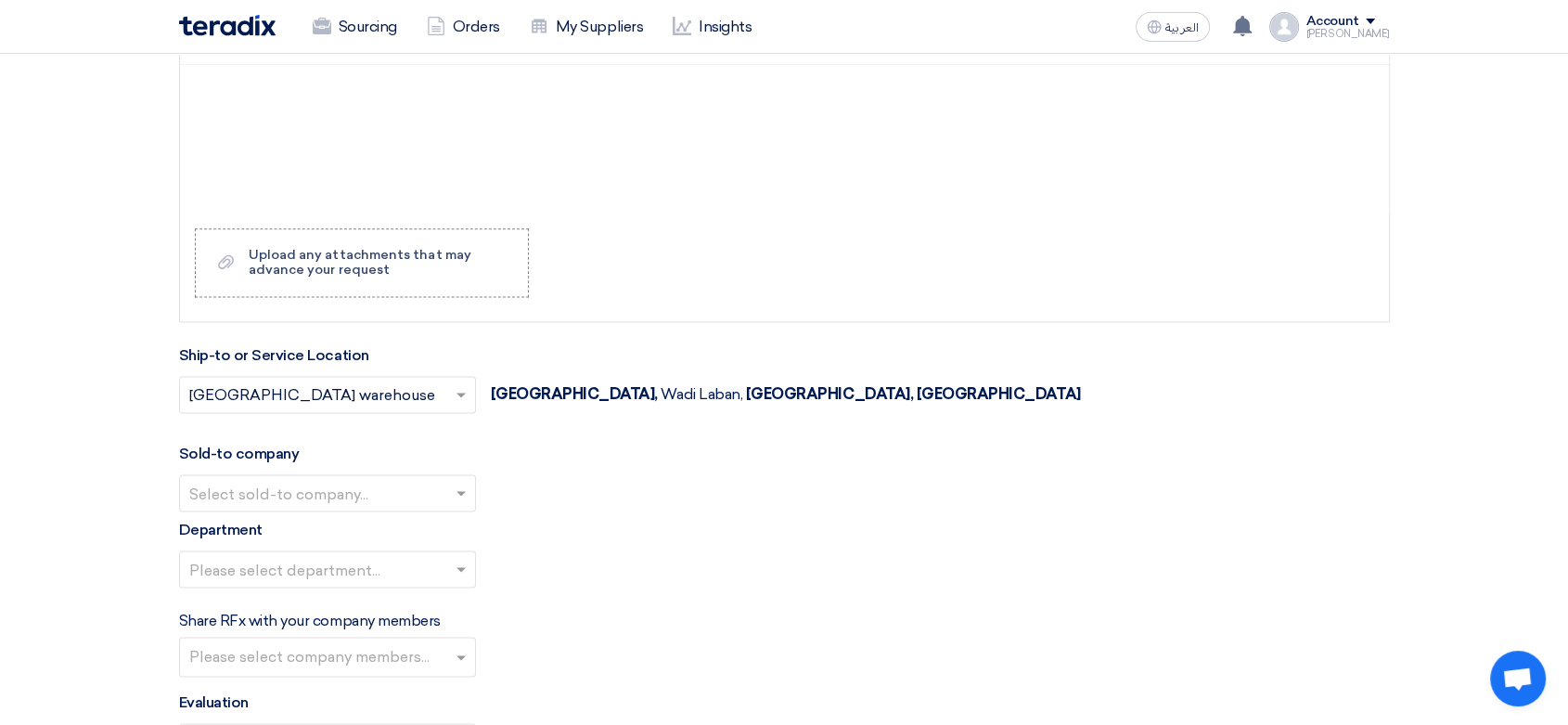
scroll to position [2474, 0]
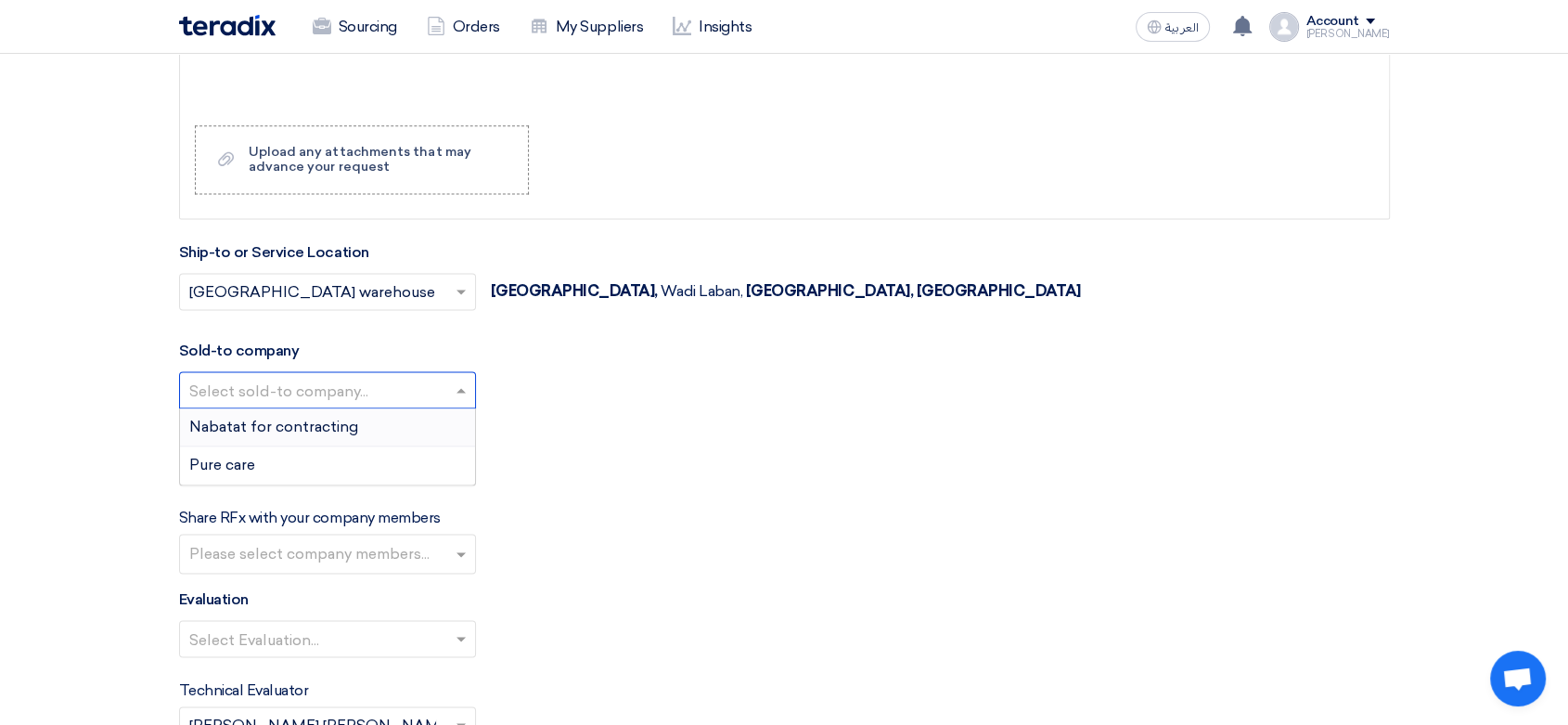
click at [355, 382] on input "text" at bounding box center [318, 391] width 258 height 30
click at [298, 418] on span "Nabatat for contracting" at bounding box center [274, 426] width 169 height 18
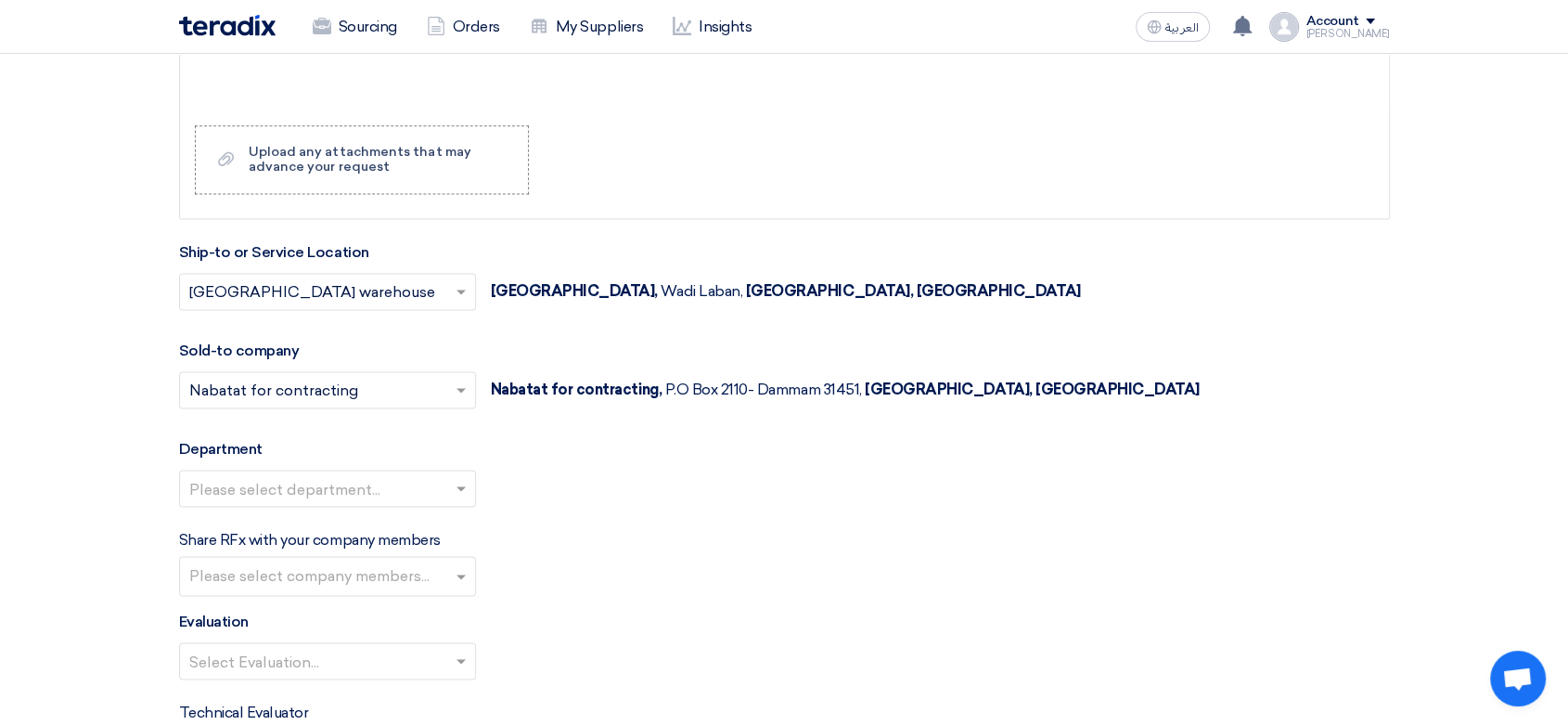
click at [311, 489] on input "text" at bounding box center [318, 490] width 258 height 30
click at [301, 526] on span "General Department" at bounding box center [262, 525] width 146 height 18
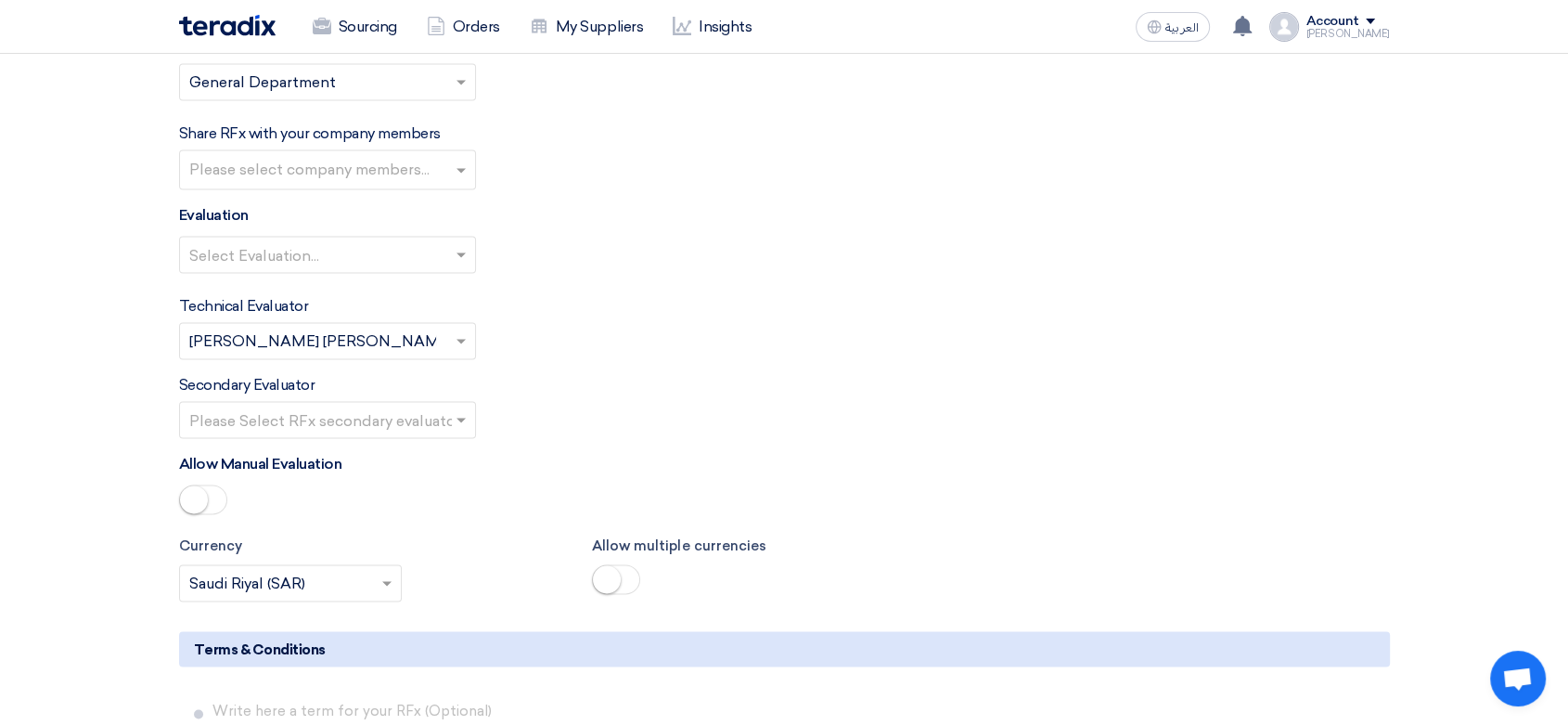
scroll to position [2886, 0]
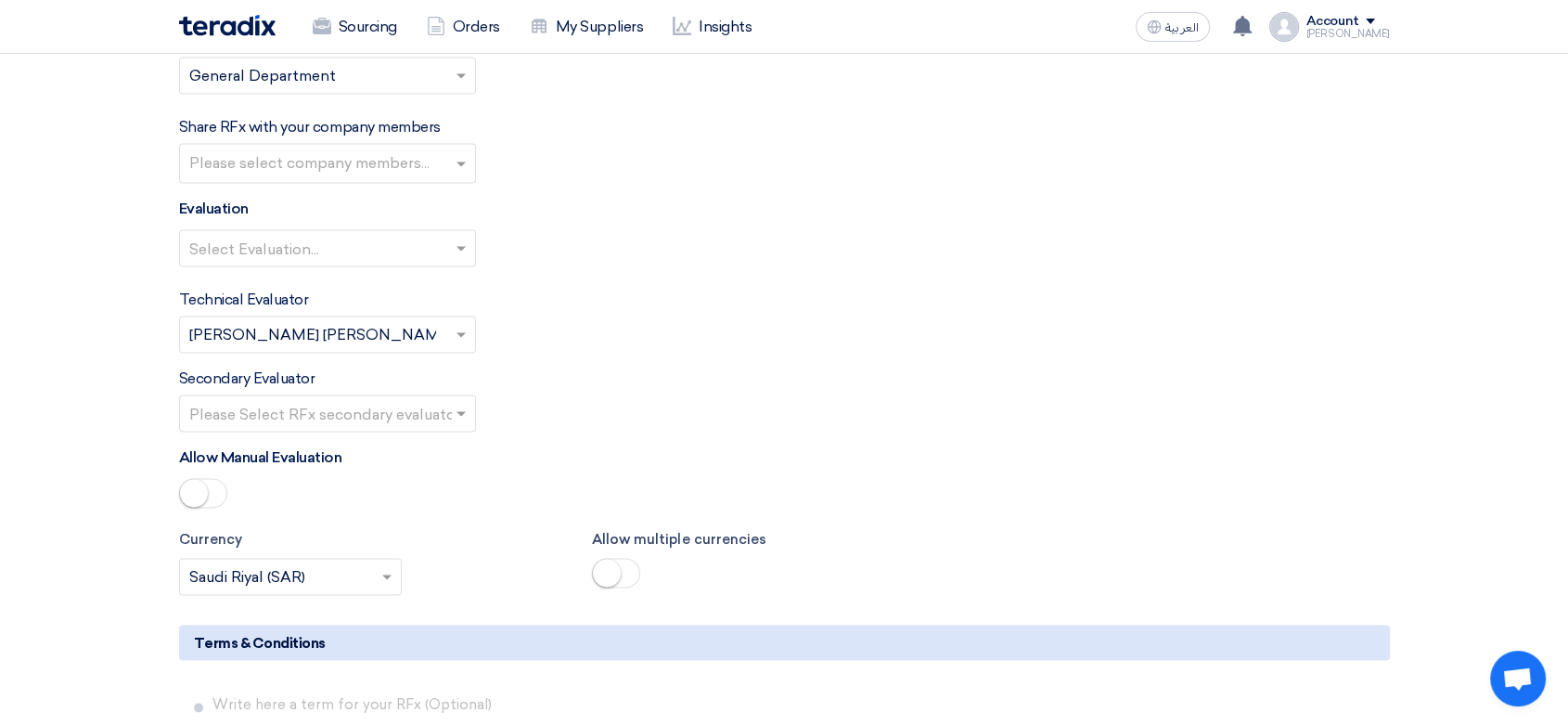
click at [343, 246] on input "text" at bounding box center [318, 250] width 258 height 30
click at [348, 271] on div "Direct material" at bounding box center [327, 285] width 295 height 38
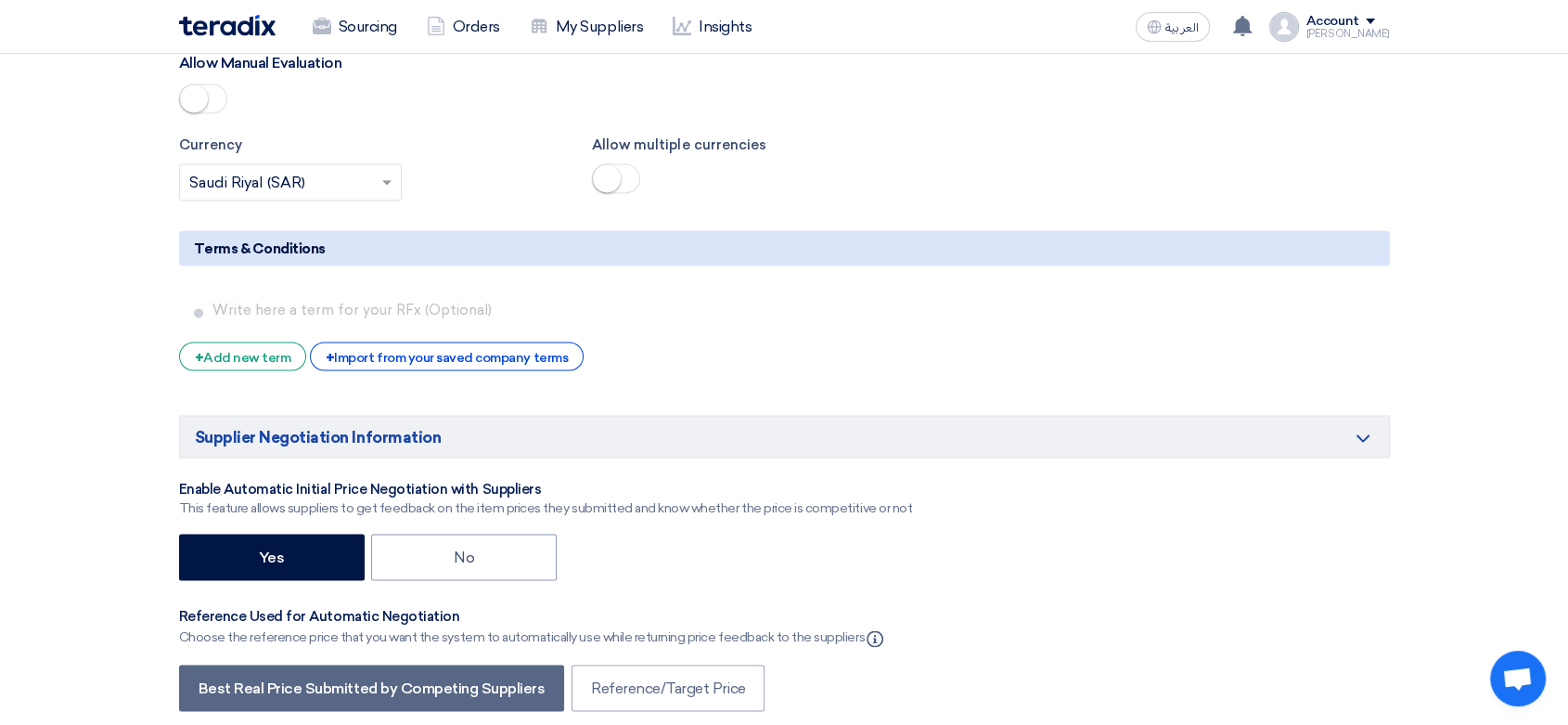
scroll to position [3401, 0]
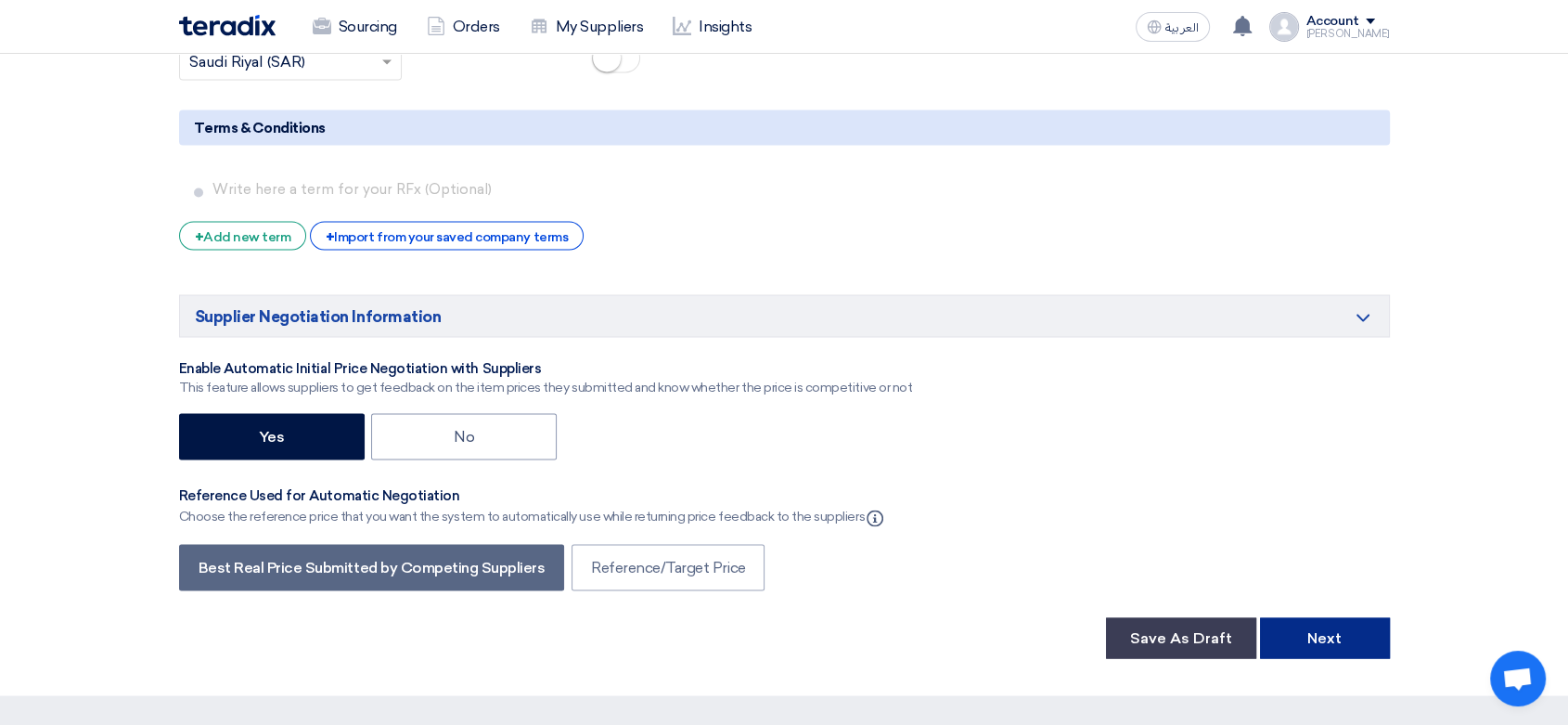
click at [1343, 630] on button "Next" at bounding box center [1324, 638] width 130 height 41
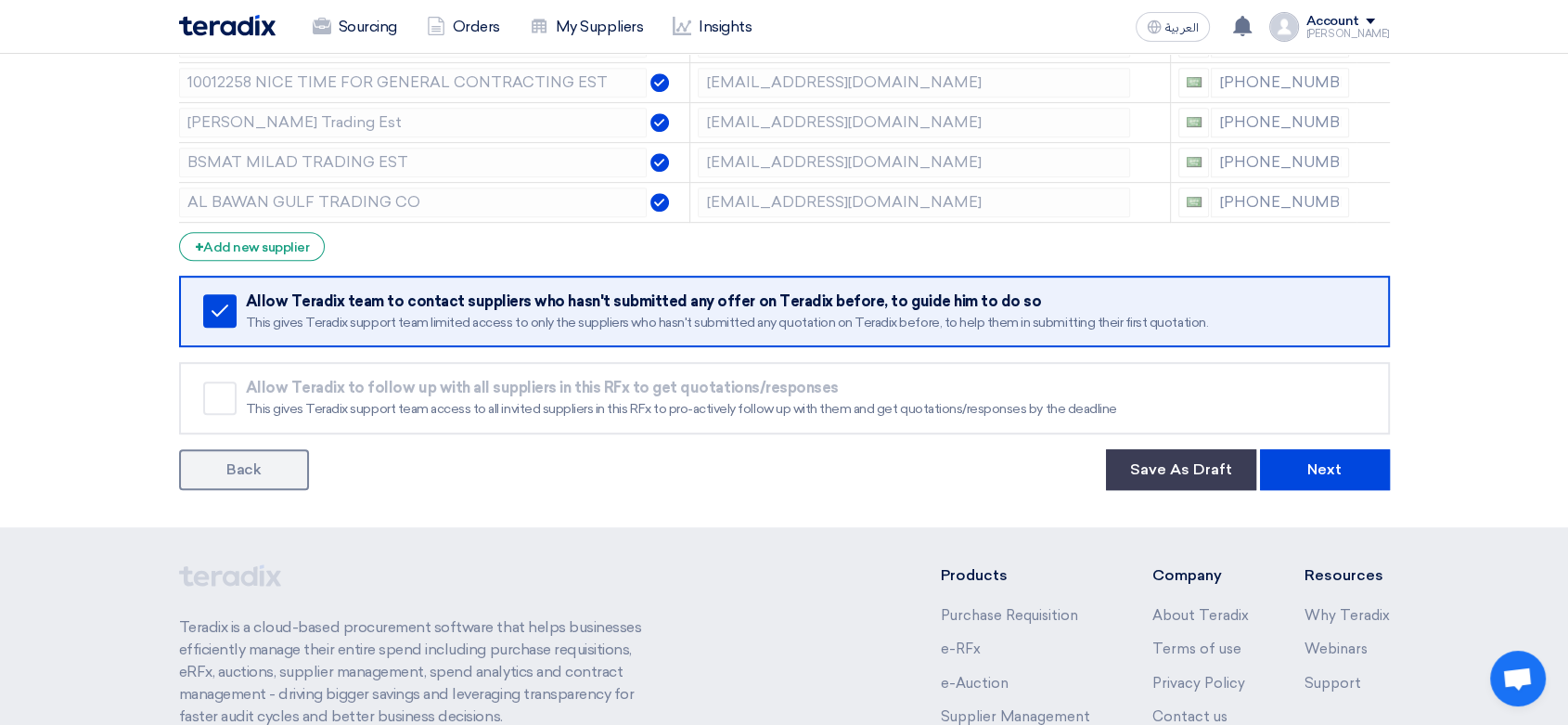
scroll to position [927, 0]
click at [1204, 475] on button "Save As Draft" at bounding box center [1181, 469] width 150 height 41
click at [1143, 463] on button "Update Draft" at bounding box center [1183, 469] width 144 height 41
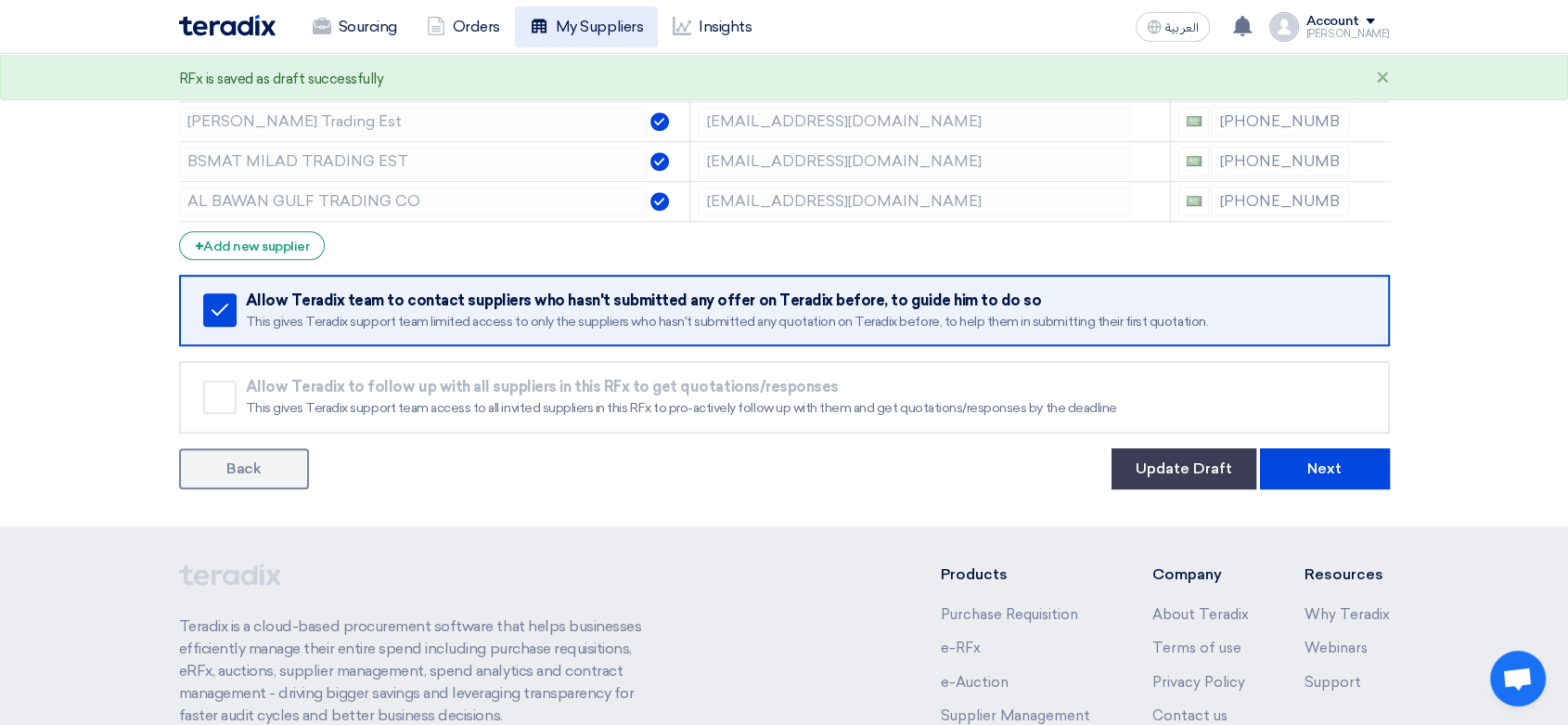
click at [587, 28] on link "My Suppliers" at bounding box center [586, 28] width 142 height 41
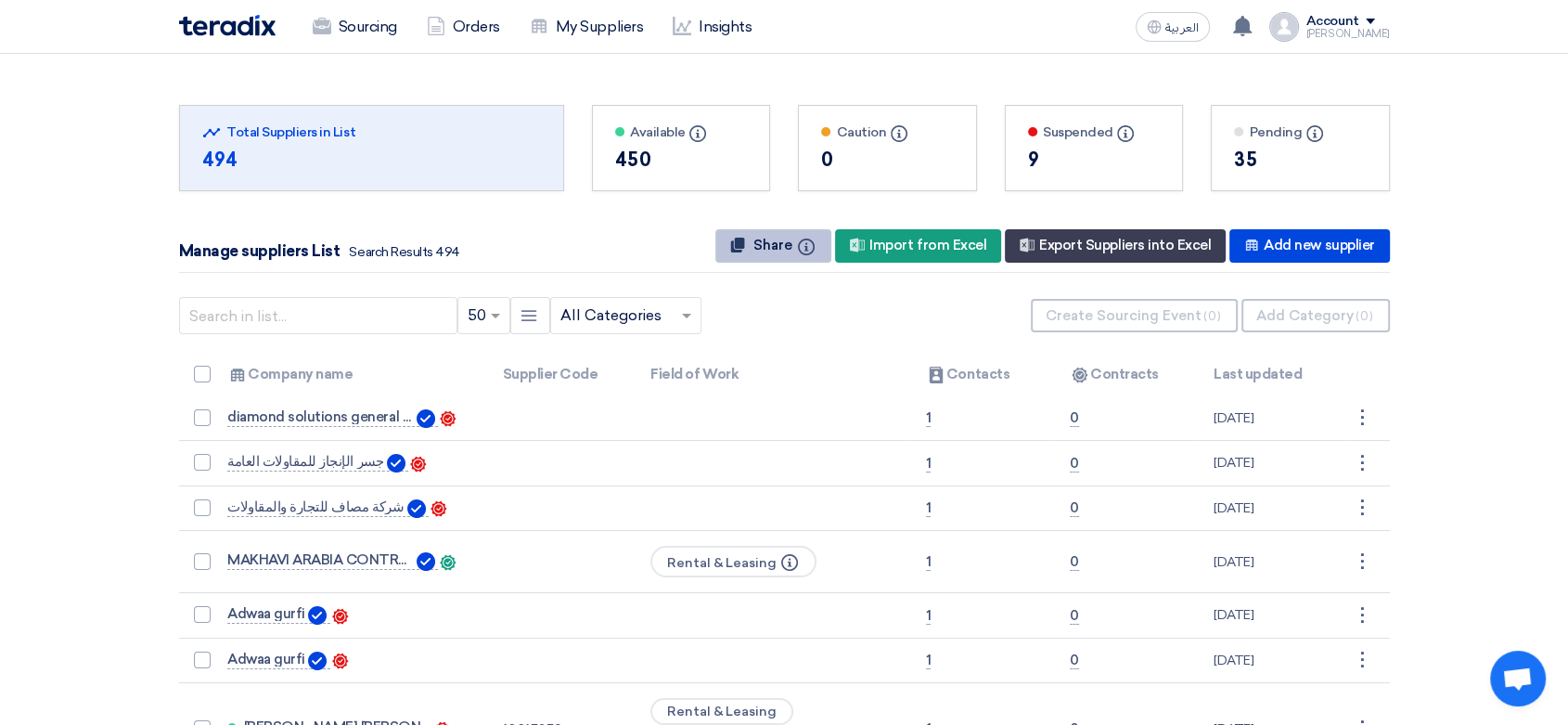
click at [792, 244] on span "Share" at bounding box center [773, 245] width 39 height 17
